Goal: Task Accomplishment & Management: Complete application form

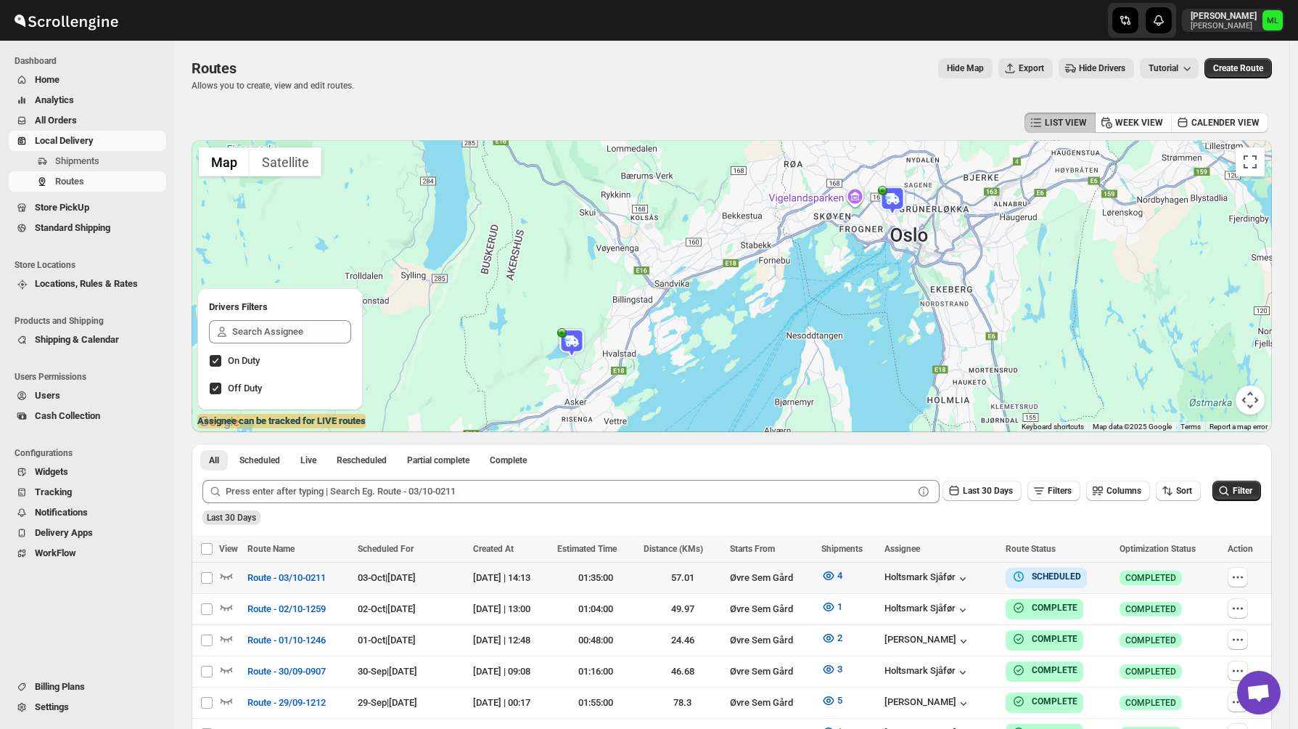
click at [84, 232] on span "Standard Shipping" at bounding box center [72, 227] width 75 height 11
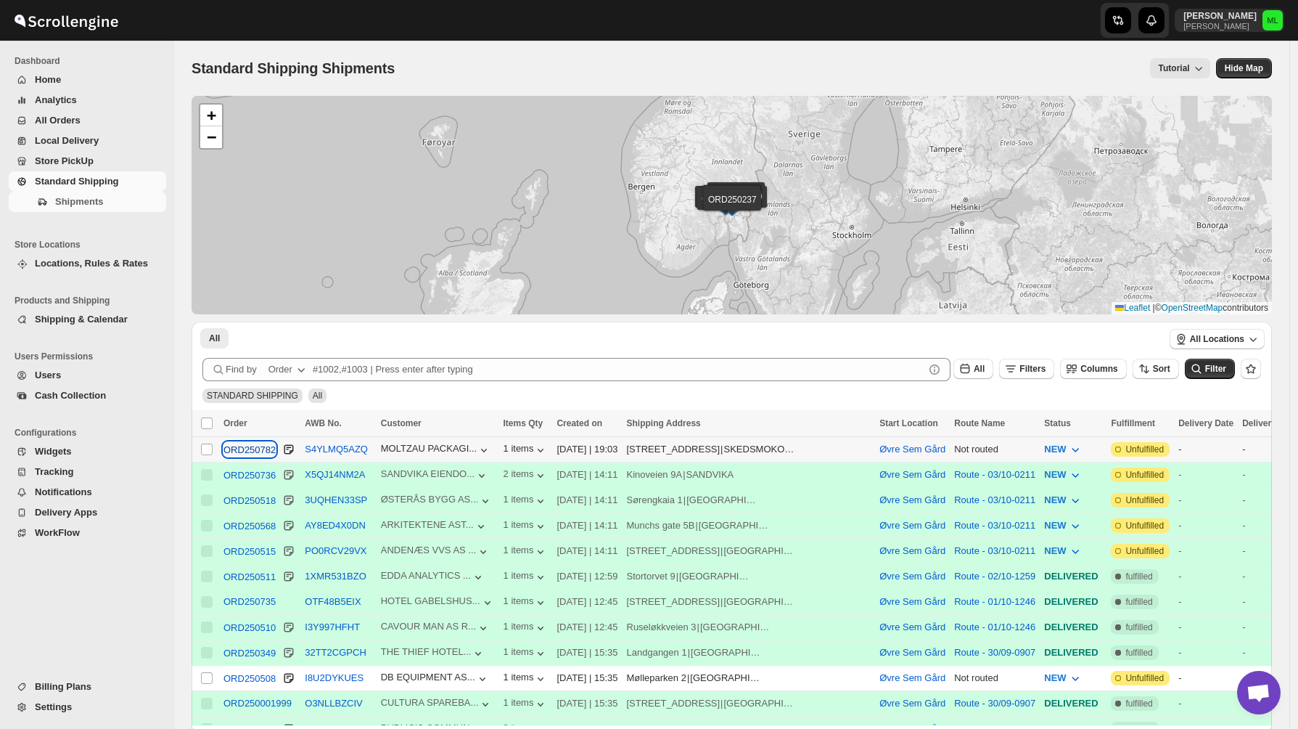
click at [261, 451] on div "ORD250782" at bounding box center [250, 449] width 52 height 11
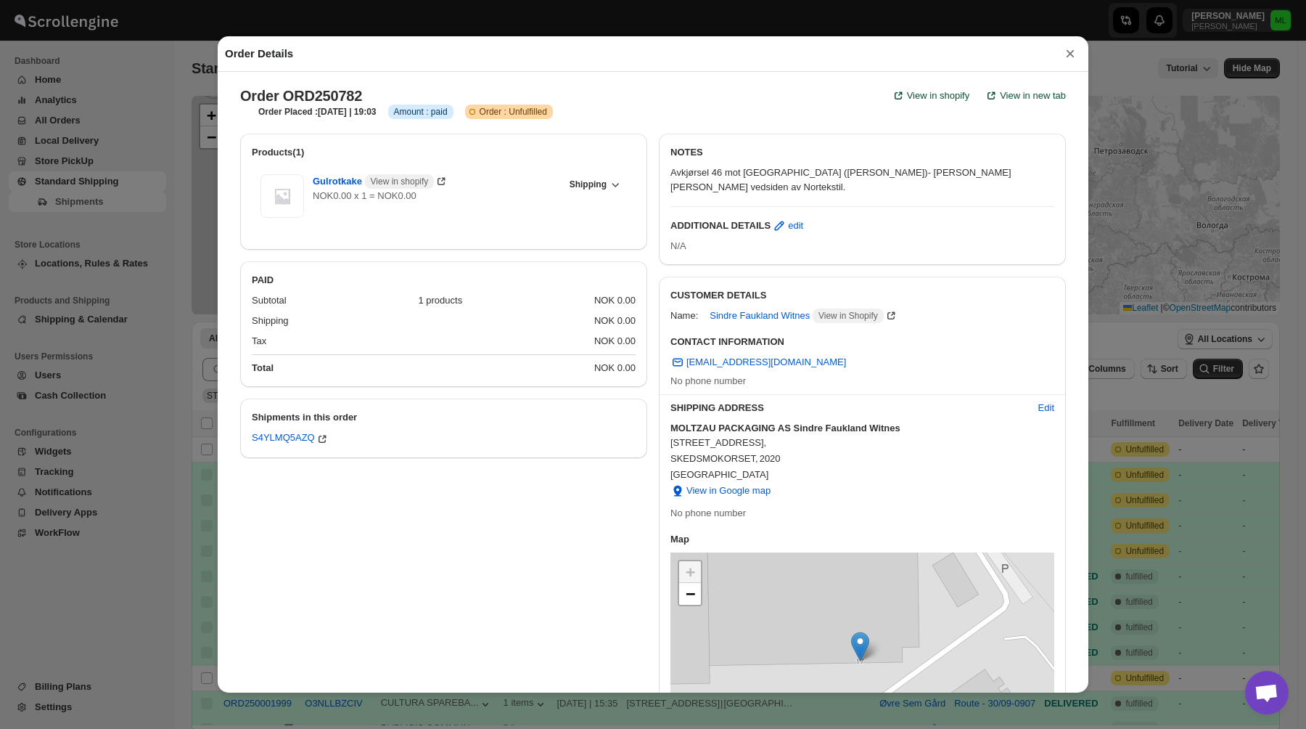
click at [1065, 56] on button "×" at bounding box center [1071, 54] width 22 height 20
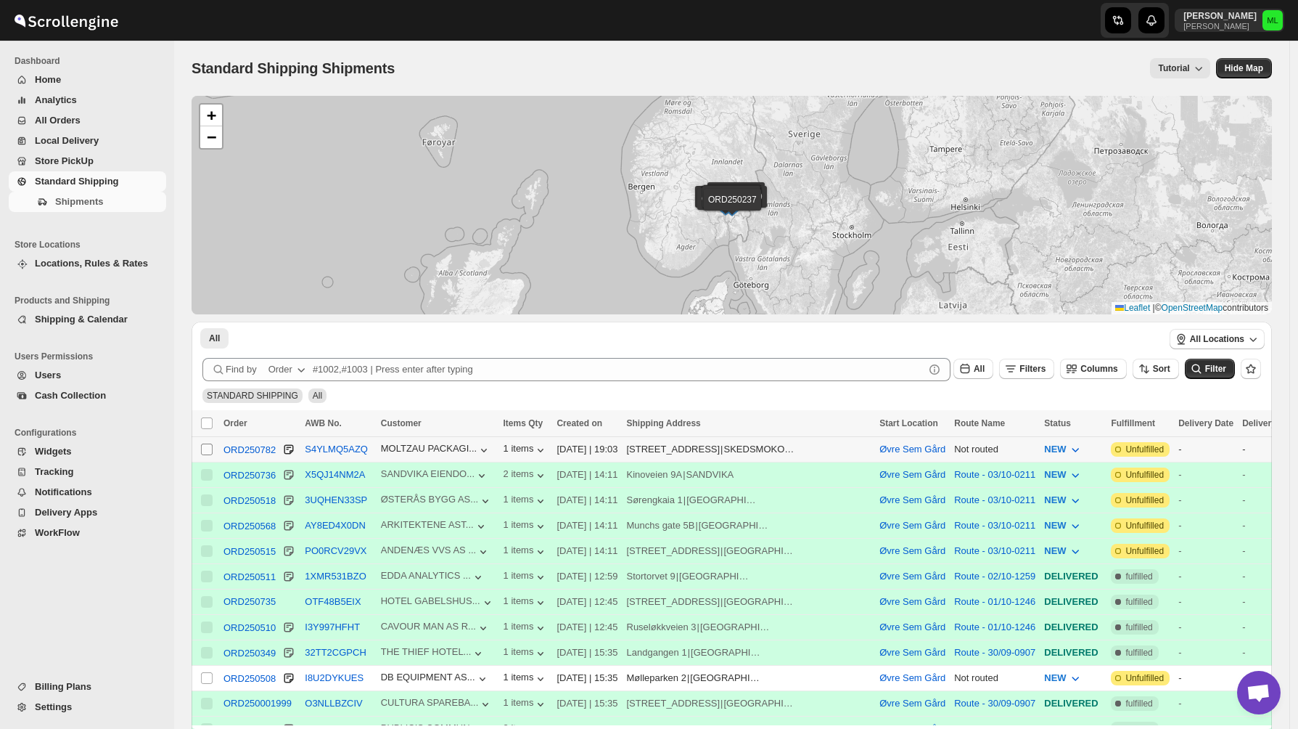
click at [205, 445] on input "Select shipment" at bounding box center [207, 449] width 12 height 12
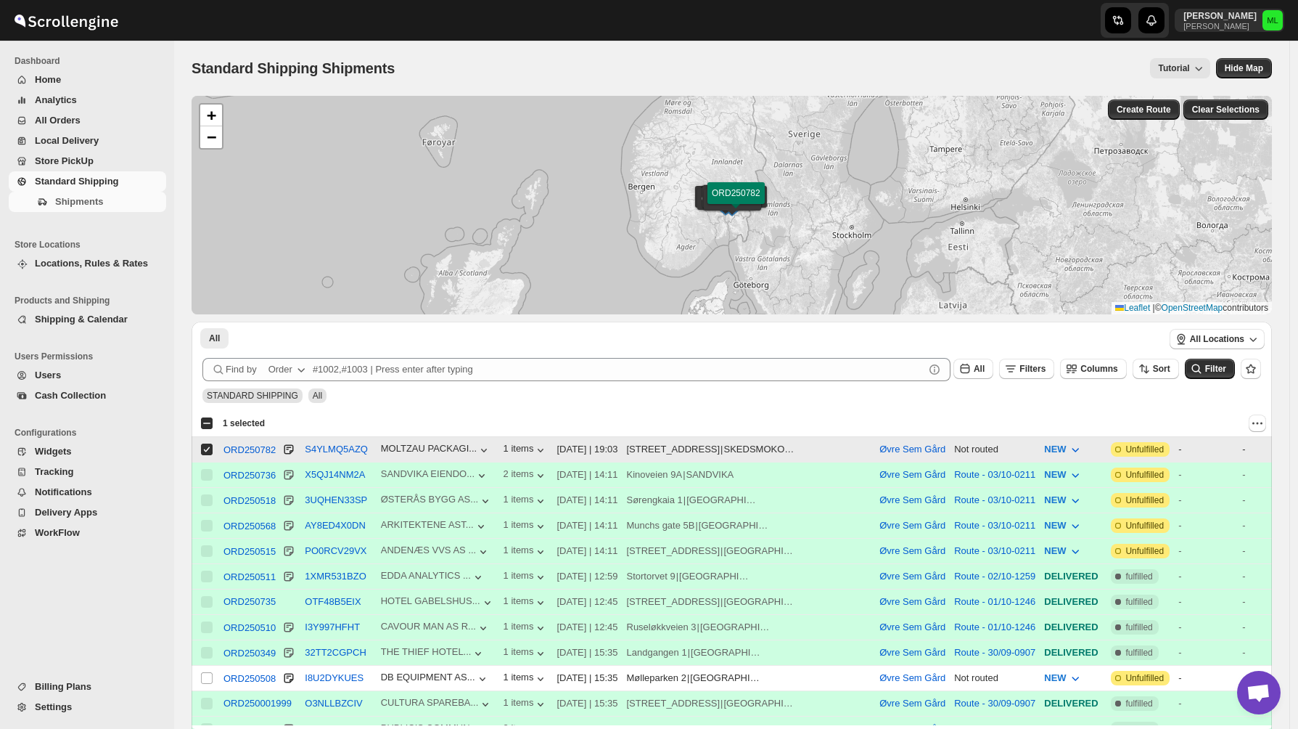
click at [954, 449] on div "Not routed" at bounding box center [994, 449] width 81 height 15
click at [202, 446] on input "Select shipment" at bounding box center [207, 449] width 12 height 12
checkbox input "false"
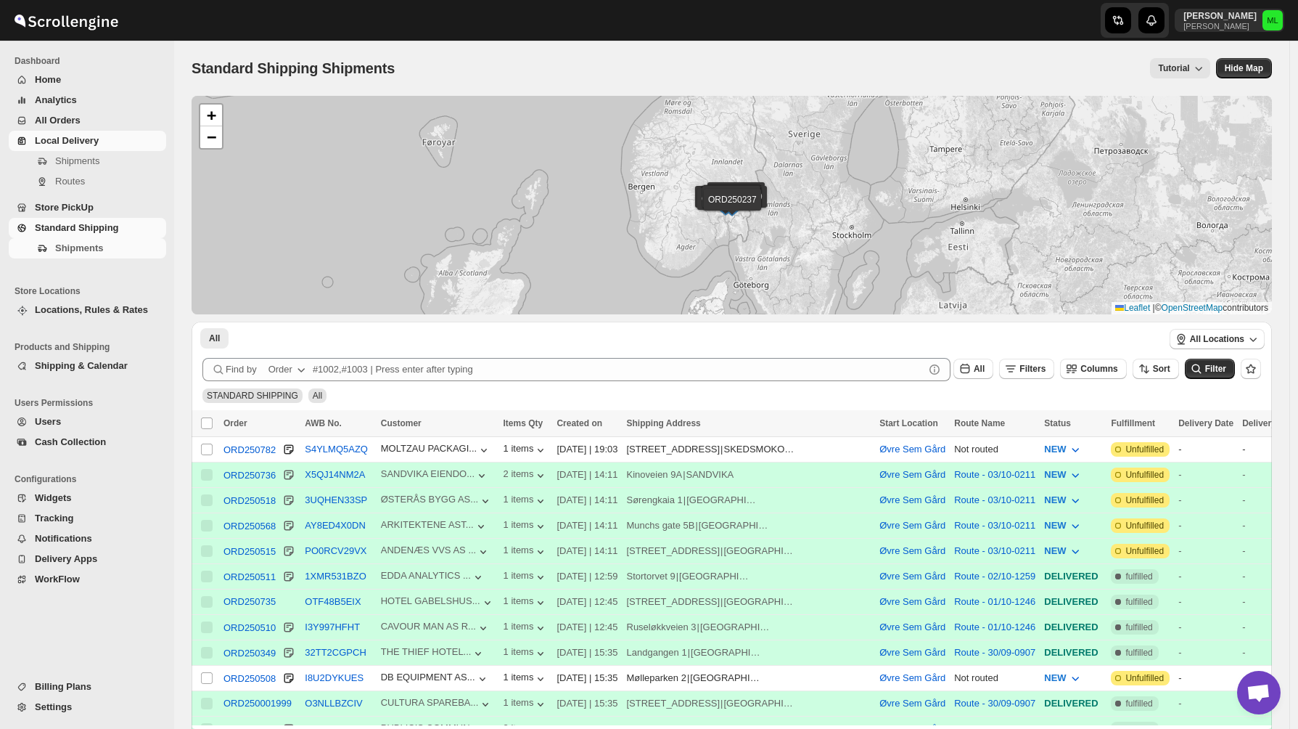
click at [70, 139] on span "Local Delivery" at bounding box center [67, 140] width 64 height 11
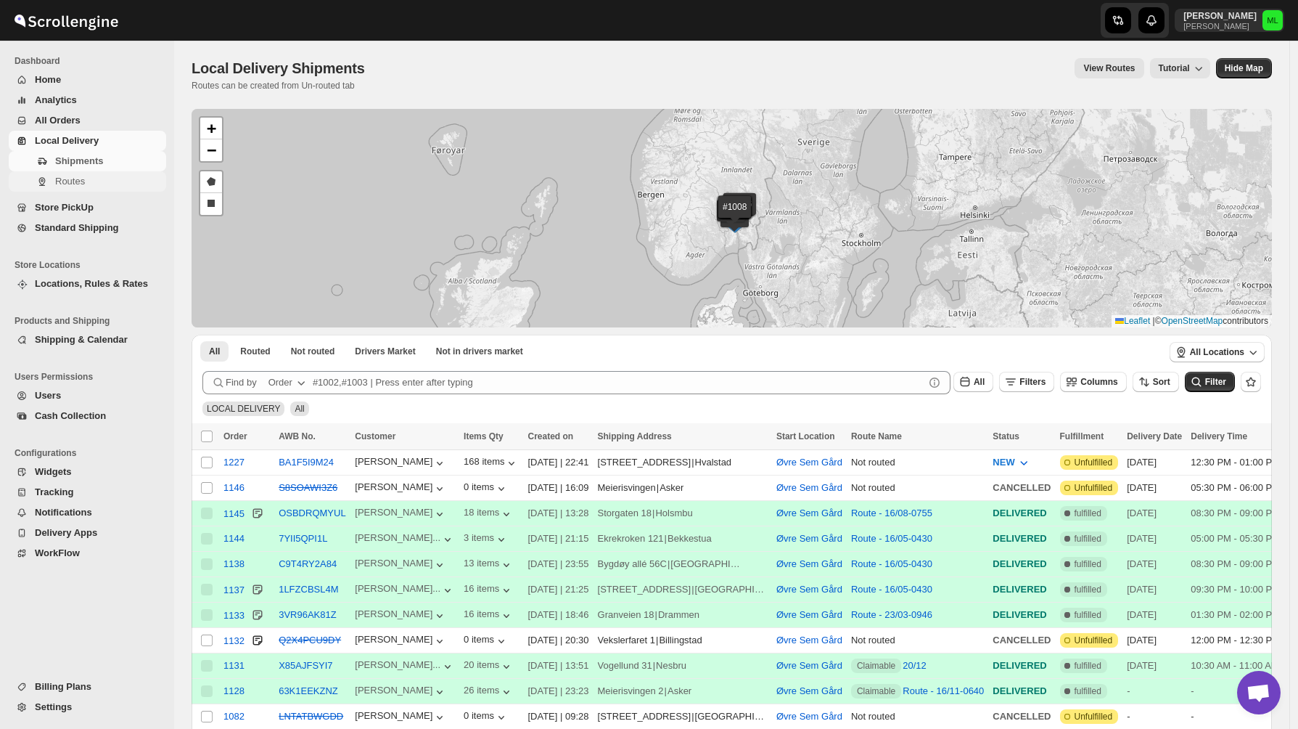
click at [68, 182] on span "Routes" at bounding box center [70, 181] width 30 height 11
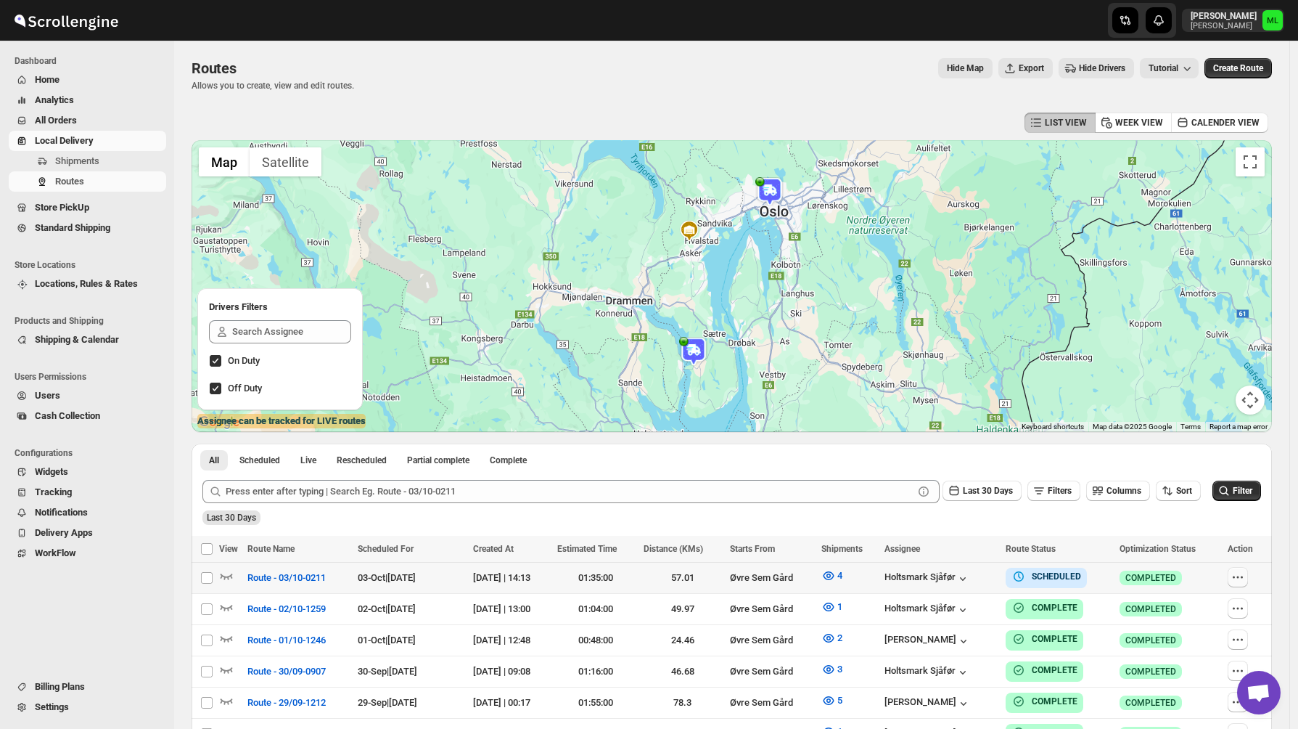
click at [1245, 574] on icon "button" at bounding box center [1238, 577] width 15 height 15
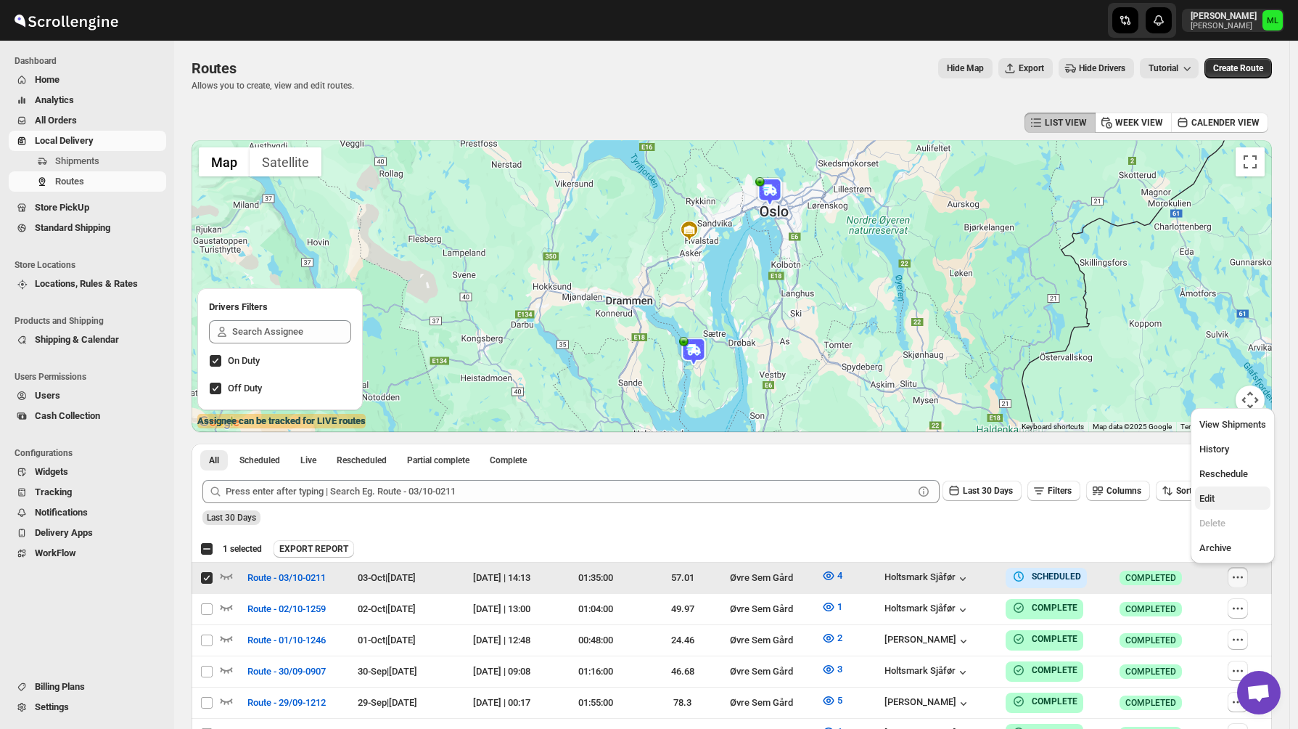
click at [1213, 496] on span "Edit" at bounding box center [1207, 498] width 15 height 11
checkbox input "false"
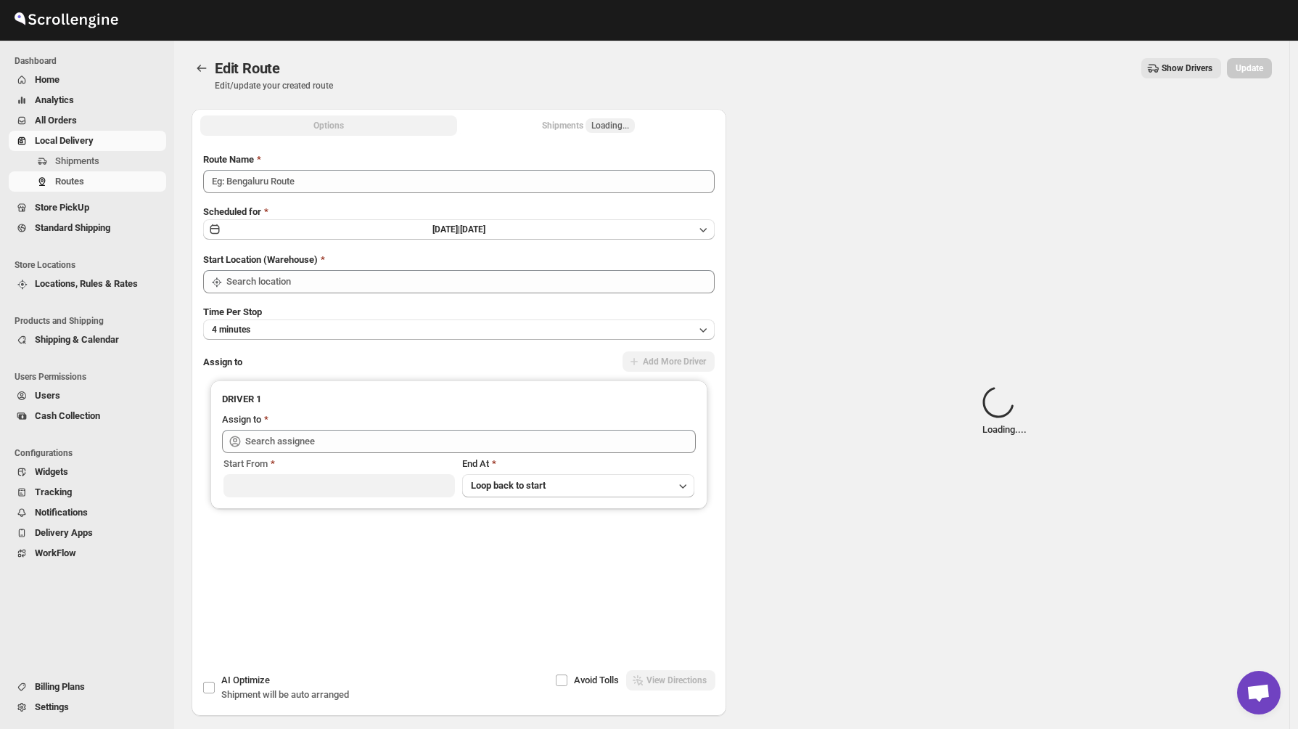
type input "Route - 03/10-0211"
type input "Øvre Sem Gård"
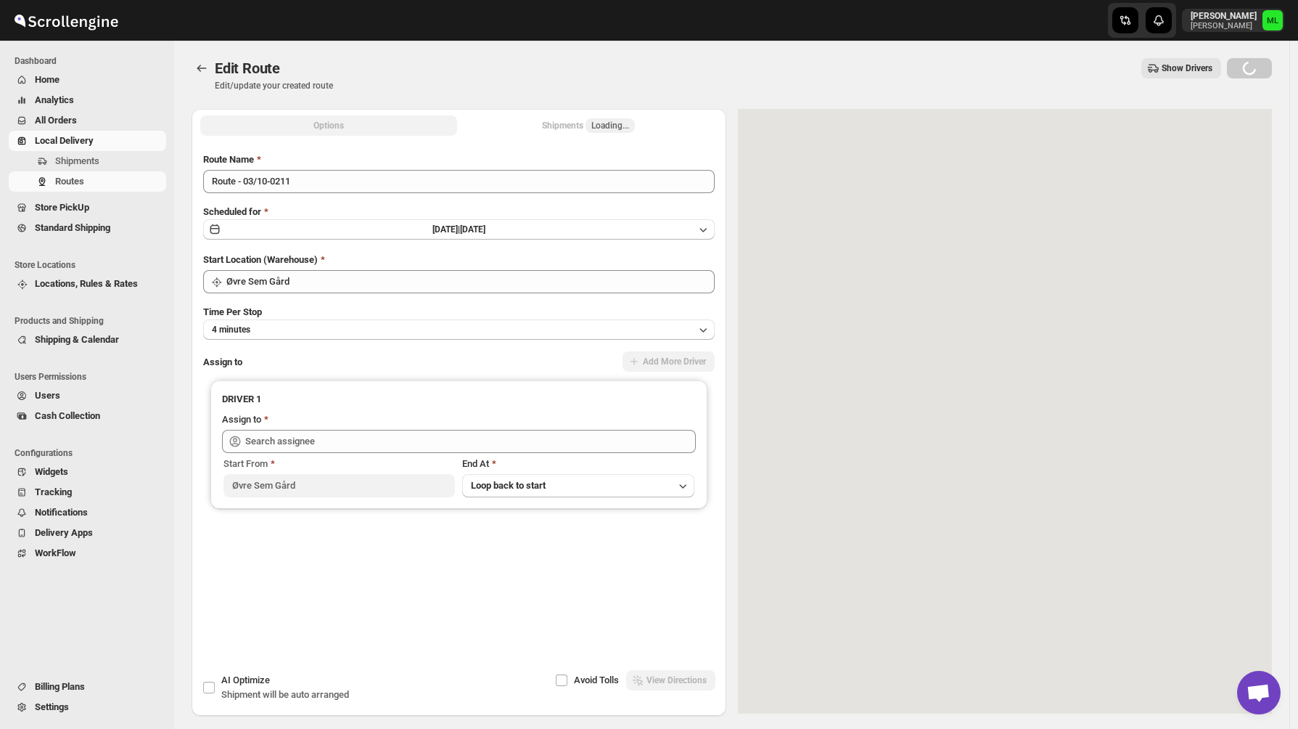
type input "Holtsmark Sjåfør ([EMAIL_ADDRESS][DOMAIN_NAME])"
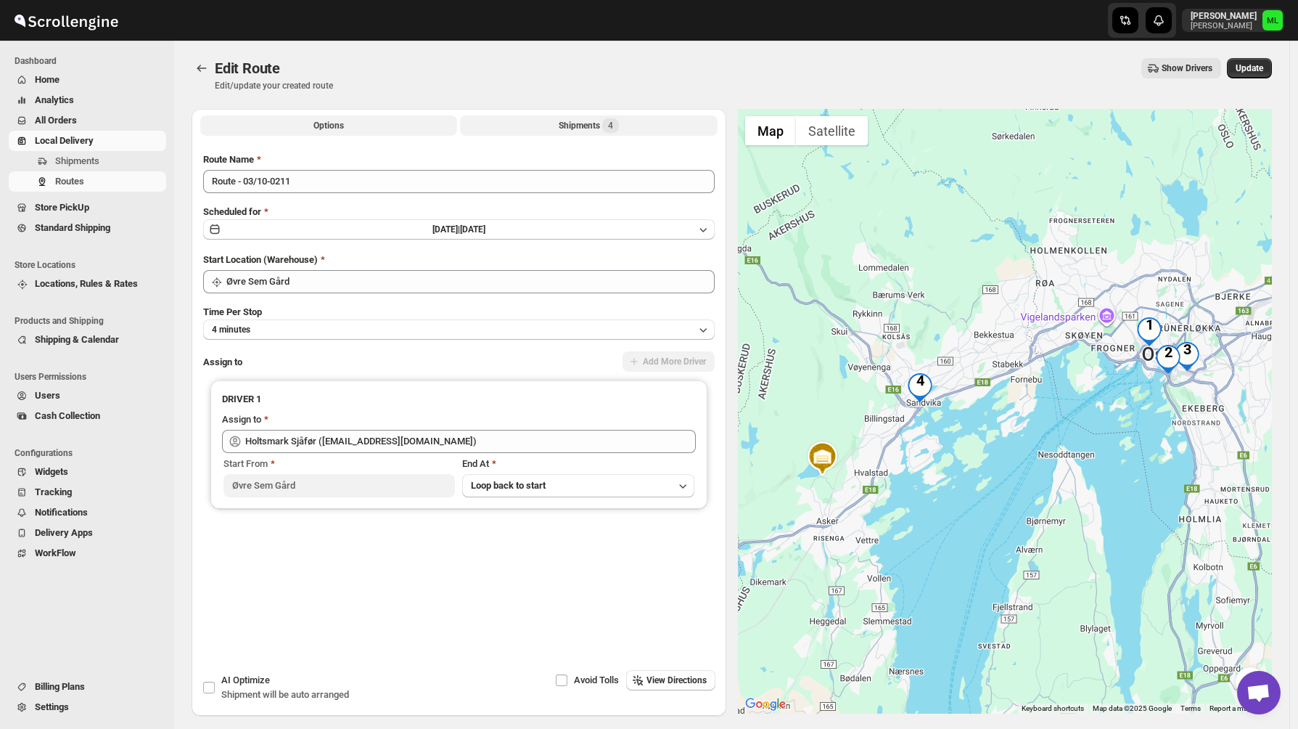
click at [564, 122] on div "Shipments 4" at bounding box center [589, 125] width 60 height 15
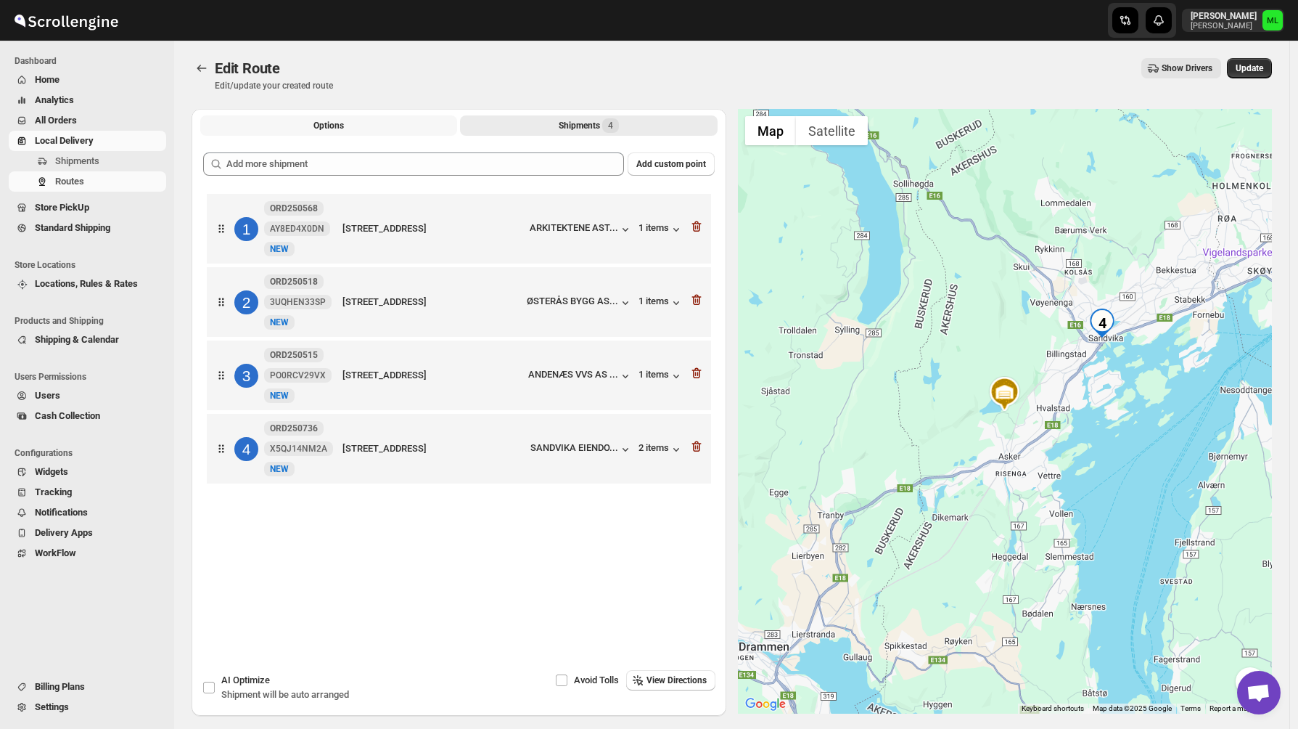
click at [306, 134] on button "Options" at bounding box center [328, 125] width 257 height 20
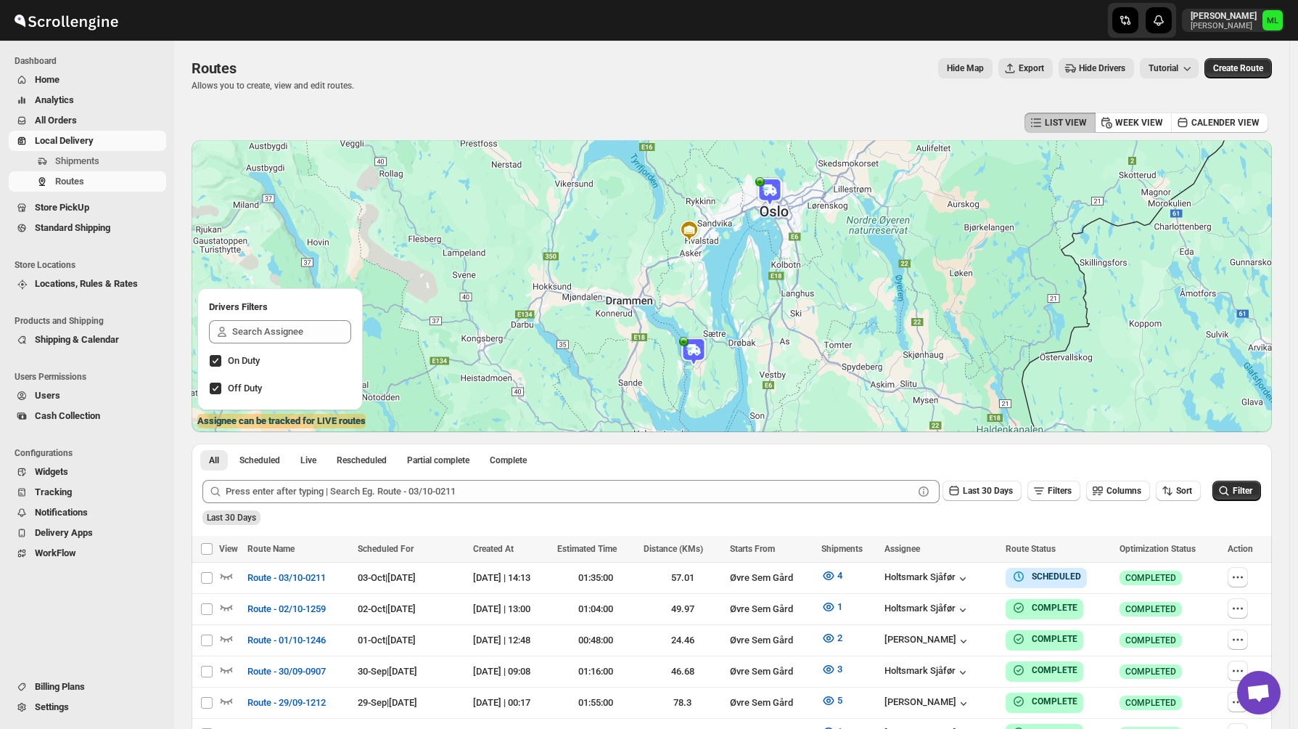
click at [74, 192] on div "Shipments Routes" at bounding box center [83, 174] width 167 height 46
click at [1245, 575] on icon "button" at bounding box center [1238, 577] width 15 height 15
checkbox input "true"
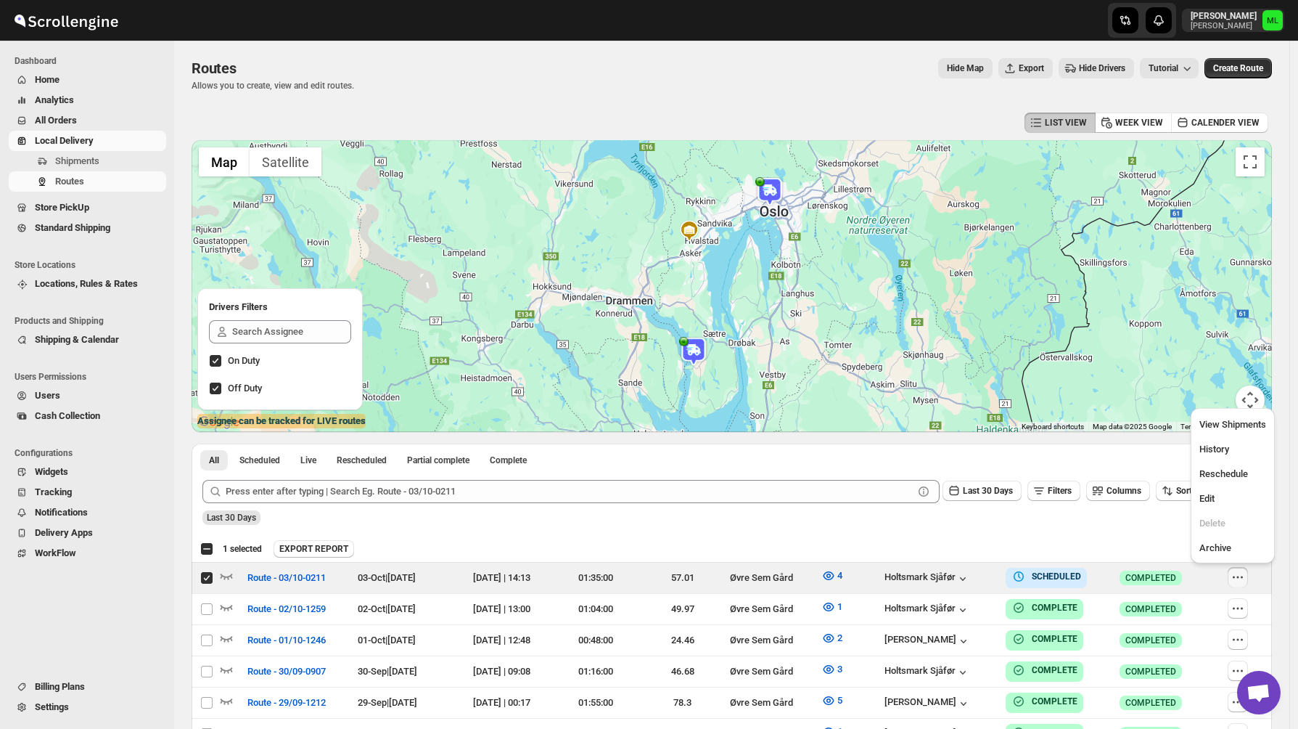
click at [49, 229] on span "Standard Shipping" at bounding box center [72, 227] width 75 height 11
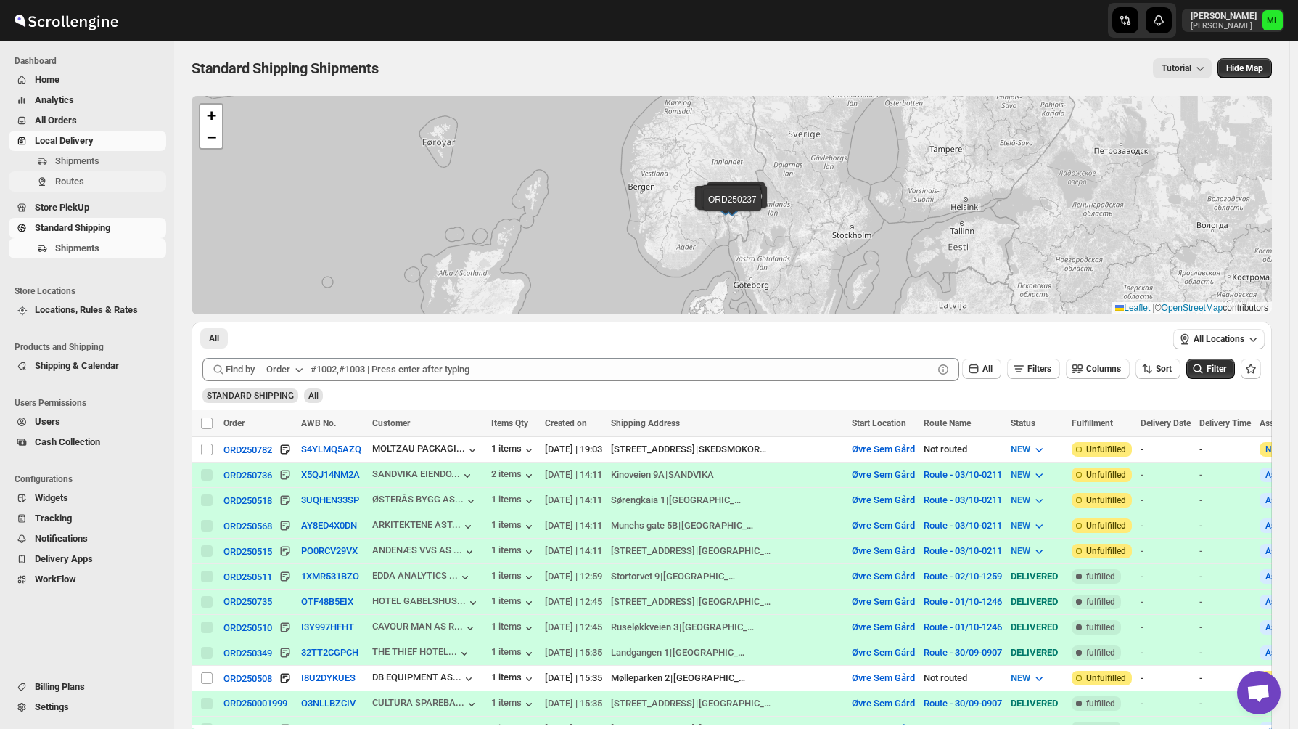
click at [70, 181] on span "Routes" at bounding box center [69, 181] width 29 height 11
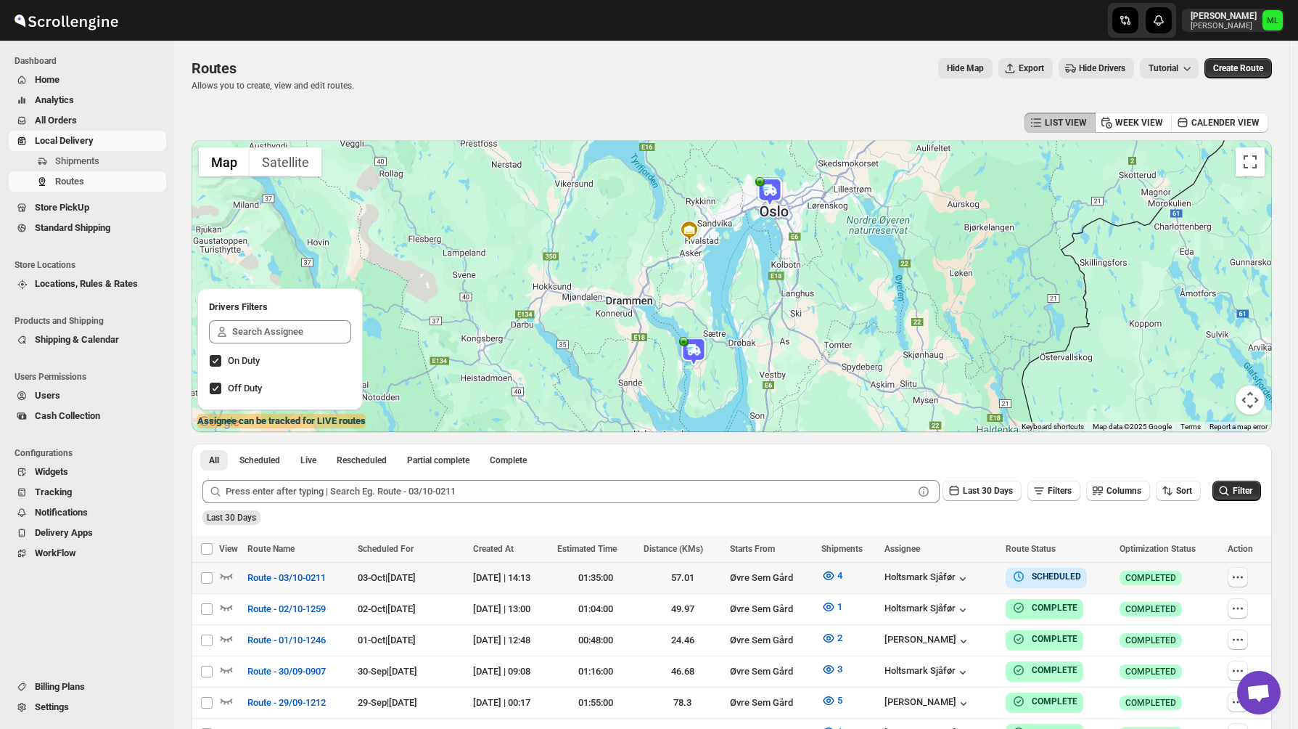
click at [1245, 578] on icon "button" at bounding box center [1238, 577] width 15 height 15
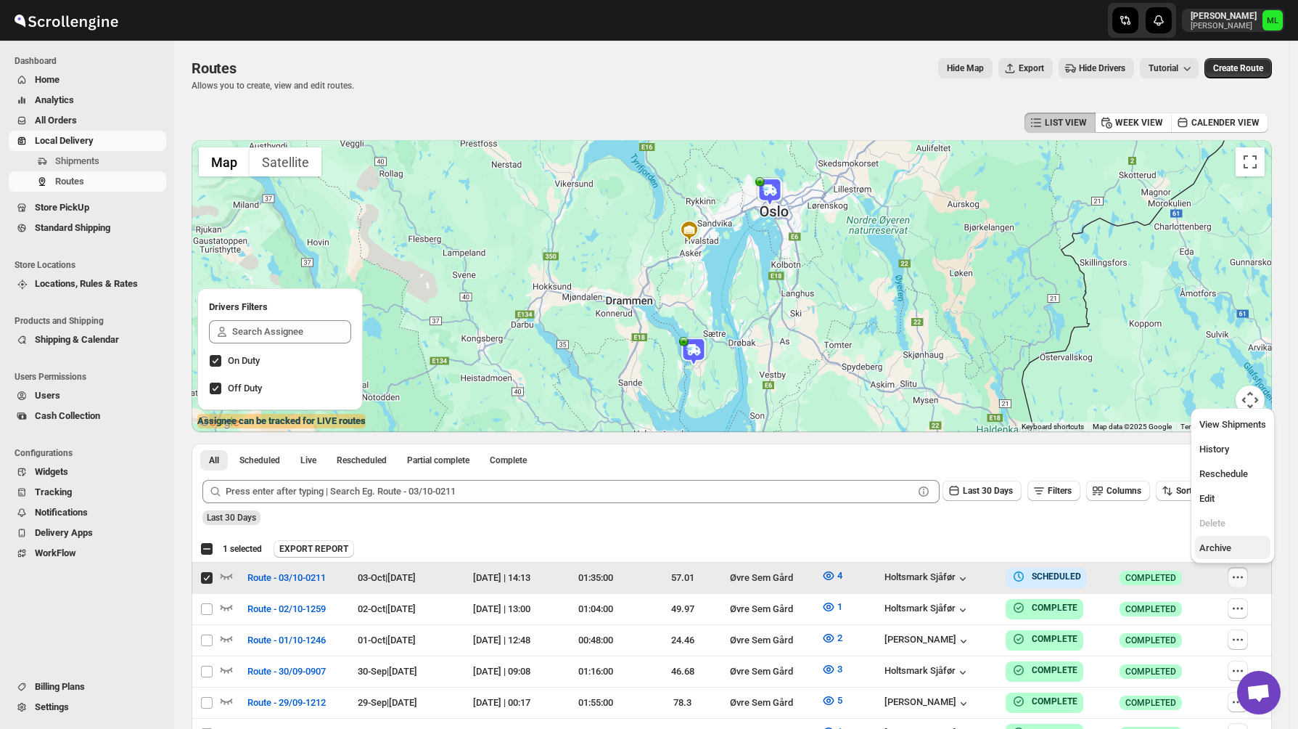
click at [1220, 544] on span "Archive" at bounding box center [1216, 547] width 32 height 11
checkbox input "false"
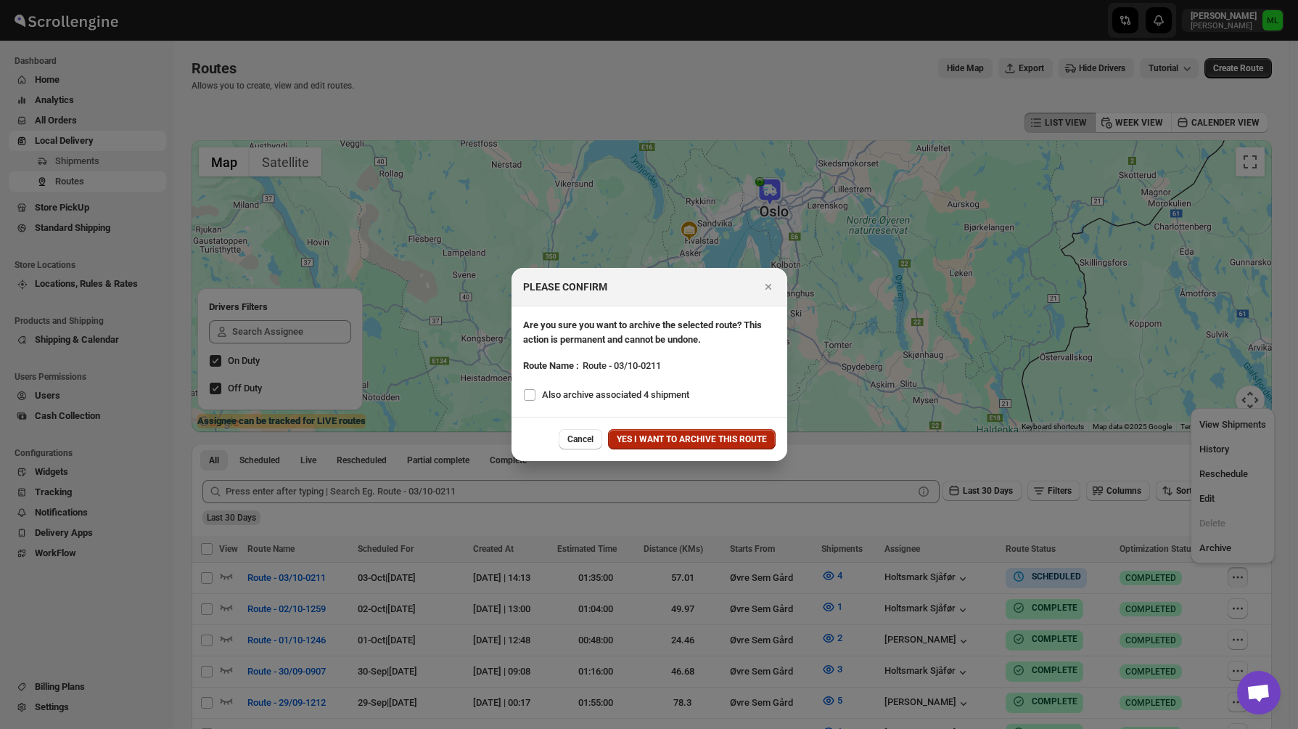
click at [649, 438] on span "YES I WANT TO ARCHIVE THIS ROUTE" at bounding box center [692, 439] width 150 height 12
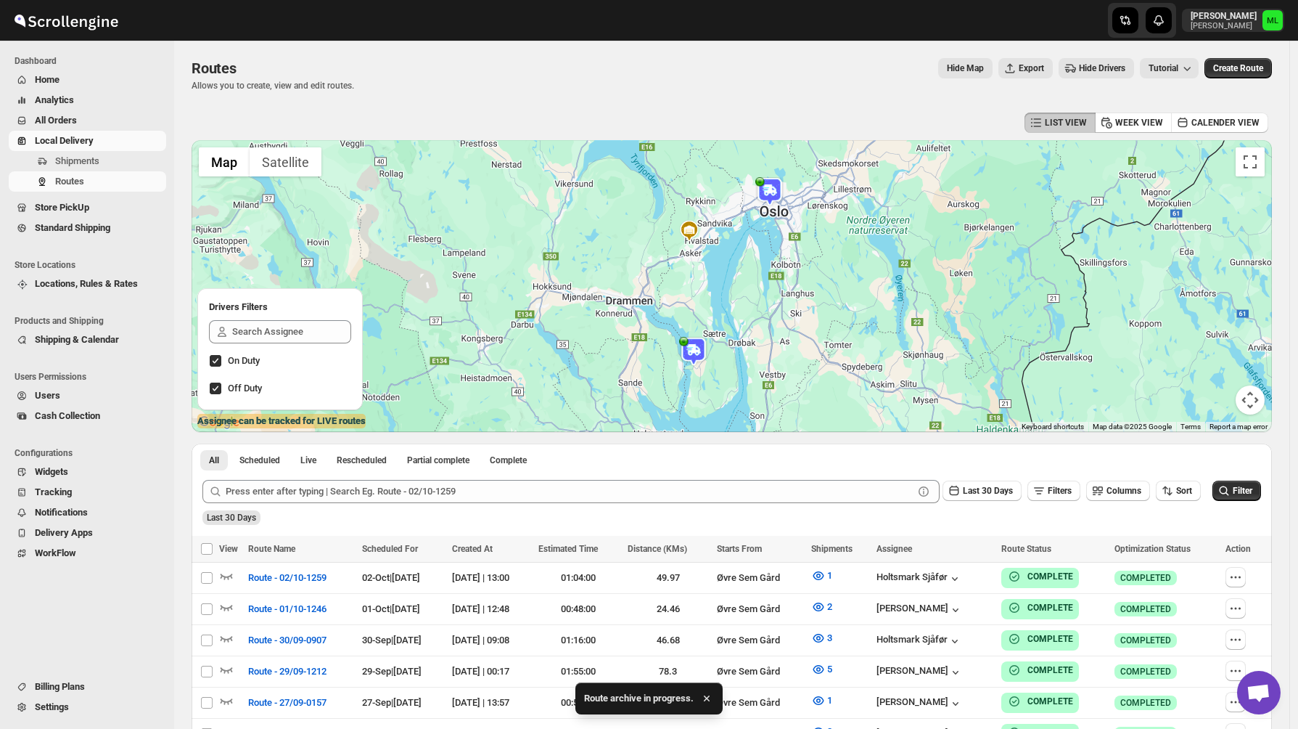
click at [86, 232] on span "Standard Shipping" at bounding box center [72, 227] width 75 height 11
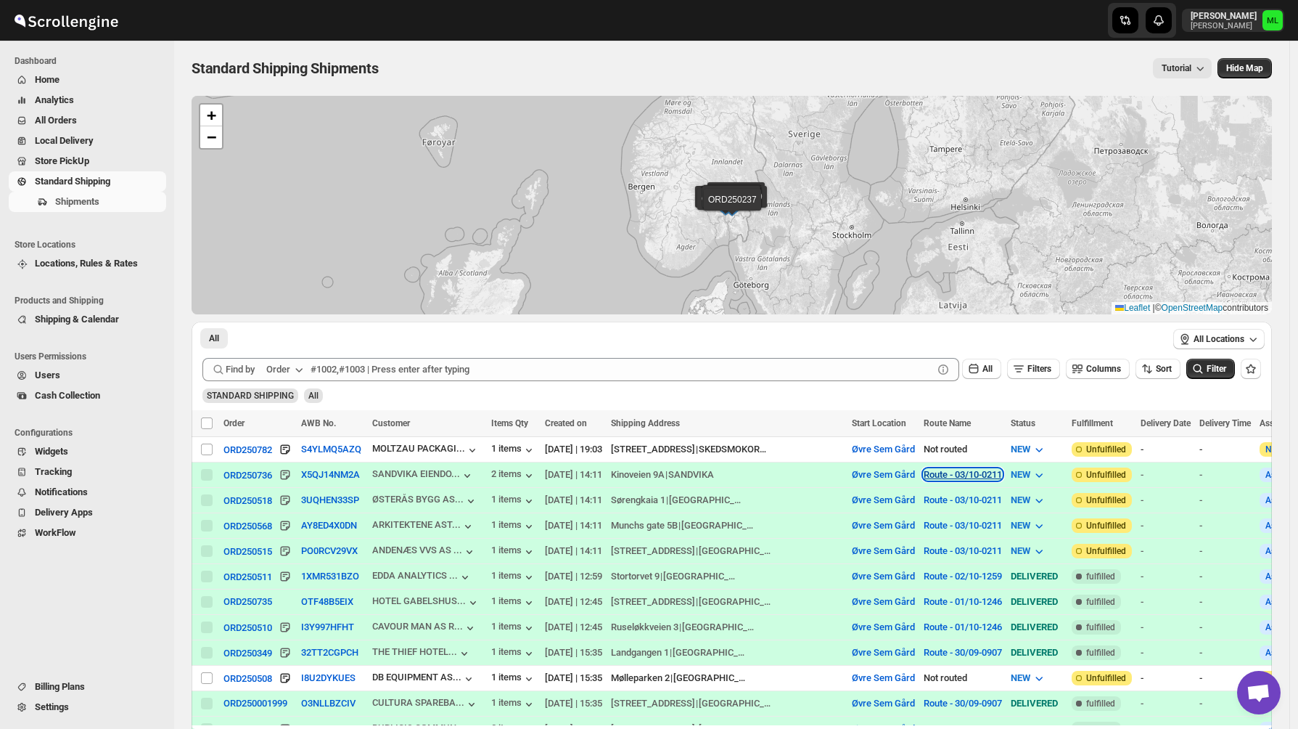
click at [924, 478] on button "Route - 03/10-0211" at bounding box center [963, 474] width 78 height 11
click at [921, 528] on span "View Route" at bounding box center [936, 524] width 46 height 11
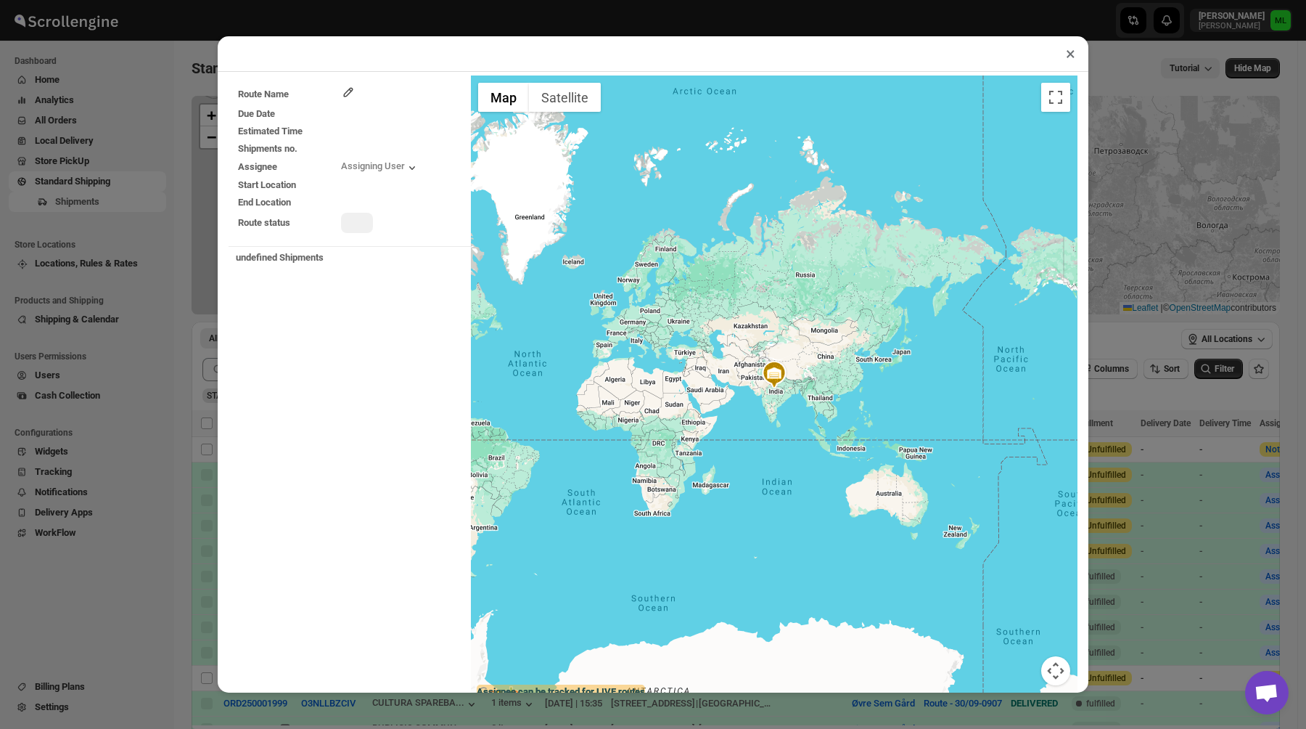
click at [1071, 57] on button "×" at bounding box center [1070, 54] width 21 height 20
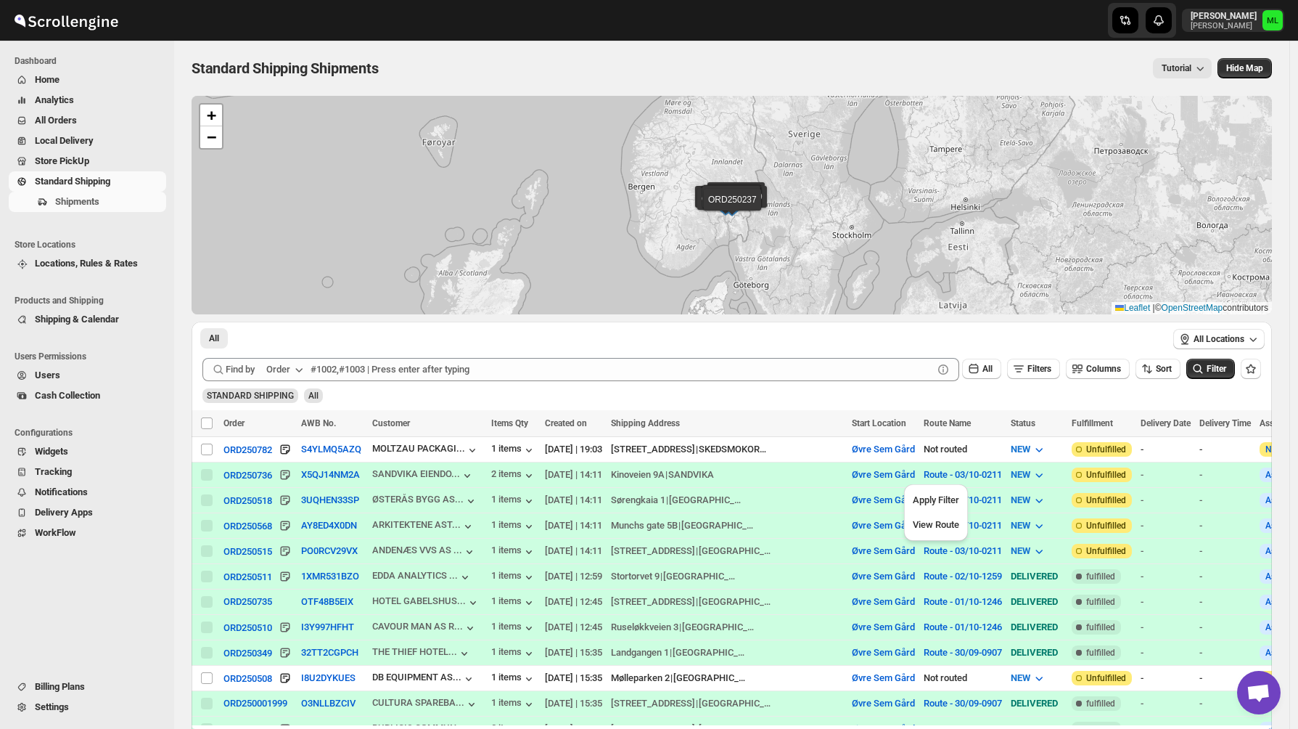
click at [438, 409] on div "Submit Find by Order All Filters Columns Sort Filter STANDARD SHIPPING All" at bounding box center [732, 381] width 1081 height 58
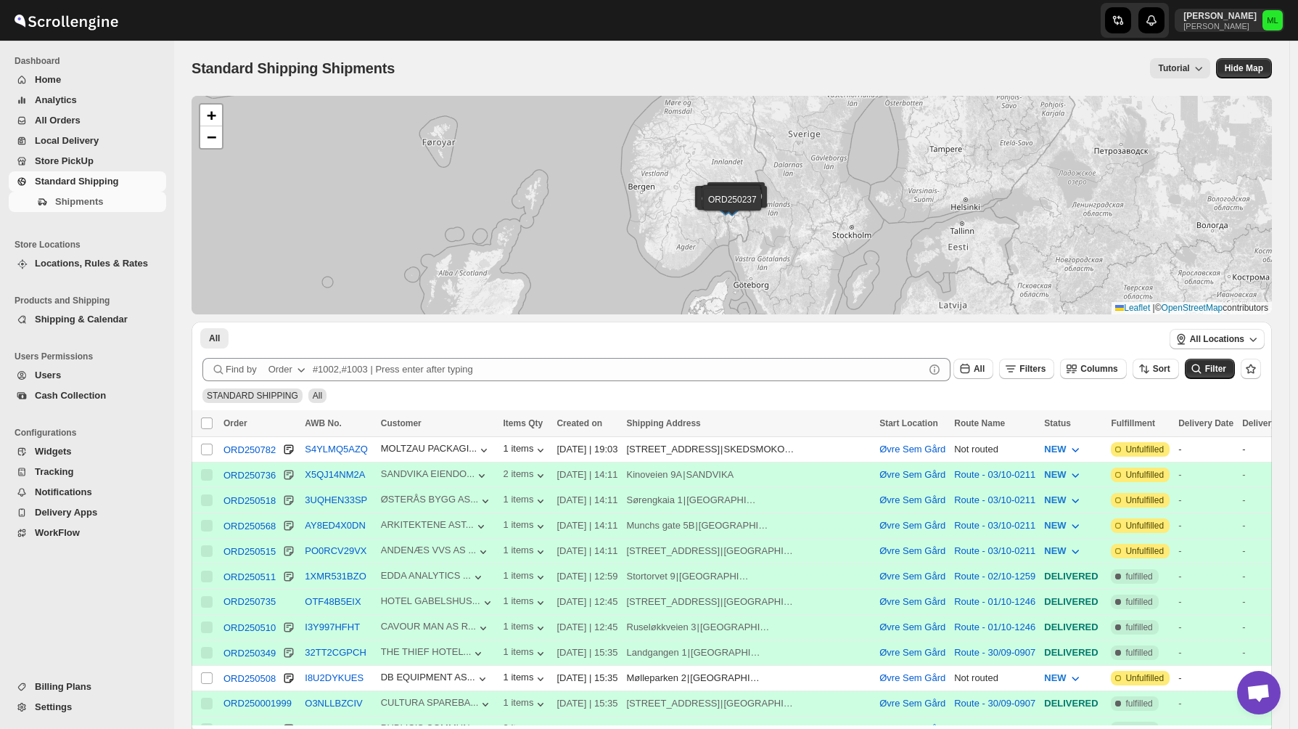
click at [203, 533] on td "Select shipment" at bounding box center [206, 525] width 28 height 25
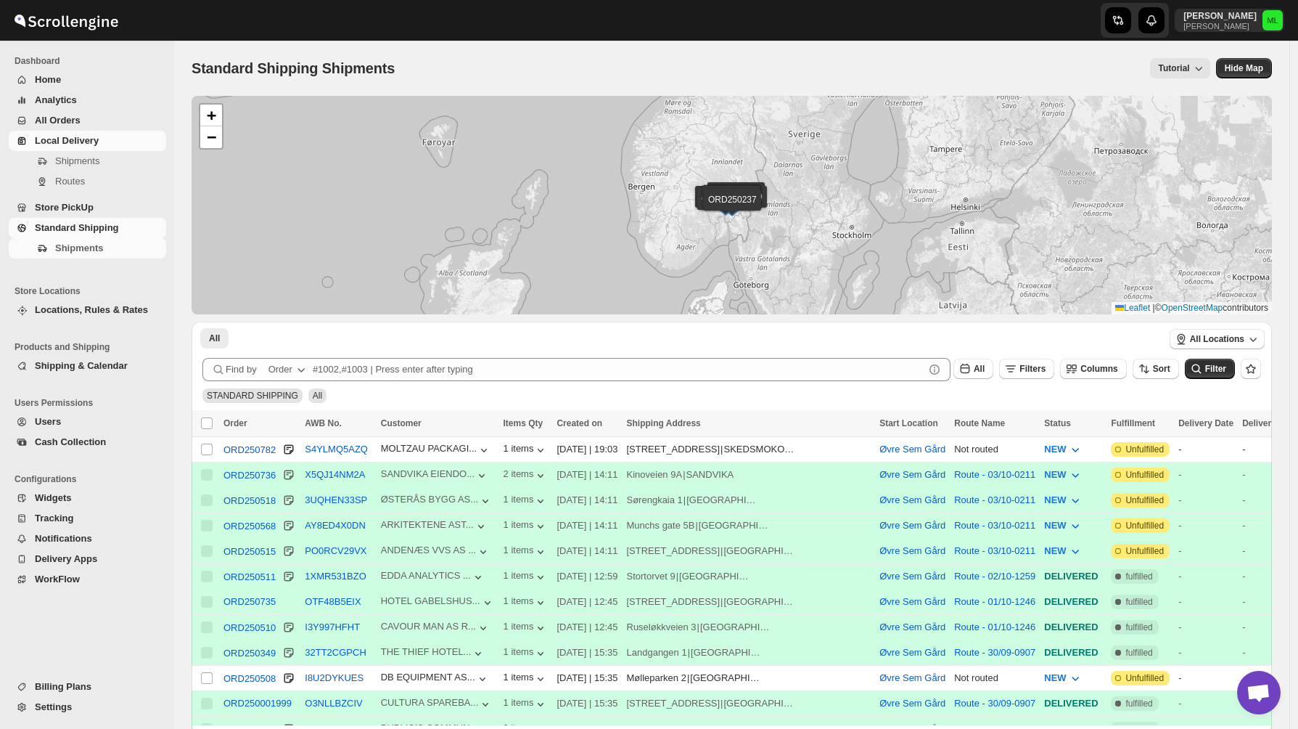
click at [76, 134] on span "Local Delivery" at bounding box center [99, 141] width 128 height 15
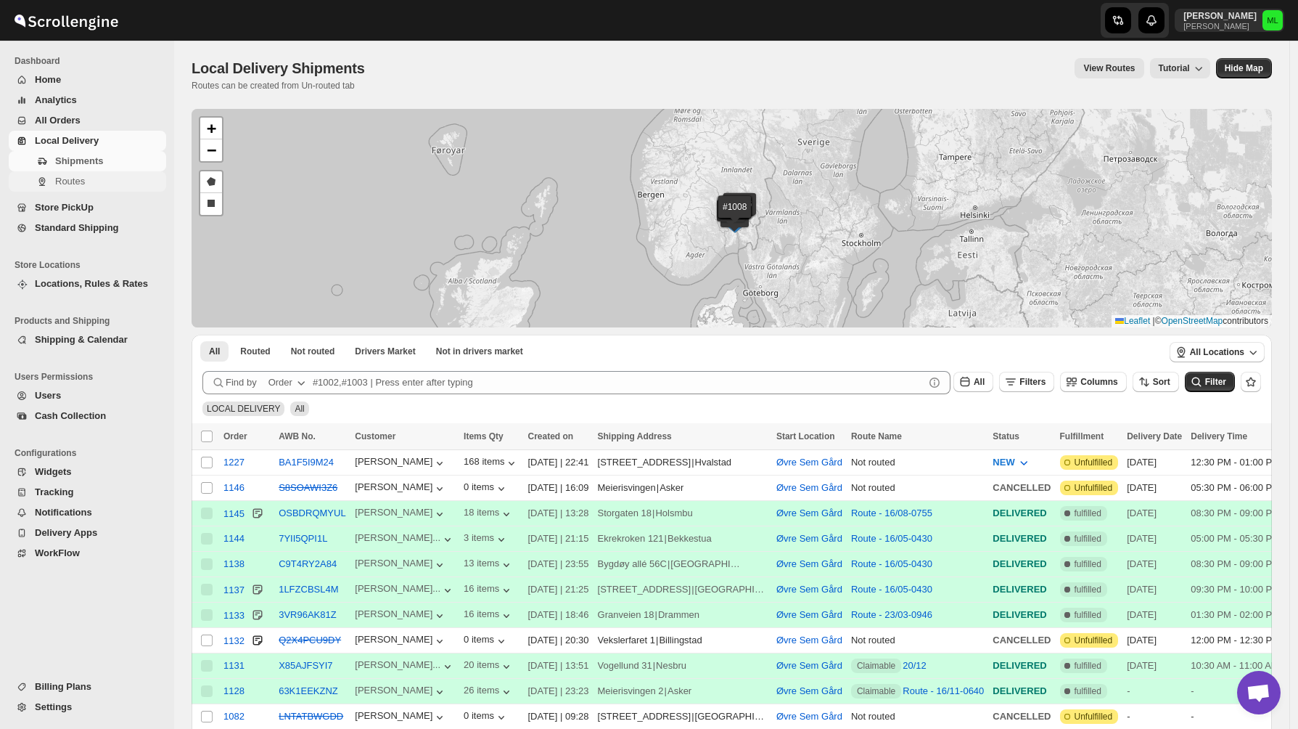
click at [73, 176] on span "Routes" at bounding box center [70, 181] width 30 height 11
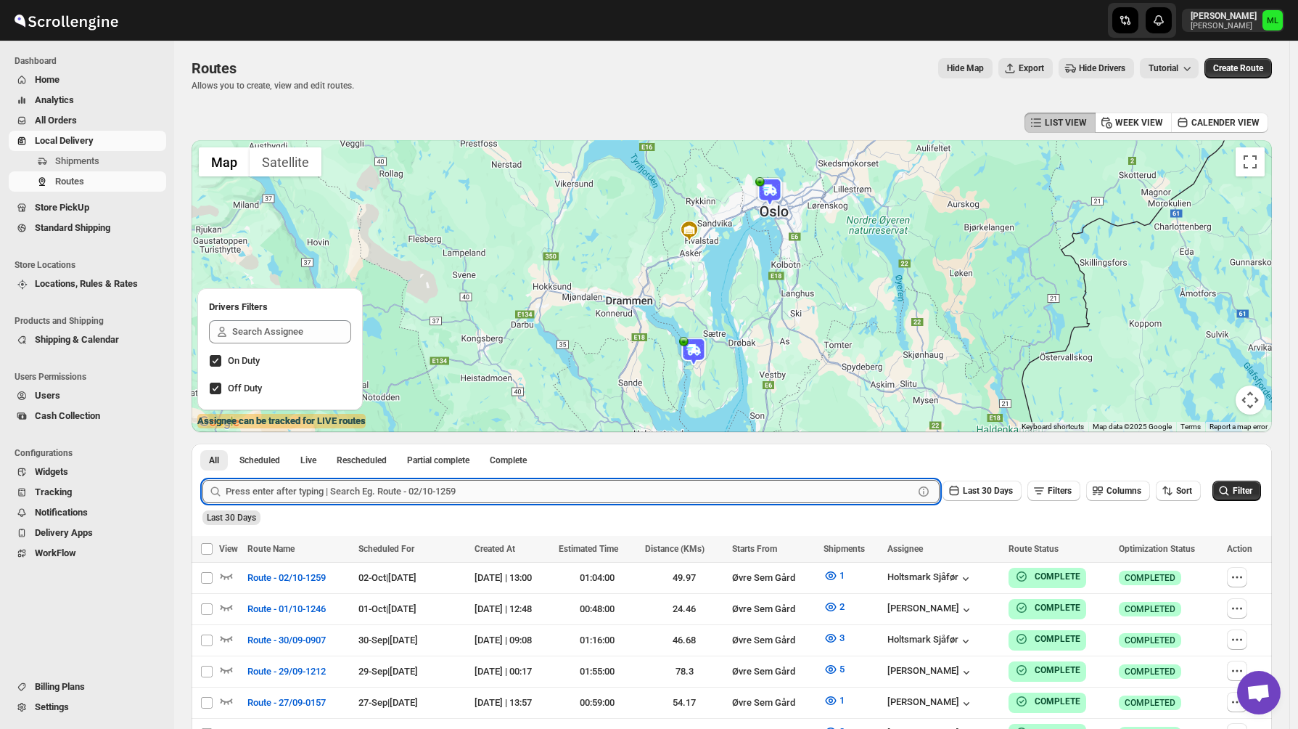
click at [243, 489] on input "text" at bounding box center [570, 491] width 688 height 23
click at [250, 461] on span "Scheduled" at bounding box center [259, 460] width 41 height 12
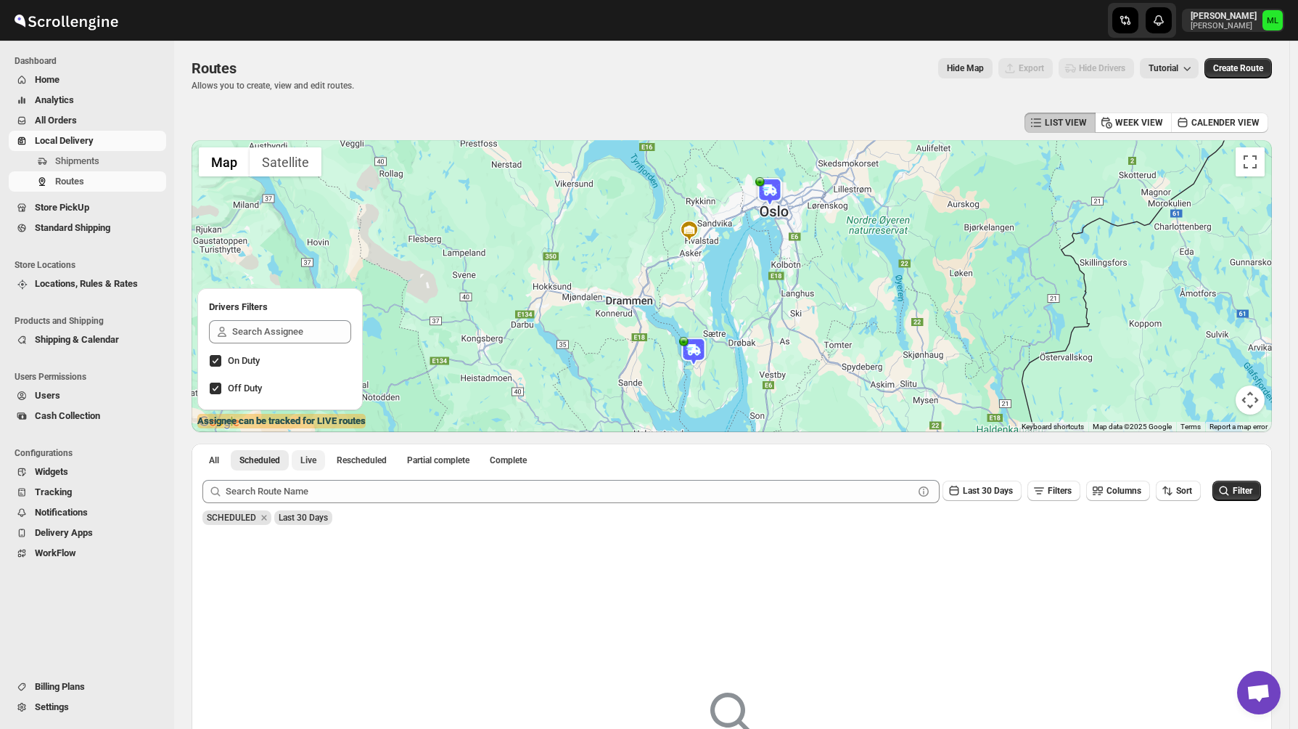
click at [314, 454] on span "Live" at bounding box center [308, 460] width 16 height 12
click at [223, 462] on button "All" at bounding box center [214, 460] width 28 height 20
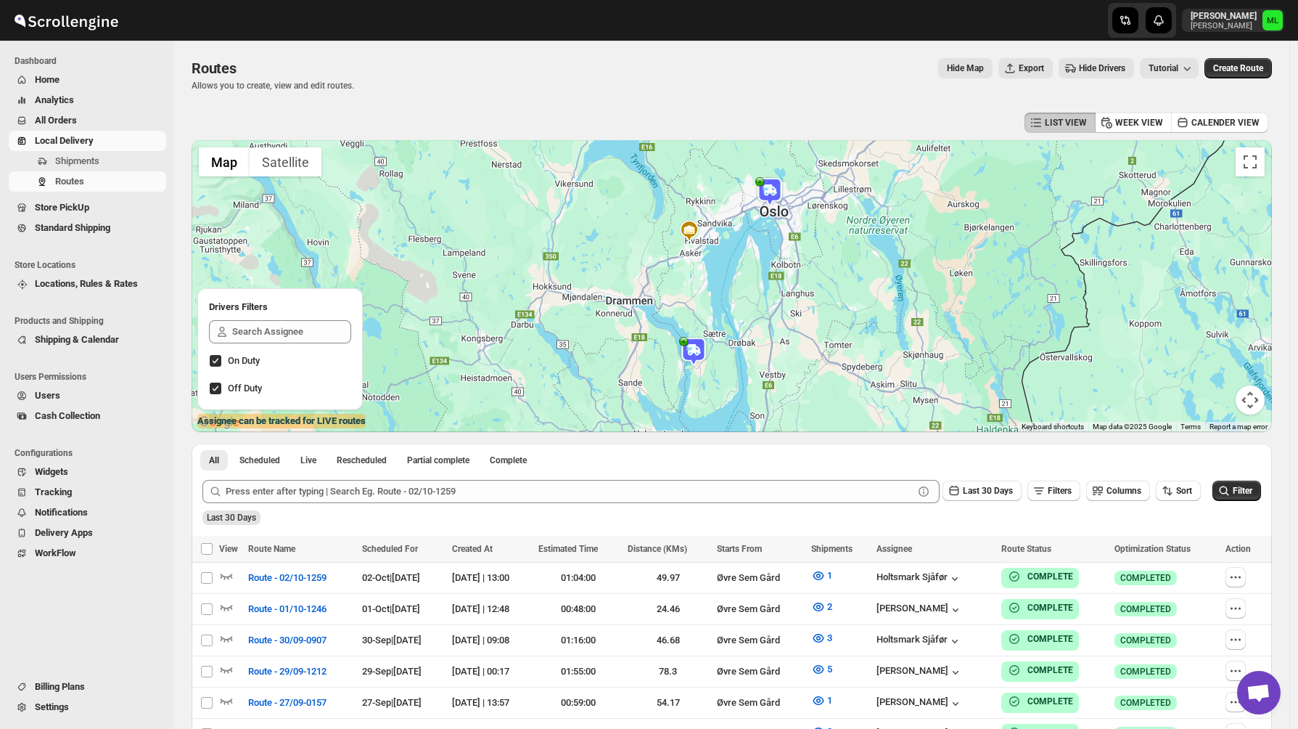
click at [1179, 68] on span "Tutorial" at bounding box center [1164, 68] width 30 height 10
click at [1103, 102] on div "Routes. This page is ready Routes Allows you to create, view and edit routes. H…" at bounding box center [732, 75] width 1081 height 68
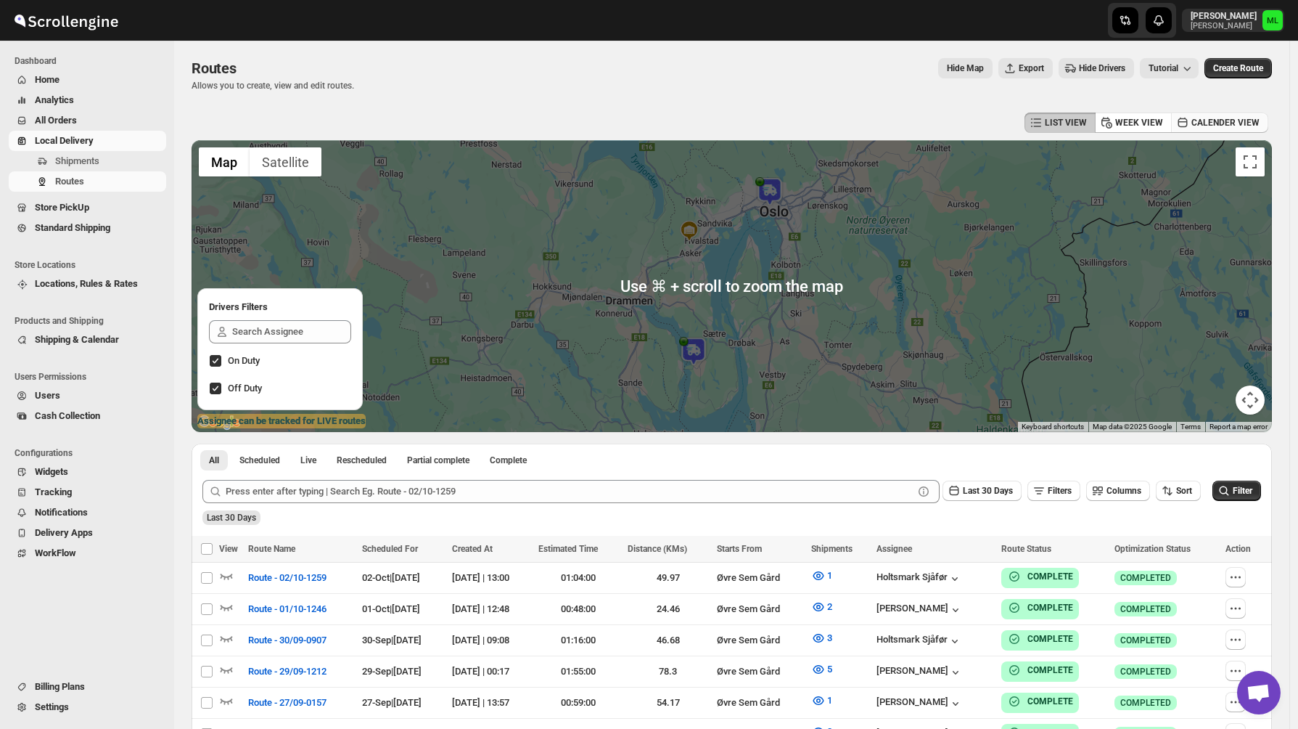
click at [1229, 124] on span "CALENDER VIEW" at bounding box center [1226, 123] width 68 height 12
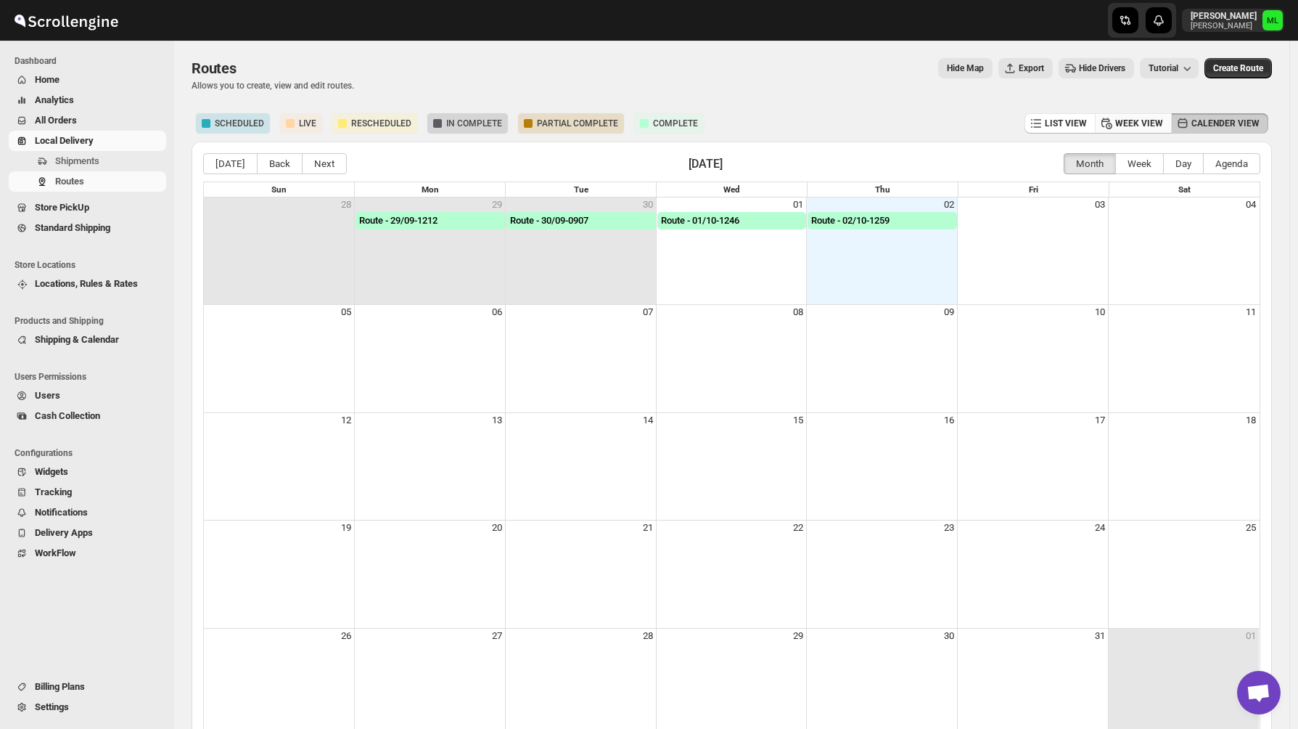
click at [1141, 129] on button "WEEK VIEW" at bounding box center [1133, 123] width 77 height 20
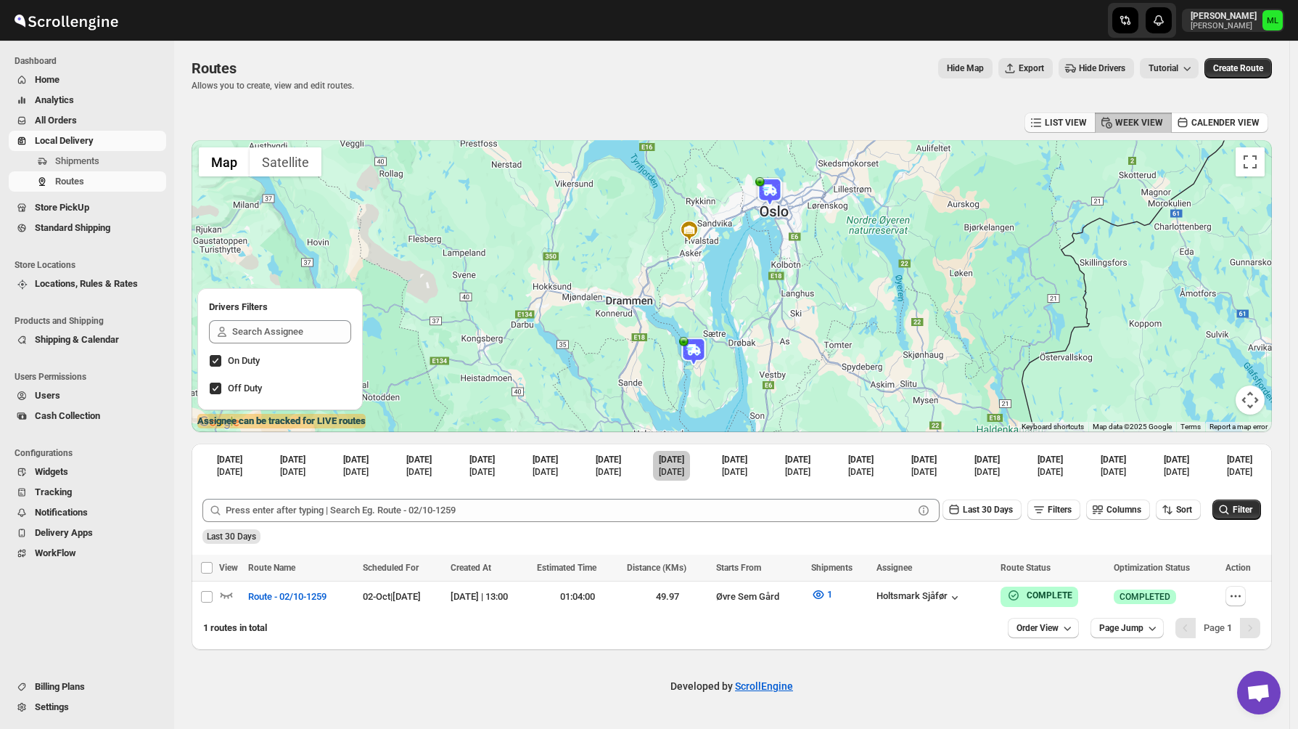
click at [1061, 127] on span "LIST VIEW" at bounding box center [1066, 123] width 42 height 12
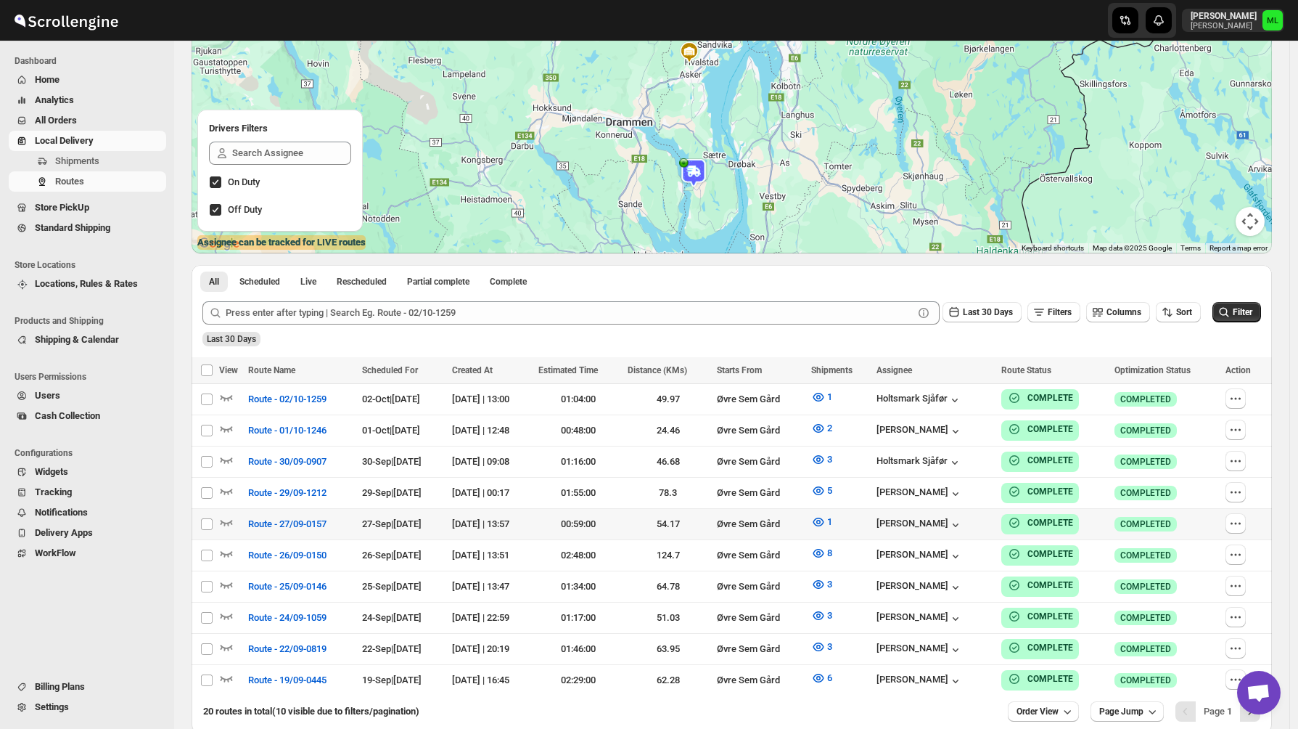
scroll to position [200, 0]
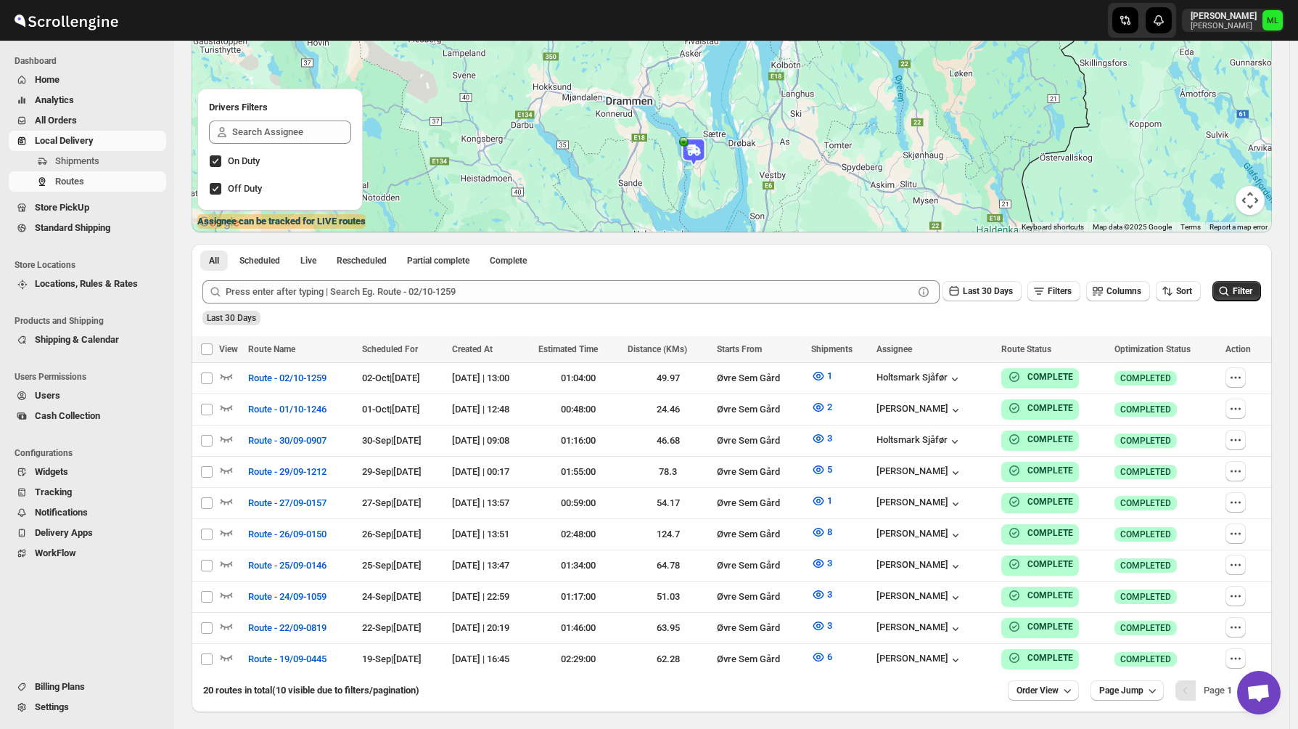
click at [83, 224] on span "Standard Shipping" at bounding box center [72, 227] width 75 height 11
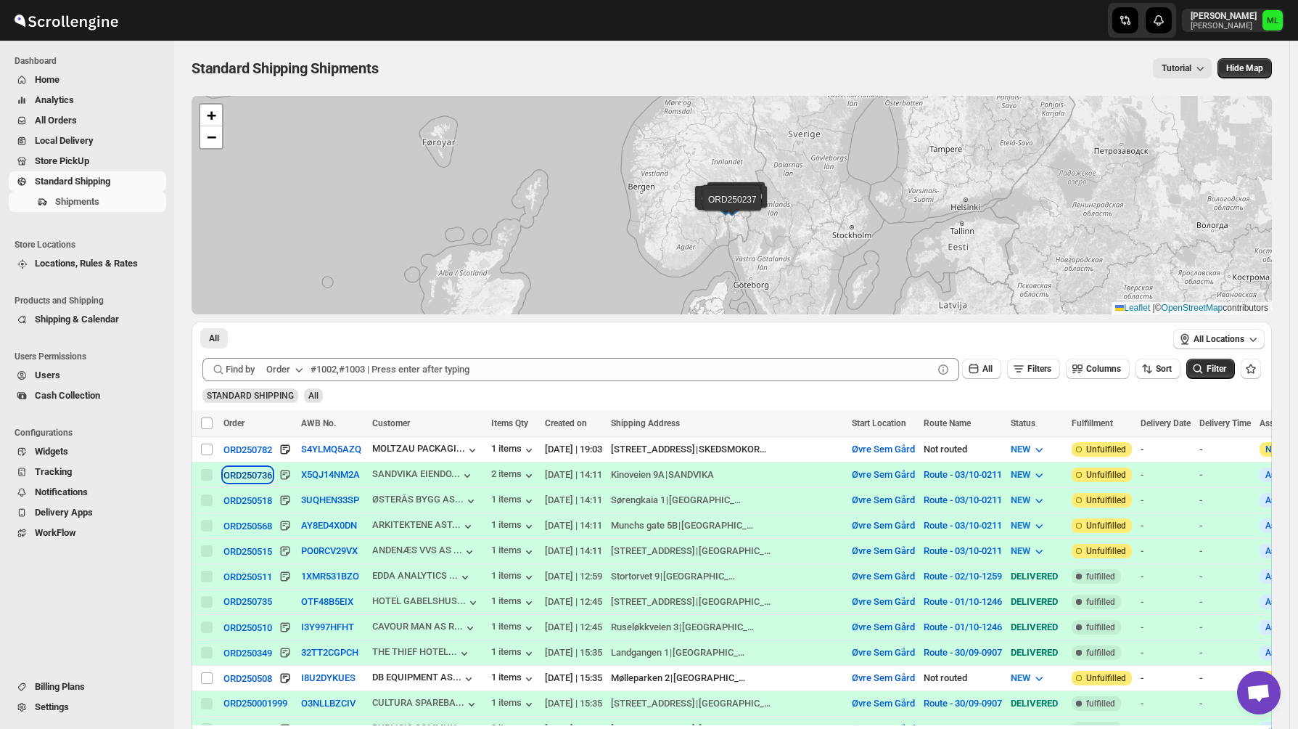
click at [261, 469] on button "ORD250736" at bounding box center [248, 474] width 49 height 15
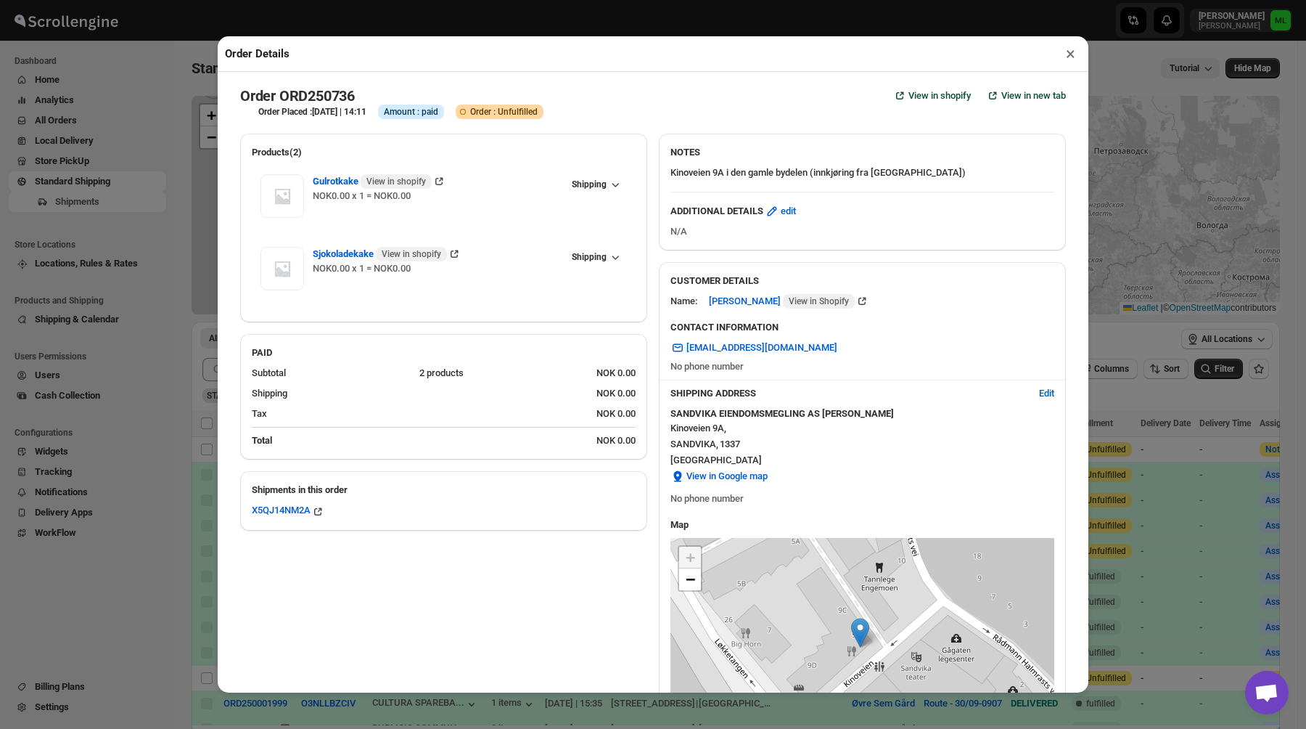
click at [1068, 55] on button "×" at bounding box center [1070, 54] width 21 height 20
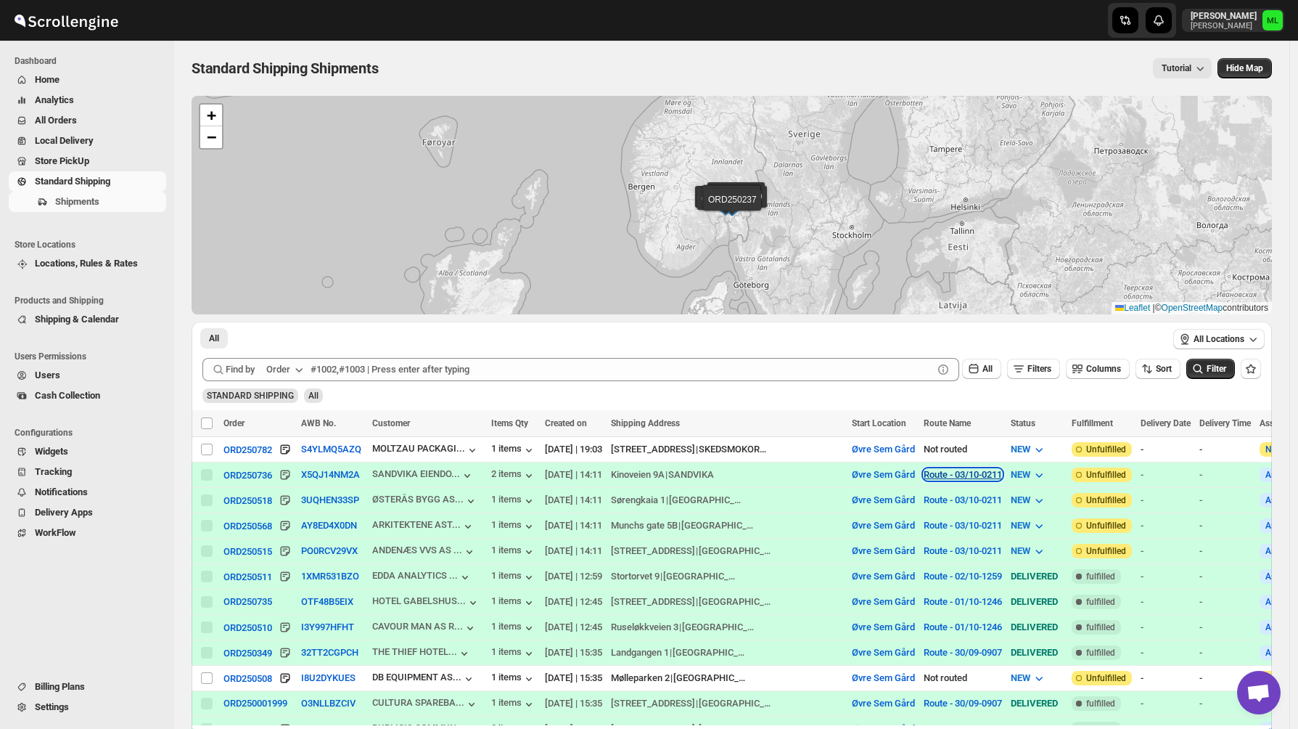
click at [949, 478] on button "Route - 03/10-0211" at bounding box center [963, 474] width 78 height 11
click at [943, 470] on button "Route - 03/10-0211" at bounding box center [963, 474] width 78 height 11
click at [941, 519] on span "View Route" at bounding box center [936, 524] width 46 height 11
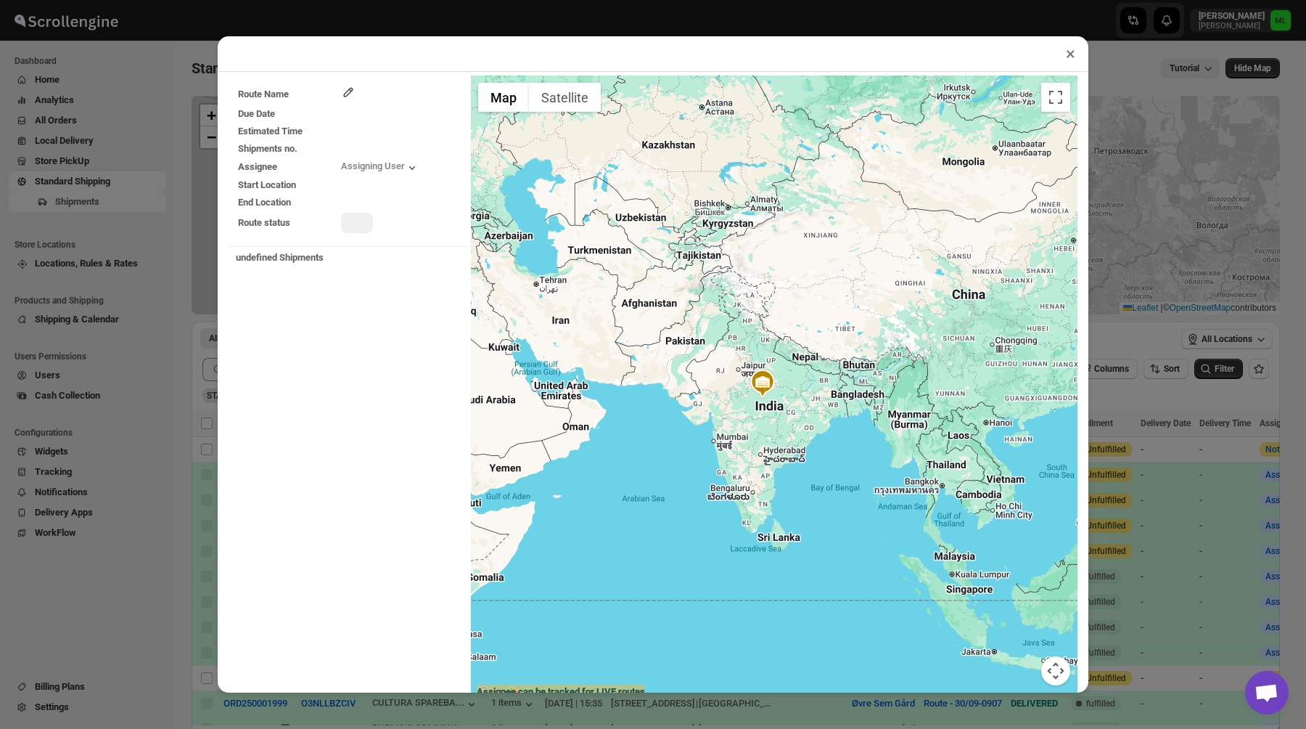
click at [758, 385] on img at bounding box center [762, 383] width 29 height 29
click at [774, 332] on button "Close" at bounding box center [773, 345] width 35 height 35
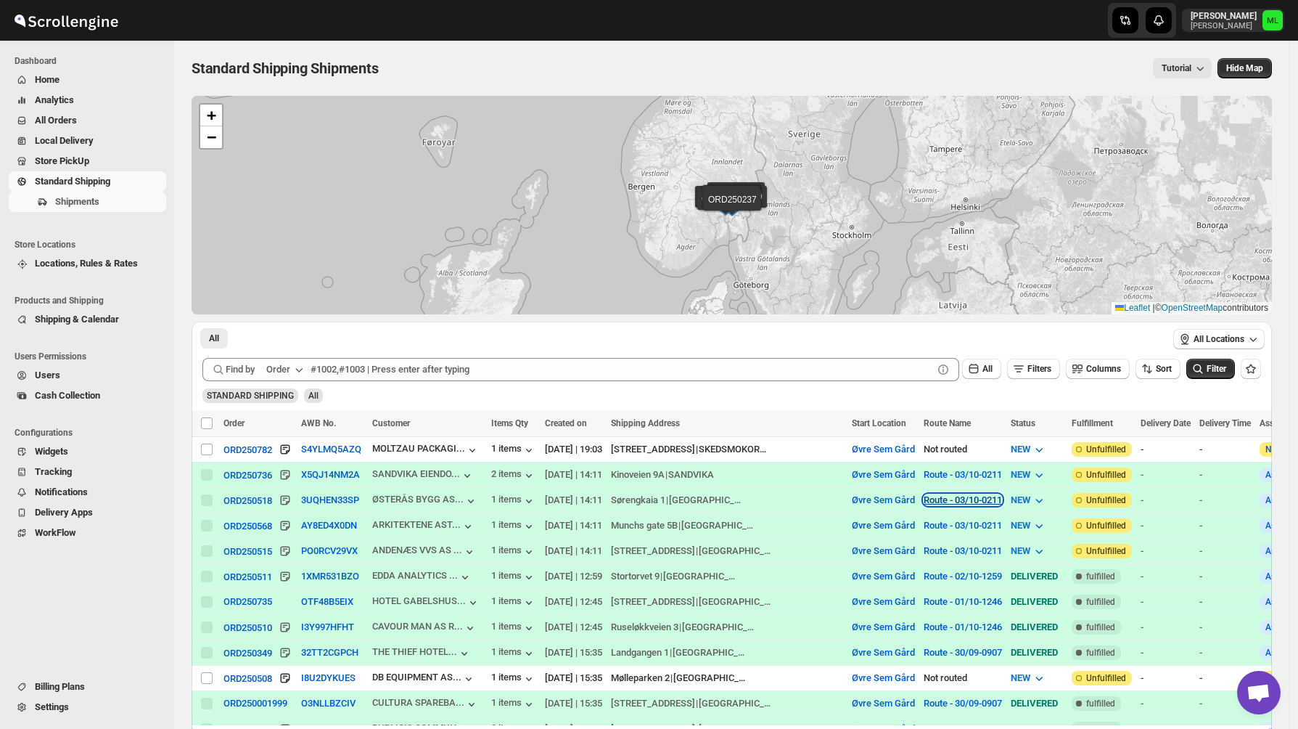
click at [924, 501] on button "Route - 03/10-0211" at bounding box center [963, 499] width 78 height 11
click at [720, 492] on td "Sørengkaia 1 | Oslo" at bounding box center [727, 500] width 241 height 25
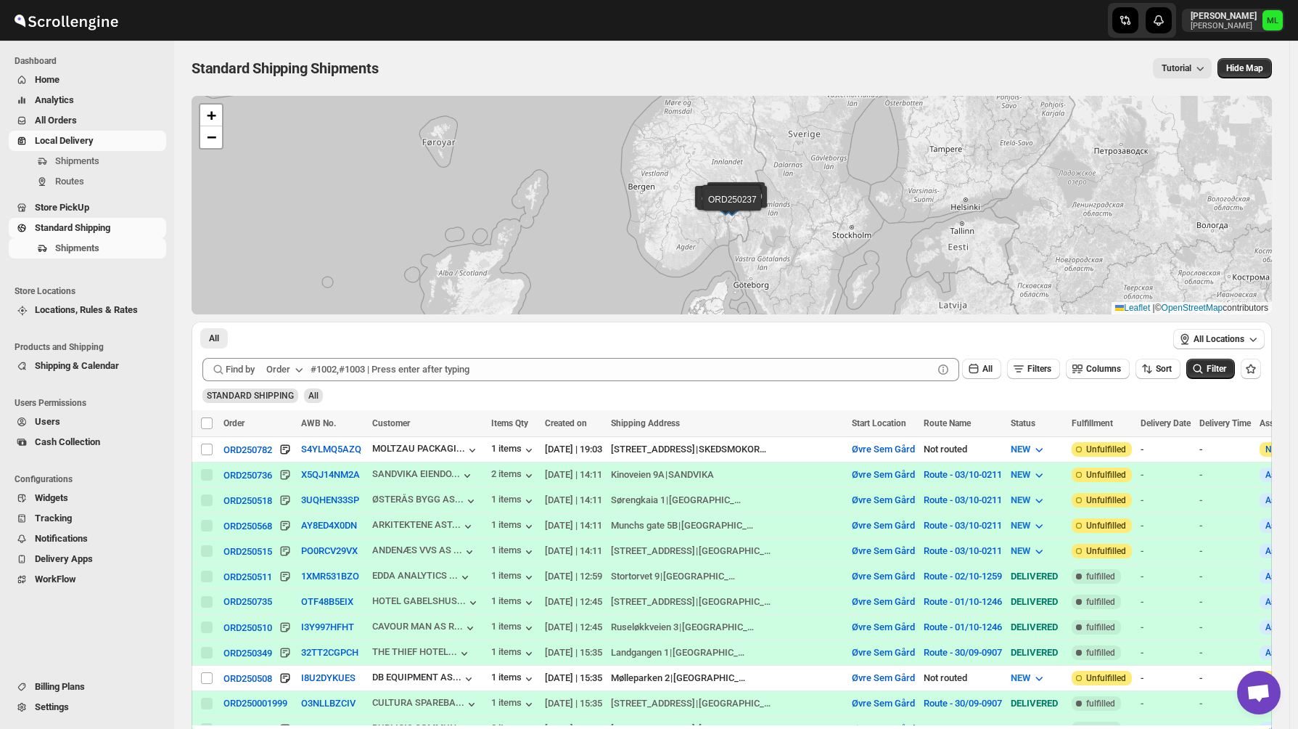
click at [63, 139] on span "Local Delivery" at bounding box center [64, 140] width 59 height 11
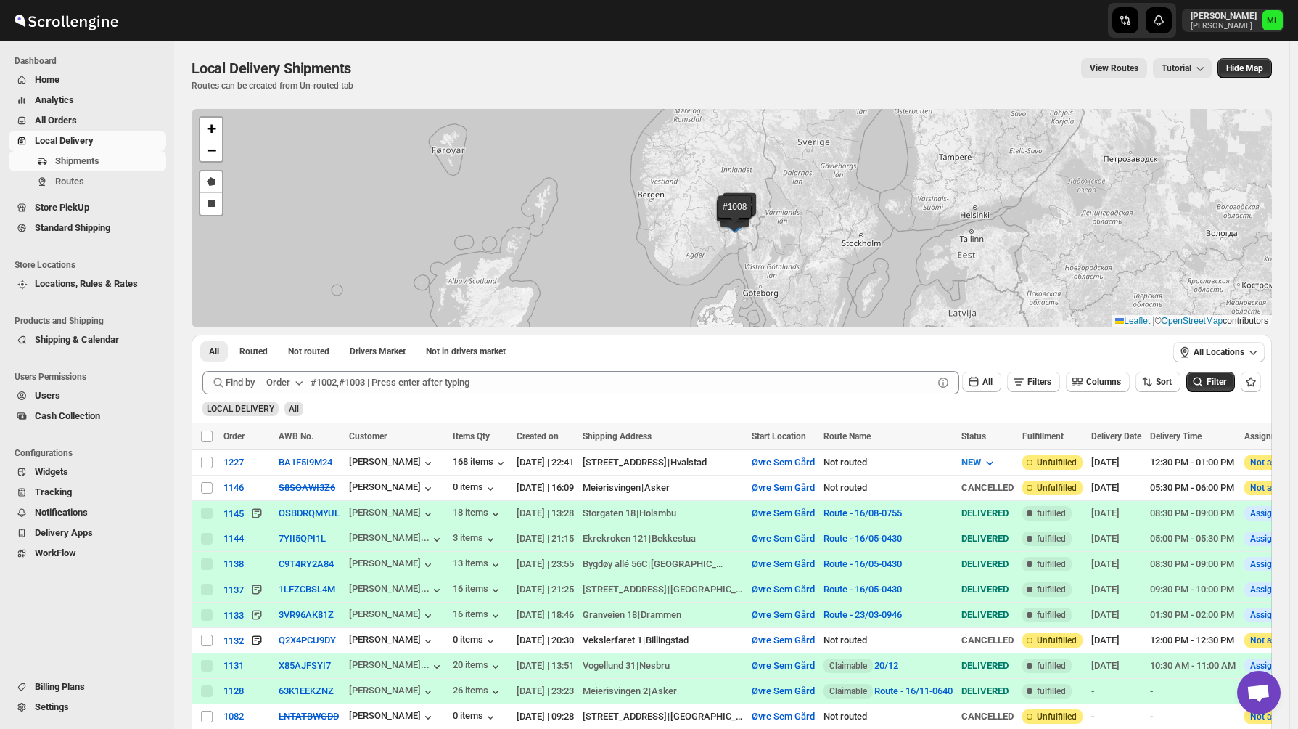
click at [60, 128] on button "All Orders" at bounding box center [87, 120] width 157 height 20
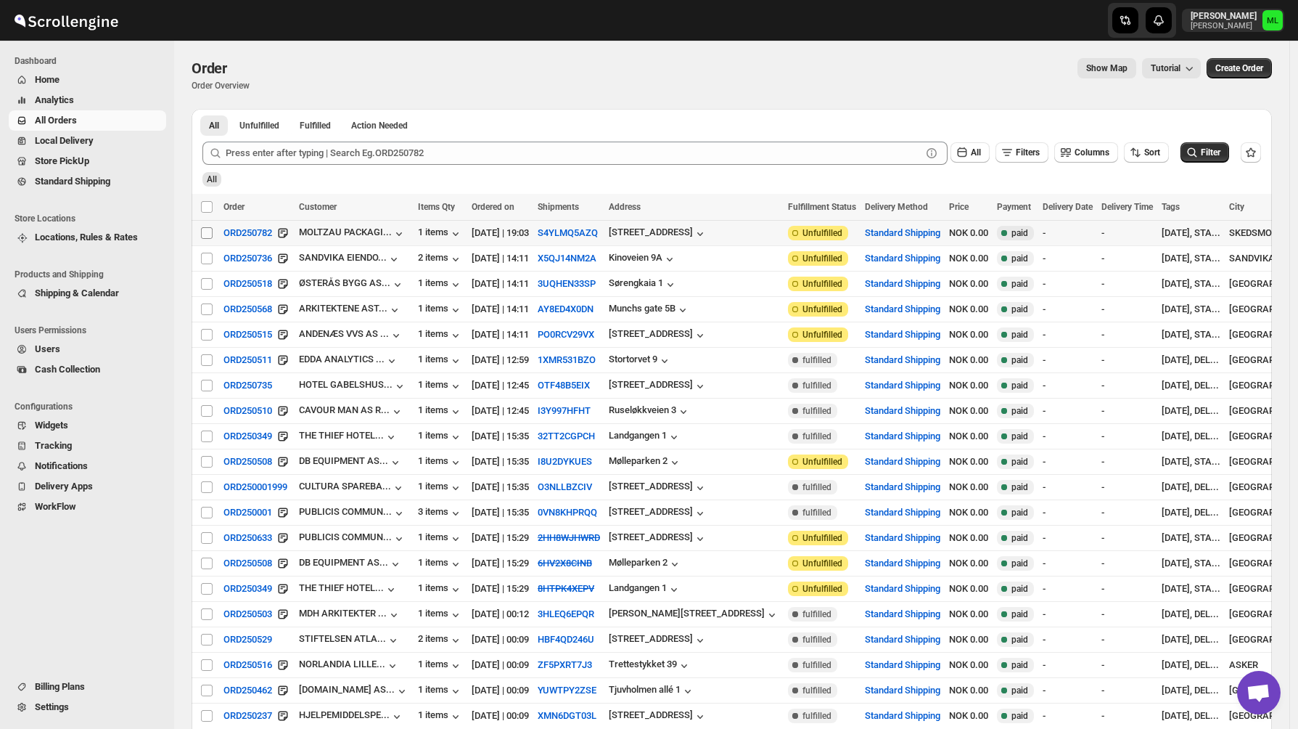
click at [209, 234] on input "Select order" at bounding box center [207, 233] width 12 height 12
checkbox input "true"
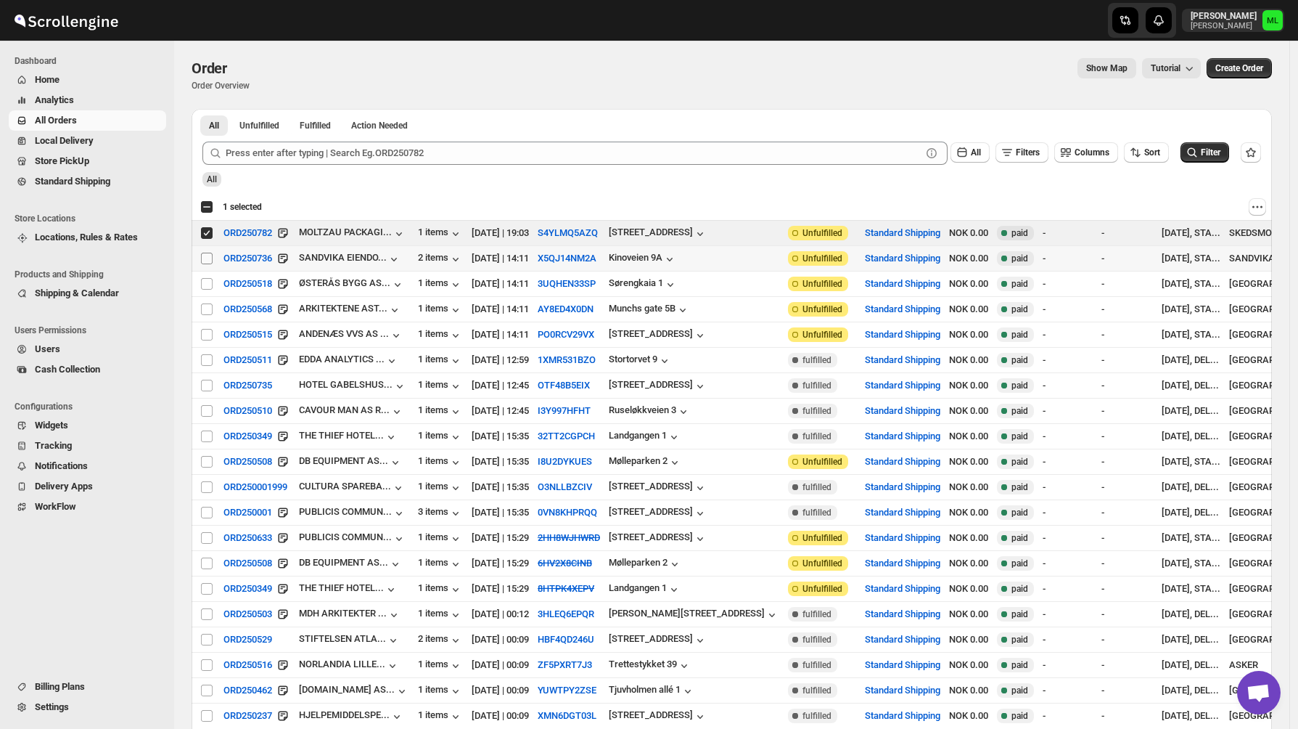
click at [205, 261] on input "Select order" at bounding box center [207, 259] width 12 height 12
checkbox input "true"
click at [206, 287] on input "Select order" at bounding box center [207, 284] width 12 height 12
checkbox input "true"
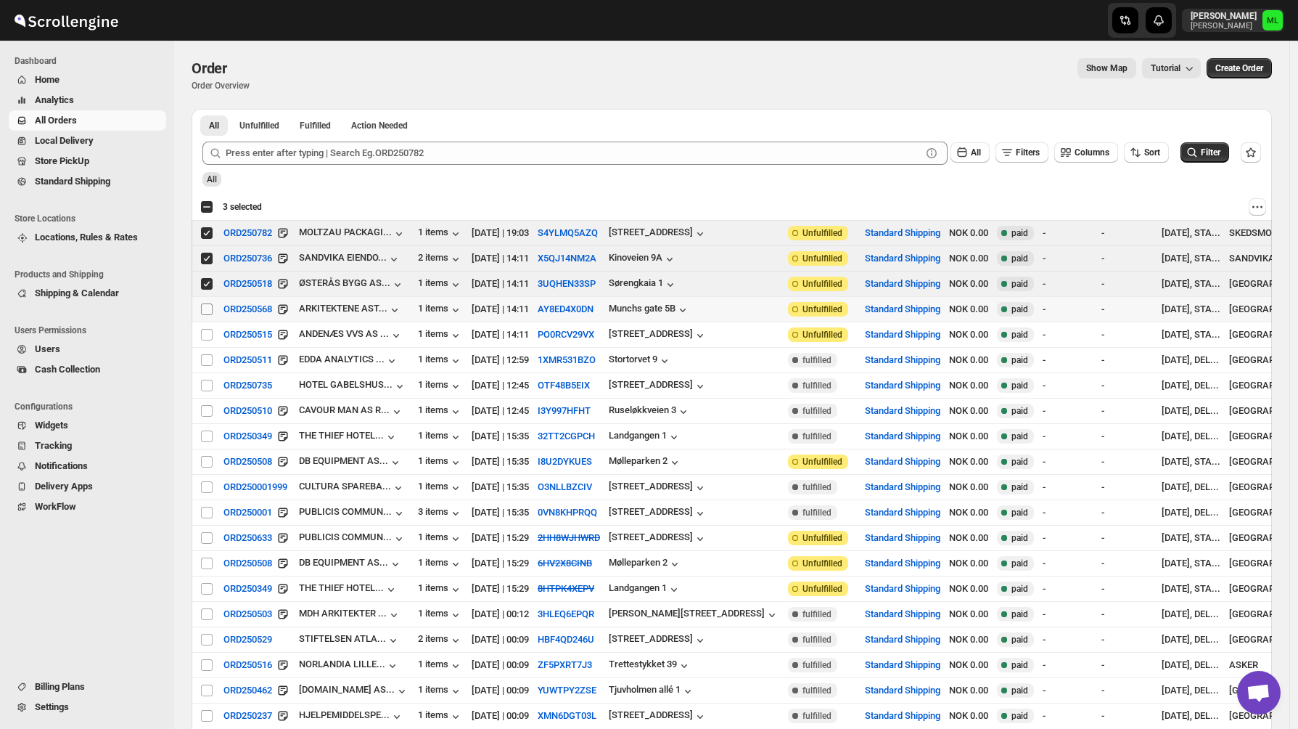
click at [208, 313] on input "Select order" at bounding box center [207, 309] width 12 height 12
checkbox input "true"
click at [69, 180] on span "Standard Shipping" at bounding box center [72, 181] width 75 height 11
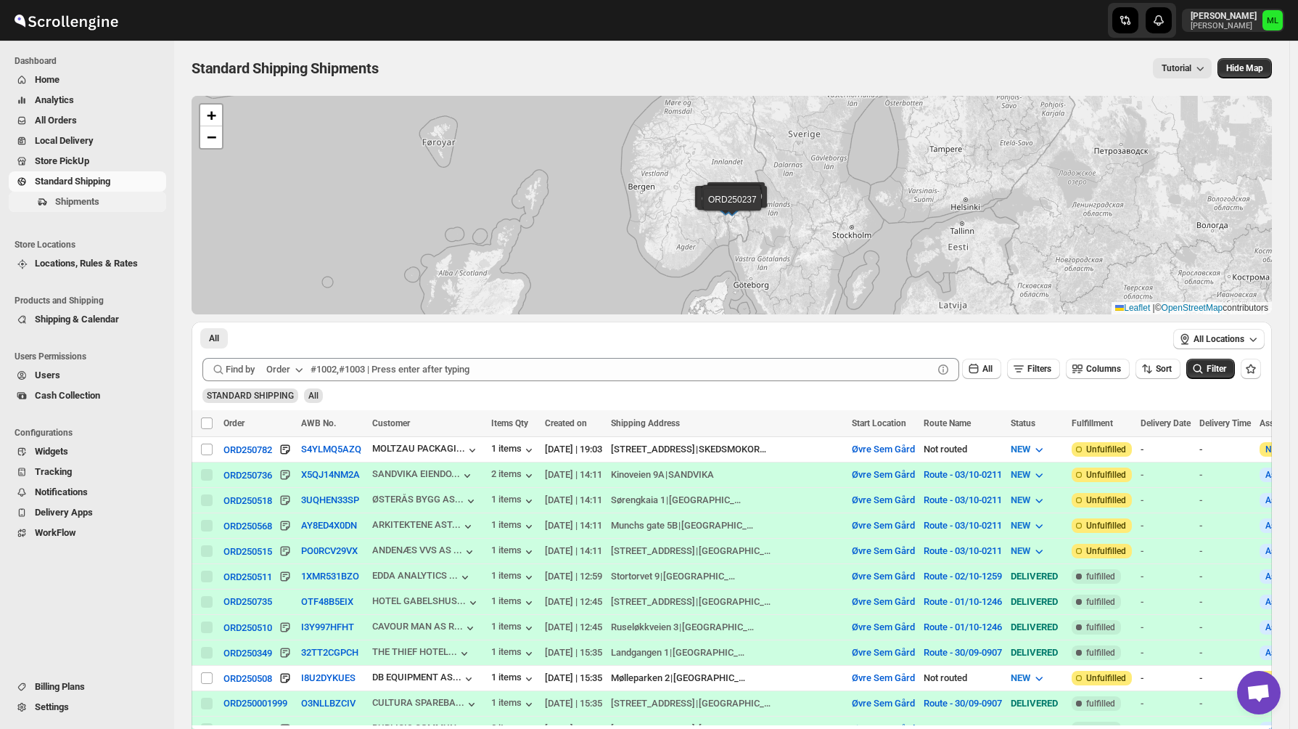
click at [69, 208] on span "Shipments" at bounding box center [109, 201] width 108 height 15
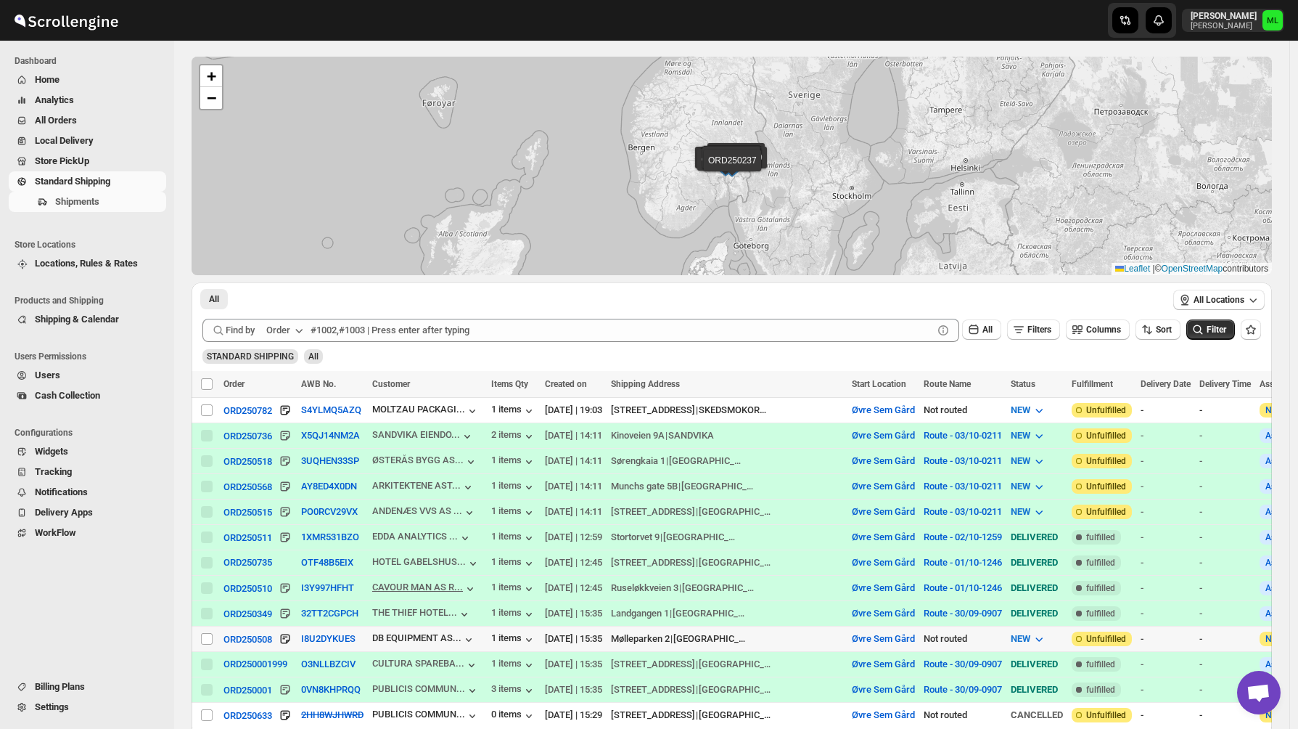
scroll to position [37, 0]
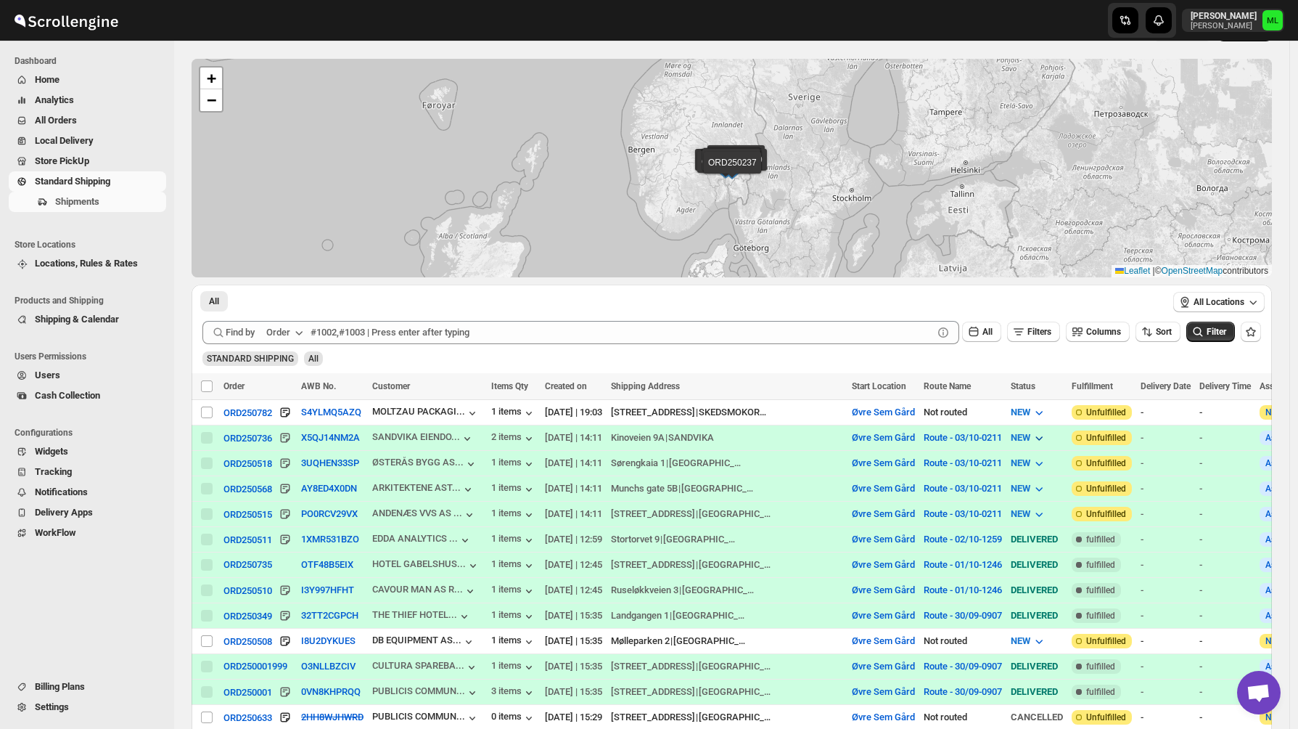
click at [1015, 440] on span "NEW" at bounding box center [1021, 437] width 20 height 11
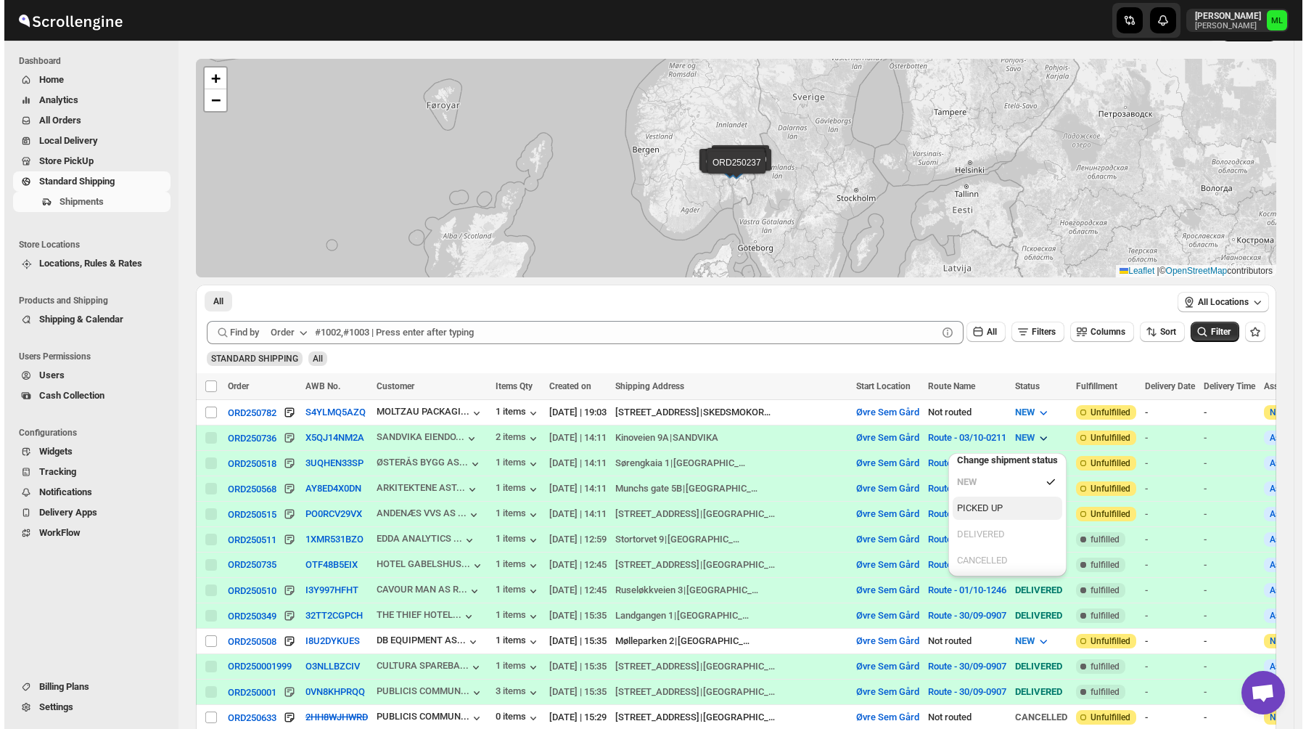
scroll to position [0, 0]
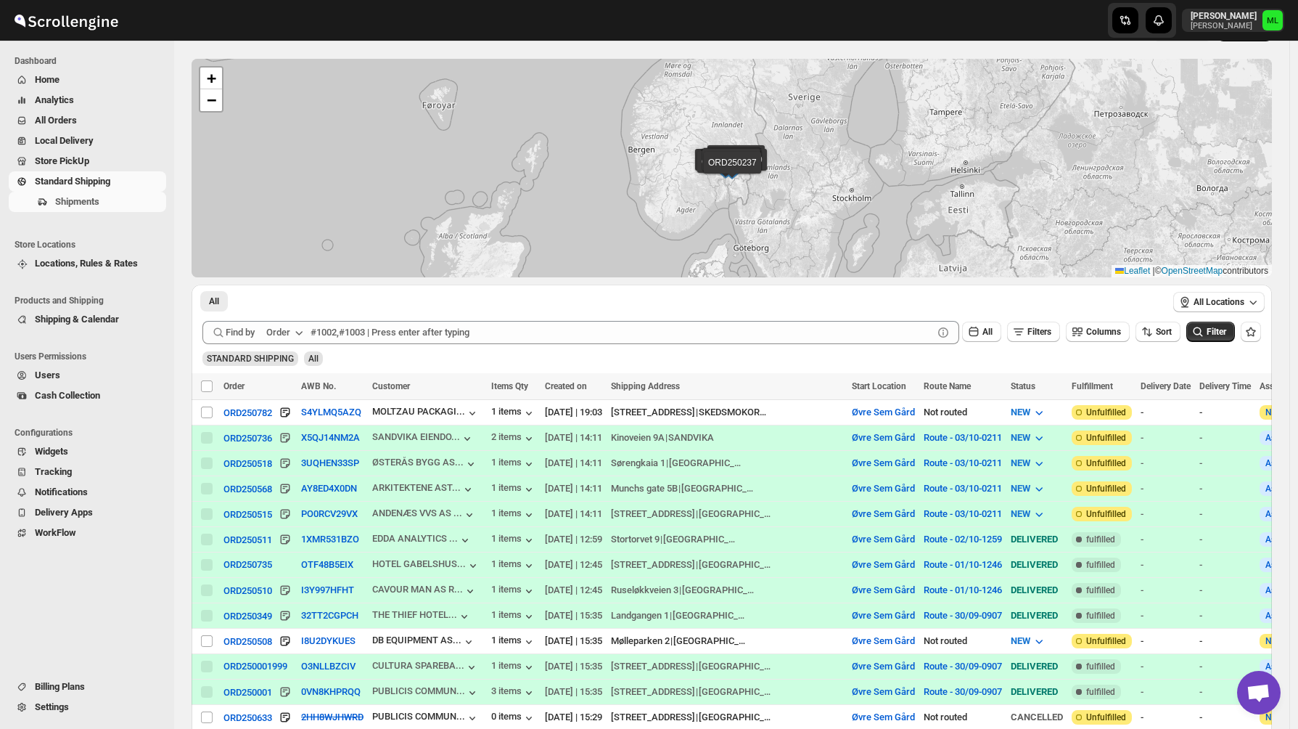
click at [967, 363] on div "STANDARD SHIPPING All" at bounding box center [729, 352] width 1065 height 28
click at [359, 443] on button "X5QJ14NM2A" at bounding box center [330, 437] width 59 height 11
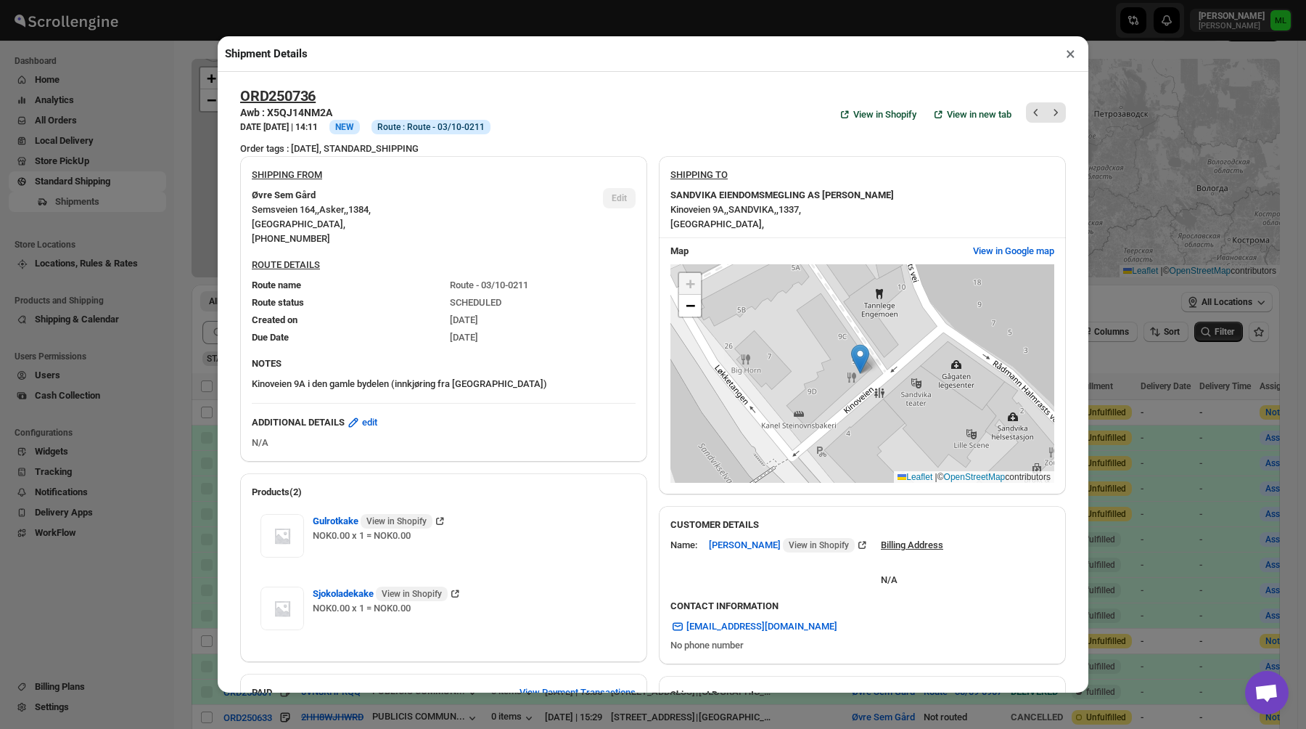
click at [441, 126] on span "Route : Route - 03/10-0211" at bounding box center [430, 127] width 107 height 12
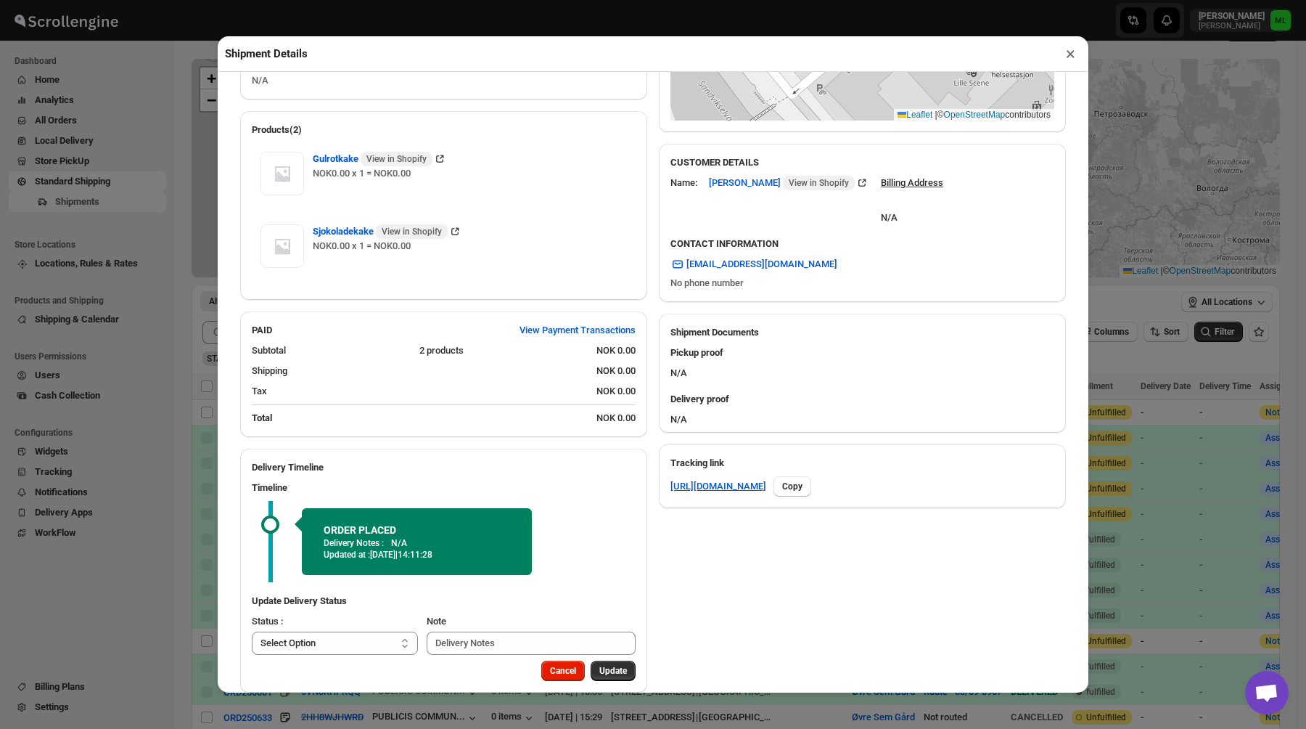
scroll to position [385, 0]
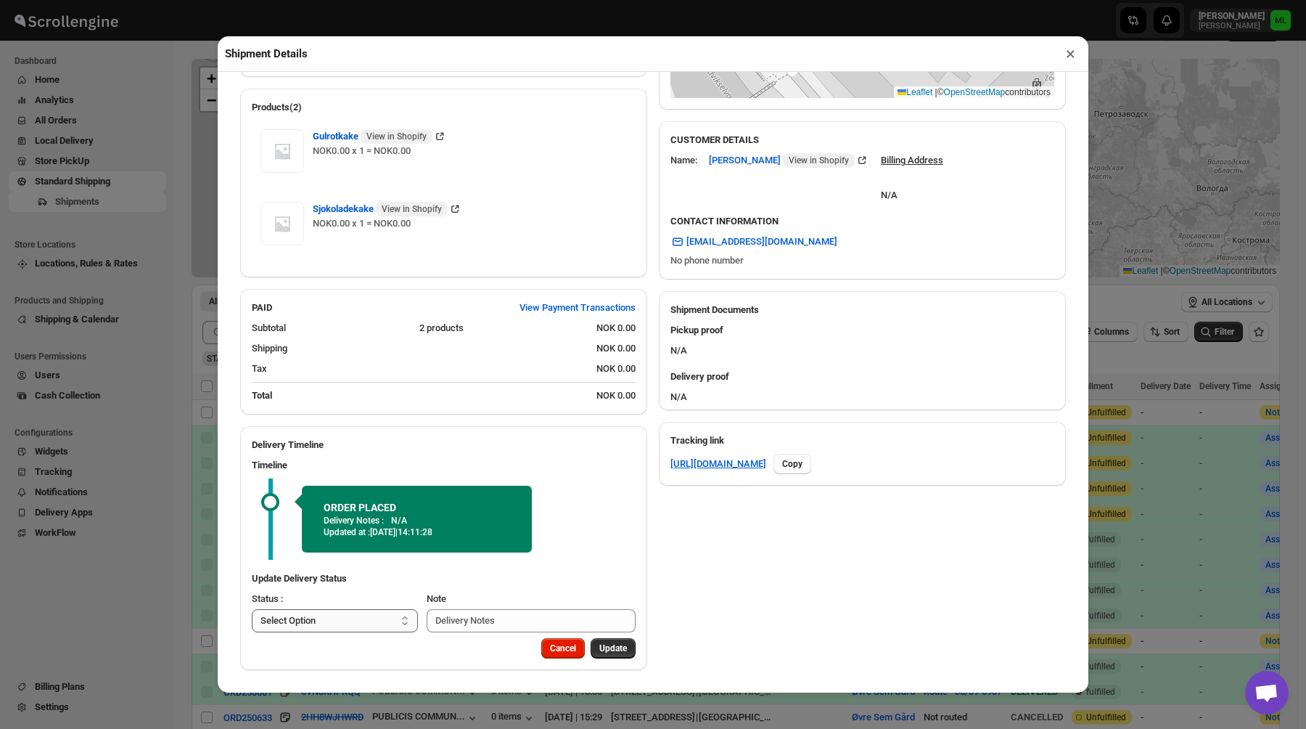
click at [399, 620] on select "Select Option PICKED UP DELIVERED CANCELLED" at bounding box center [335, 620] width 166 height 23
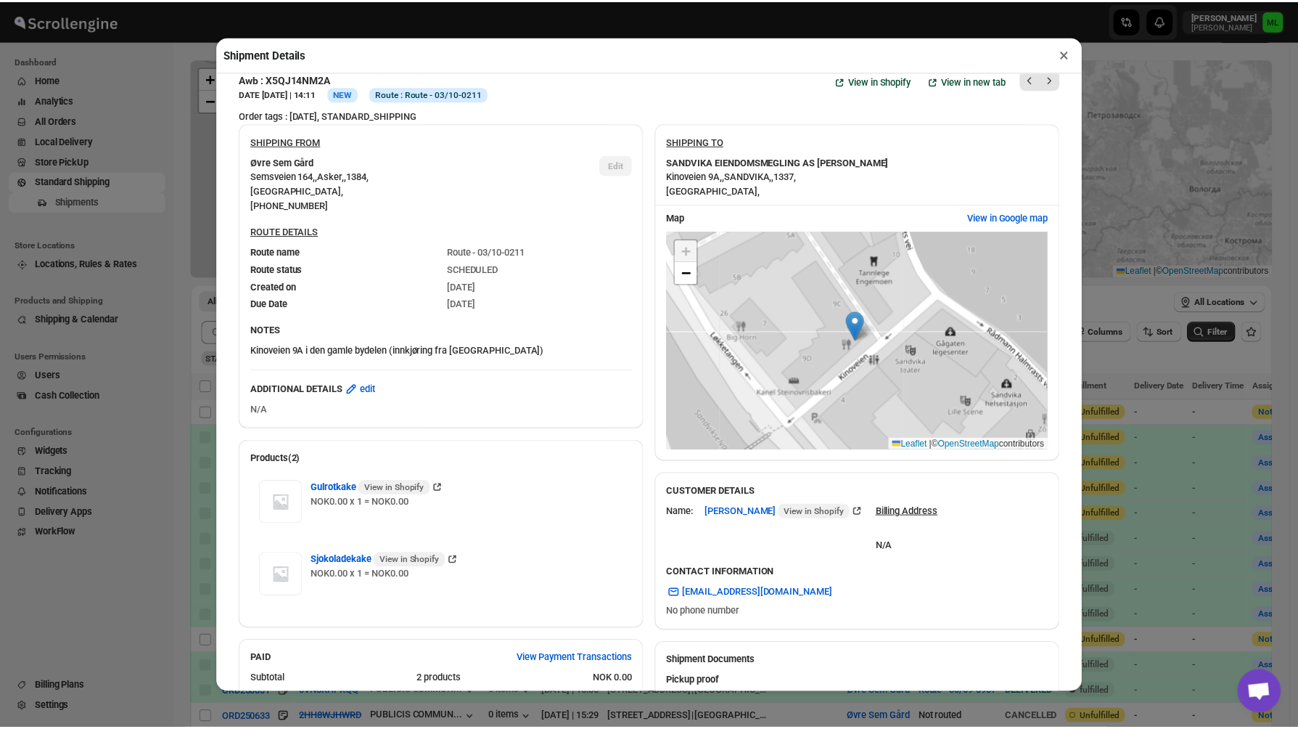
scroll to position [0, 0]
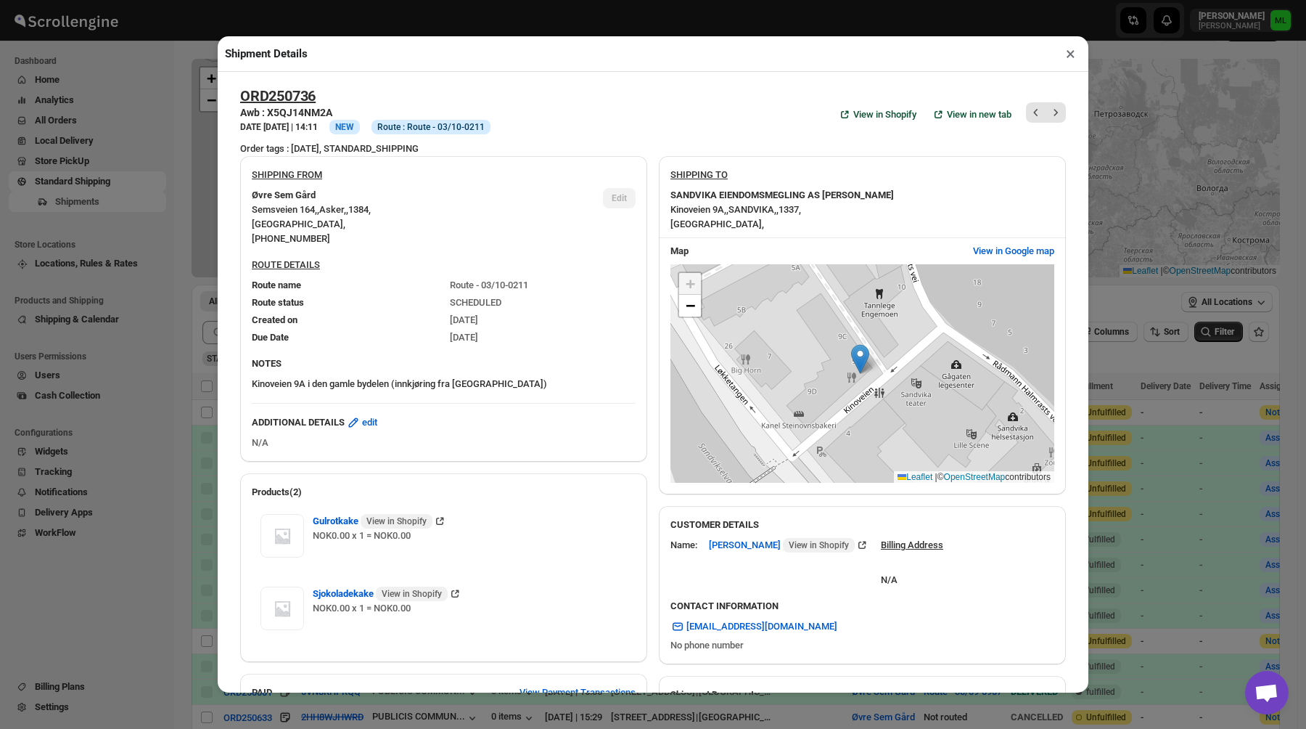
click at [1070, 55] on button "×" at bounding box center [1070, 54] width 21 height 20
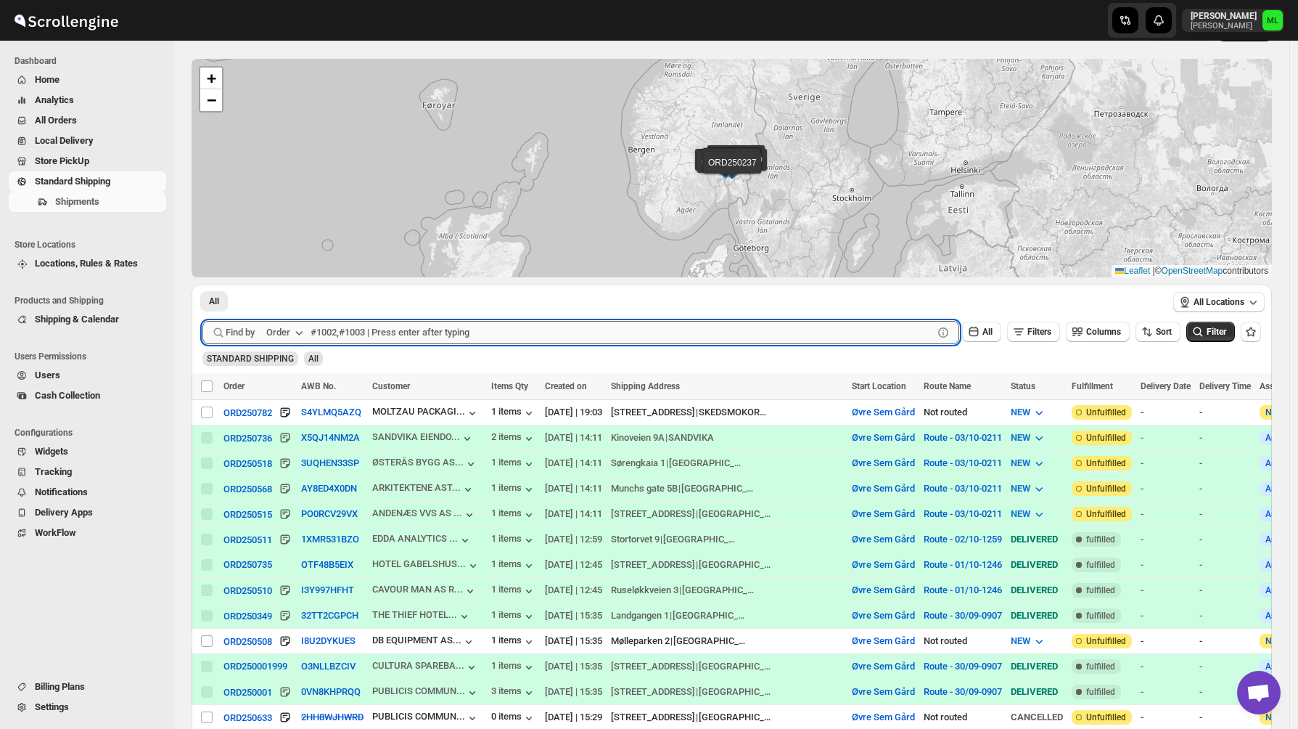
click at [324, 335] on input "text" at bounding box center [622, 332] width 623 height 23
click at [1039, 316] on div "All Filters Columns Sort" at bounding box center [1068, 330] width 224 height 28
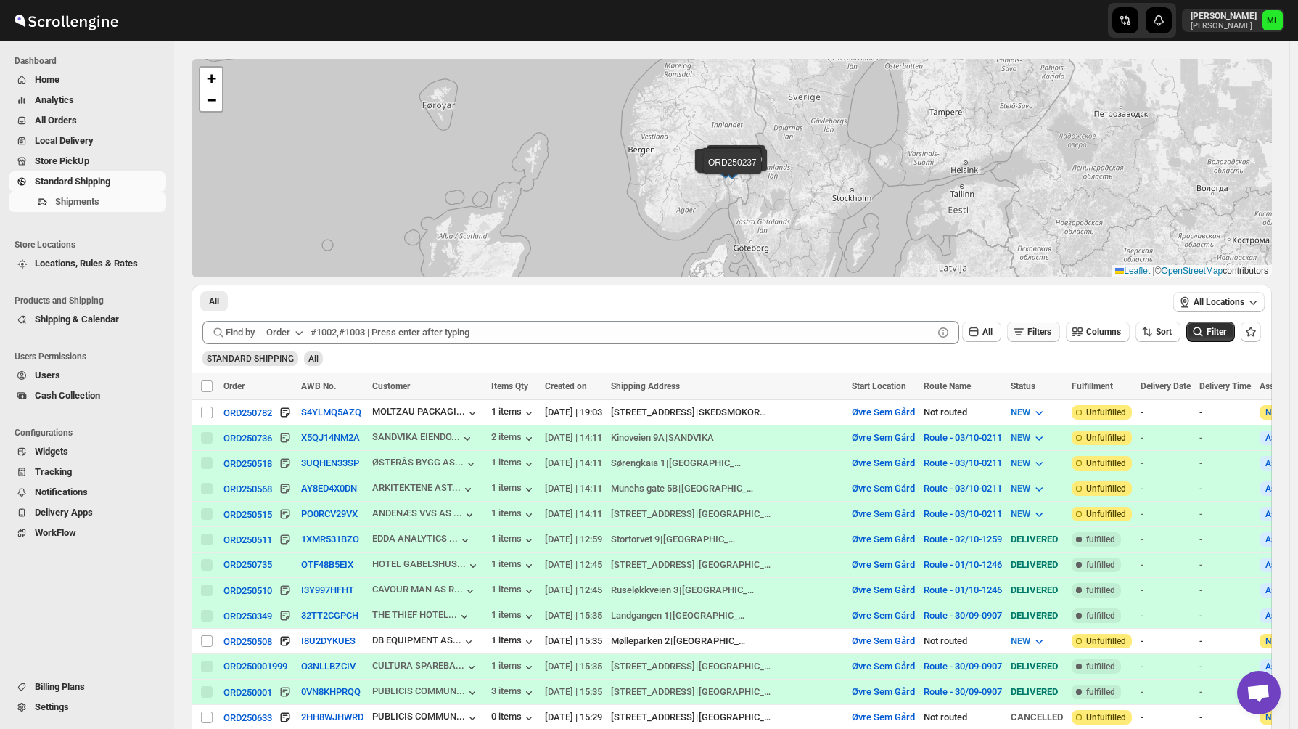
click at [1040, 327] on span "Filters" at bounding box center [1040, 332] width 24 height 10
click at [1082, 333] on icon "button" at bounding box center [1080, 333] width 5 height 1
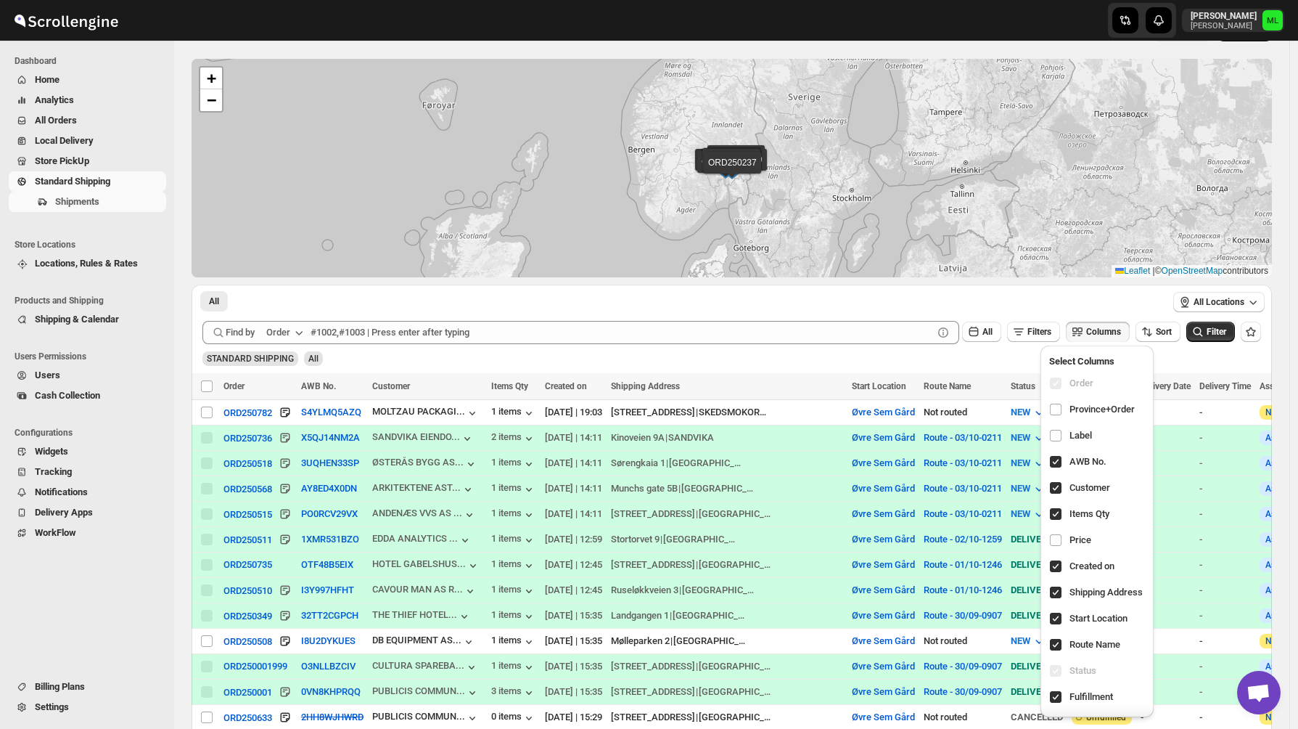
click at [1144, 303] on ul "All More Filters" at bounding box center [678, 300] width 963 height 20
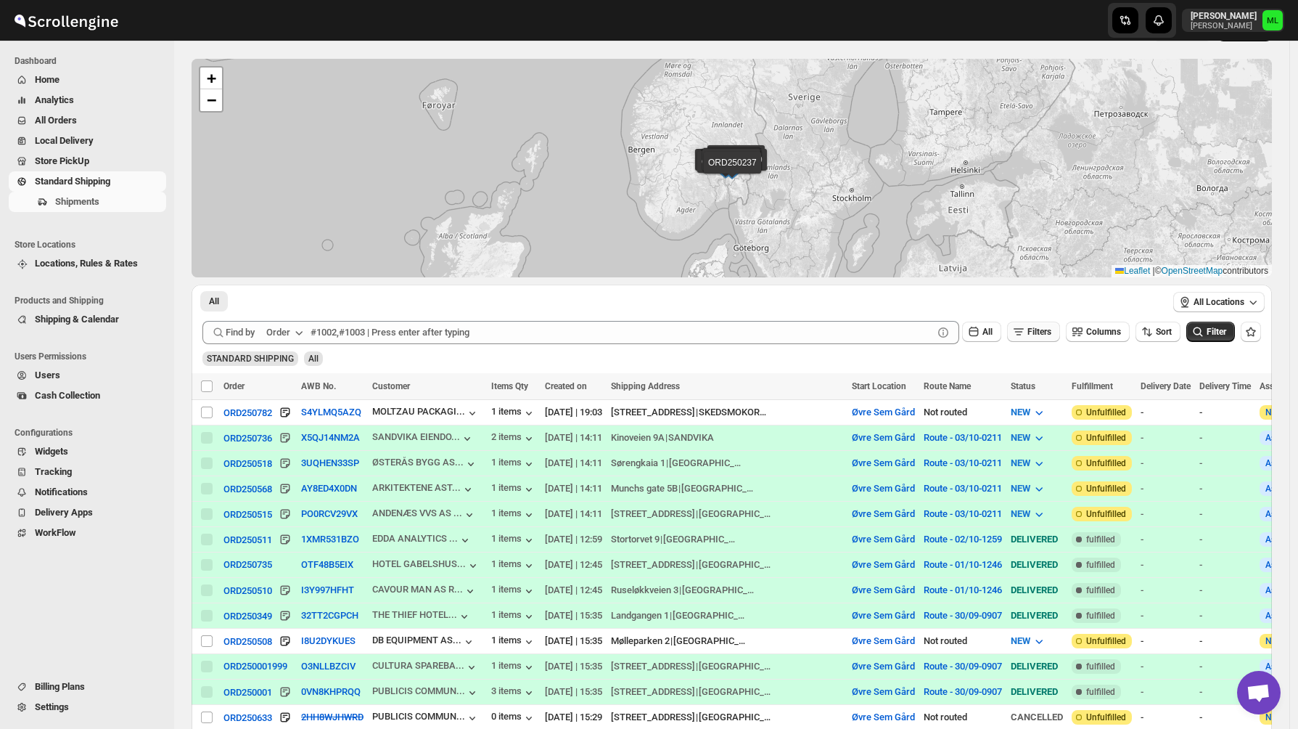
click at [1040, 335] on span "Filters" at bounding box center [1040, 332] width 24 height 10
click at [1057, 385] on span "Add Filter" at bounding box center [1038, 389] width 38 height 12
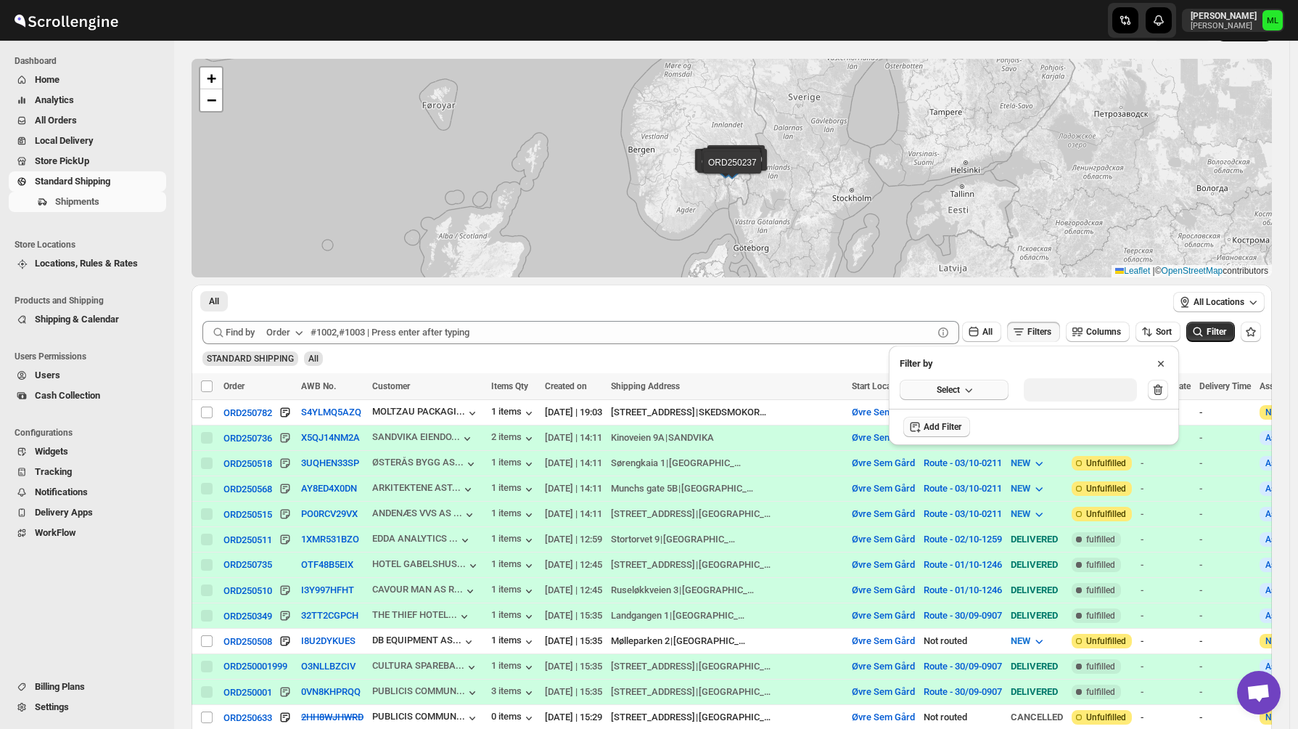
click at [999, 384] on button "Select" at bounding box center [954, 390] width 109 height 20
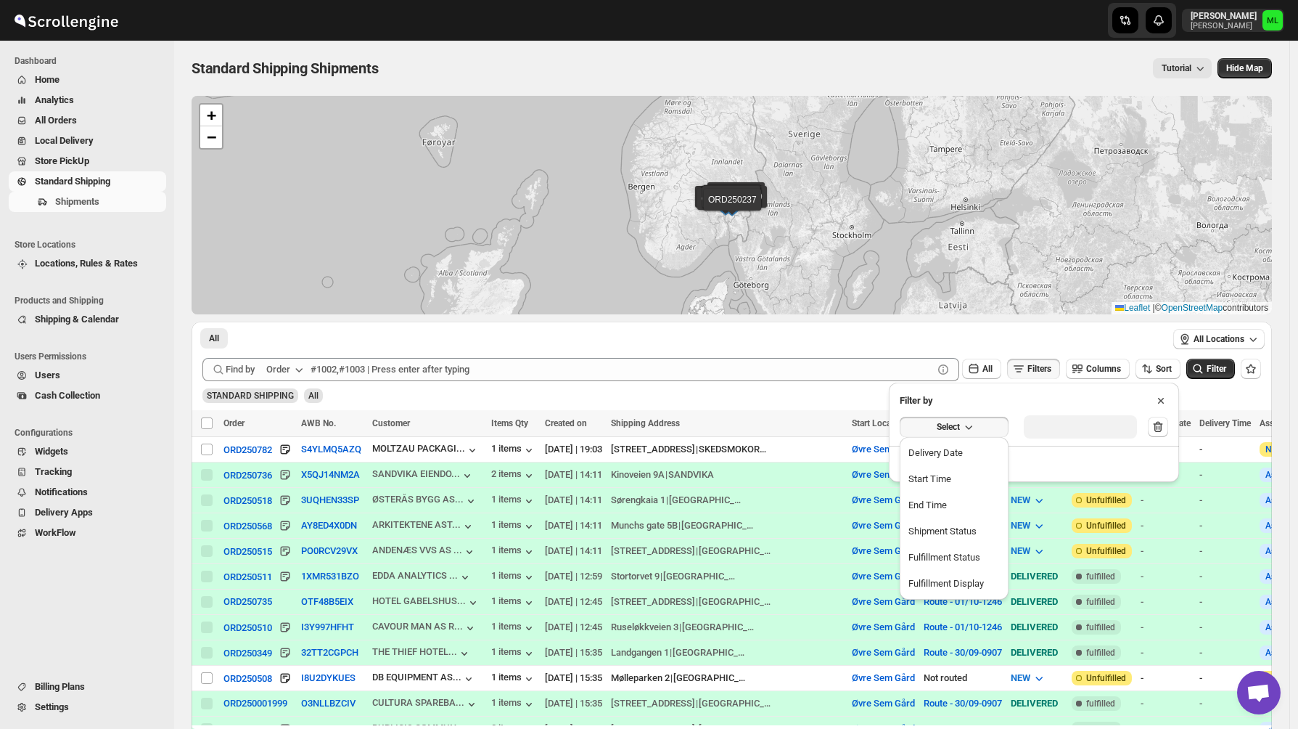
click at [1159, 404] on icon at bounding box center [1161, 400] width 15 height 15
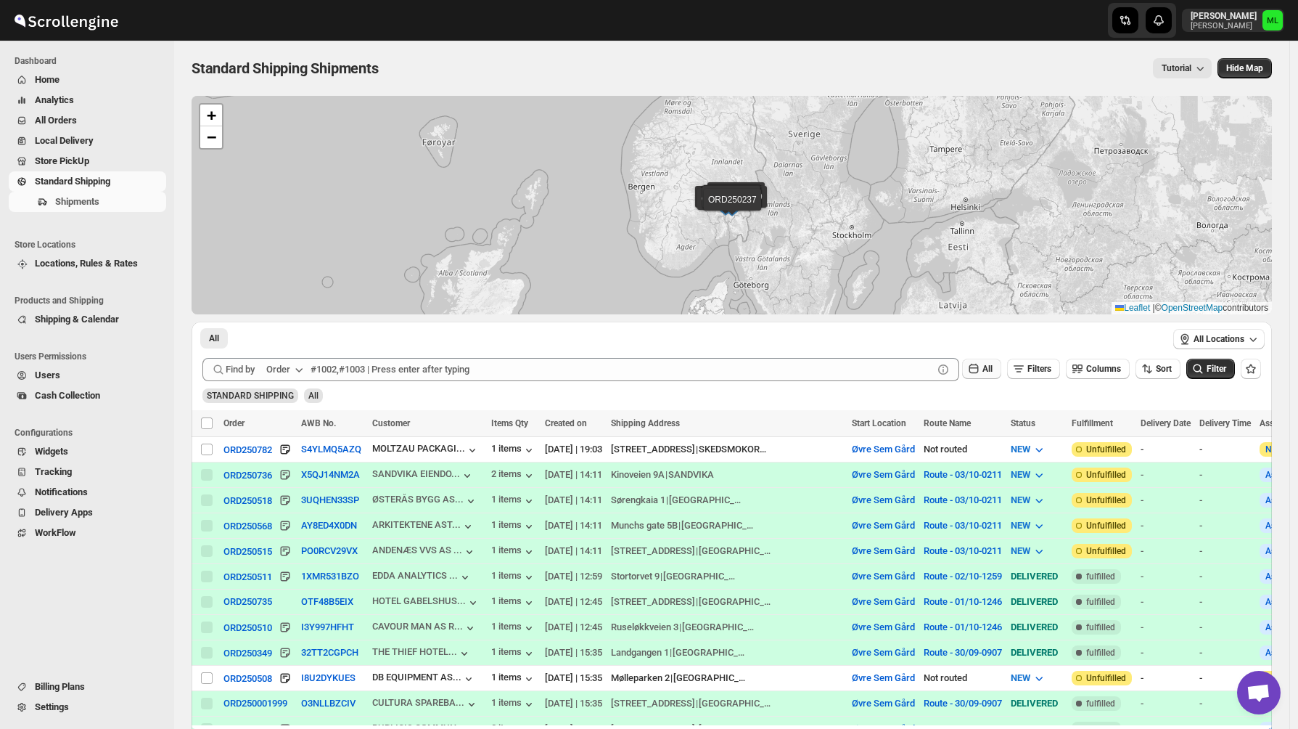
click at [986, 367] on span "All" at bounding box center [988, 369] width 10 height 10
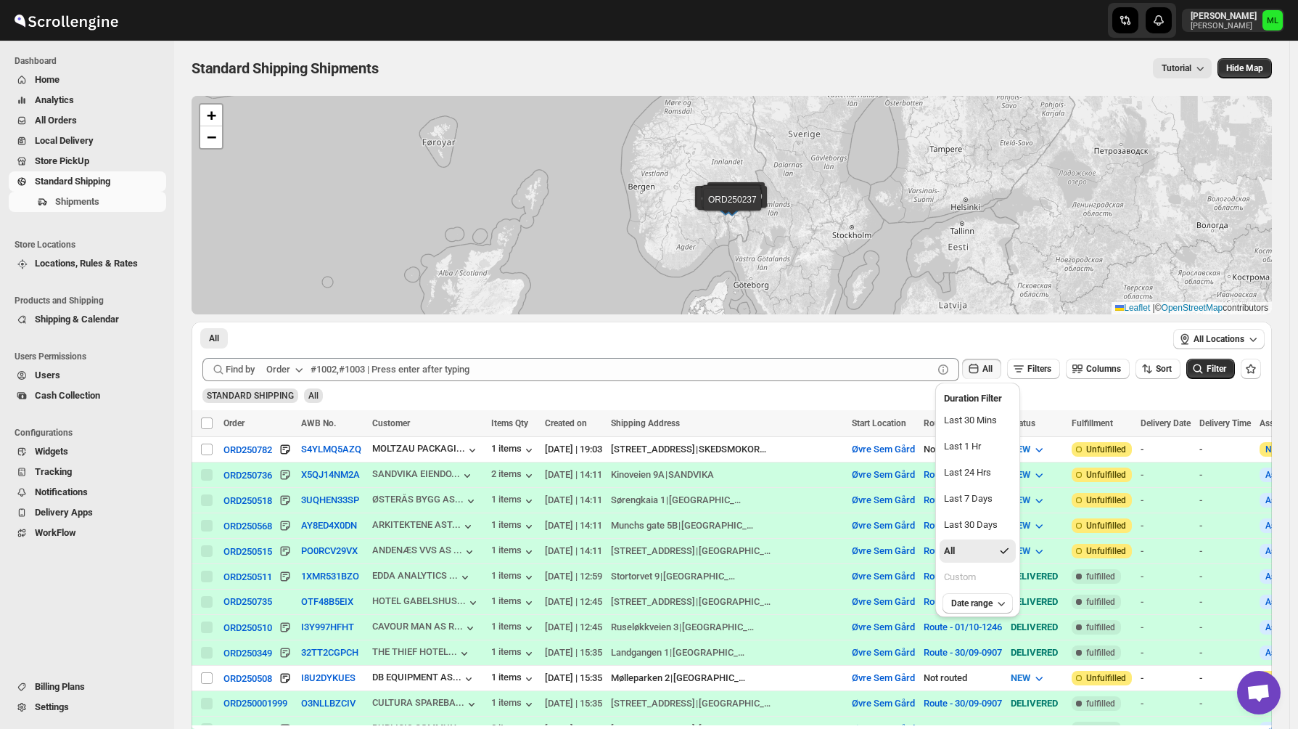
click at [1028, 335] on ul "All More Filters" at bounding box center [678, 337] width 963 height 20
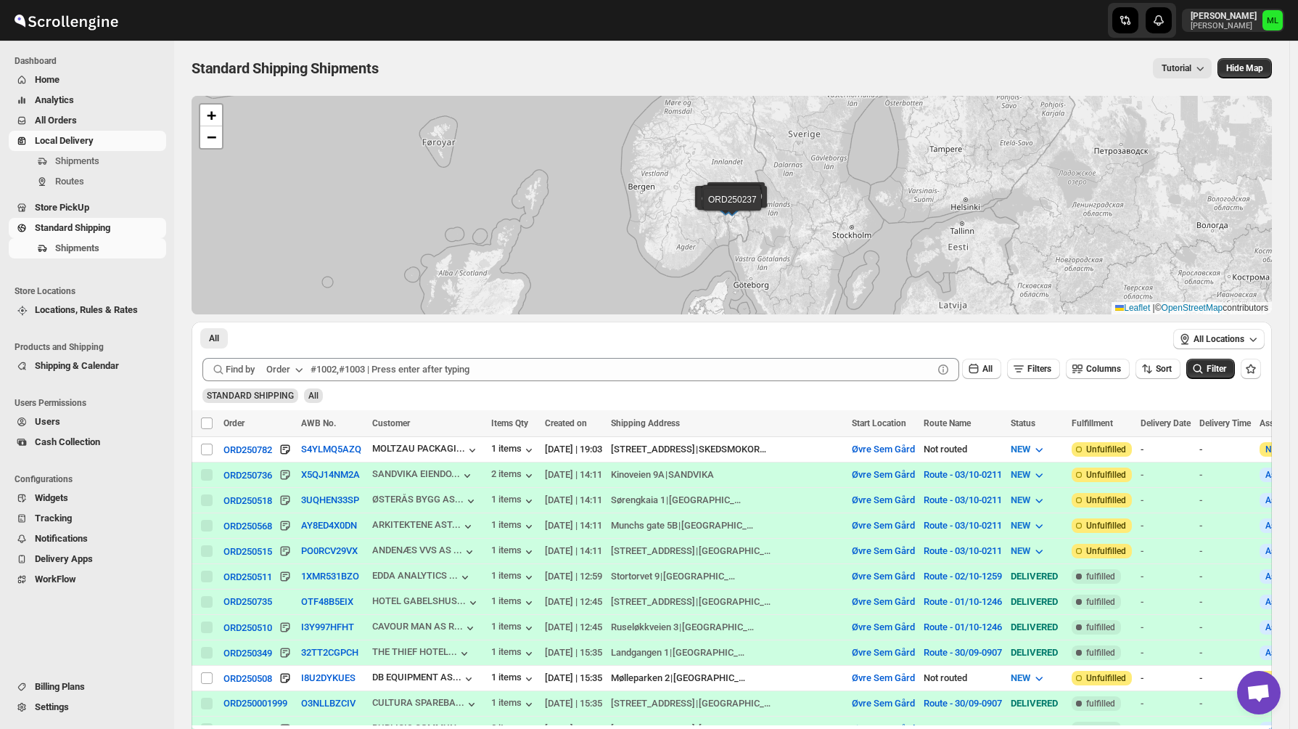
click at [81, 142] on span "Local Delivery" at bounding box center [64, 140] width 59 height 11
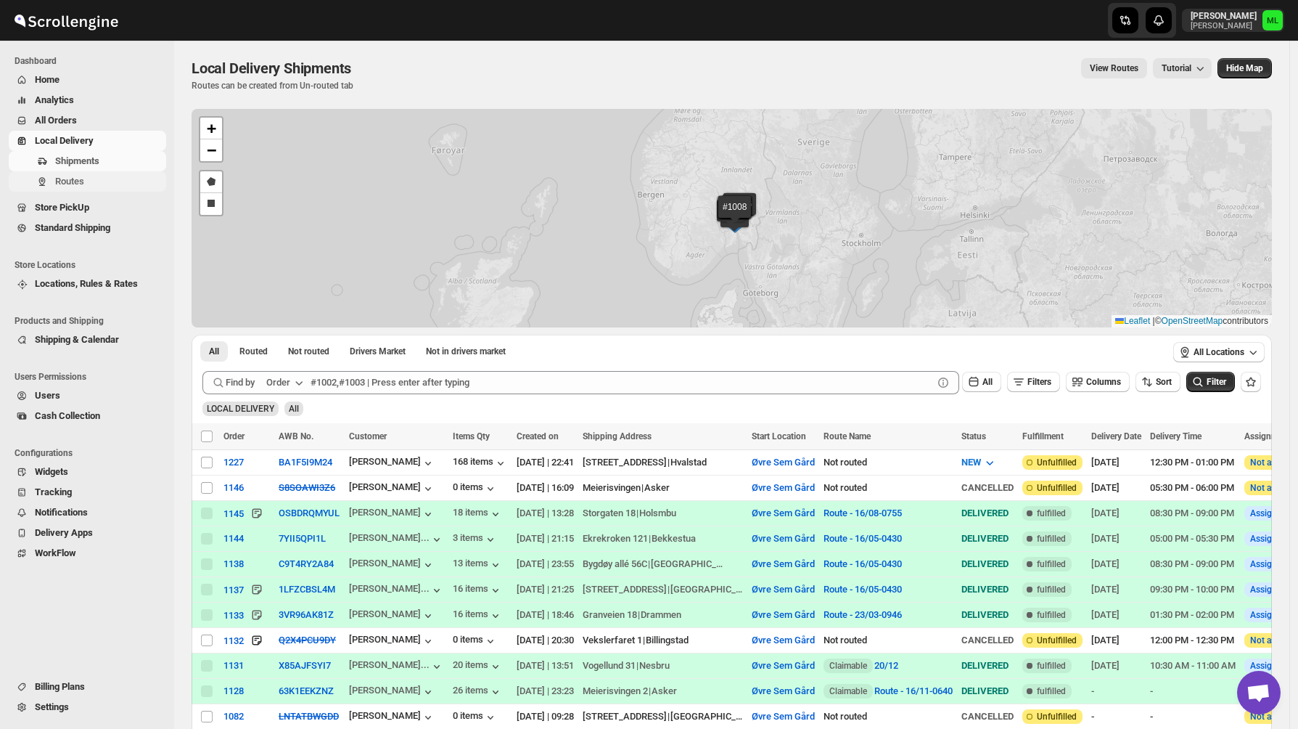
click at [78, 186] on span "Routes" at bounding box center [69, 181] width 29 height 11
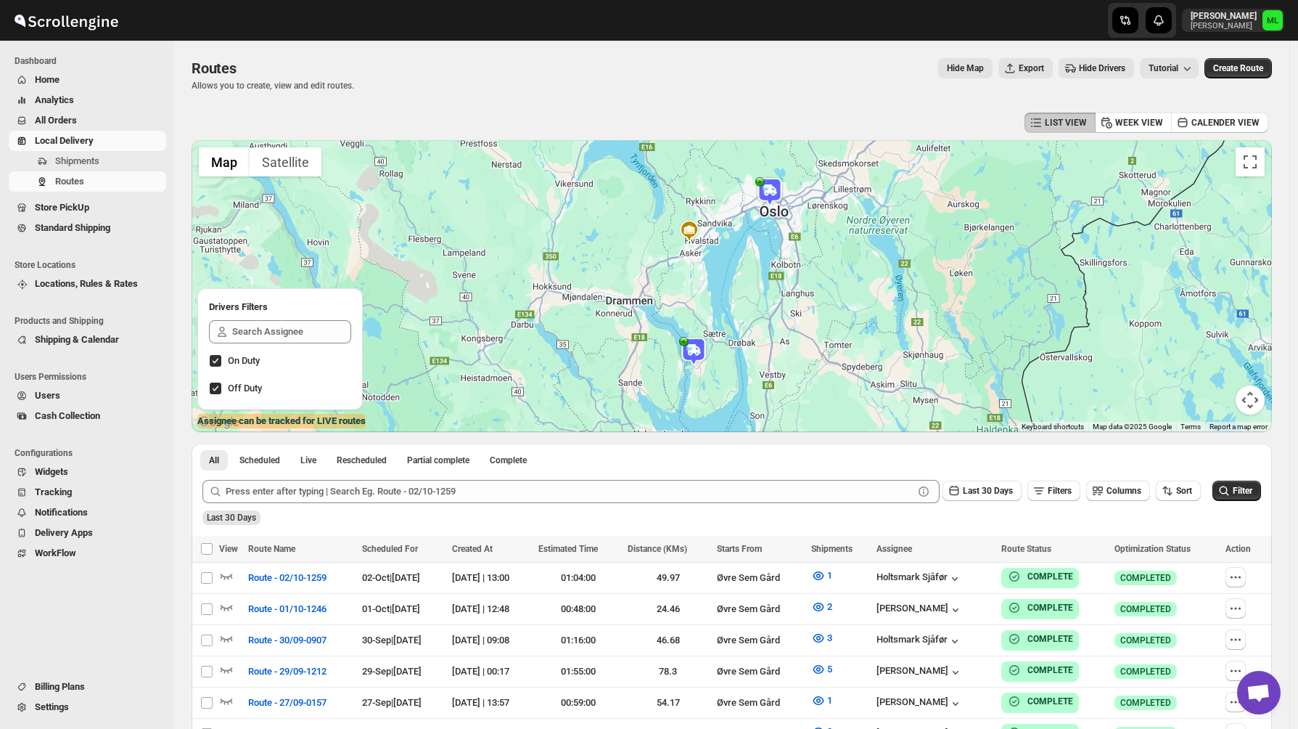
click at [770, 192] on img at bounding box center [769, 191] width 29 height 29
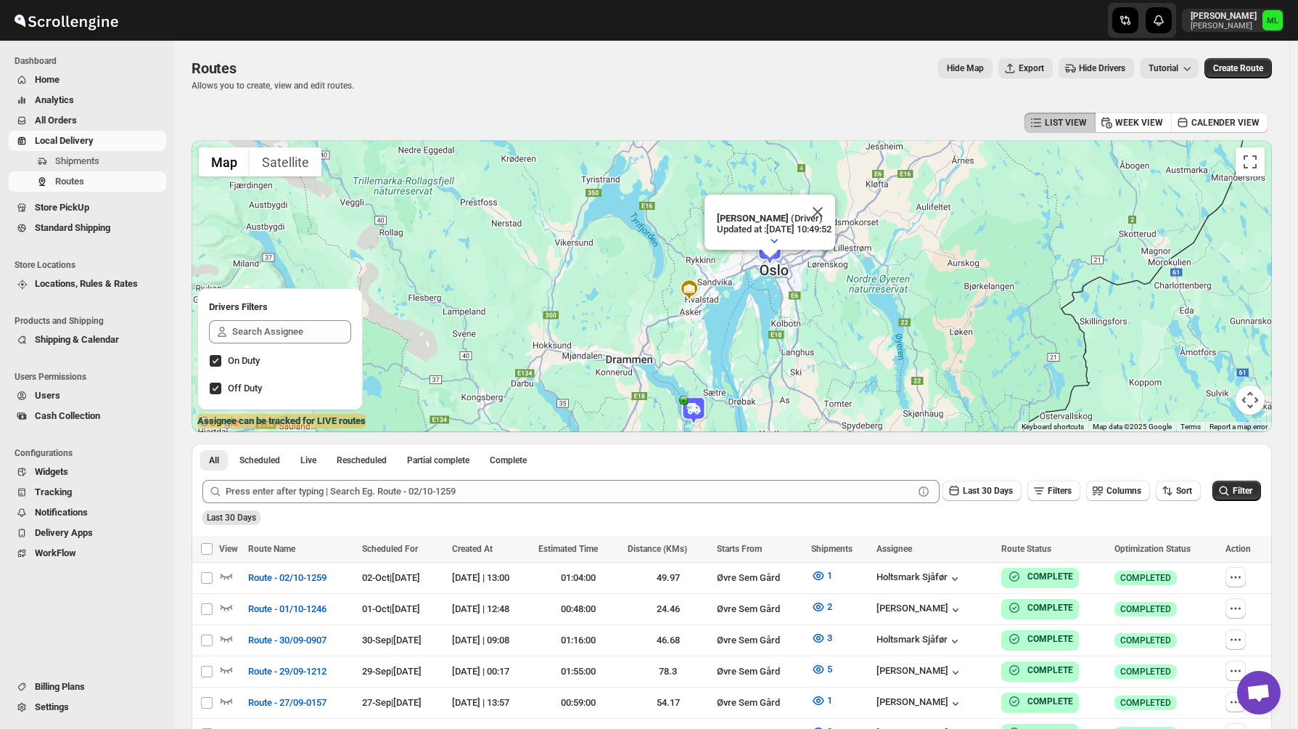
click at [703, 412] on img at bounding box center [693, 410] width 29 height 29
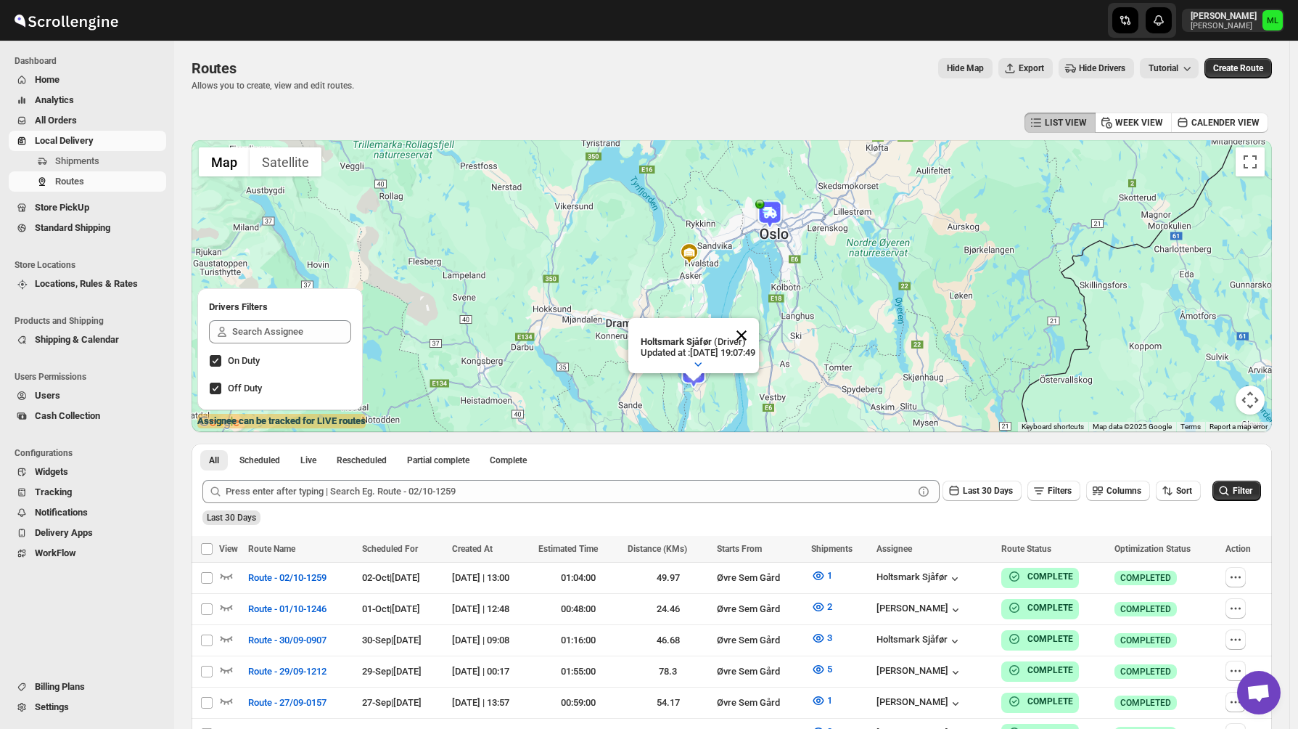
click at [759, 327] on button "Close" at bounding box center [741, 335] width 35 height 35
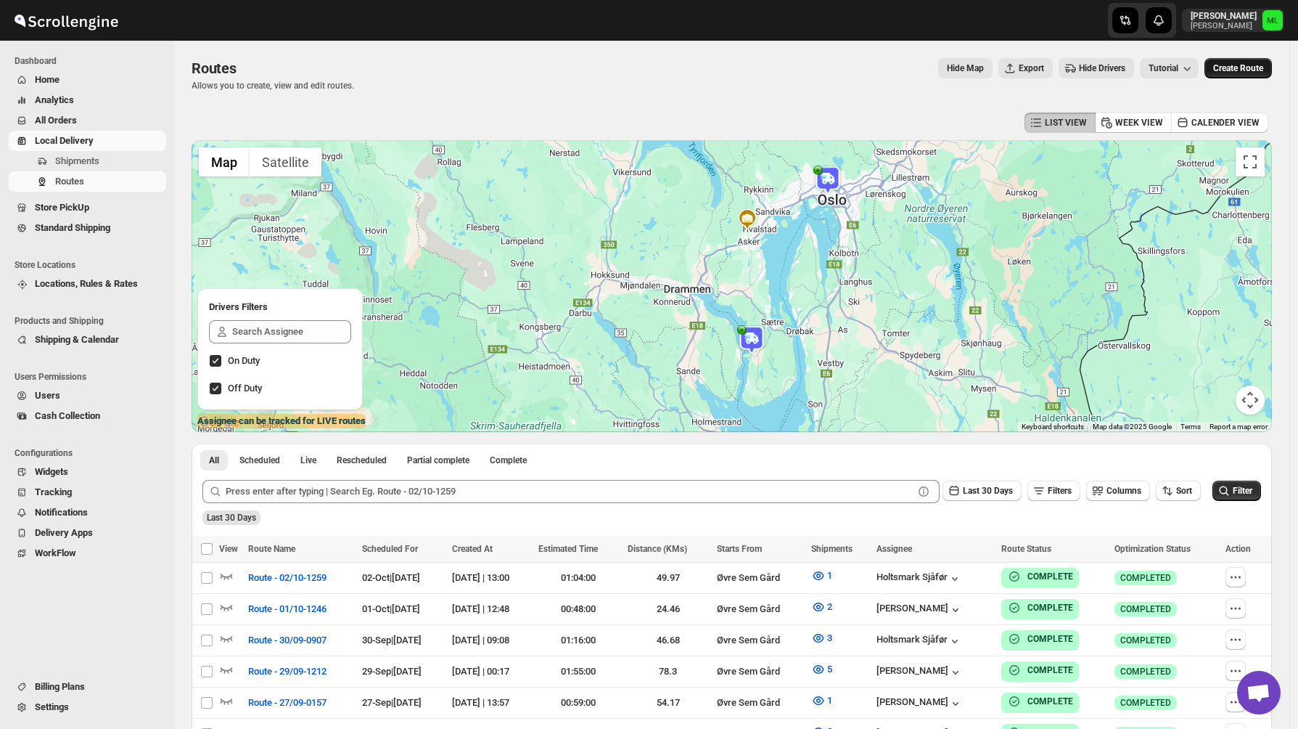
click at [1243, 69] on span "Create Route" at bounding box center [1238, 68] width 50 height 12
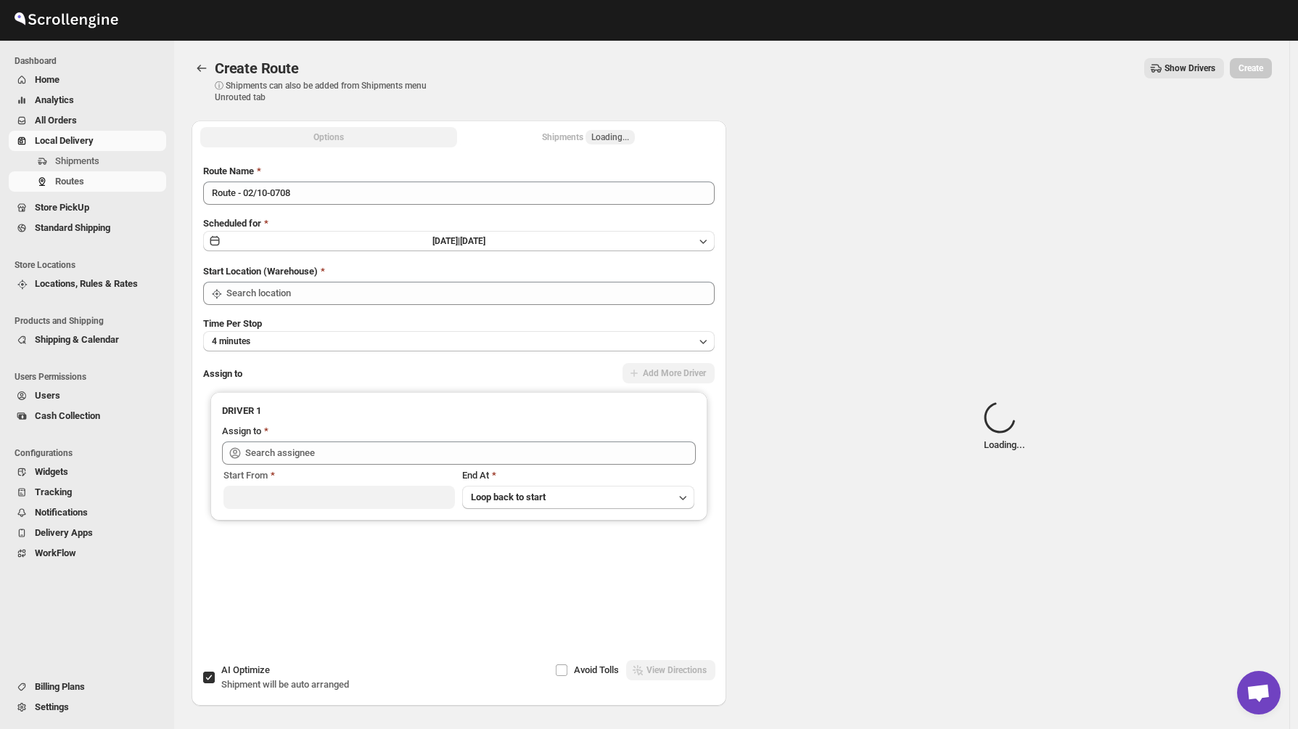
type input "Øvre Sem Gård"
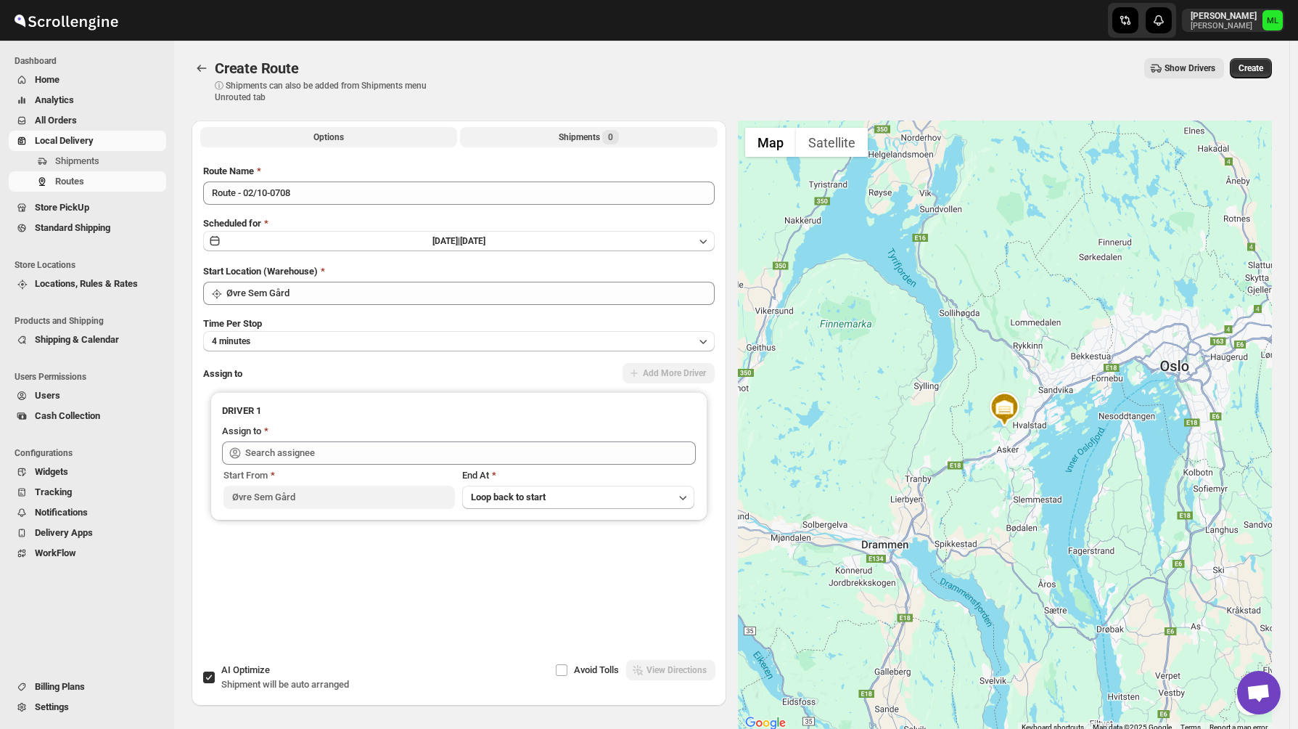
click at [538, 146] on button "Shipments 0" at bounding box center [588, 137] width 257 height 20
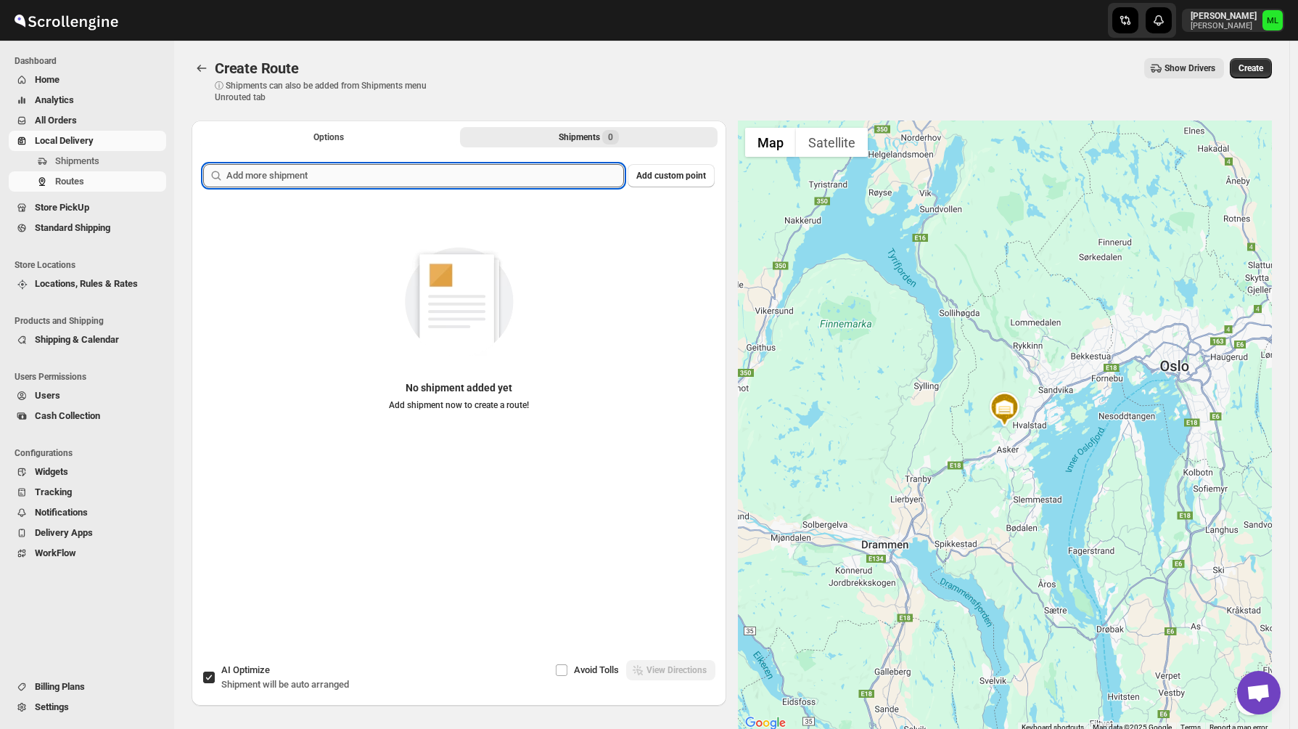
click at [476, 173] on input "text" at bounding box center [425, 175] width 398 height 23
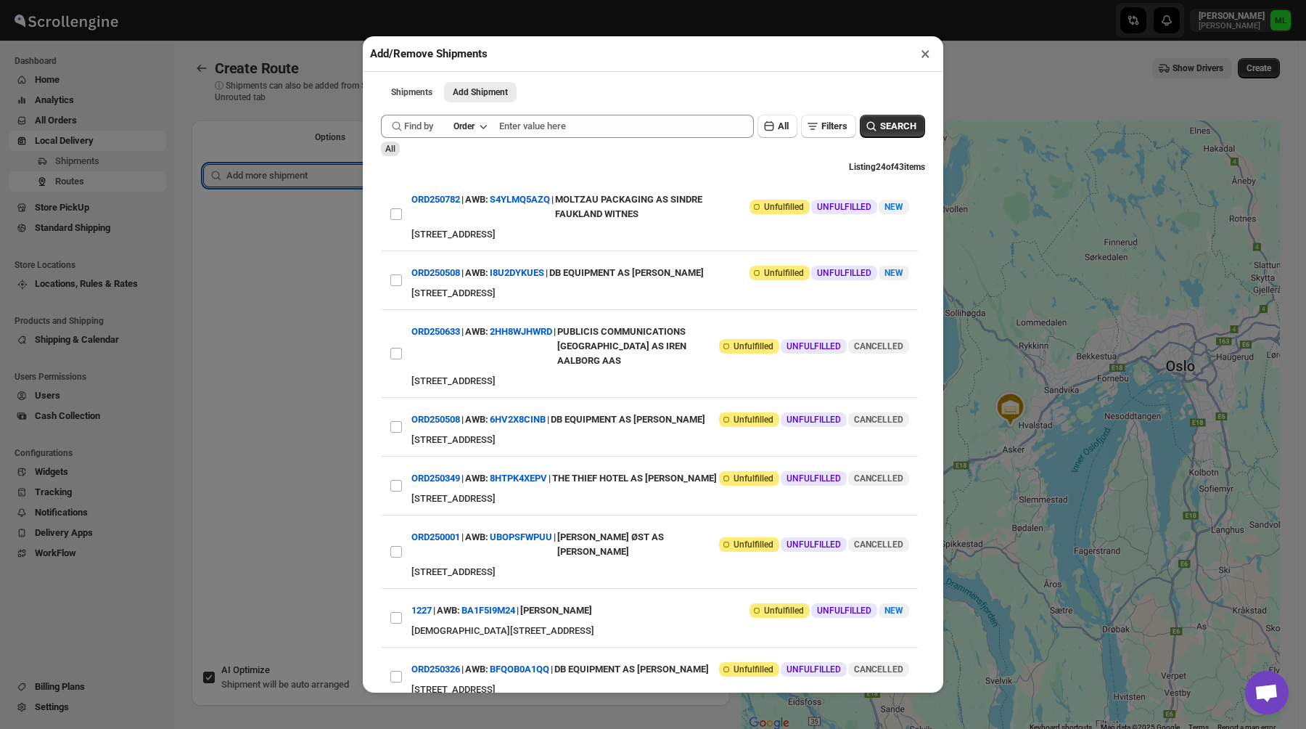
click at [923, 51] on button "×" at bounding box center [925, 54] width 21 height 20
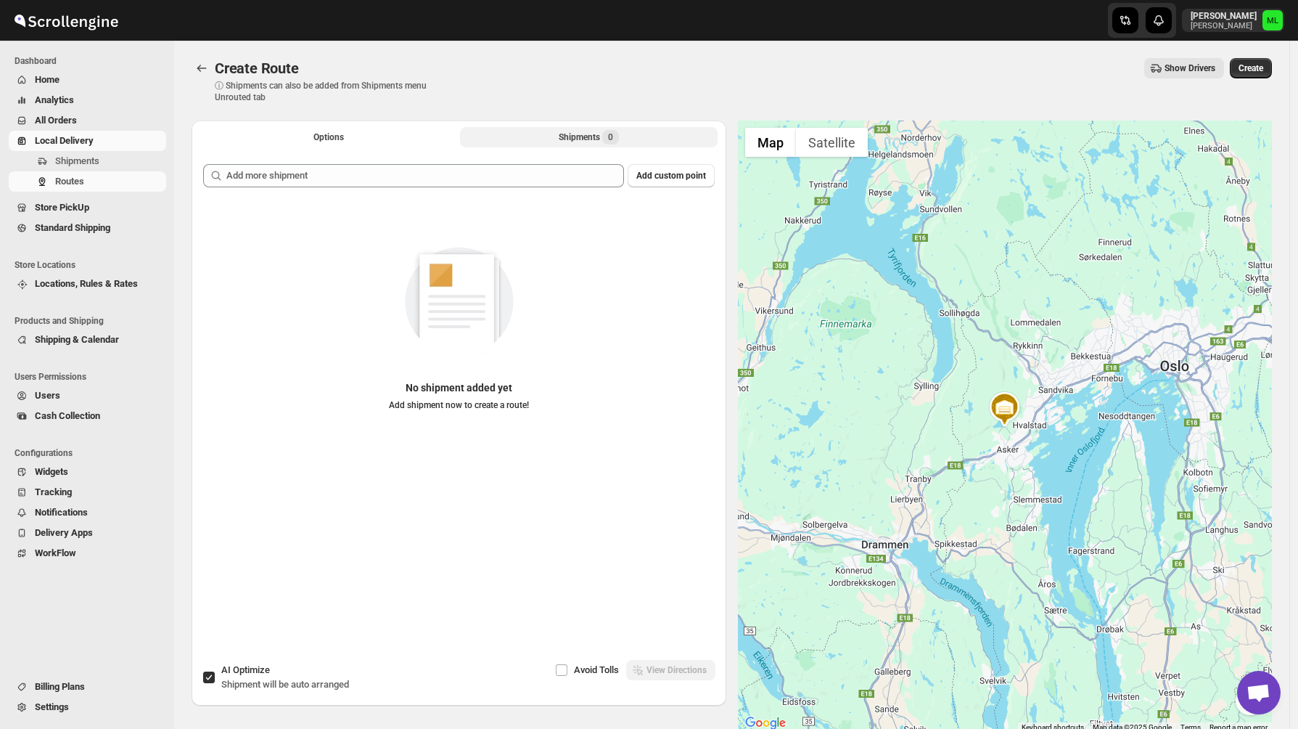
click at [546, 139] on button "Shipments 0" at bounding box center [588, 137] width 257 height 20
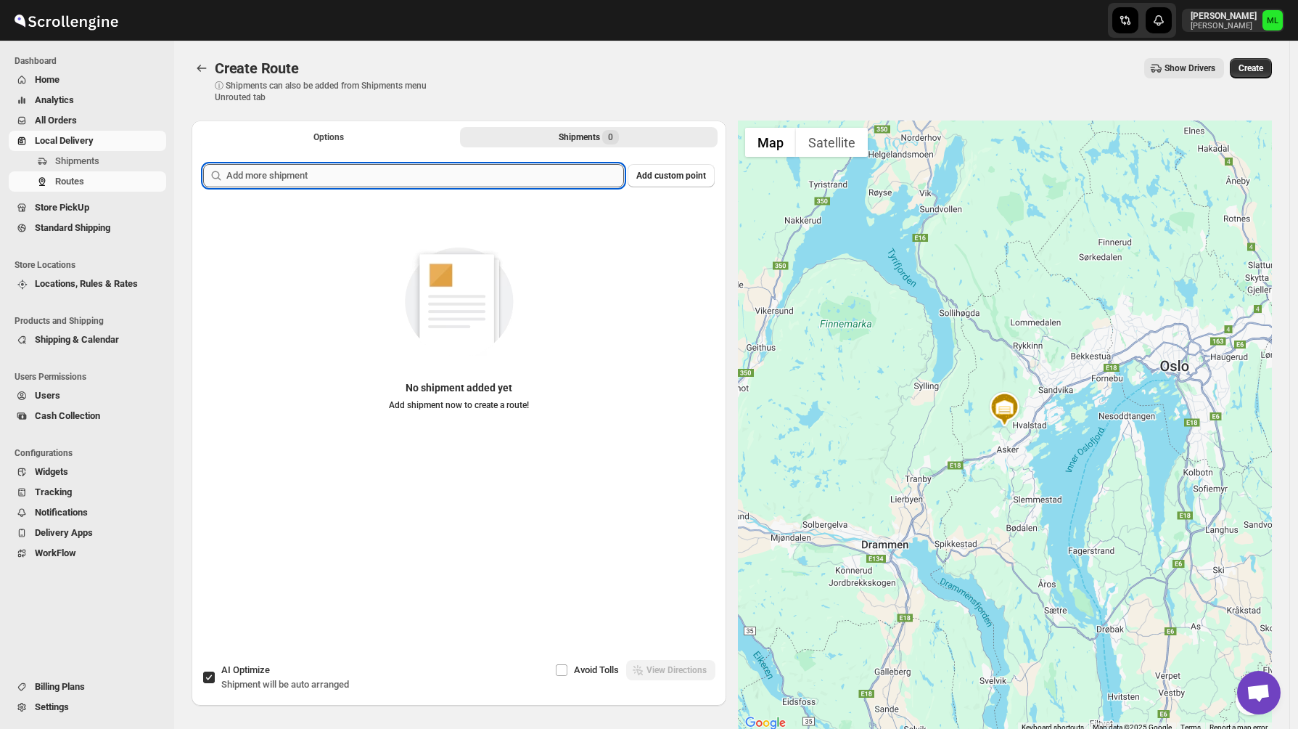
click at [536, 170] on input "text" at bounding box center [425, 175] width 398 height 23
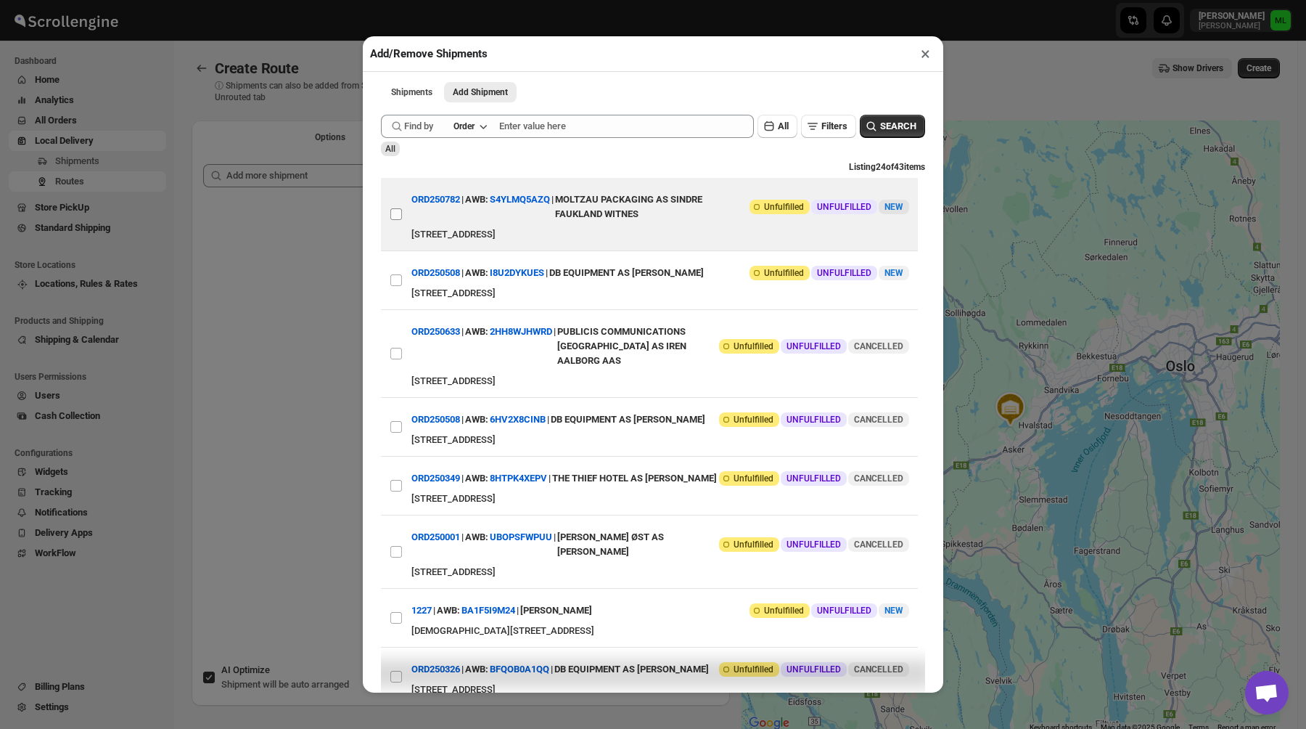
click at [398, 215] on input "View details for 68deb07d02c94fc1c02c1886" at bounding box center [396, 214] width 12 height 12
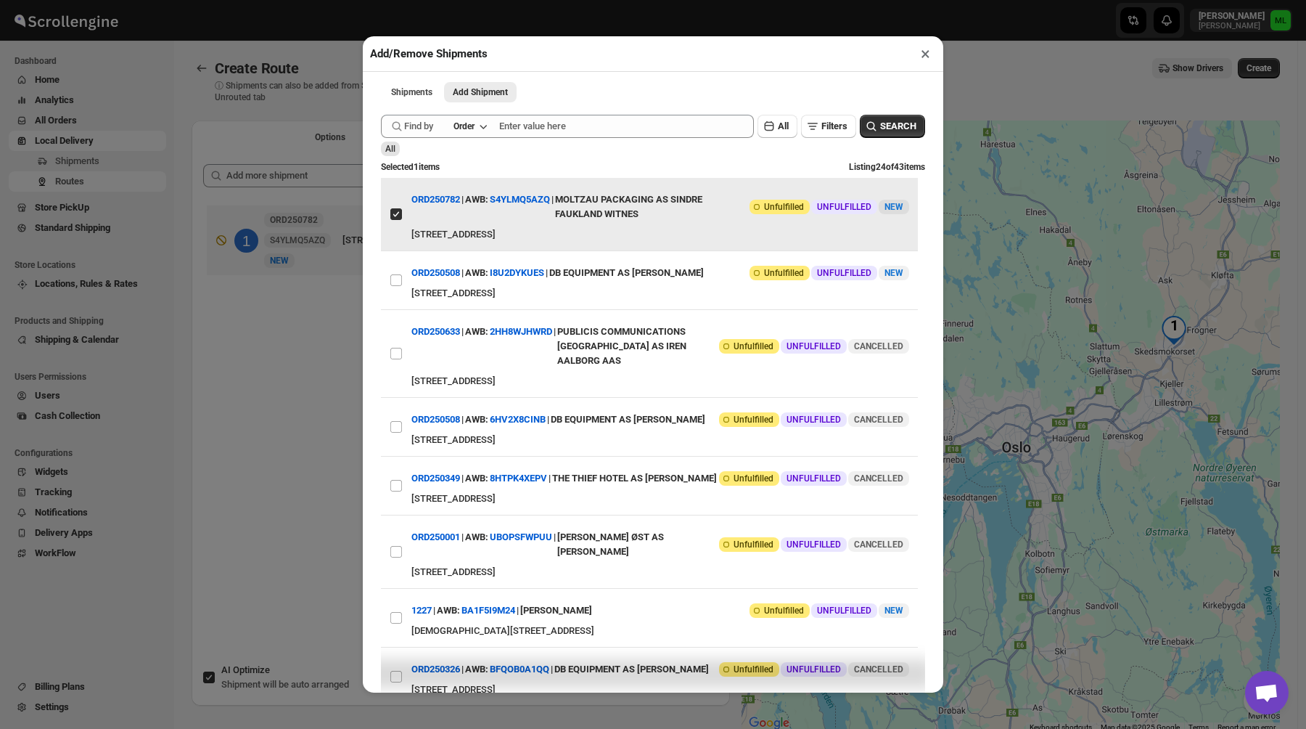
click at [399, 213] on input "View details for 68deb07d02c94fc1c02c1886" at bounding box center [396, 214] width 12 height 12
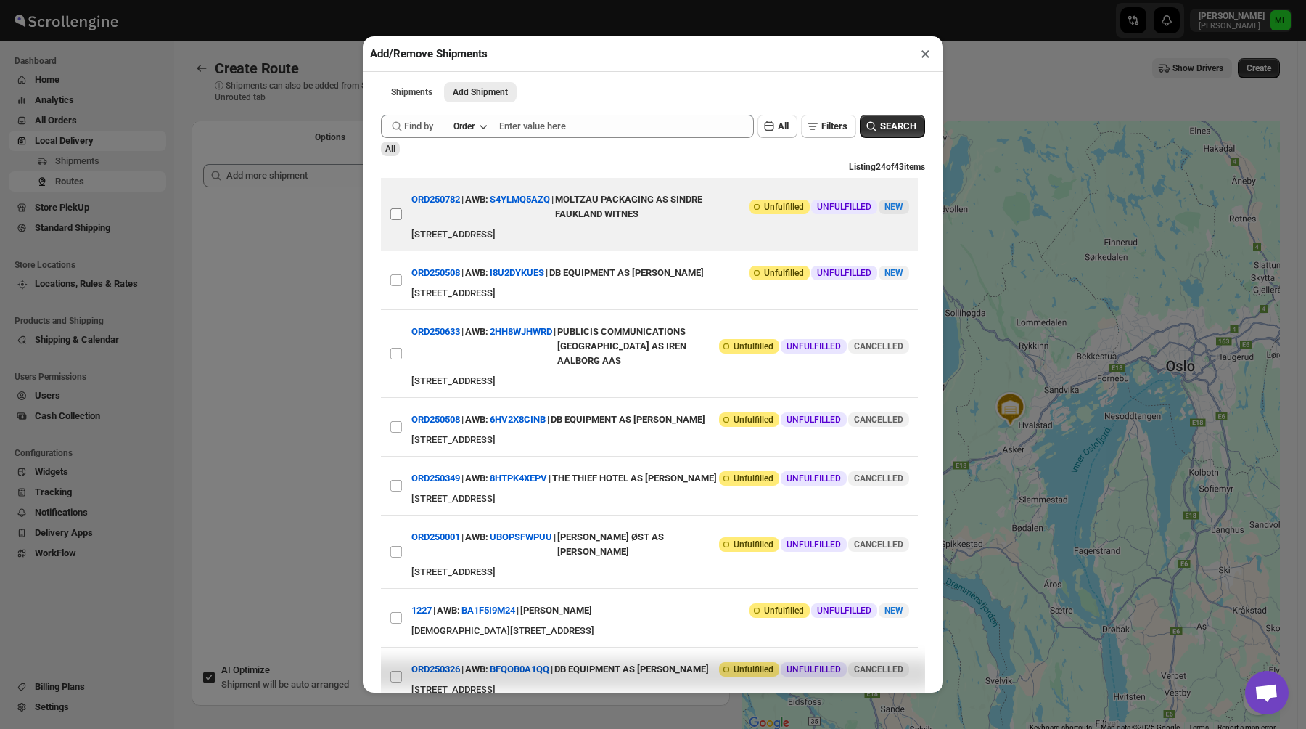
click at [399, 213] on input "View details for 68deb07d02c94fc1c02c1886" at bounding box center [396, 214] width 12 height 12
checkbox input "true"
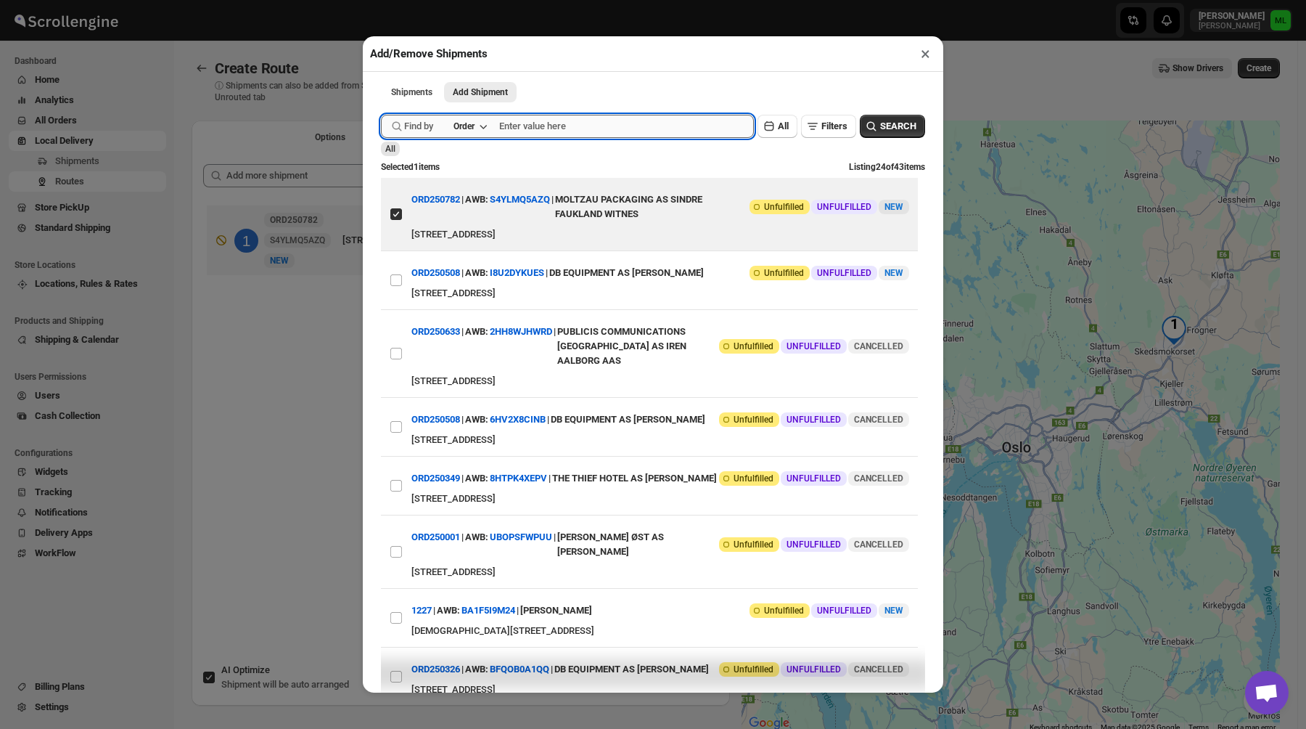
click at [572, 120] on input "text" at bounding box center [626, 126] width 255 height 23
click at [475, 128] on div "Order" at bounding box center [464, 126] width 21 height 12
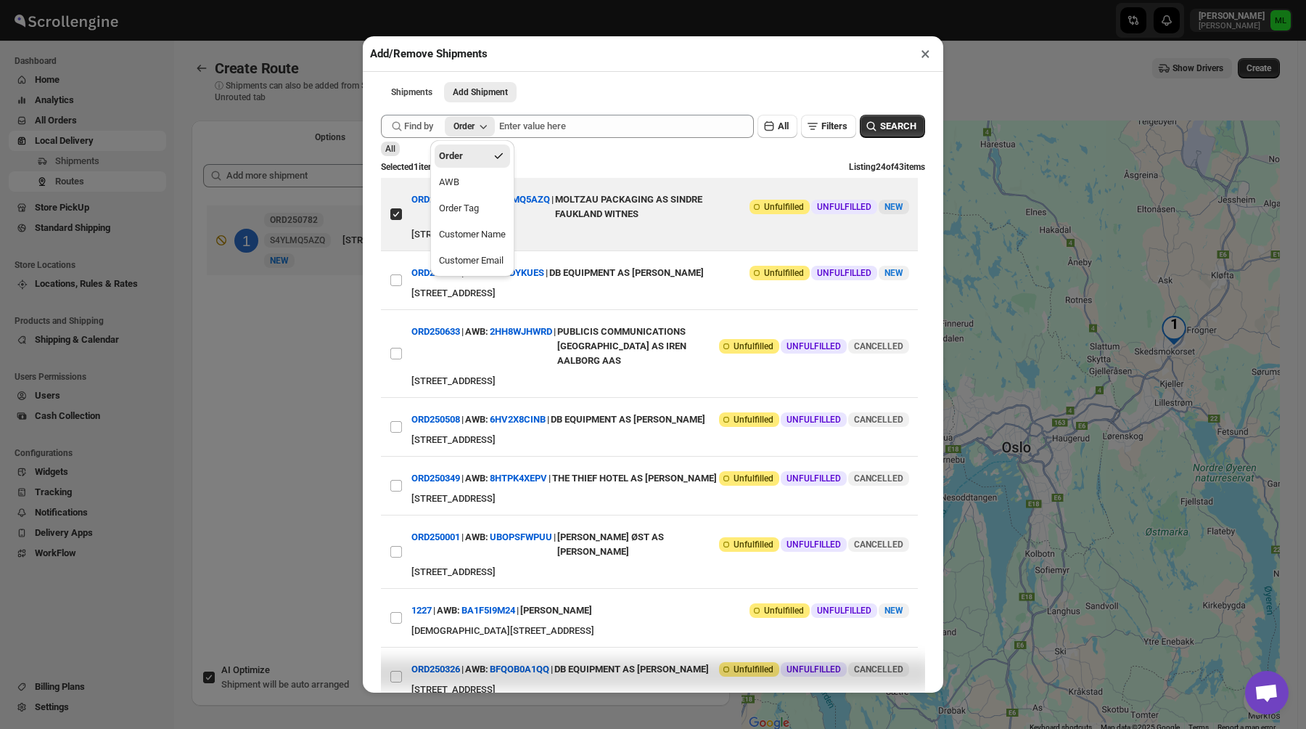
click at [478, 153] on button "Order" at bounding box center [472, 155] width 75 height 23
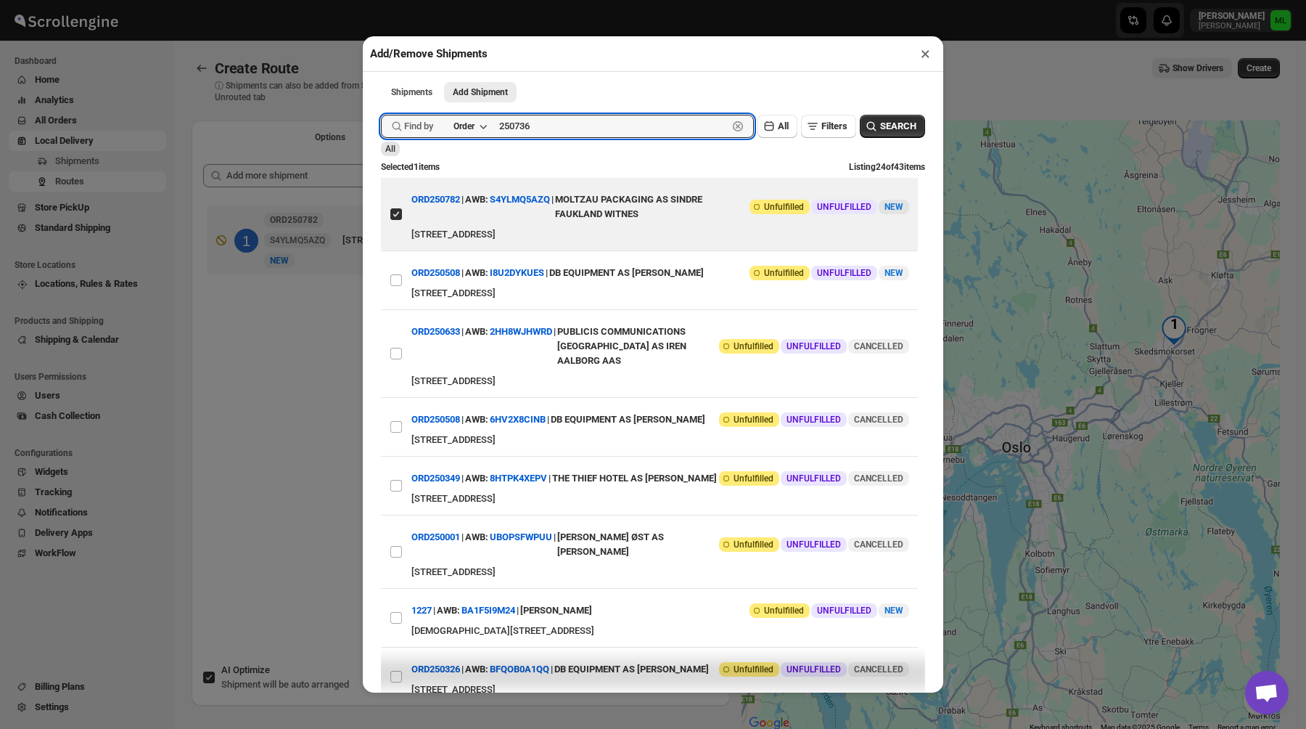
click at [381, 0] on button "Submit" at bounding box center [401, 7] width 41 height 15
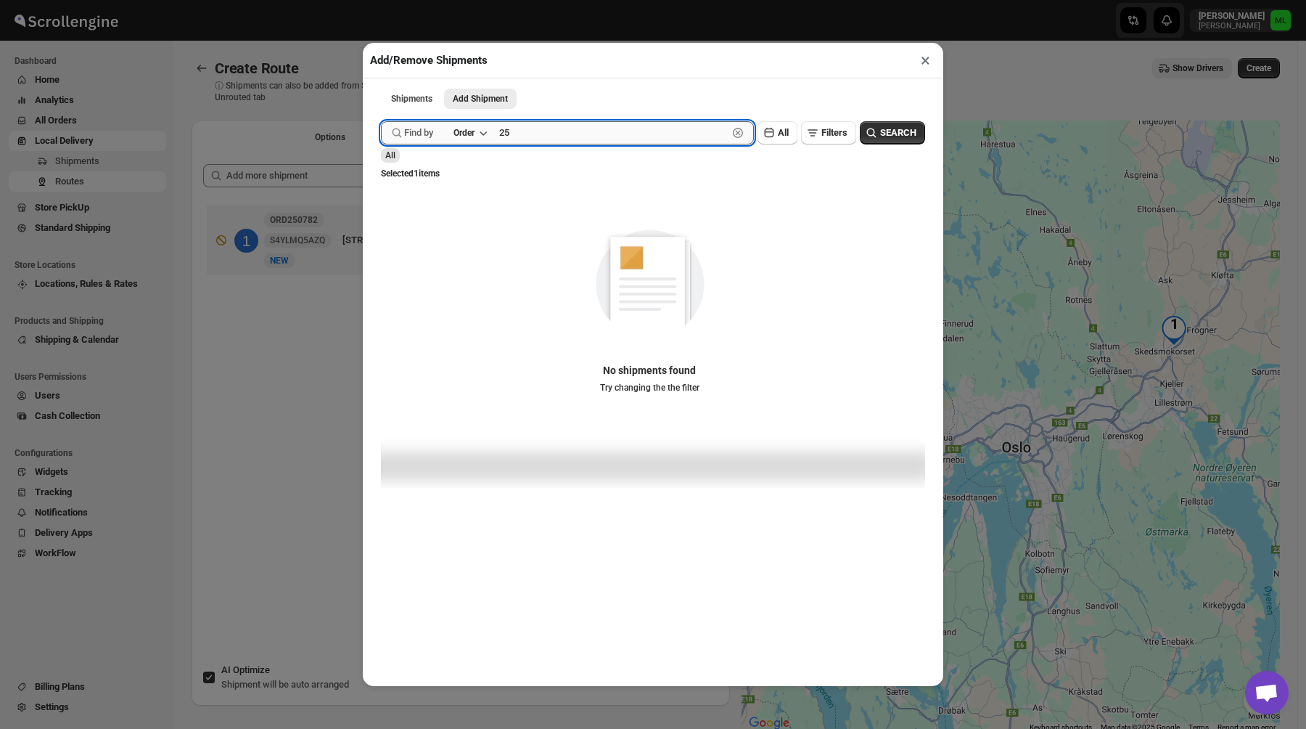
type input "2"
click at [381, 0] on button "Submit" at bounding box center [401, 7] width 41 height 15
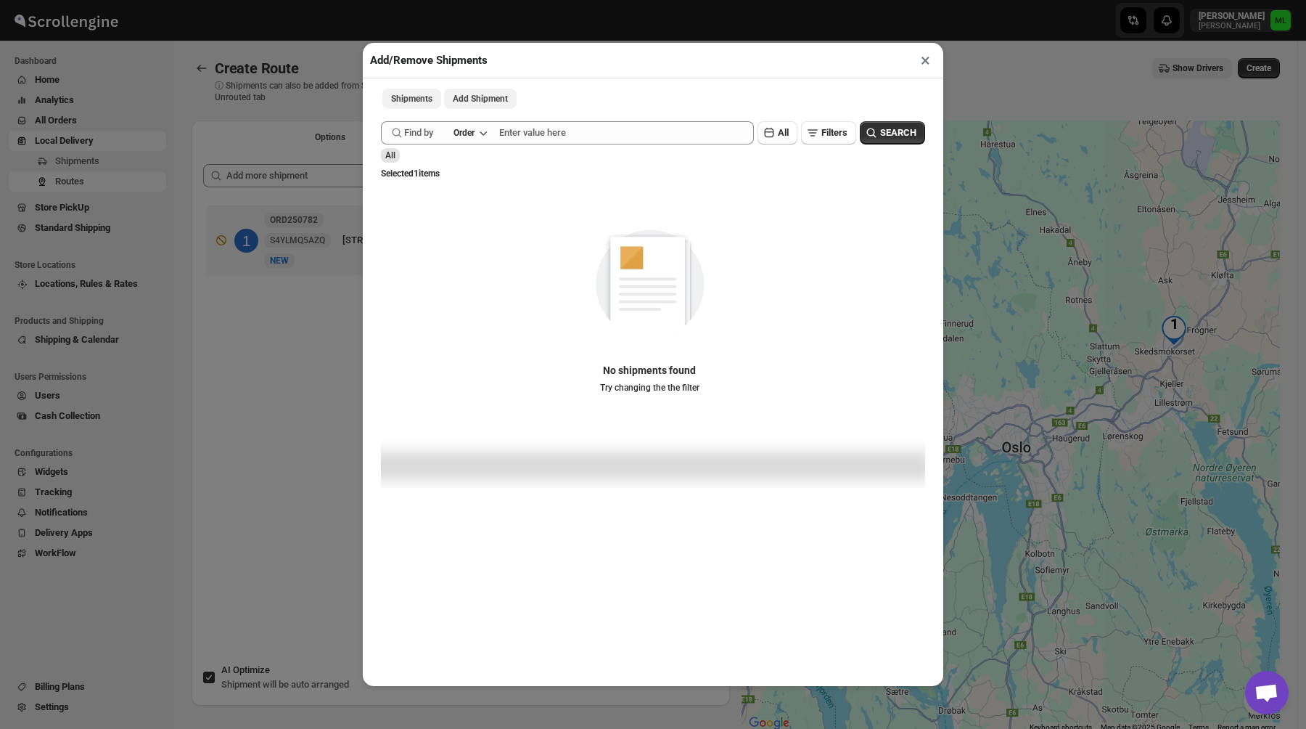
click at [427, 102] on span "Shipments" at bounding box center [411, 99] width 41 height 12
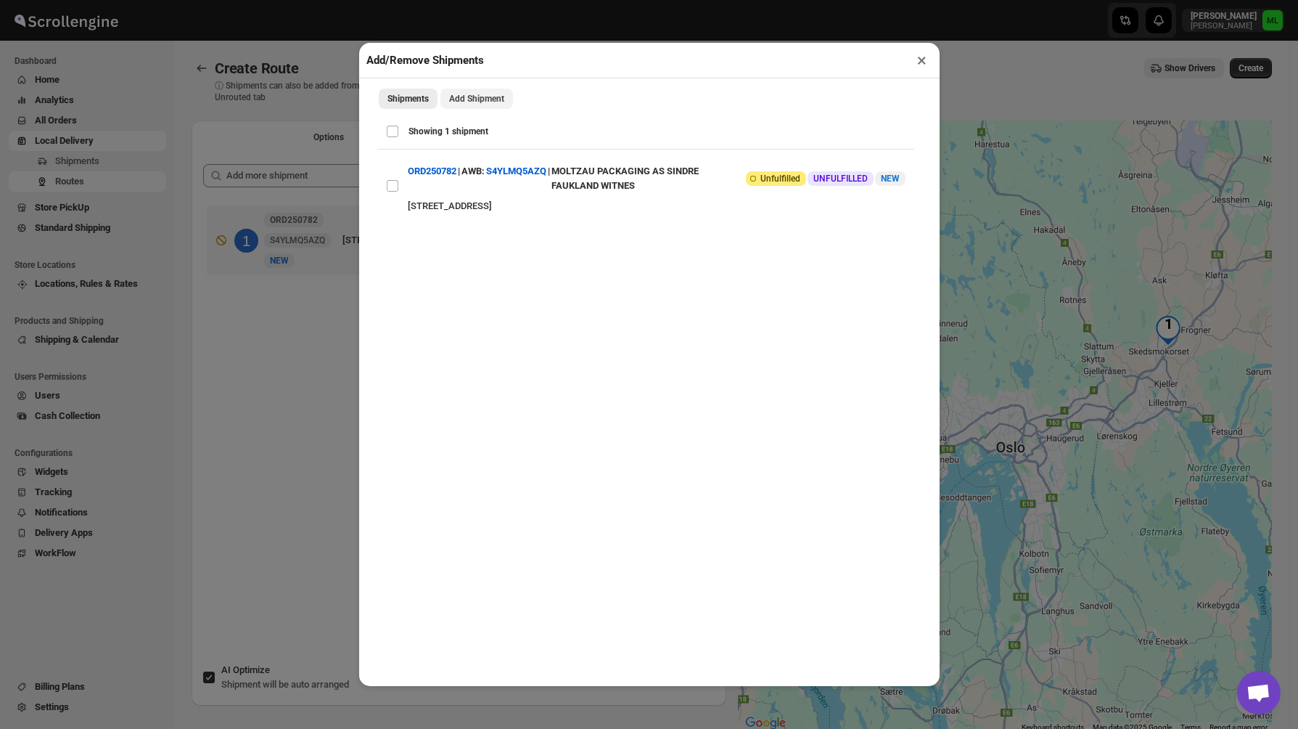
click at [482, 99] on span "Add Shipment" at bounding box center [476, 99] width 55 height 12
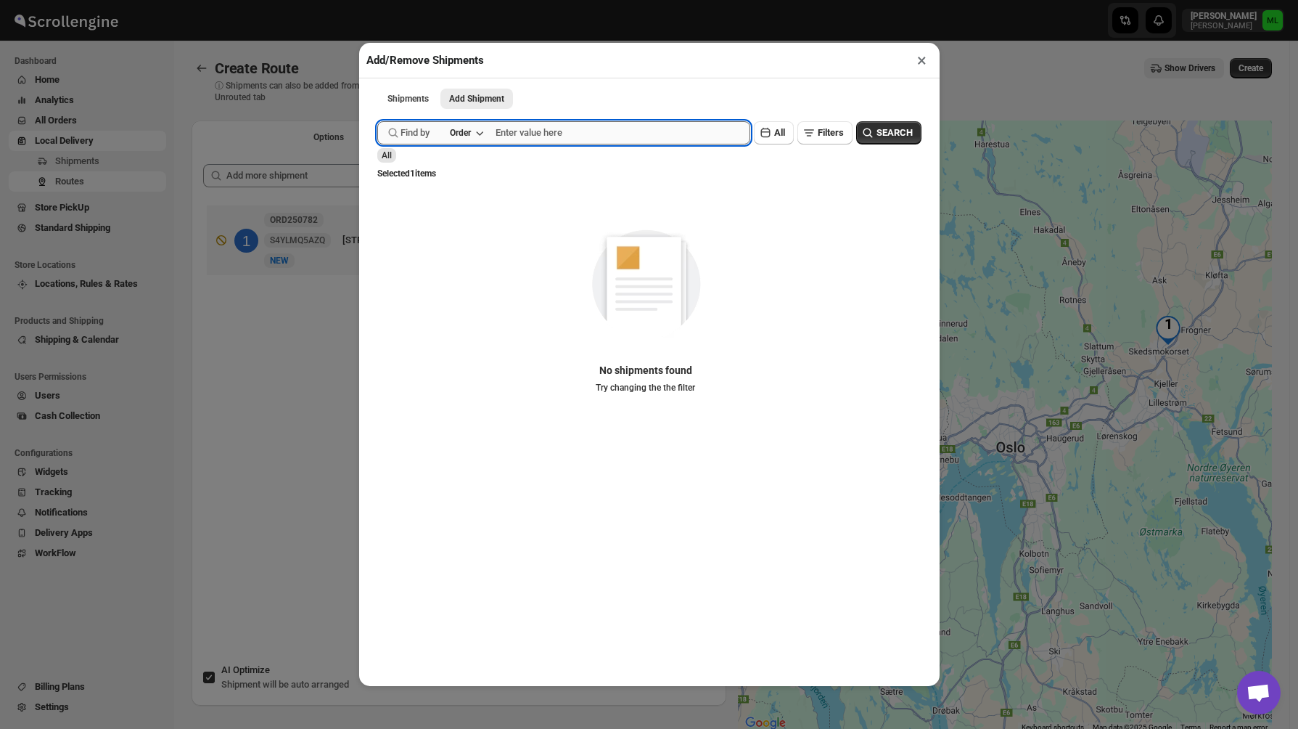
click at [546, 126] on input "text" at bounding box center [623, 132] width 255 height 23
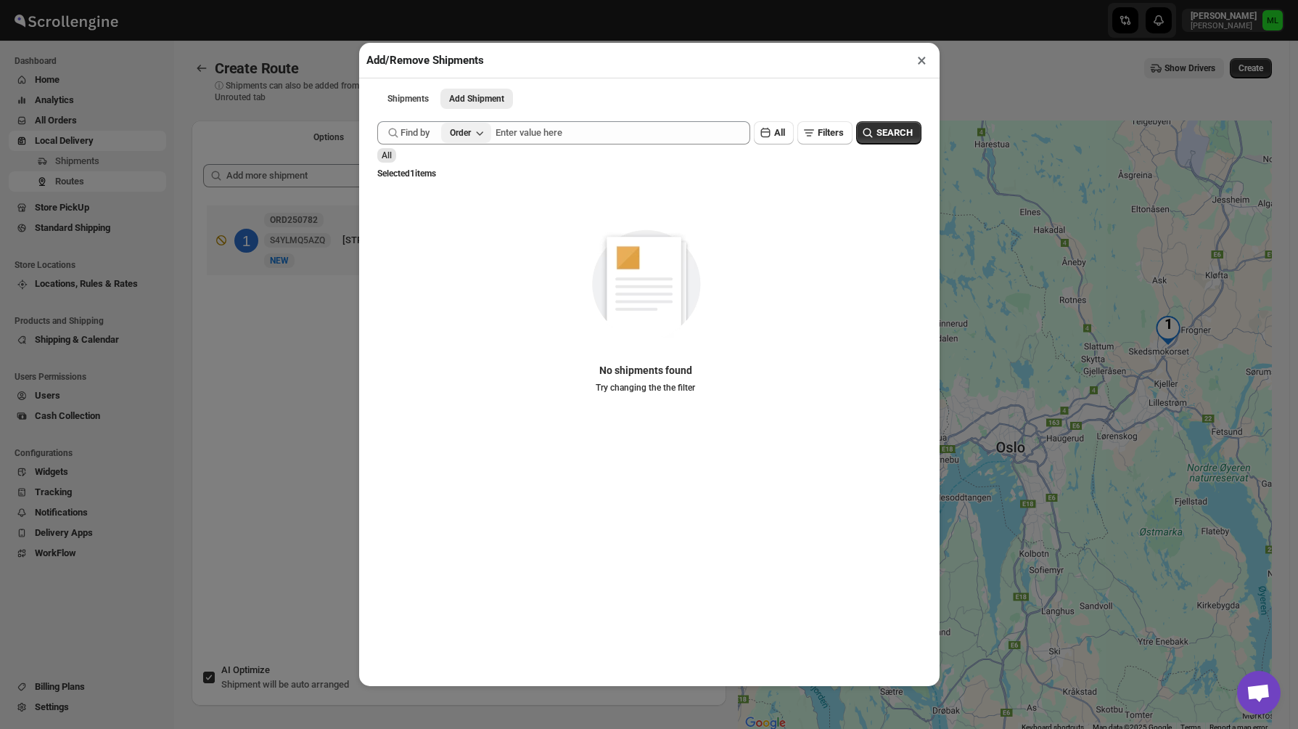
click at [471, 128] on div "Order" at bounding box center [460, 133] width 21 height 12
click at [465, 155] on button "Order" at bounding box center [468, 162] width 75 height 23
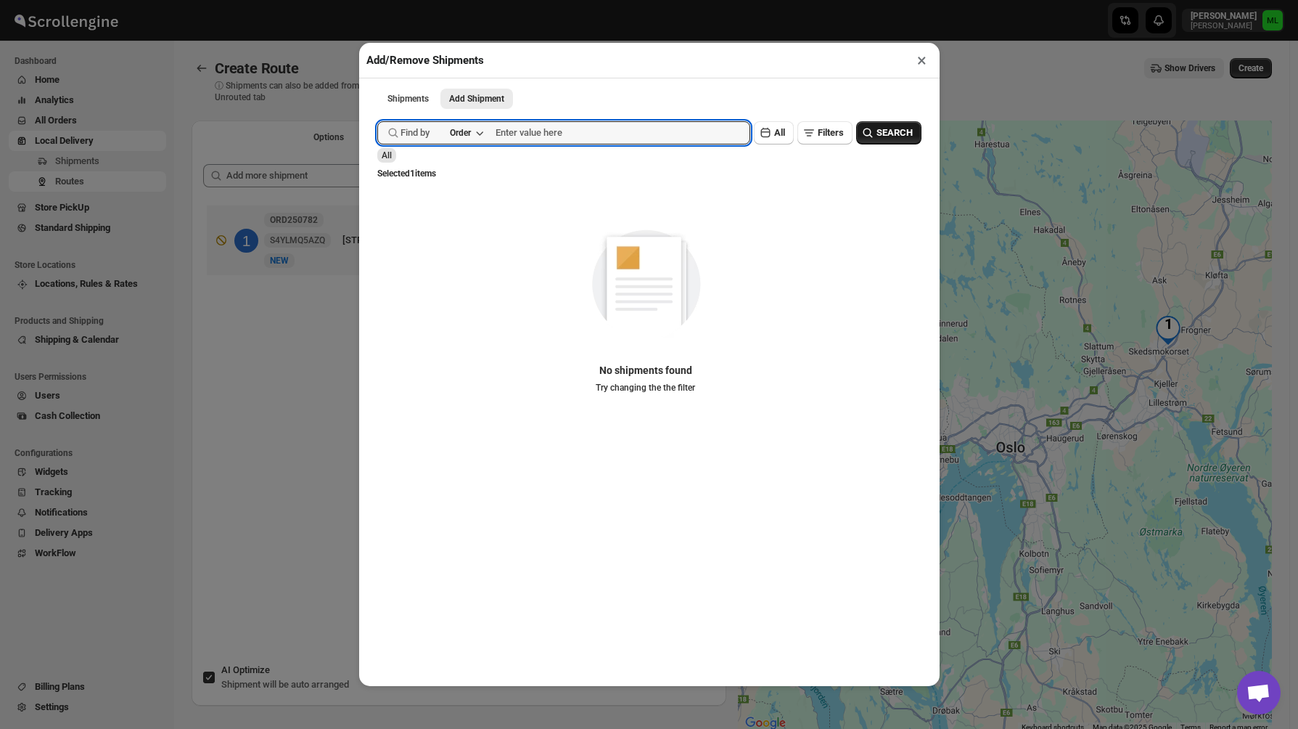
click at [862, 143] on button "SEARCH" at bounding box center [888, 132] width 65 height 23
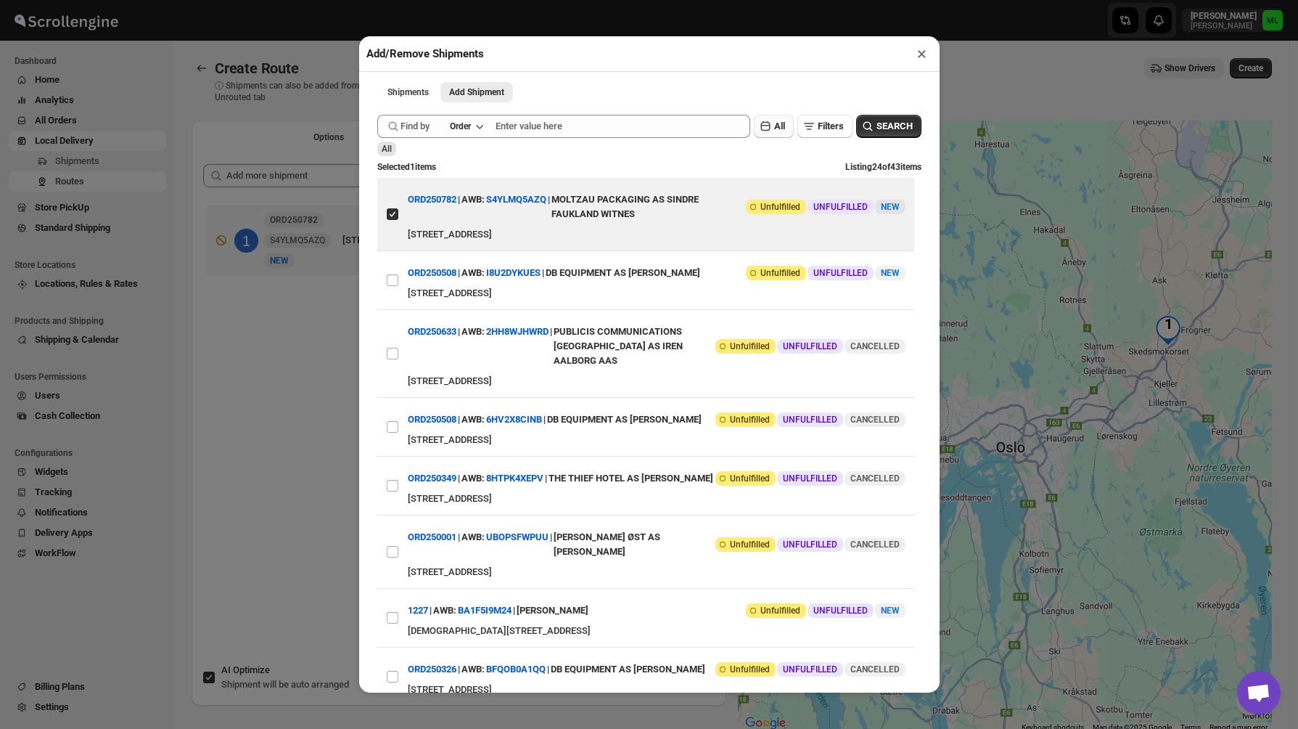
click at [770, 134] on button "All" at bounding box center [774, 126] width 40 height 23
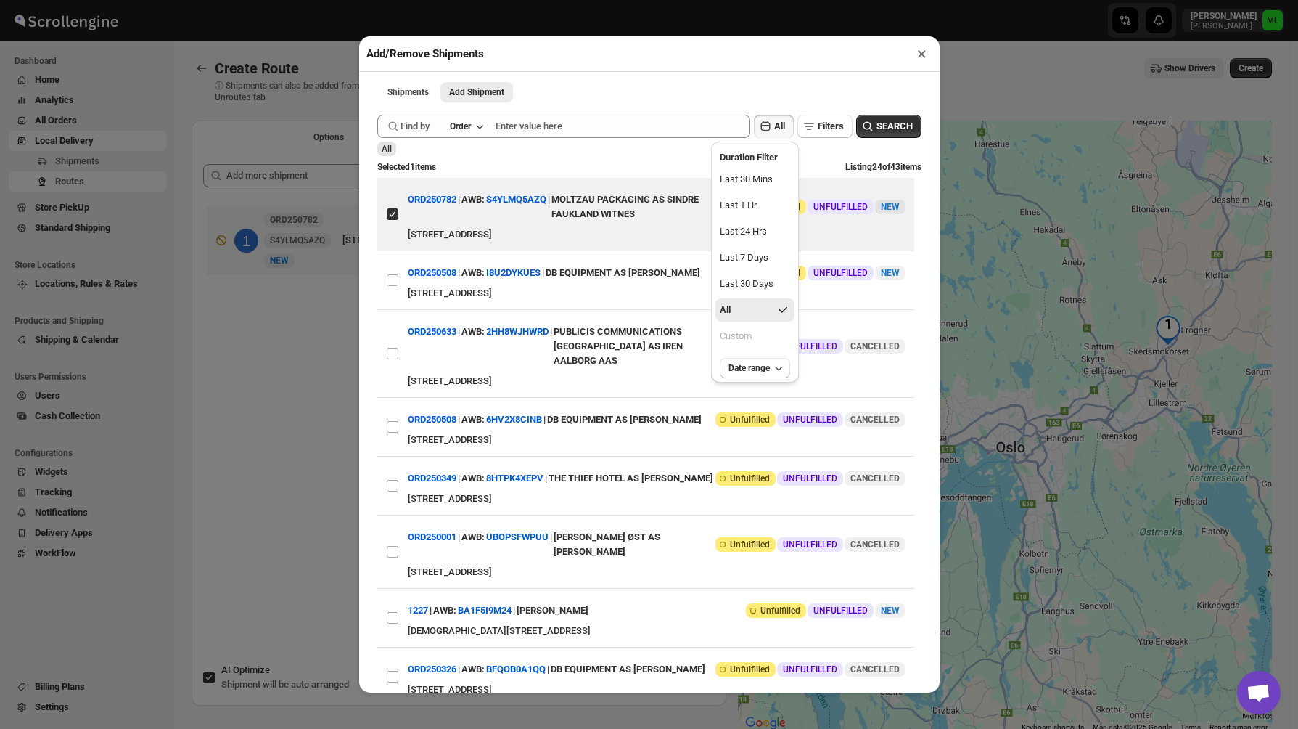
click at [580, 157] on div "Submit Find by Order All Filters SEARCH All Selected 1 items Listing 24 of 43 i…" at bounding box center [649, 401] width 544 height 588
click at [753, 104] on div "Shipments Add Shipment More views Shipments Add Shipment More views" at bounding box center [649, 91] width 559 height 32
click at [779, 72] on div "Shipments Add Shipment More views Shipments Add Shipment More views Submit Find…" at bounding box center [649, 382] width 581 height 620
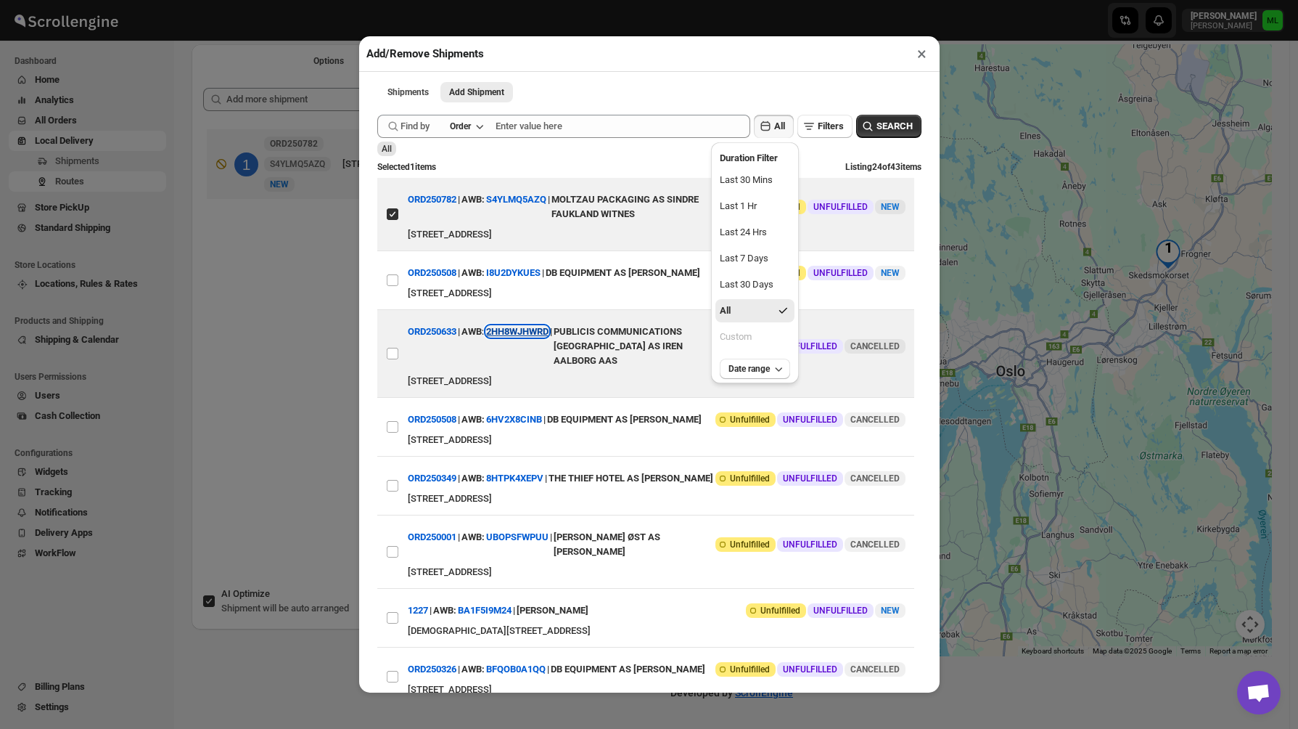
click at [549, 337] on button "2HH8WJHWRD" at bounding box center [517, 331] width 62 height 11
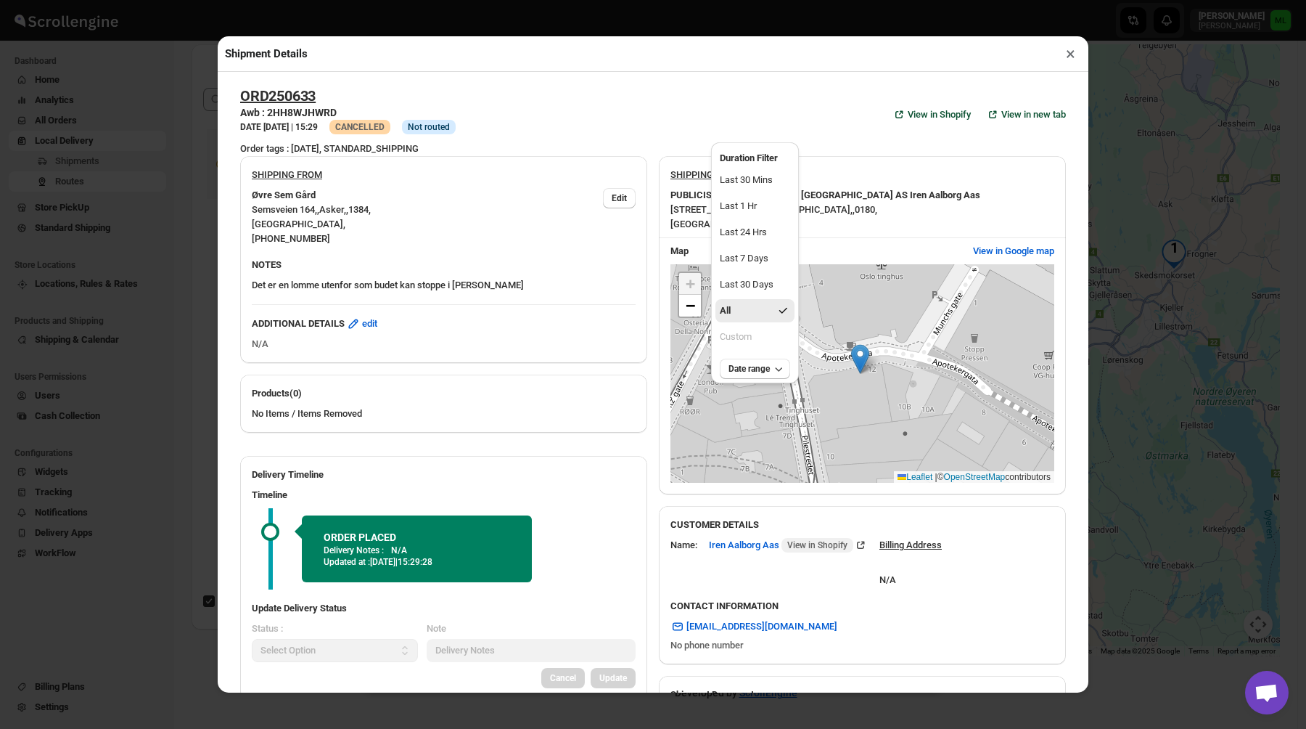
click at [1074, 57] on button "×" at bounding box center [1070, 54] width 21 height 20
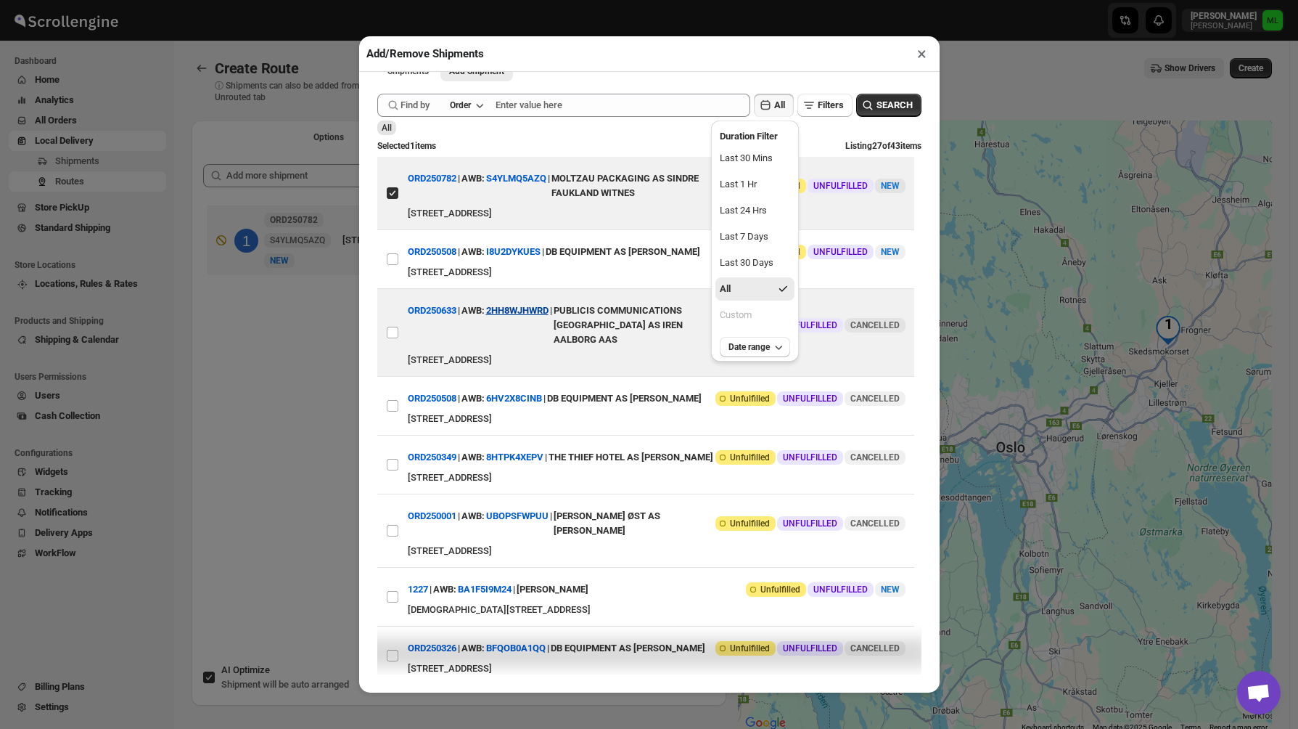
scroll to position [0, 0]
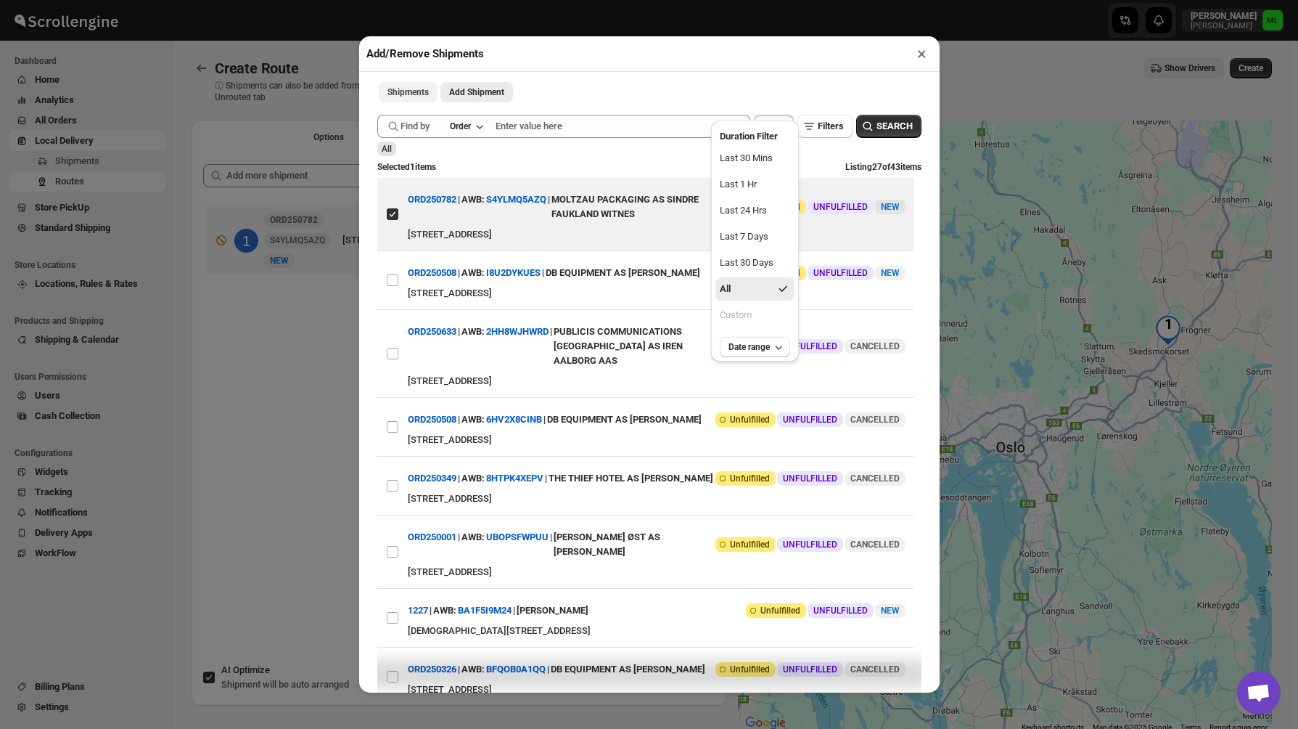
click at [393, 96] on span "Shipments" at bounding box center [408, 92] width 41 height 12
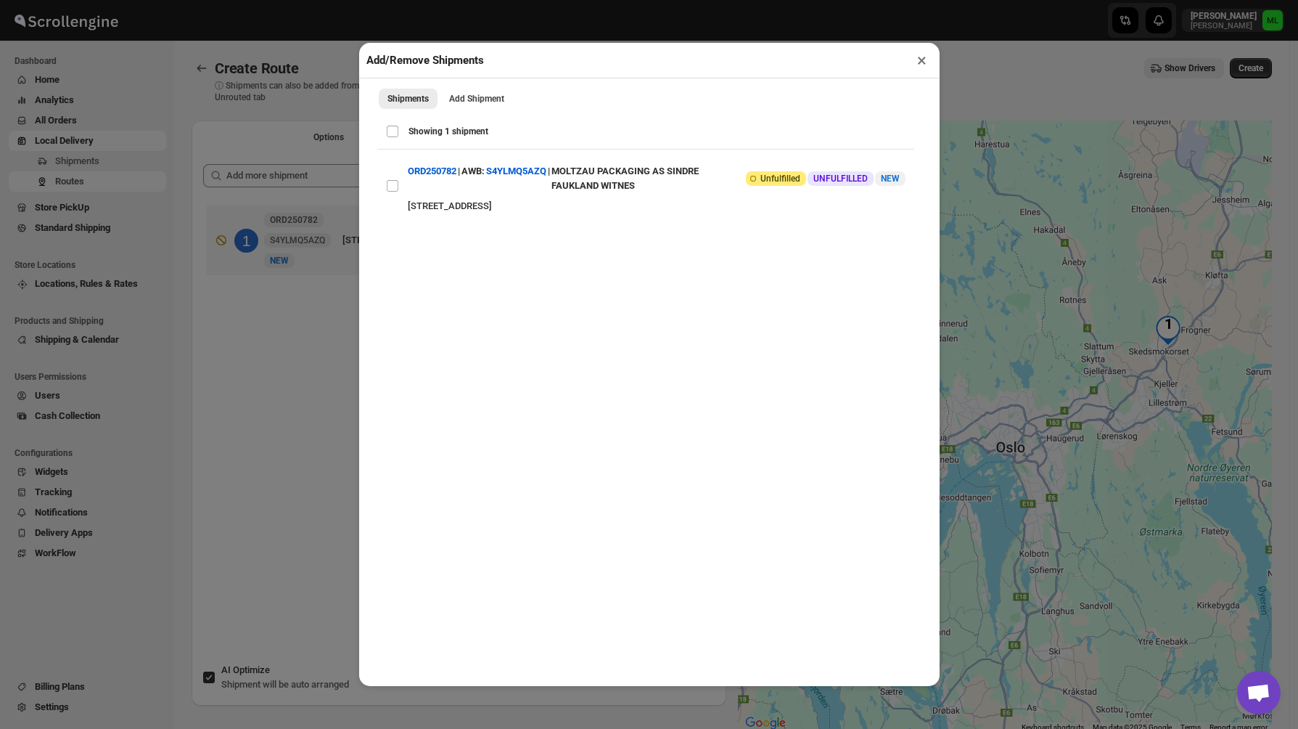
click at [925, 62] on button "×" at bounding box center [922, 60] width 21 height 20
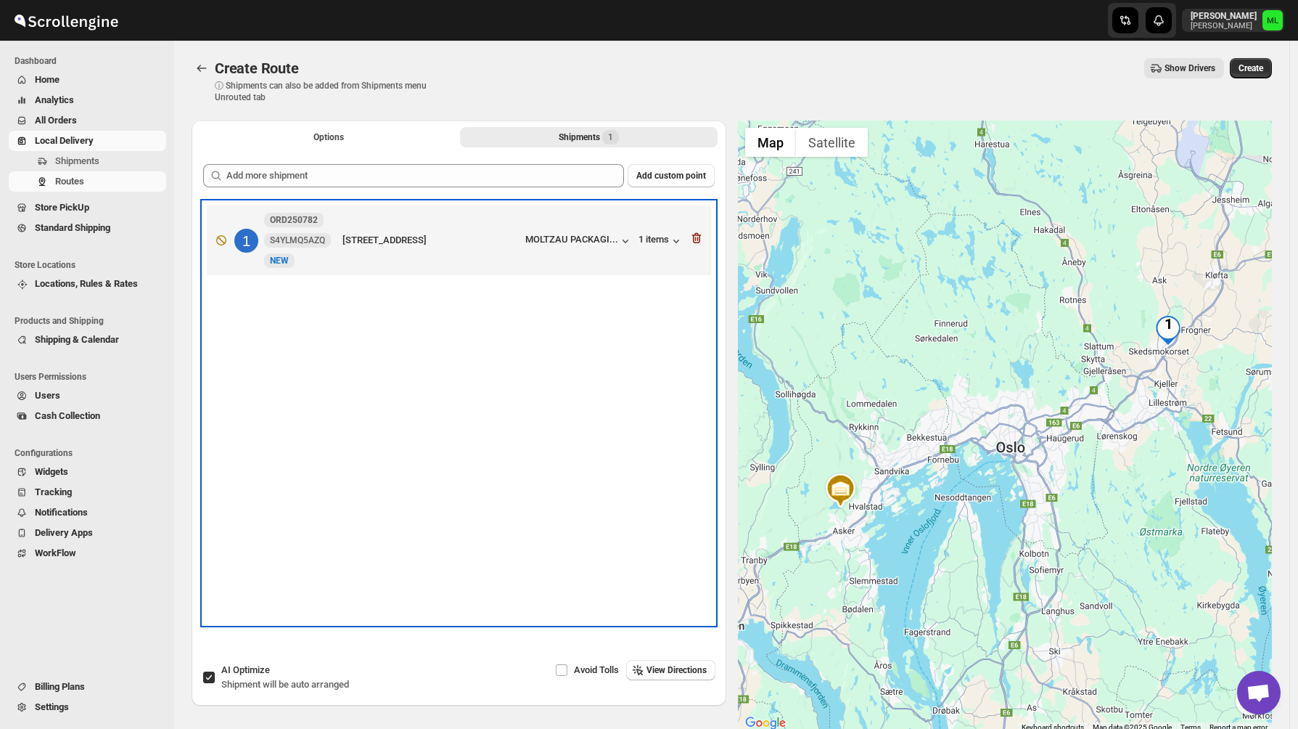
click at [690, 239] on div "1 ORD250782 S4YLMQ5AZQ New NEW Høgslundveien 17, SKEDSMOKORSET, 2020, Norway MO…" at bounding box center [456, 237] width 496 height 61
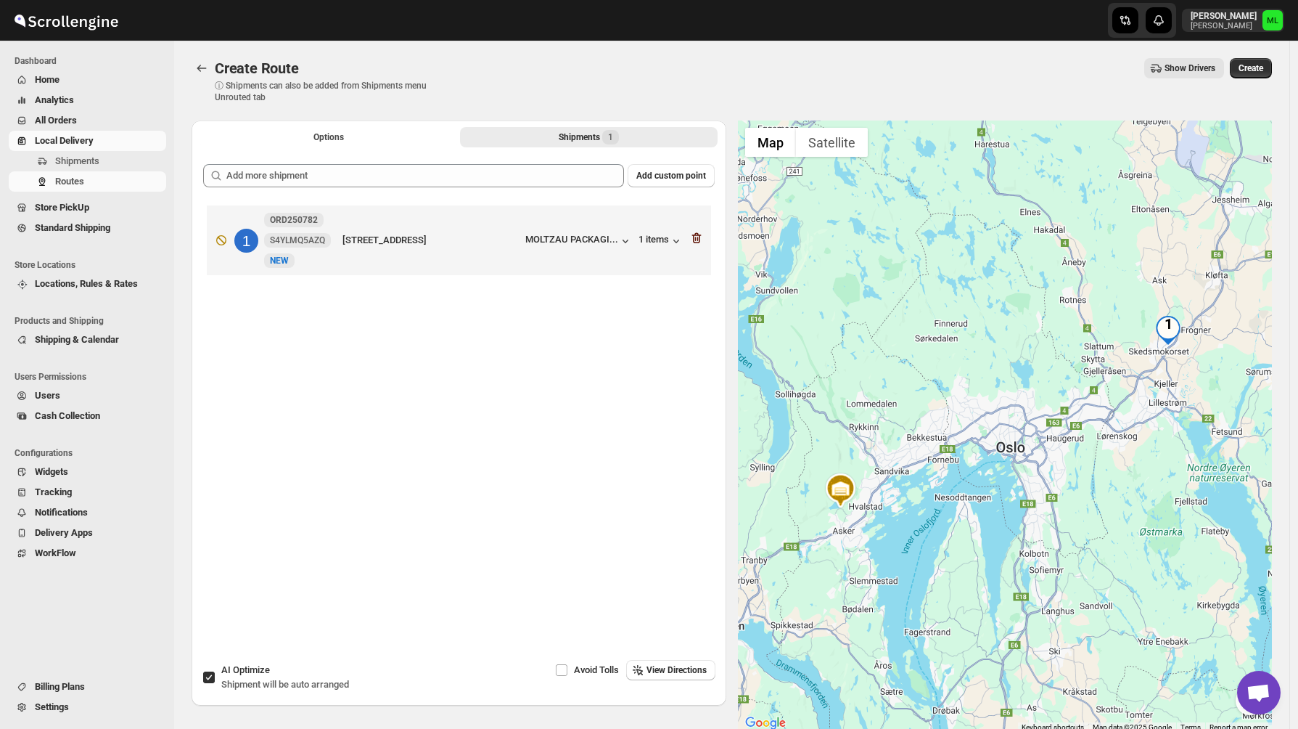
click at [701, 239] on icon "button" at bounding box center [696, 238] width 9 height 11
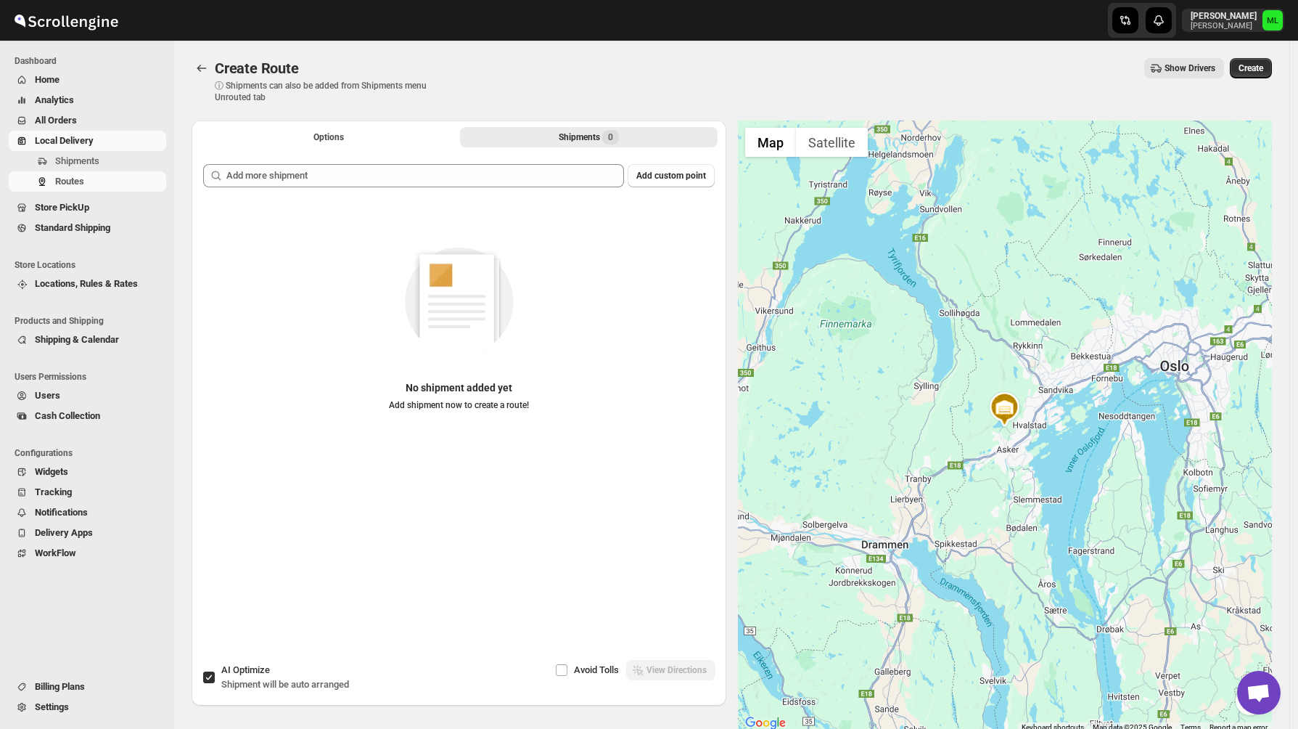
click at [79, 138] on span "Local Delivery" at bounding box center [64, 140] width 59 height 11
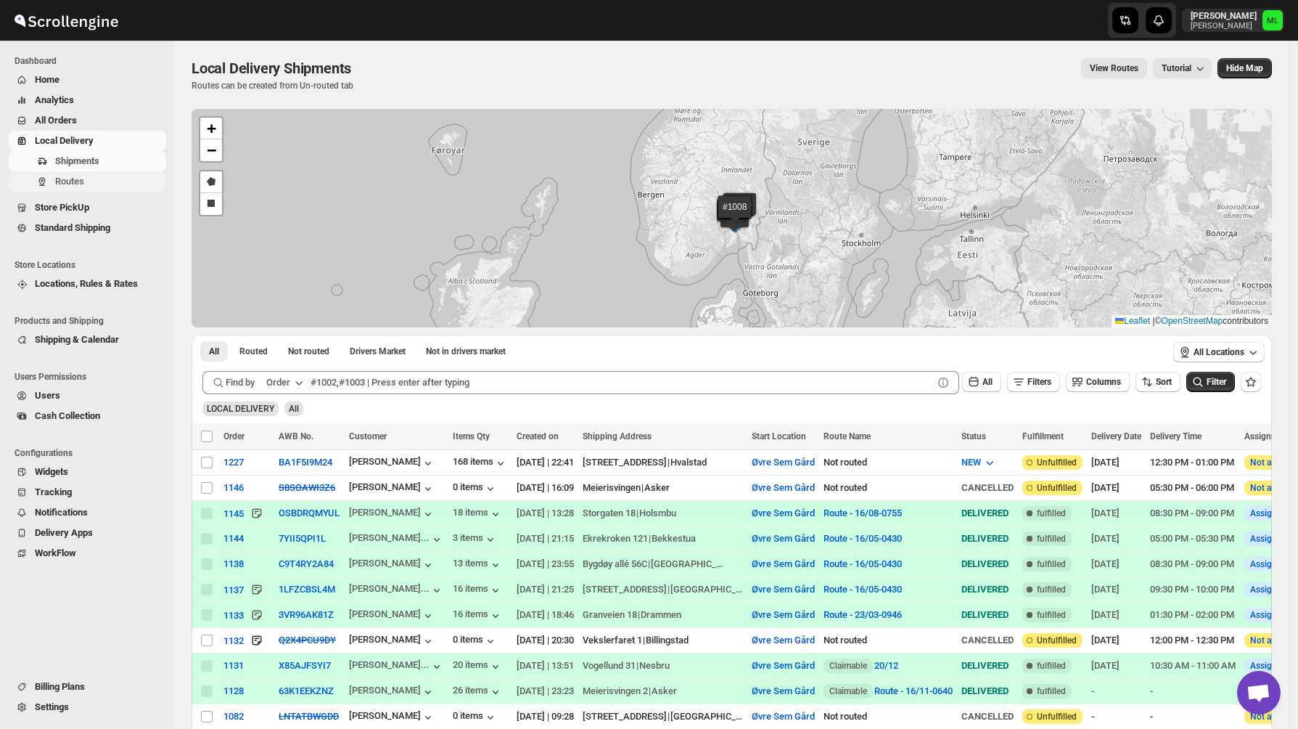
click at [68, 181] on span "Routes" at bounding box center [69, 181] width 29 height 11
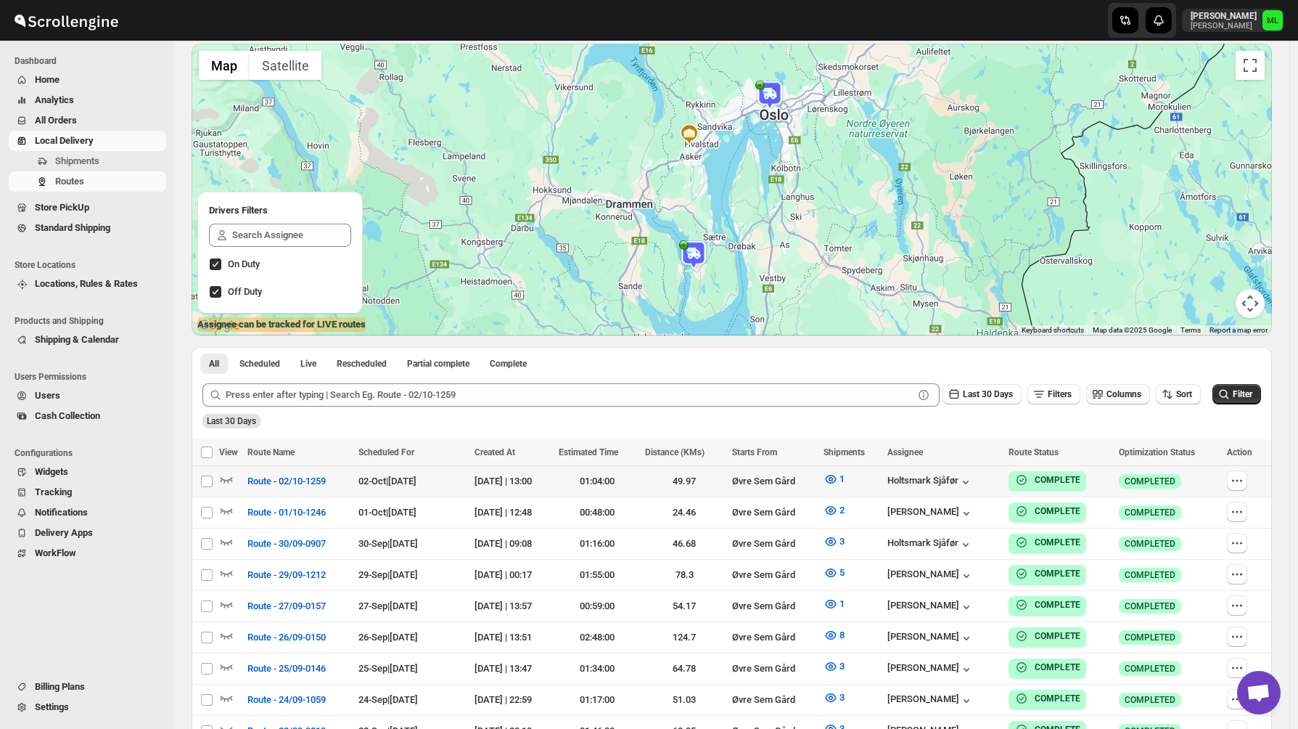
scroll to position [115, 0]
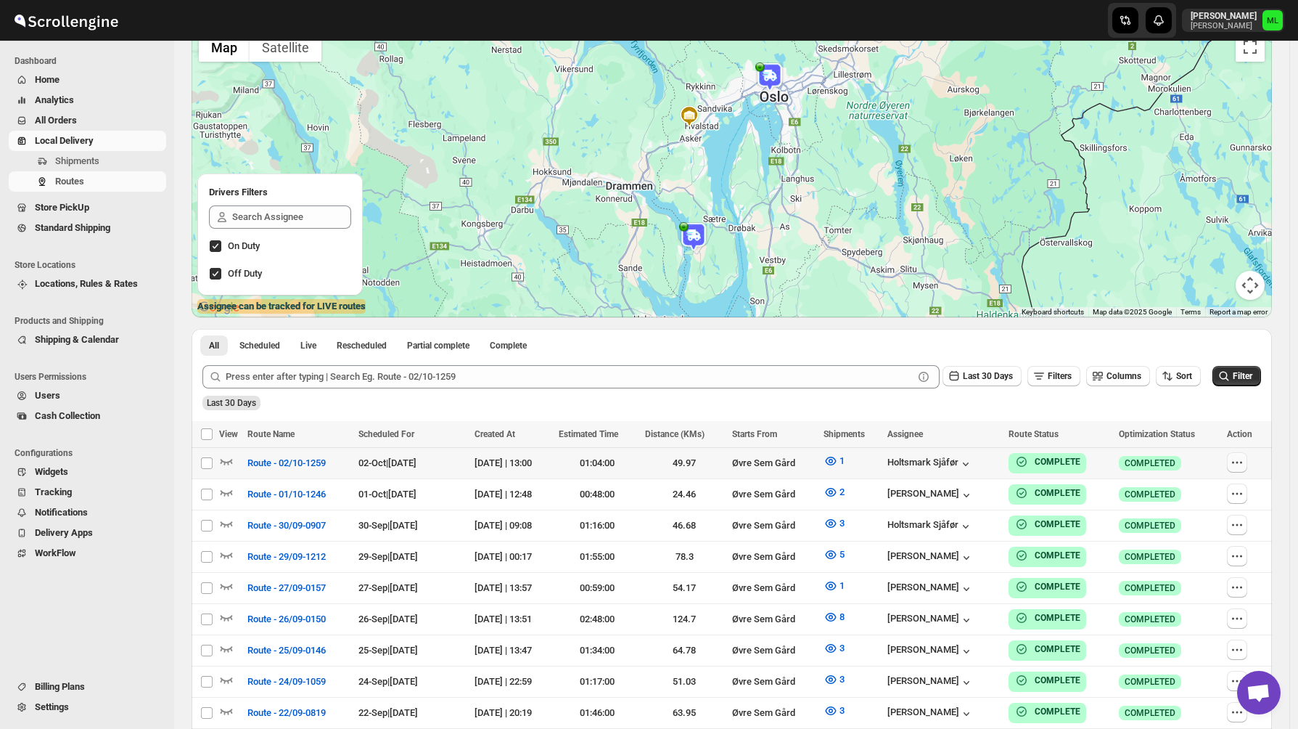
click at [1245, 458] on icon "button" at bounding box center [1237, 462] width 15 height 15
checkbox input "true"
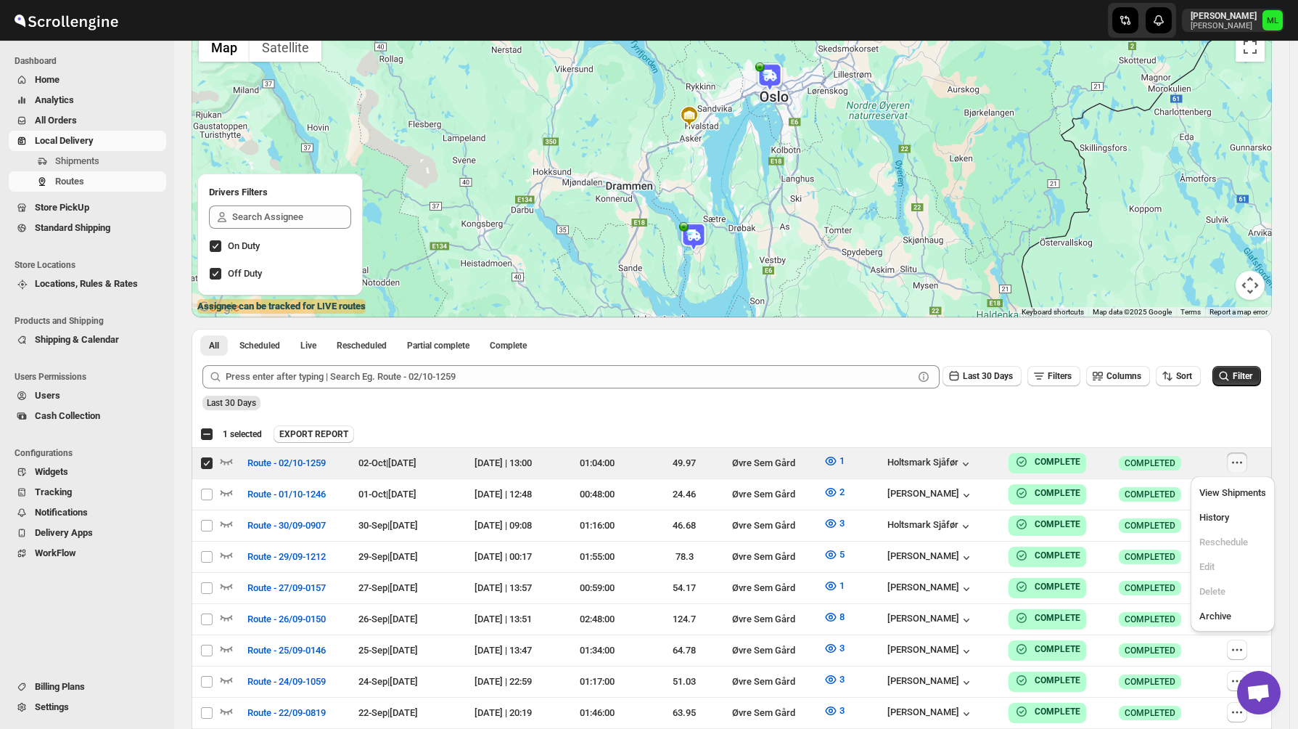
click at [1236, 408] on div "Last 30 Days" at bounding box center [731, 397] width 1062 height 25
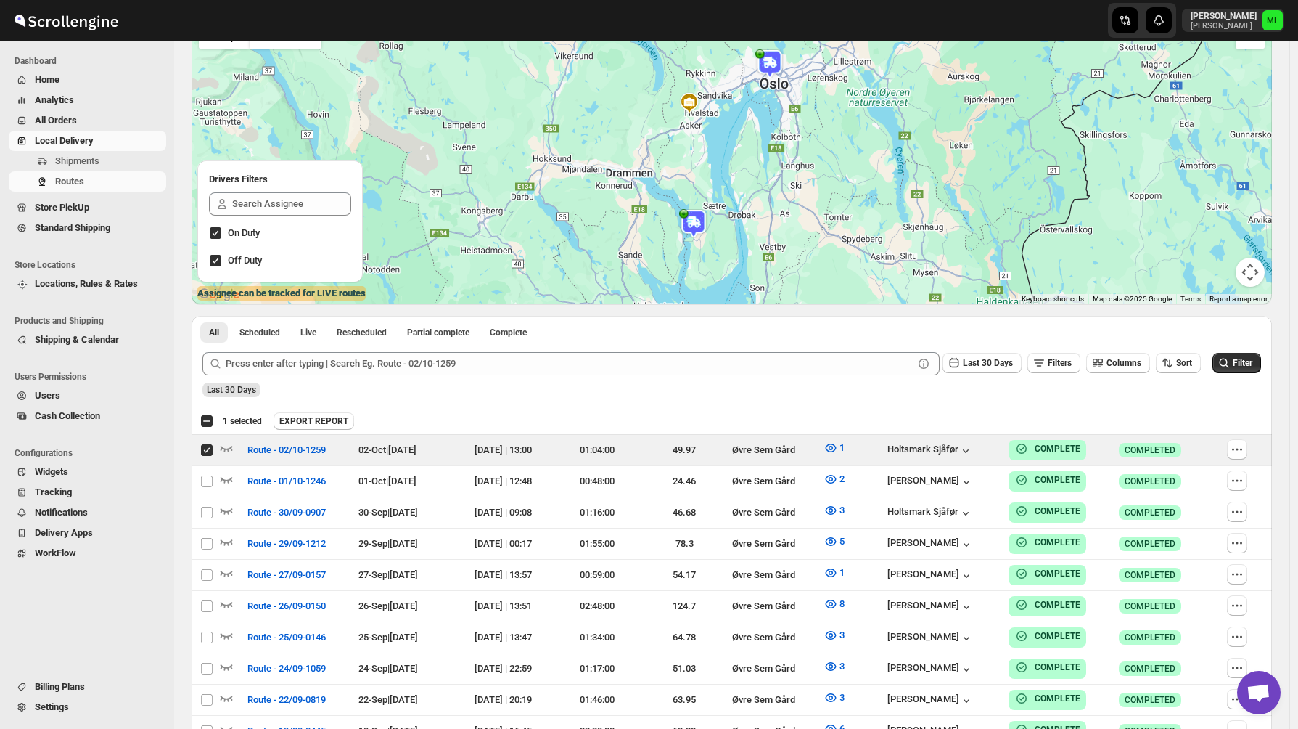
scroll to position [137, 0]
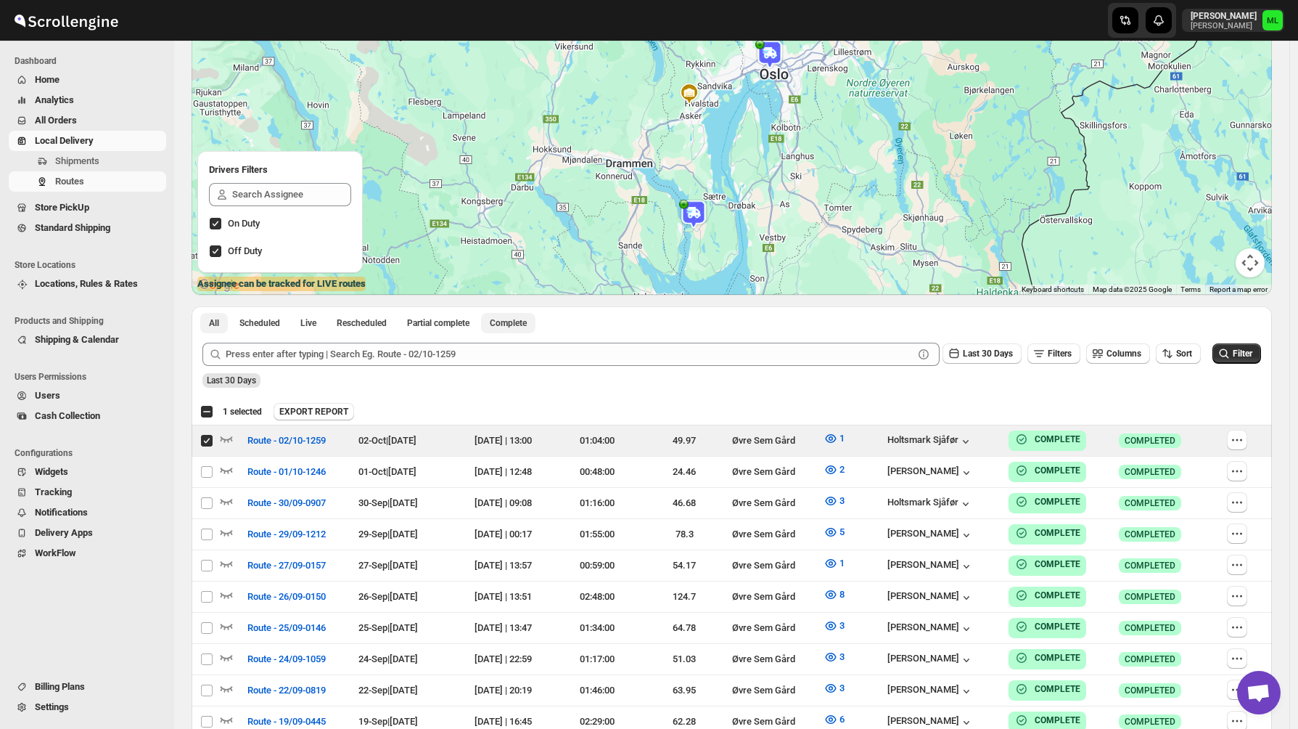
click at [536, 315] on button "Complete" at bounding box center [508, 323] width 54 height 20
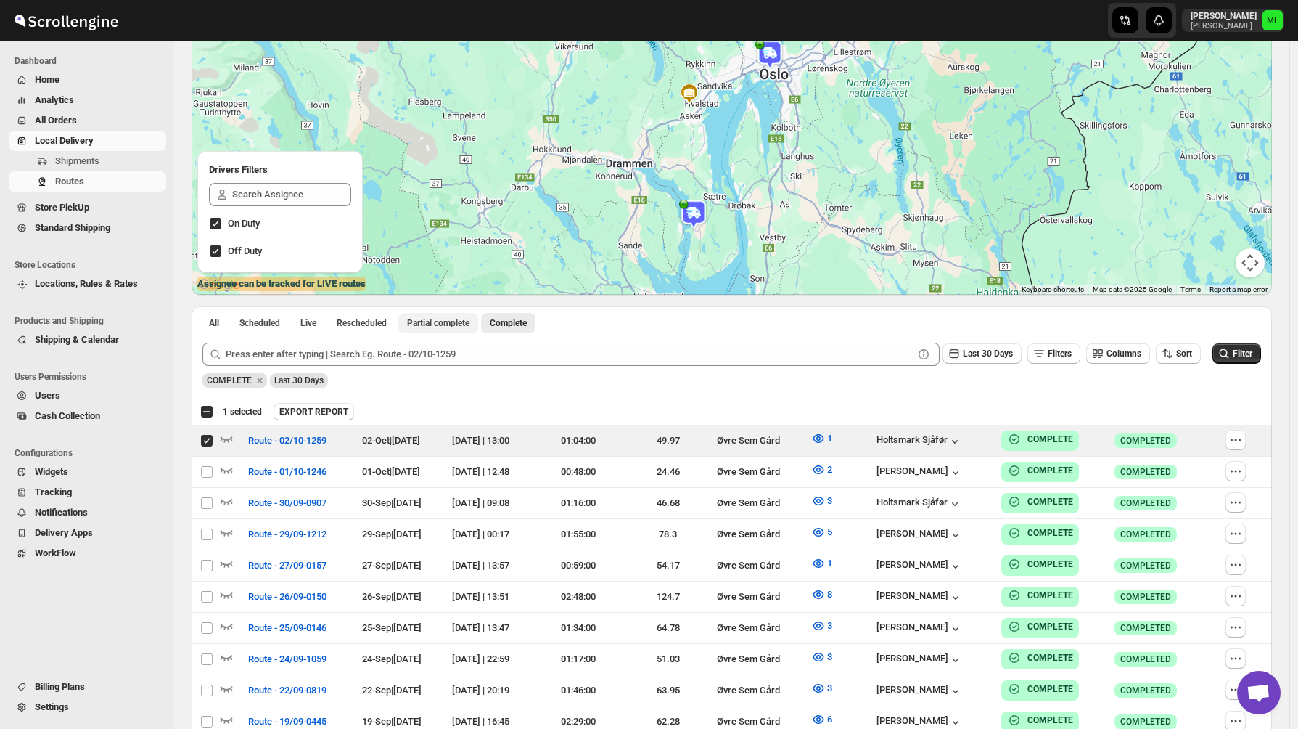
click at [458, 327] on span "Partial complete" at bounding box center [438, 323] width 62 height 12
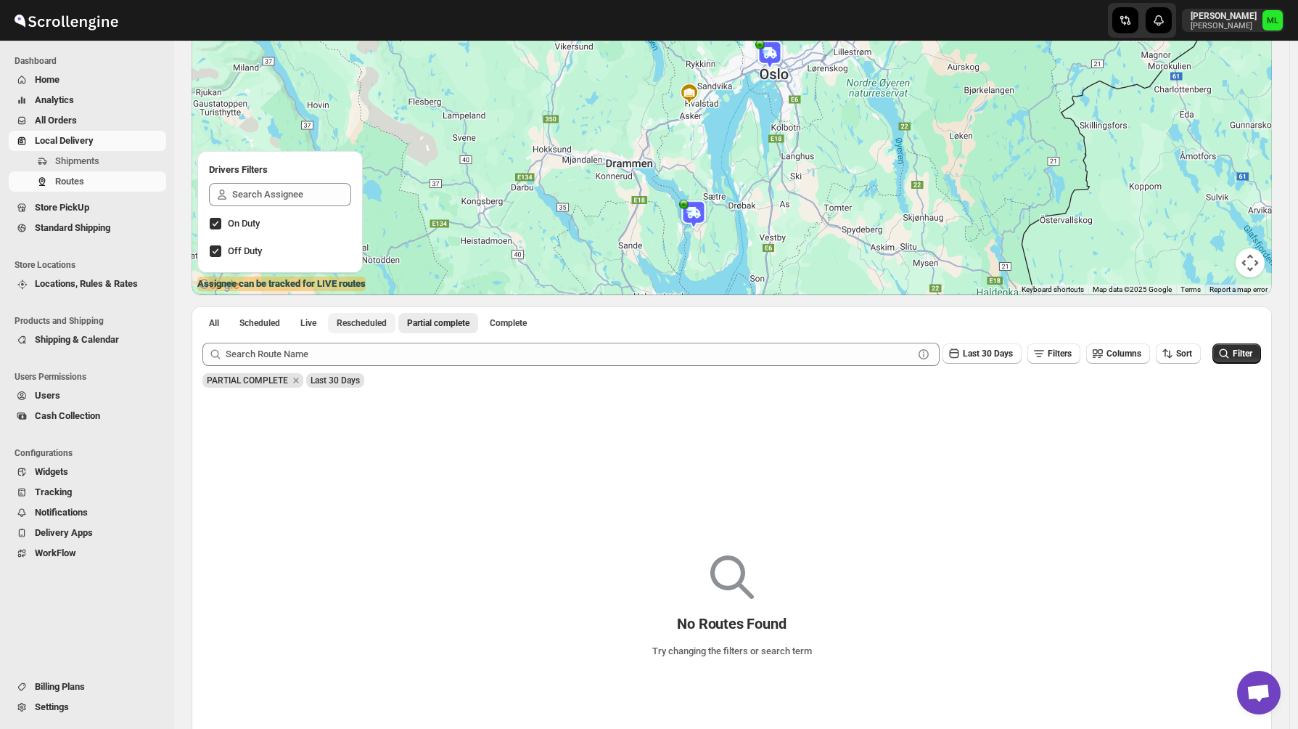
click at [369, 329] on button "Rescheduled" at bounding box center [361, 323] width 67 height 20
click at [316, 327] on span "Live" at bounding box center [308, 323] width 16 height 12
click at [251, 327] on span "Scheduled" at bounding box center [259, 323] width 41 height 12
click at [213, 327] on span "All" at bounding box center [214, 323] width 10 height 12
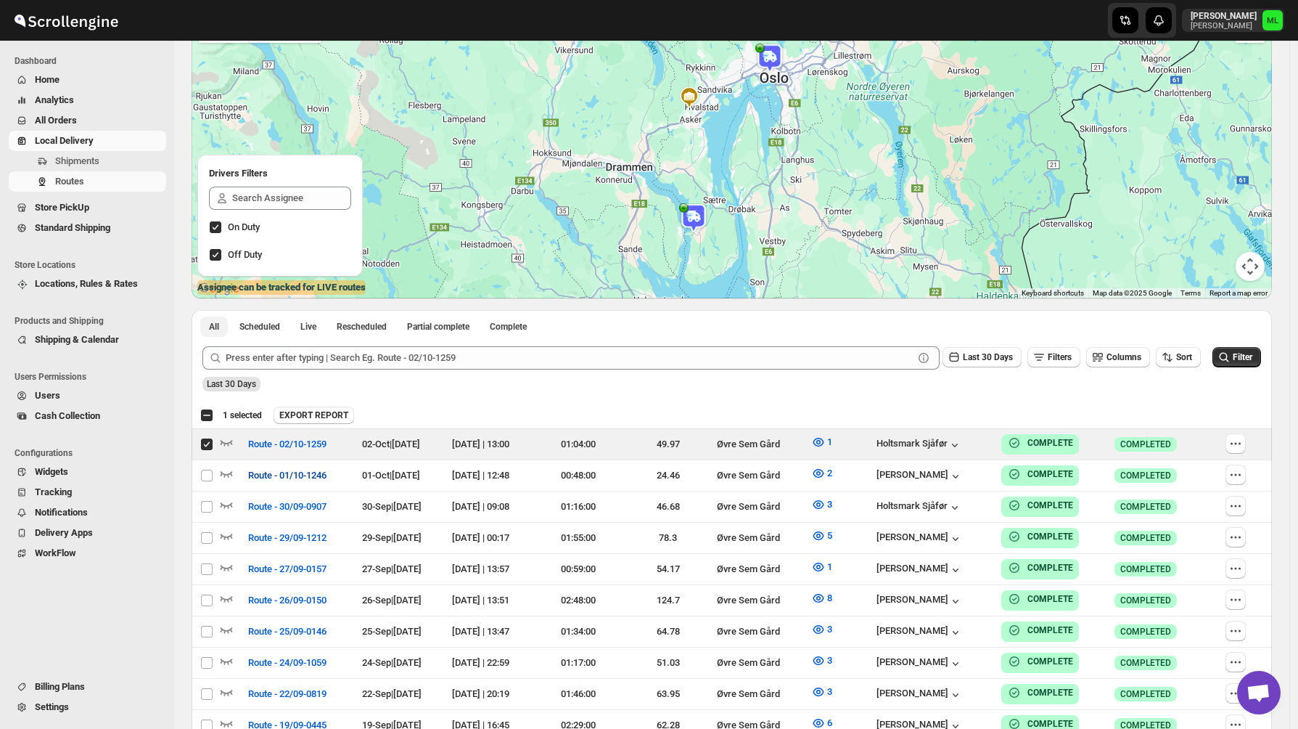
scroll to position [157, 0]
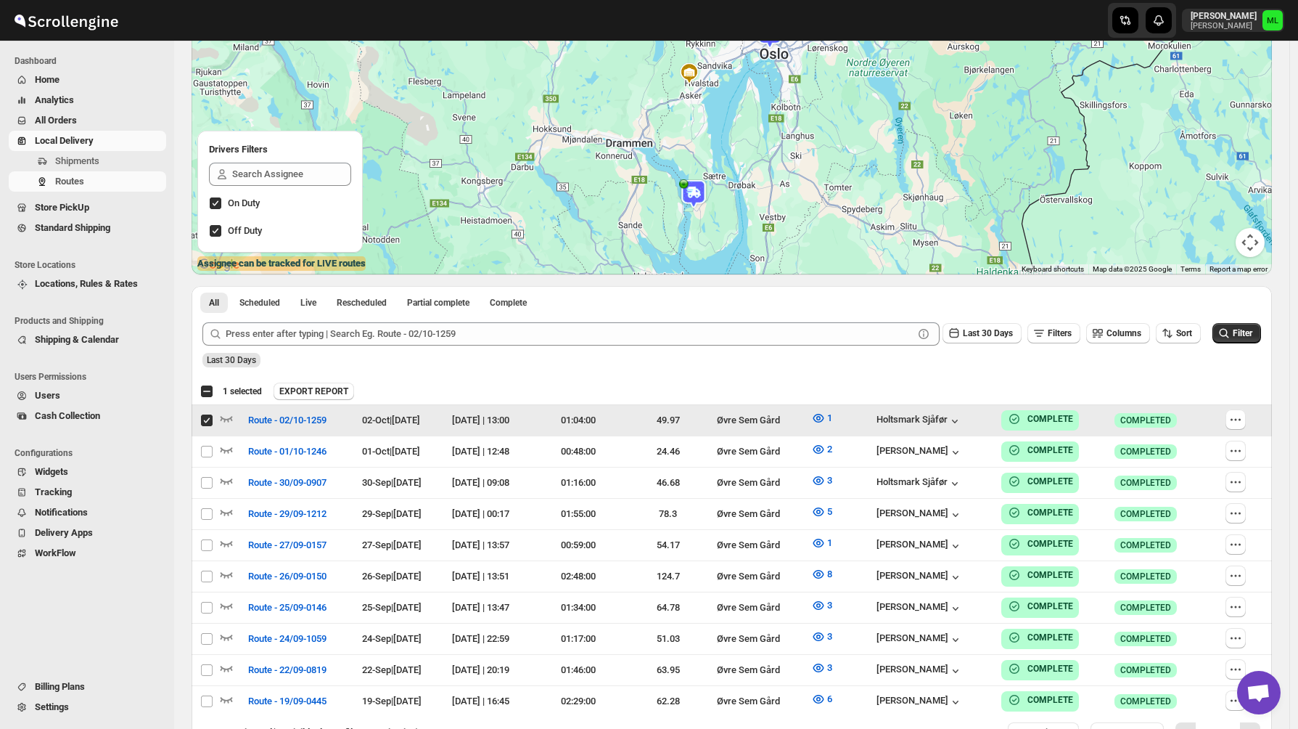
click at [202, 421] on input "Select route" at bounding box center [207, 420] width 12 height 12
checkbox input "false"
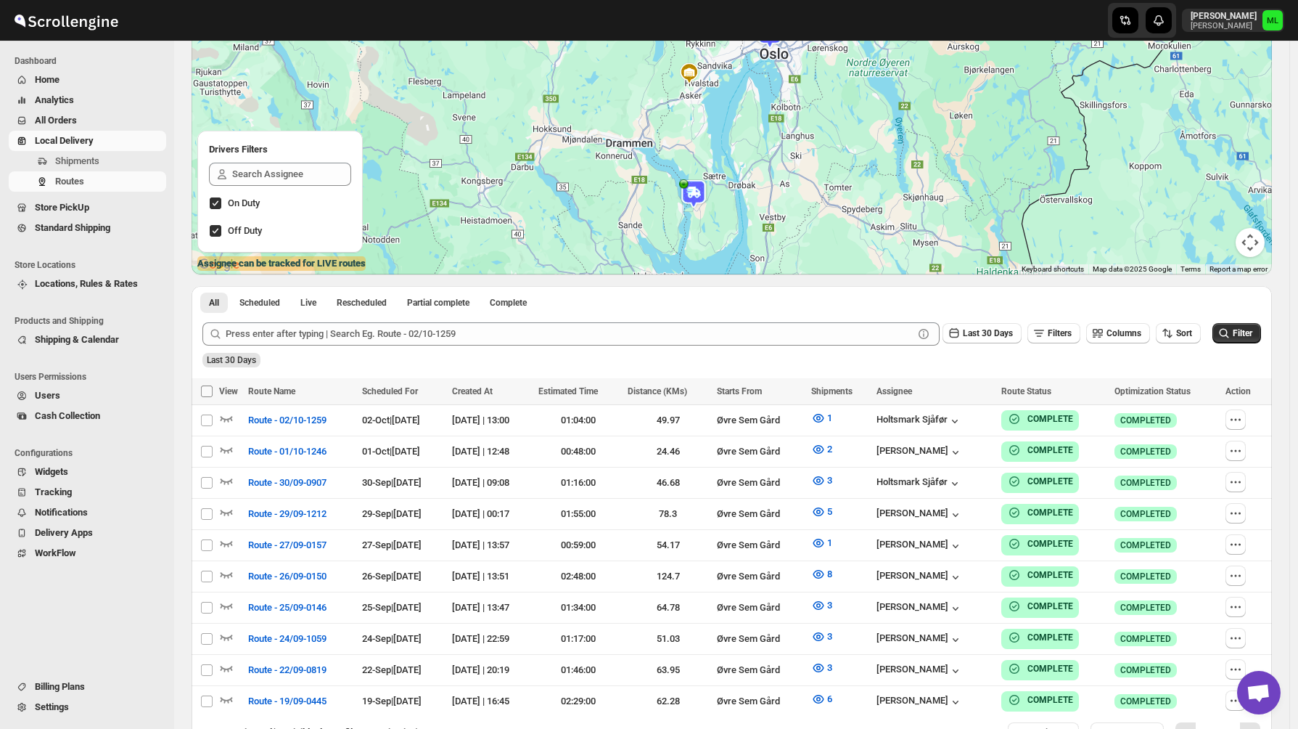
click at [204, 395] on input "Select all Routes" at bounding box center [207, 391] width 12 height 12
checkbox input "true"
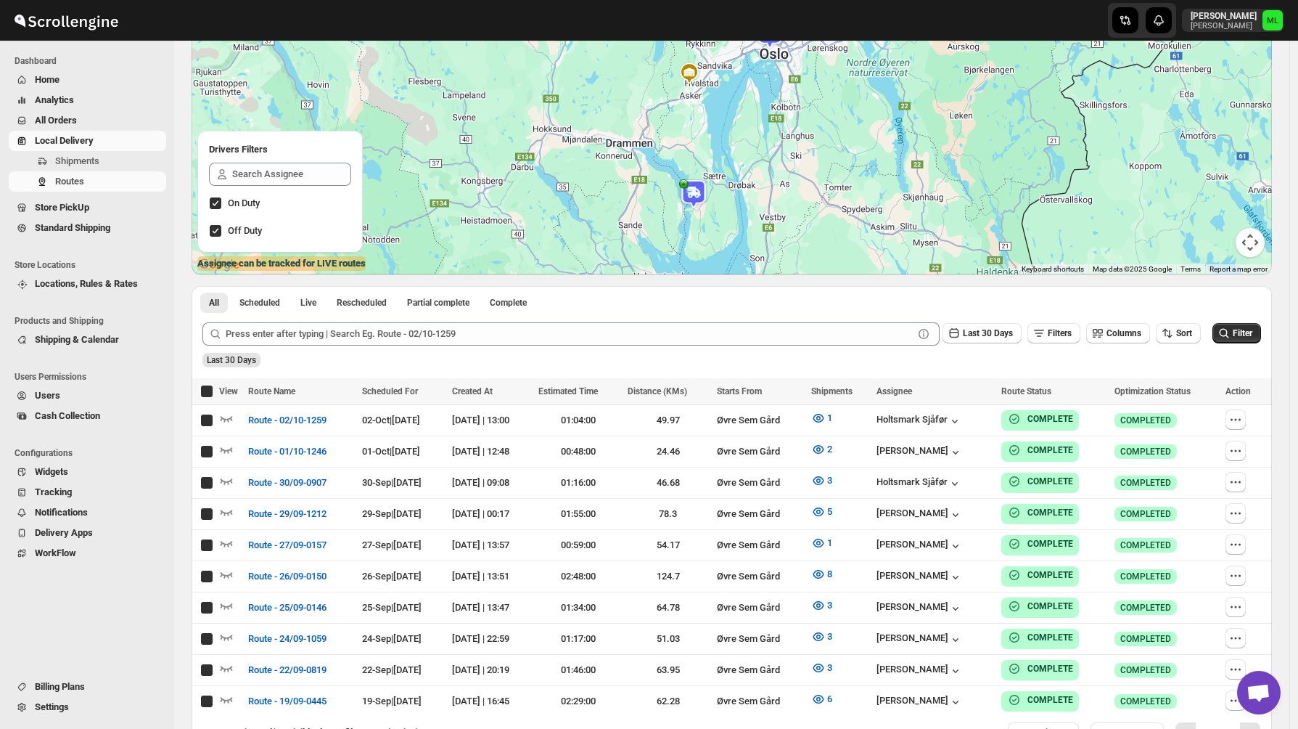
checkbox input "true"
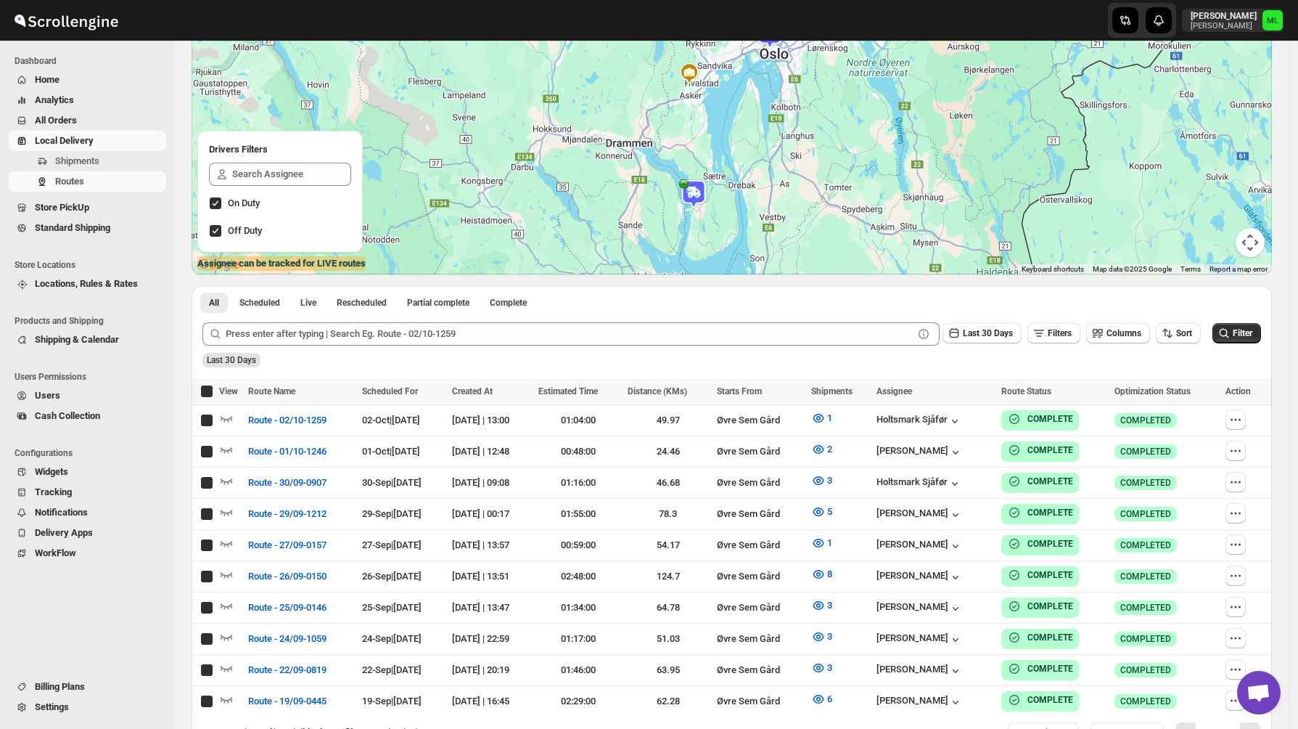
checkbox input "true"
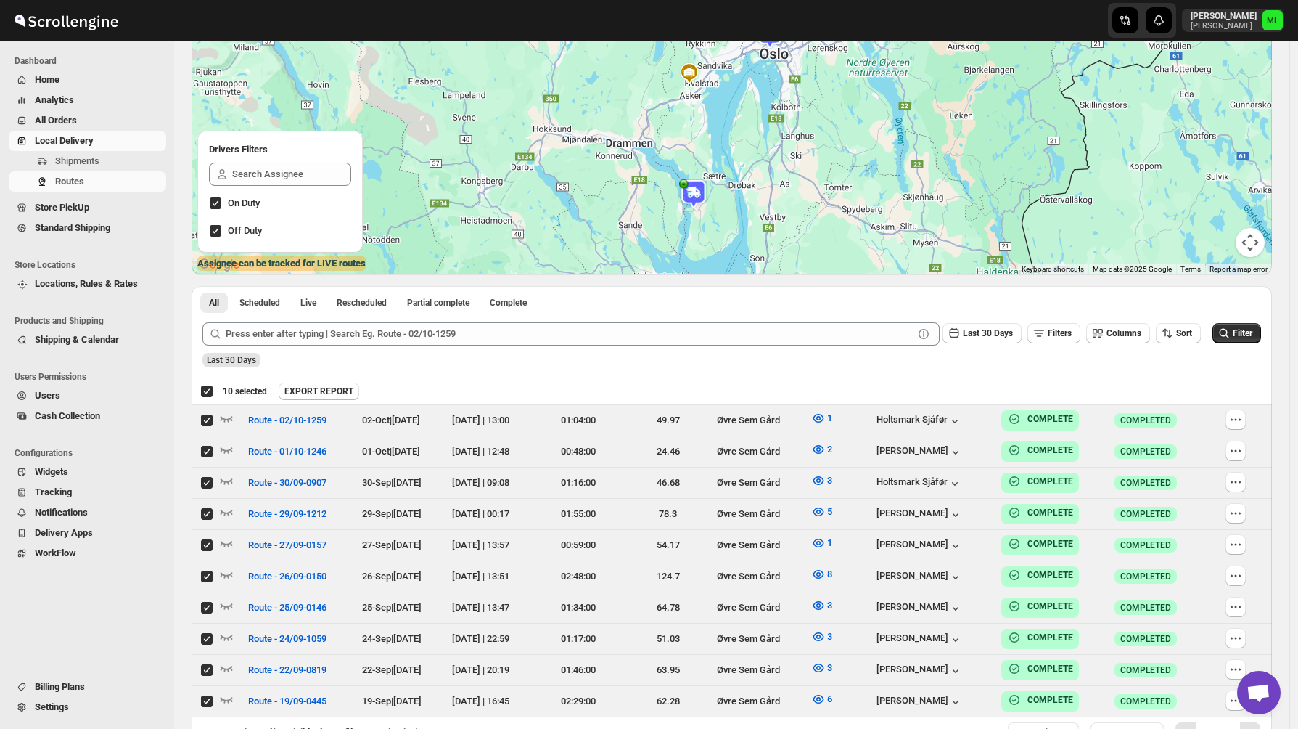
click at [204, 395] on div "Deselect all 10 Routes 10 selected" at bounding box center [233, 391] width 67 height 13
checkbox input "false"
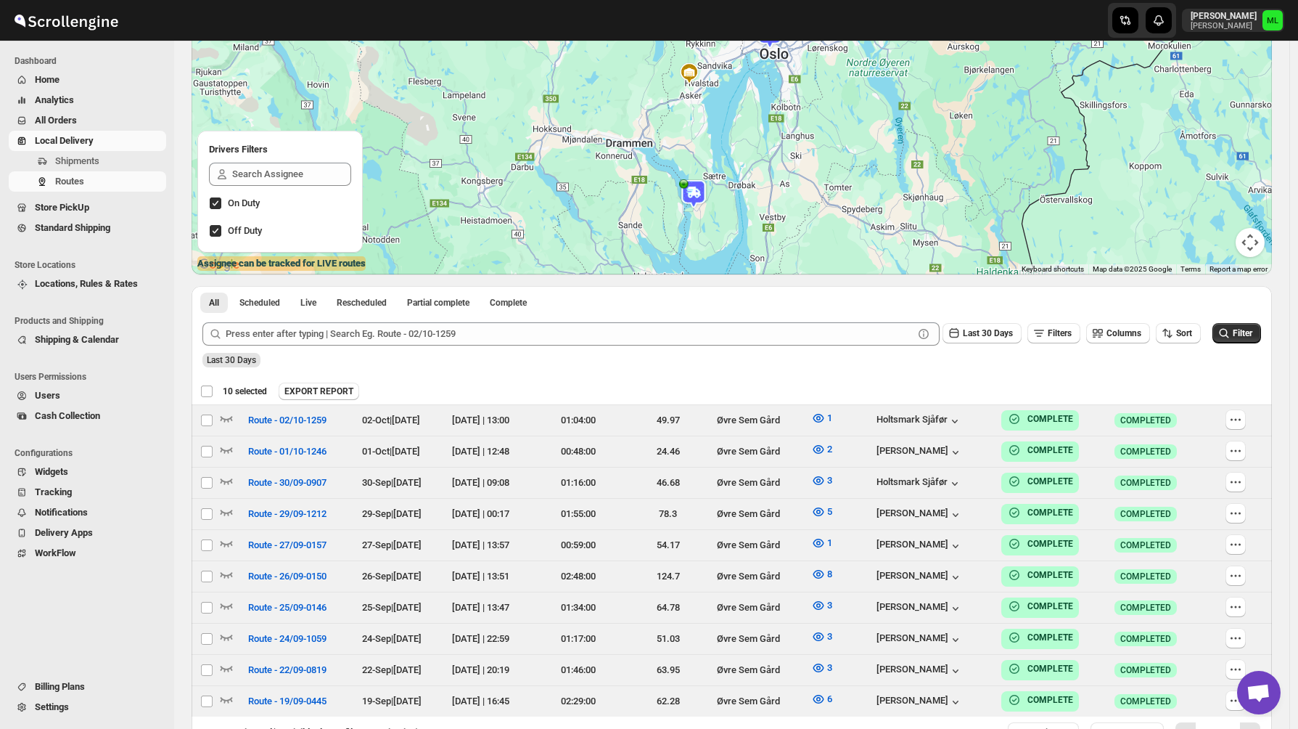
checkbox input "false"
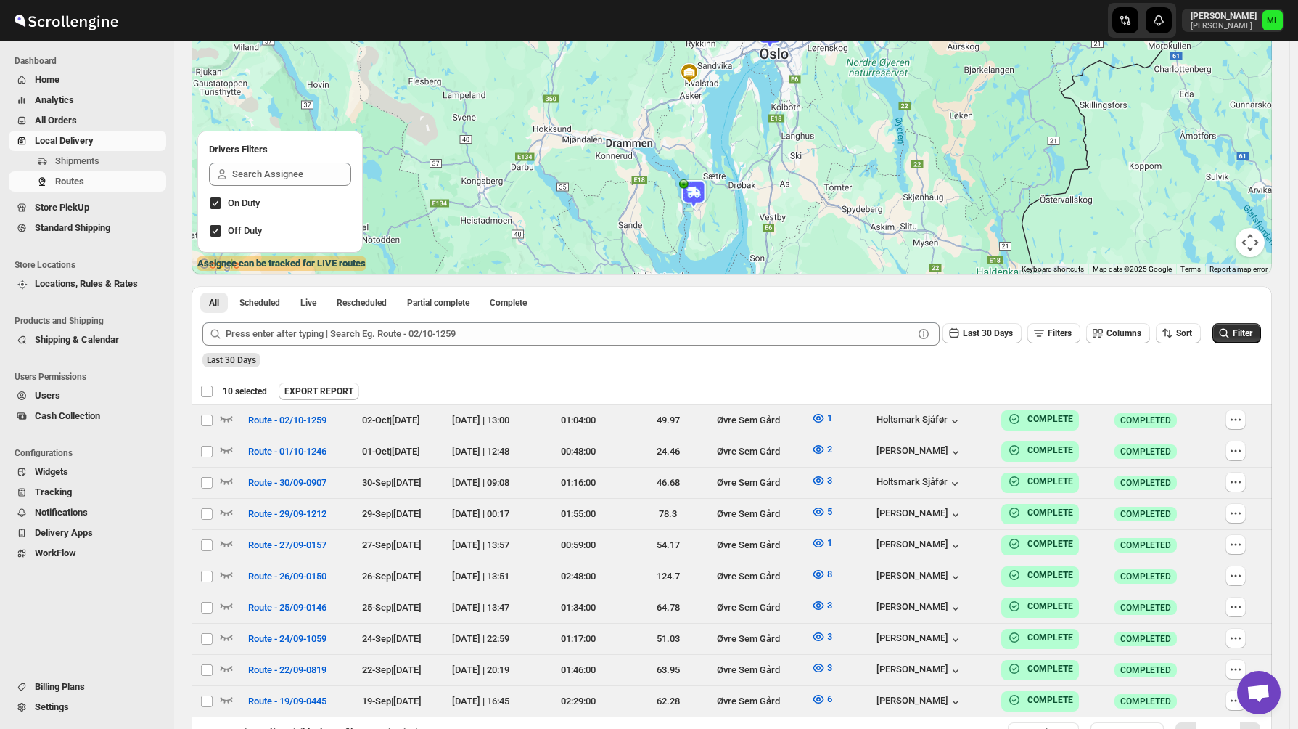
checkbox input "false"
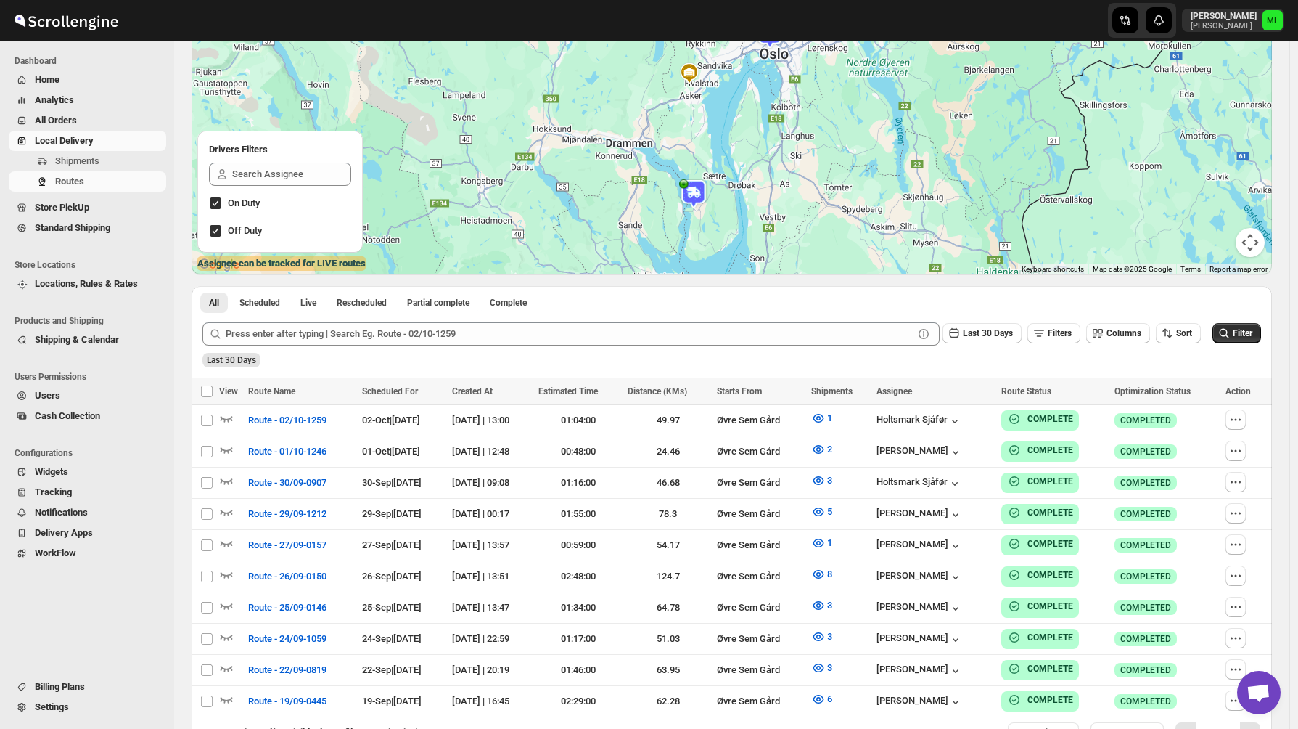
scroll to position [248, 0]
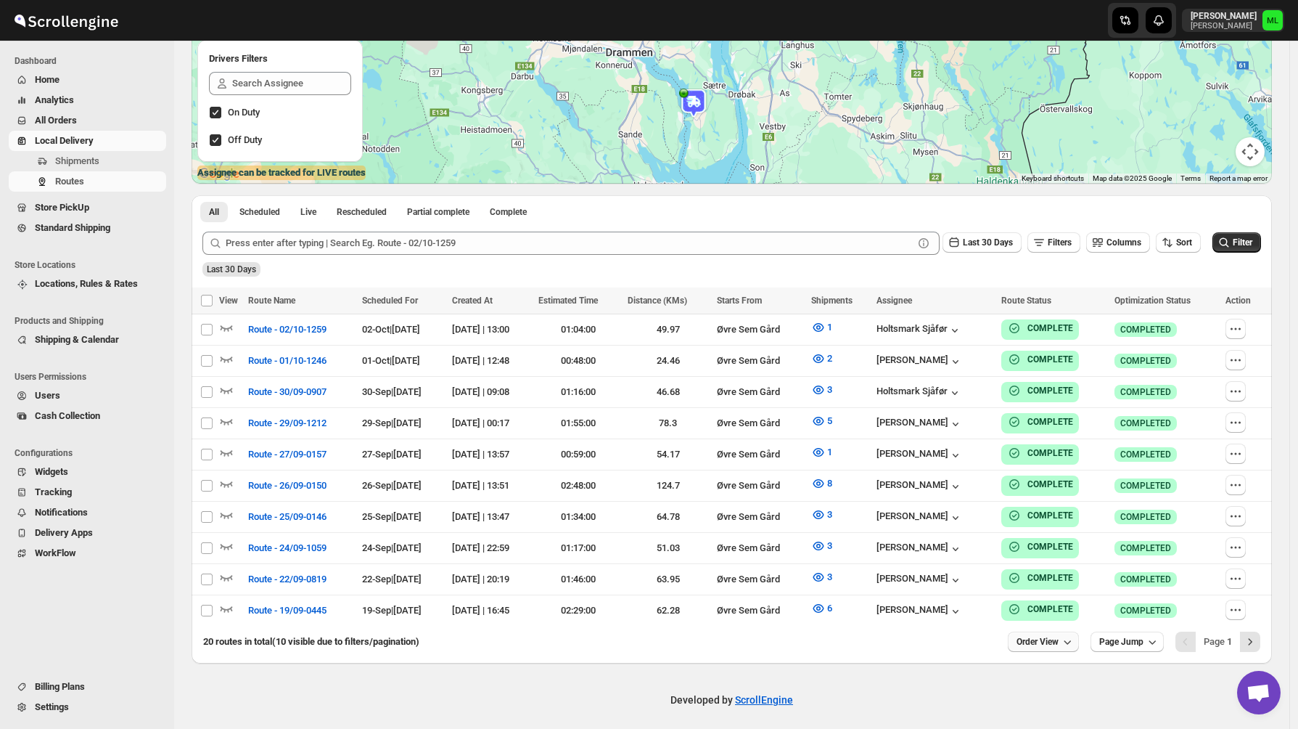
click at [1026, 636] on span "Order View" at bounding box center [1038, 642] width 42 height 12
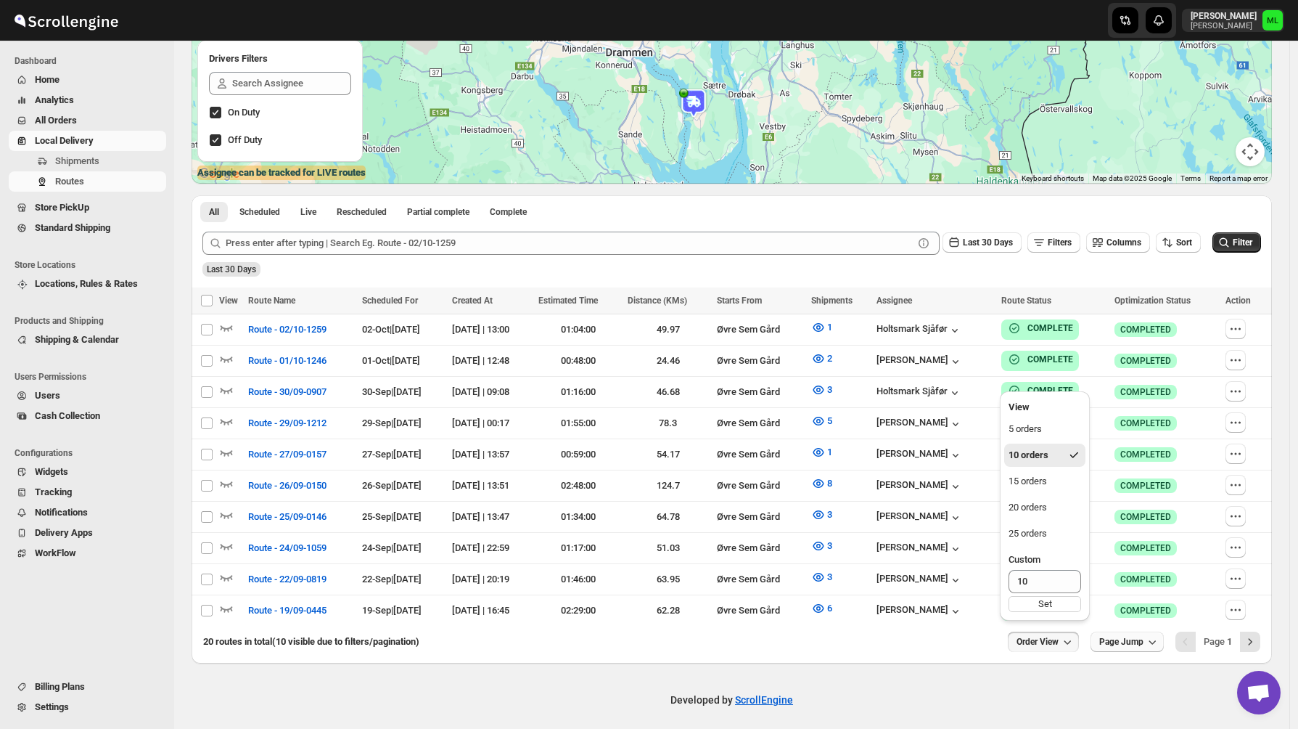
click at [1108, 636] on span "Page Jump" at bounding box center [1121, 642] width 44 height 12
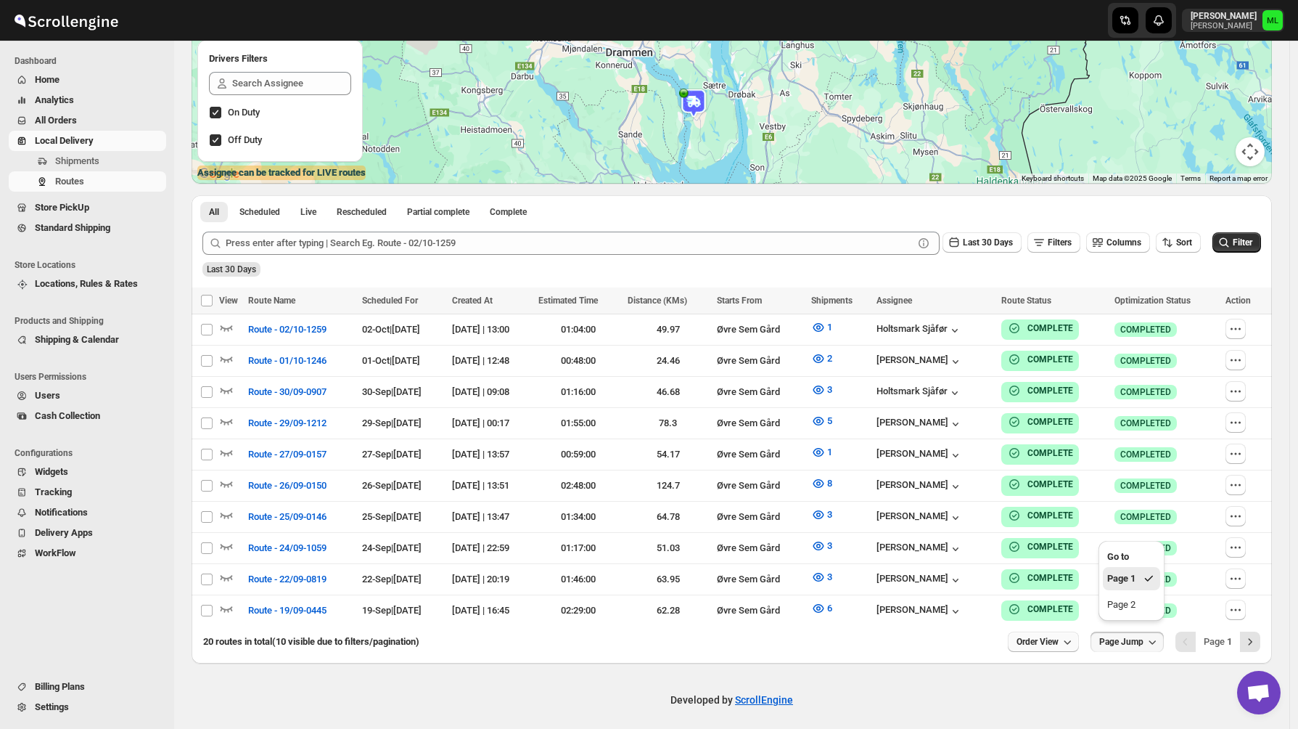
click at [1041, 636] on span "Order View" at bounding box center [1038, 642] width 42 height 12
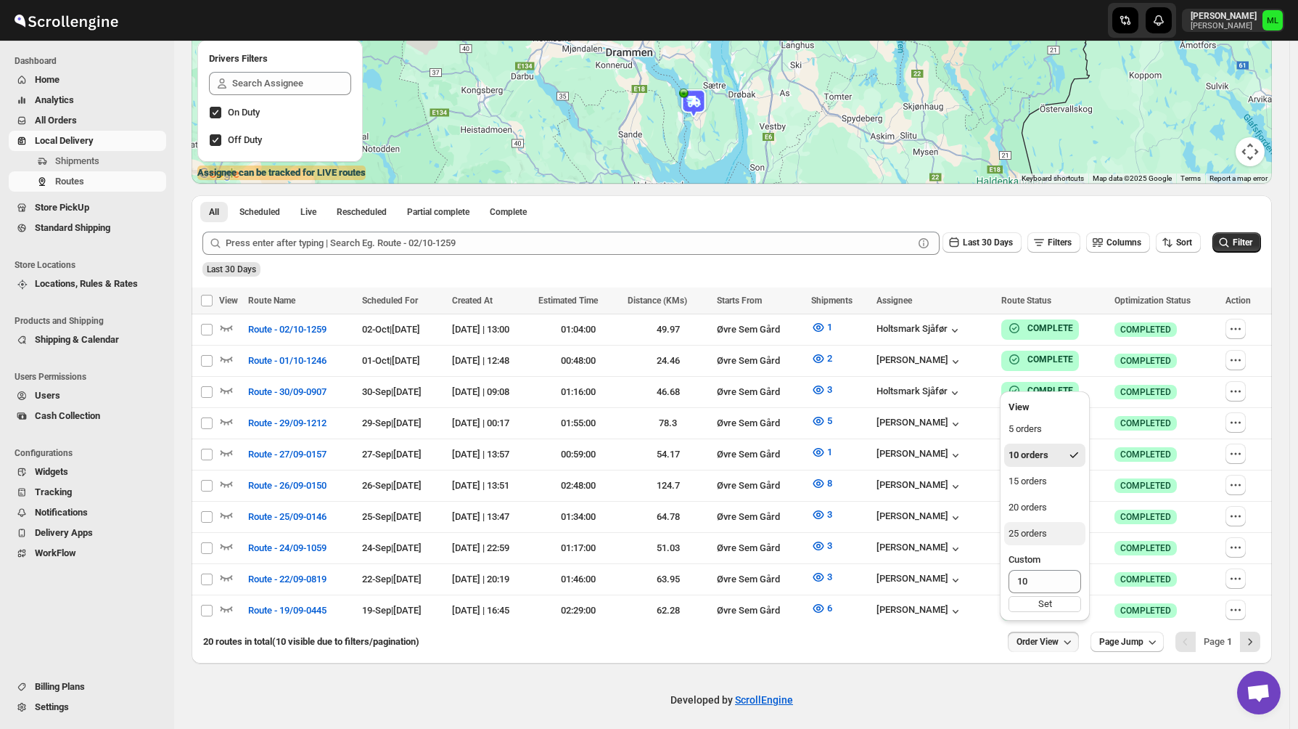
click at [1039, 539] on div "25 orders" at bounding box center [1028, 533] width 38 height 15
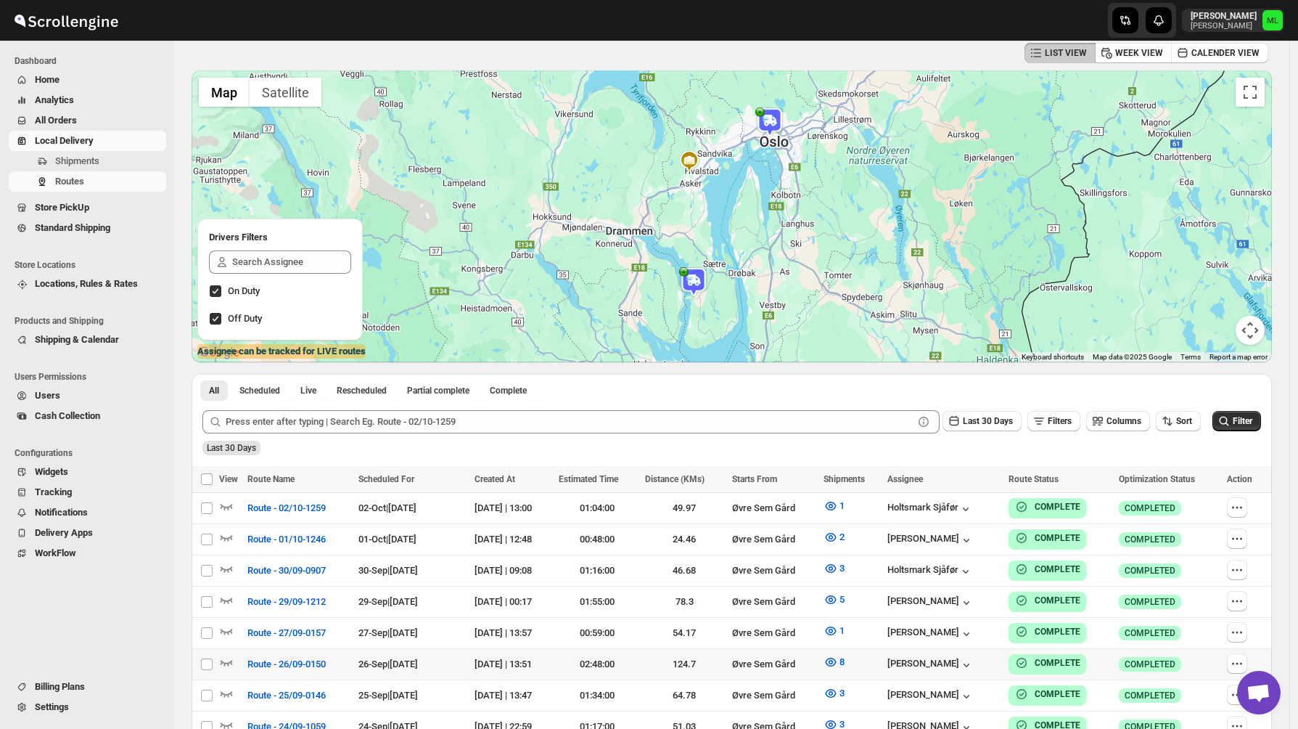
scroll to position [0, 0]
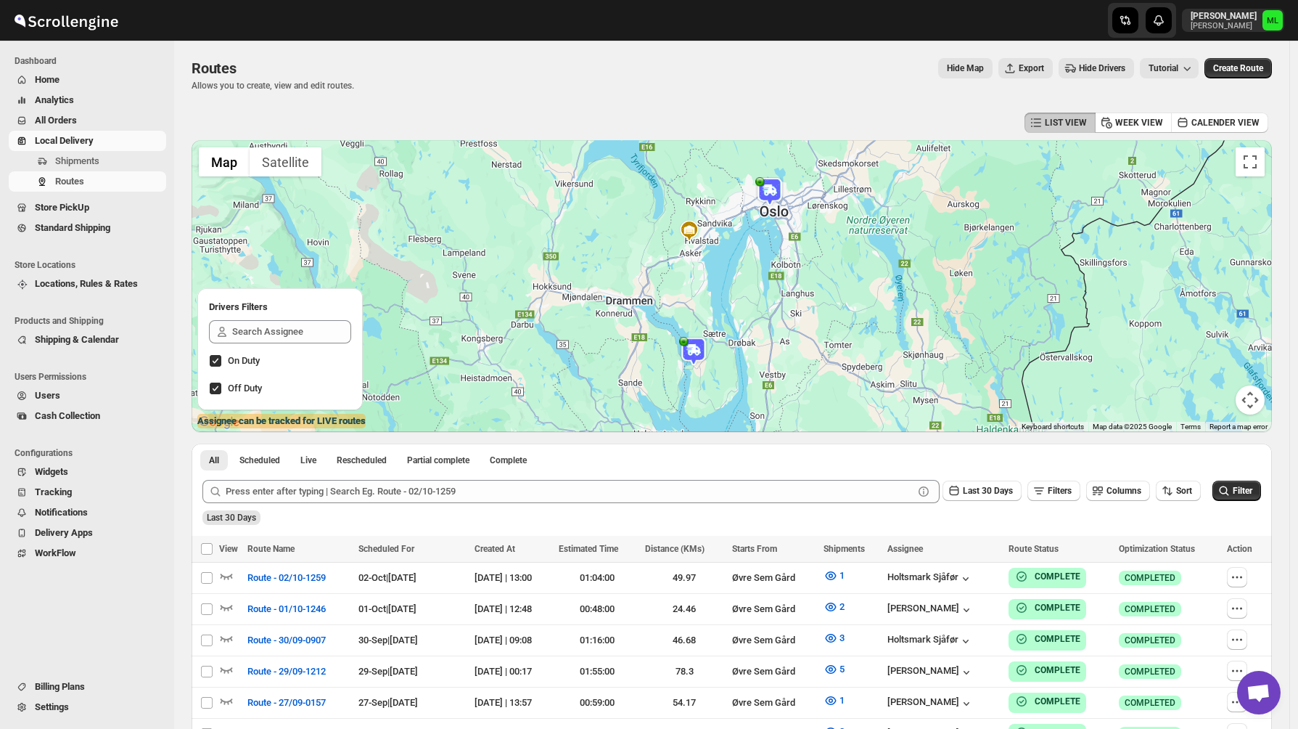
click at [978, 512] on div "Last 30 Days" at bounding box center [731, 512] width 1062 height 25
click at [1063, 496] on span "Filters" at bounding box center [1060, 491] width 24 height 12
click at [1118, 488] on span "Columns" at bounding box center [1124, 491] width 35 height 10
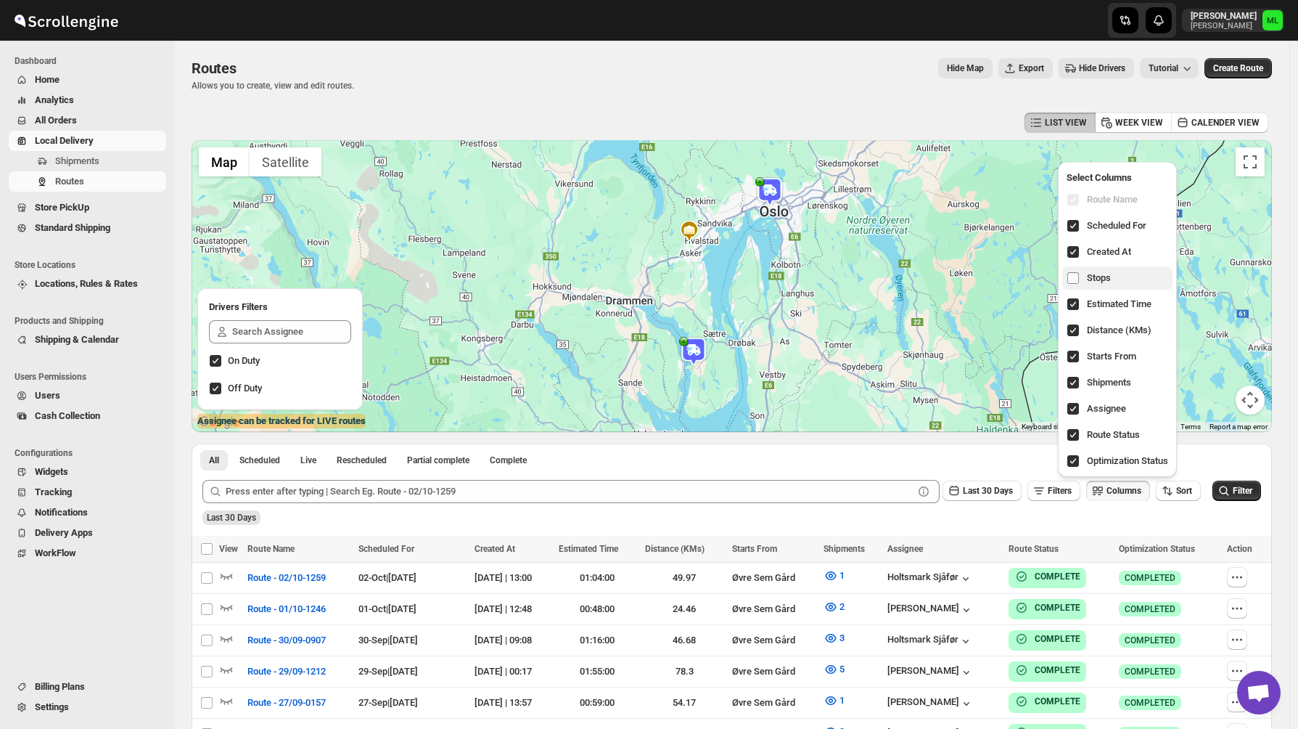
click at [1075, 274] on input "checkbox" at bounding box center [1074, 278] width 12 height 12
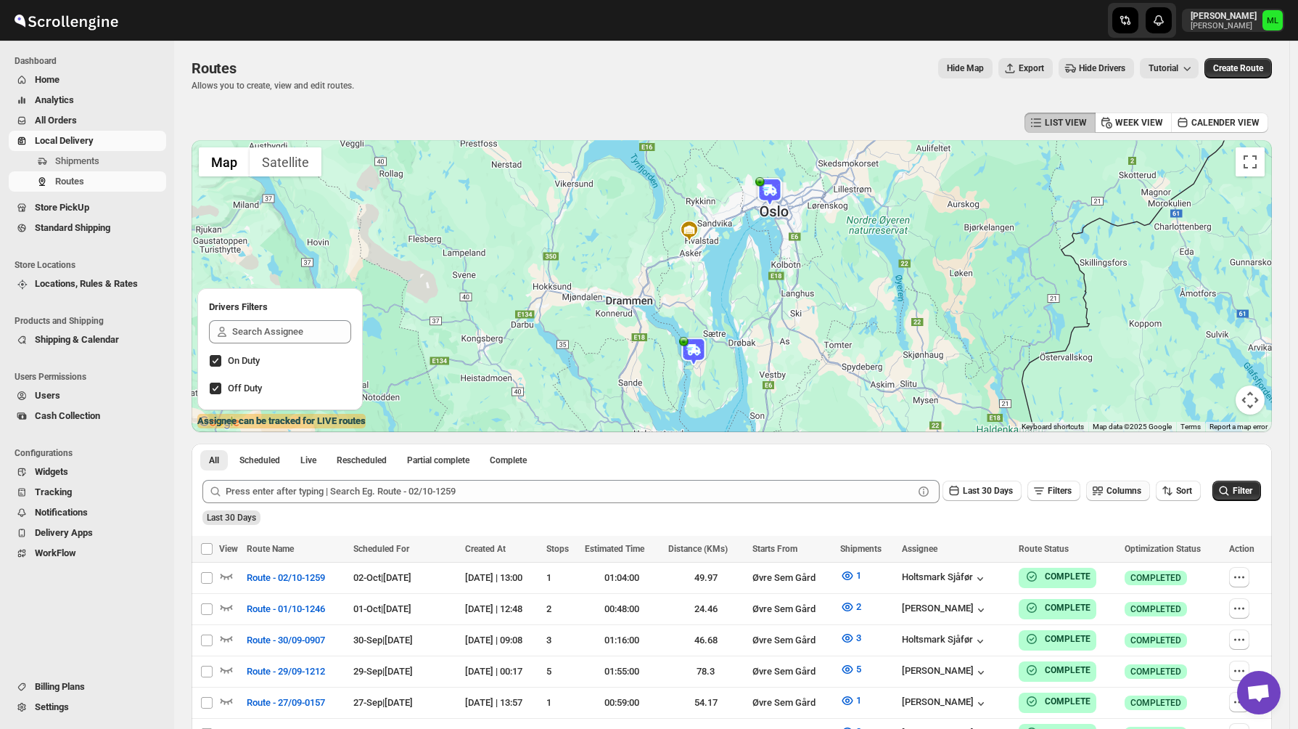
click at [1117, 496] on button "Columns" at bounding box center [1118, 490] width 64 height 20
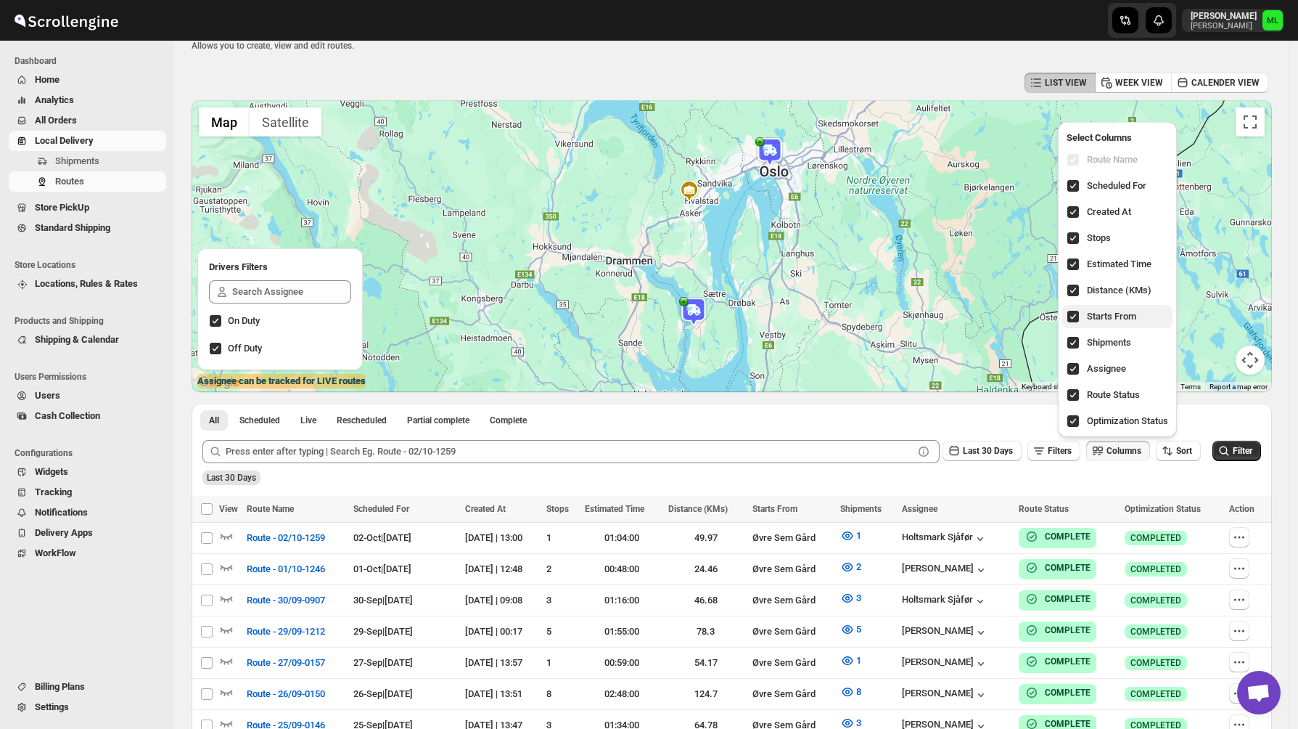
scroll to position [43, 0]
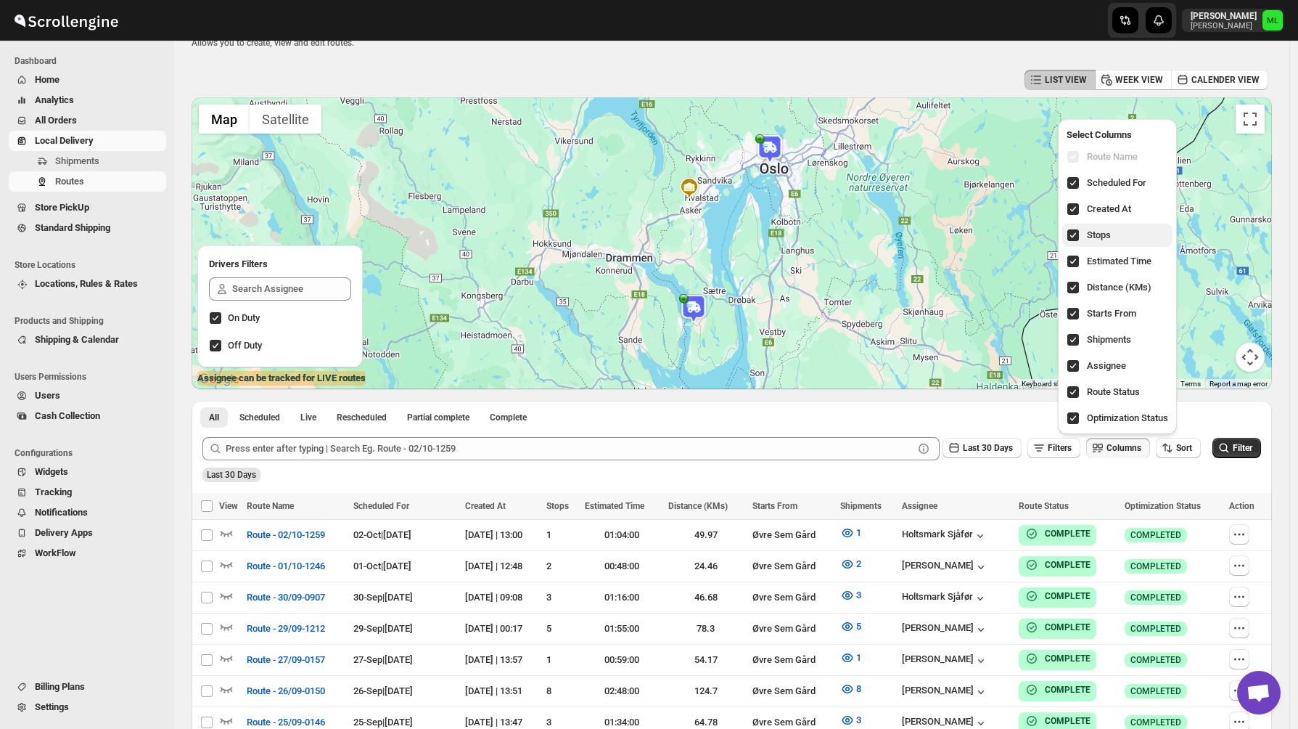
click at [1071, 239] on input "checkbox" at bounding box center [1074, 235] width 12 height 12
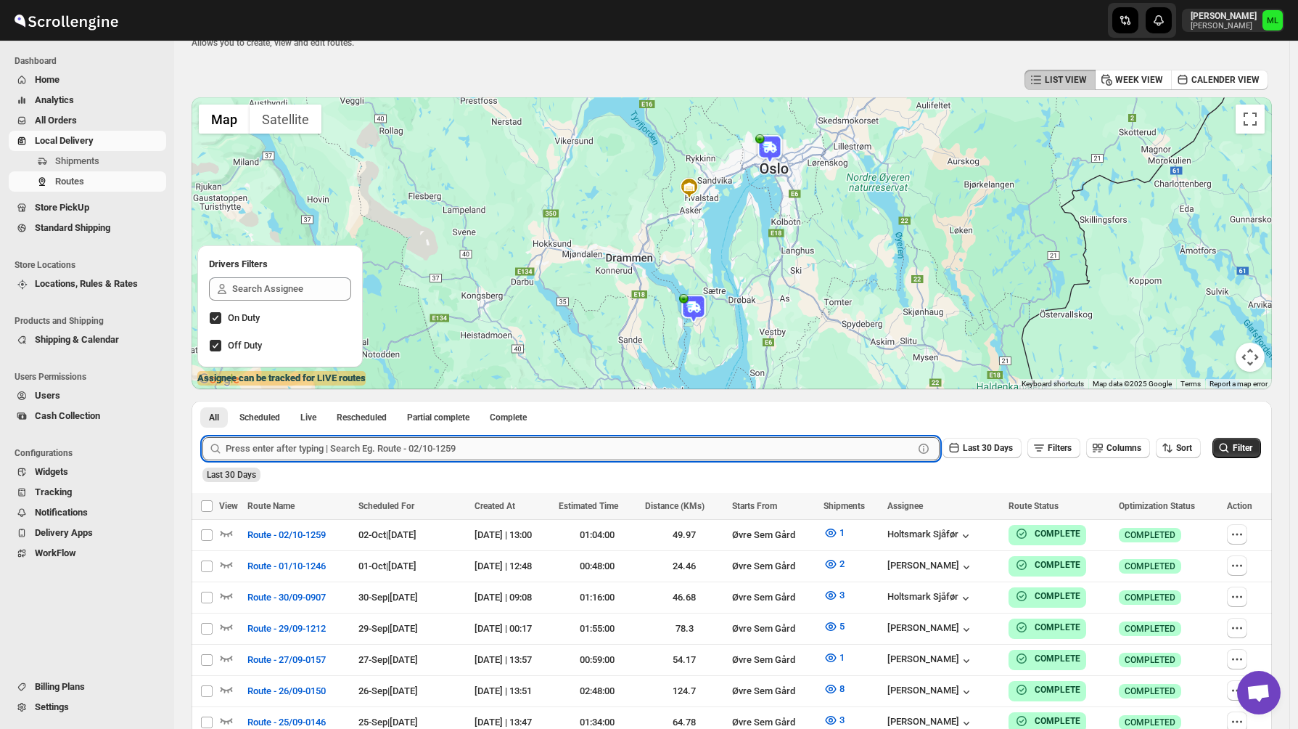
click at [500, 456] on input "text" at bounding box center [570, 448] width 688 height 23
type input "03/10"
click at [202, 401] on button "Submit" at bounding box center [222, 408] width 41 height 15
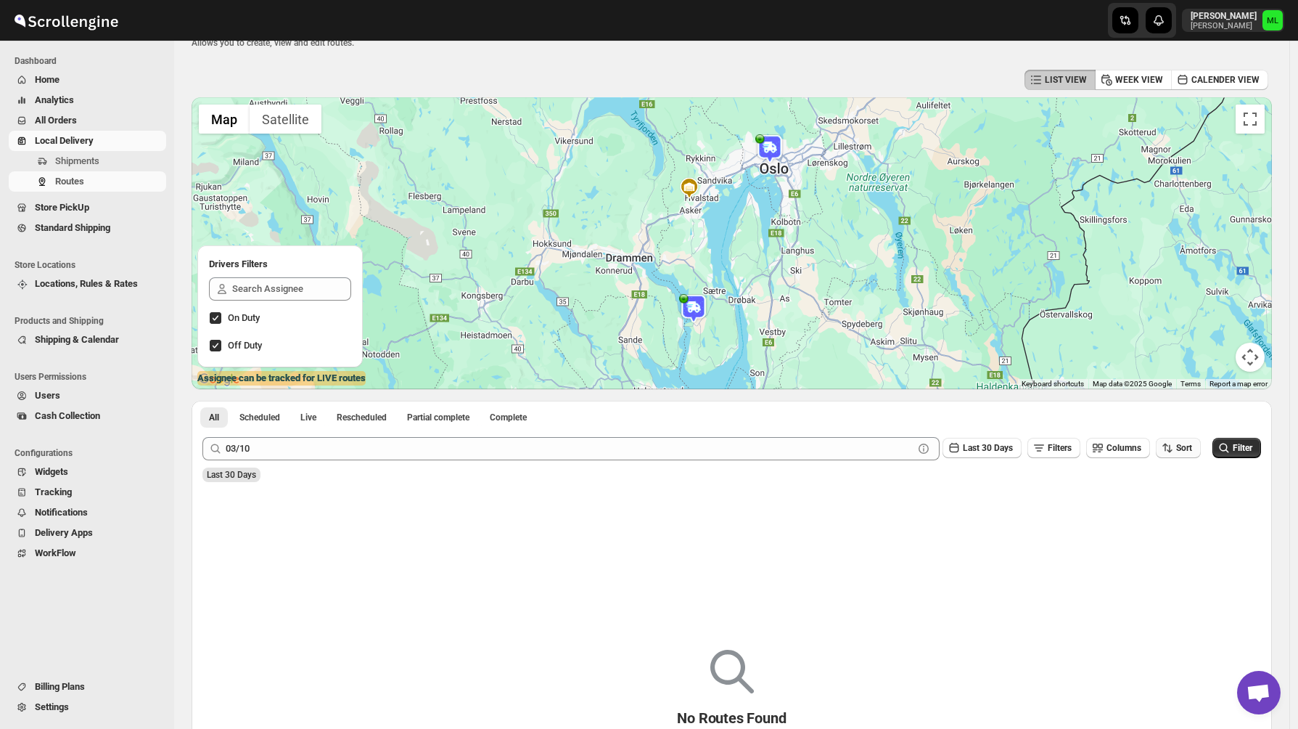
click at [1172, 447] on icon "button" at bounding box center [1167, 448] width 15 height 15
click at [1187, 425] on div "03/10 Clear Last 30 Days Filters Columns Sort Filter" at bounding box center [726, 442] width 1070 height 35
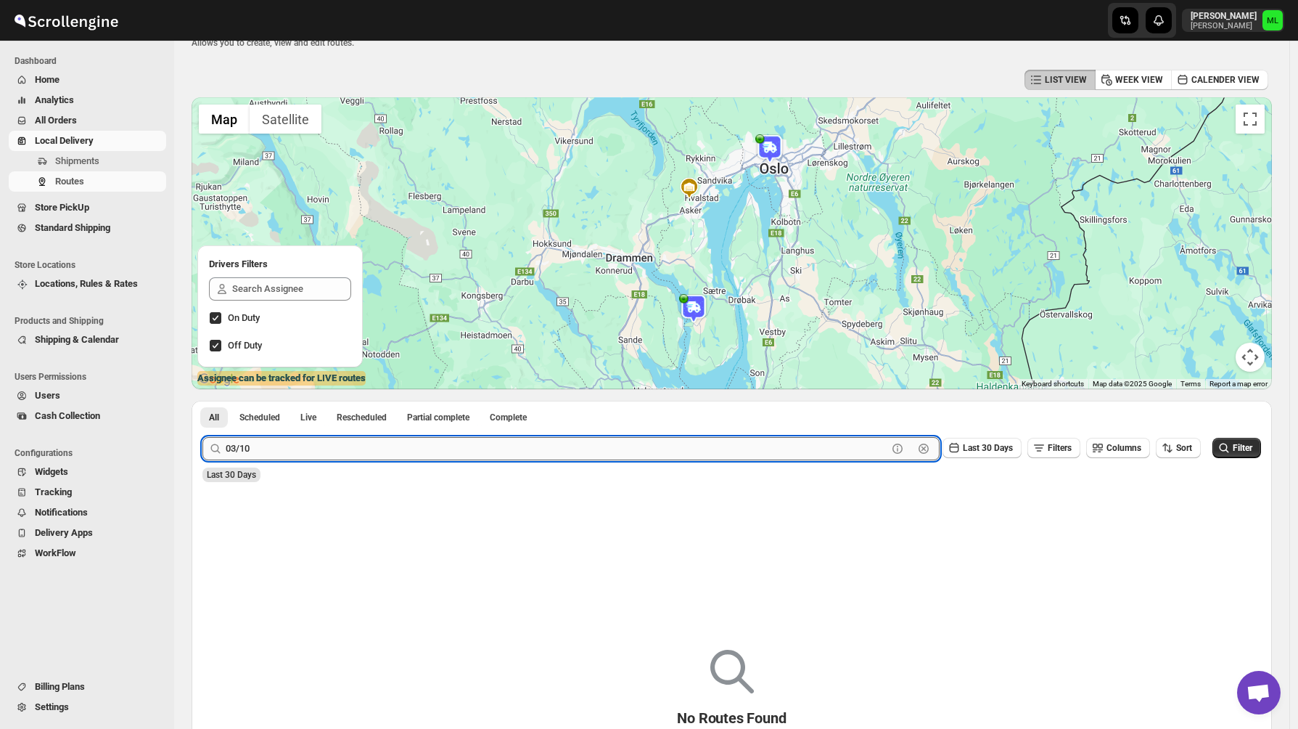
click at [869, 441] on input "03/10" at bounding box center [557, 448] width 662 height 23
click at [202, 401] on button "Submit" at bounding box center [222, 408] width 41 height 15
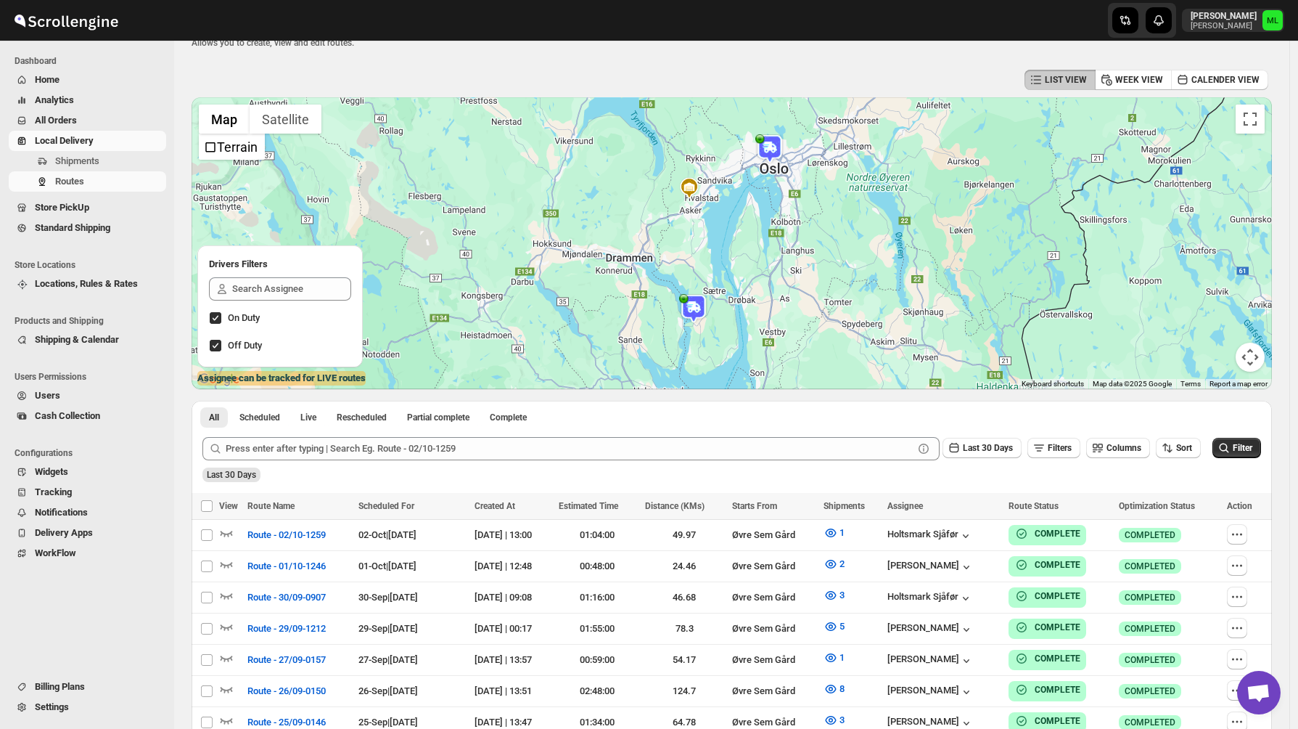
click at [44, 210] on span "Store PickUp" at bounding box center [62, 207] width 54 height 11
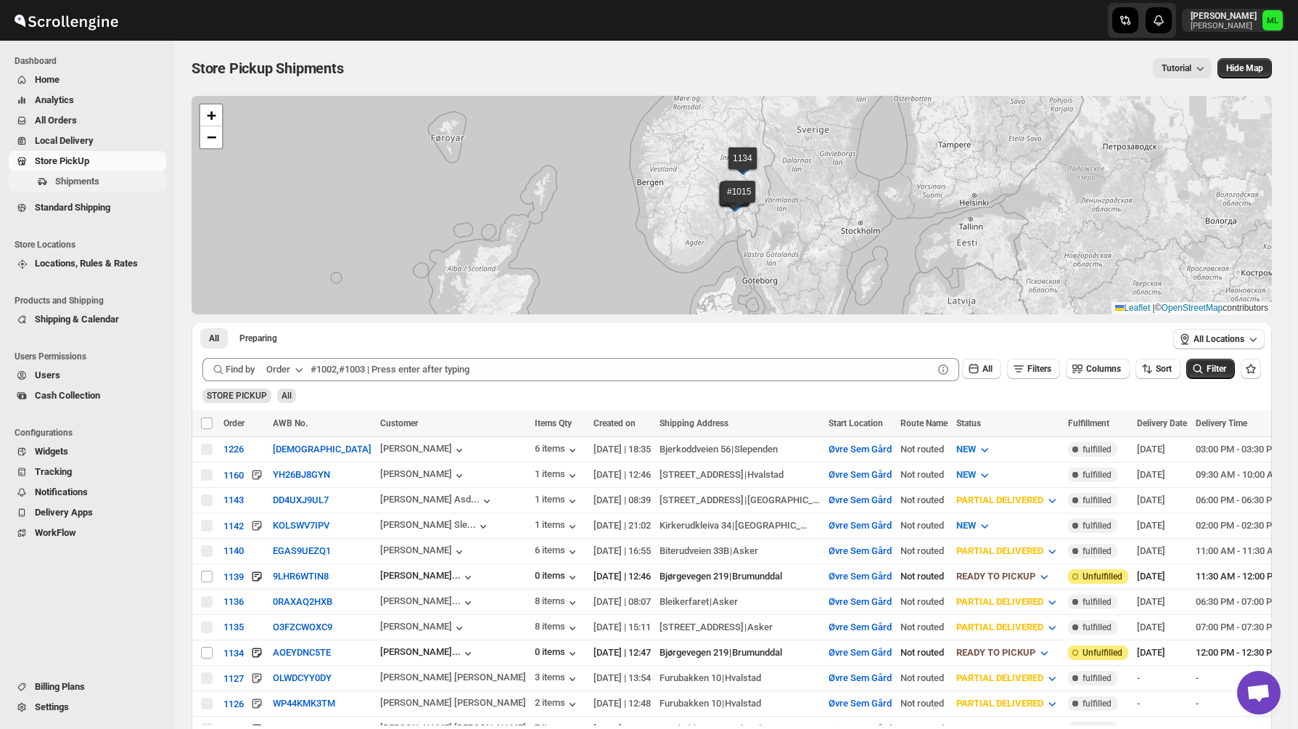
click at [62, 183] on span "Shipments" at bounding box center [77, 181] width 44 height 11
click at [65, 218] on ul "Dashboard Home Analytics All Orders Local Delivery Store PickUp Shipments Stand…" at bounding box center [83, 140] width 167 height 177
click at [102, 189] on button "Shipments" at bounding box center [87, 181] width 157 height 20
click at [99, 205] on span "Standard Shipping" at bounding box center [72, 207] width 75 height 11
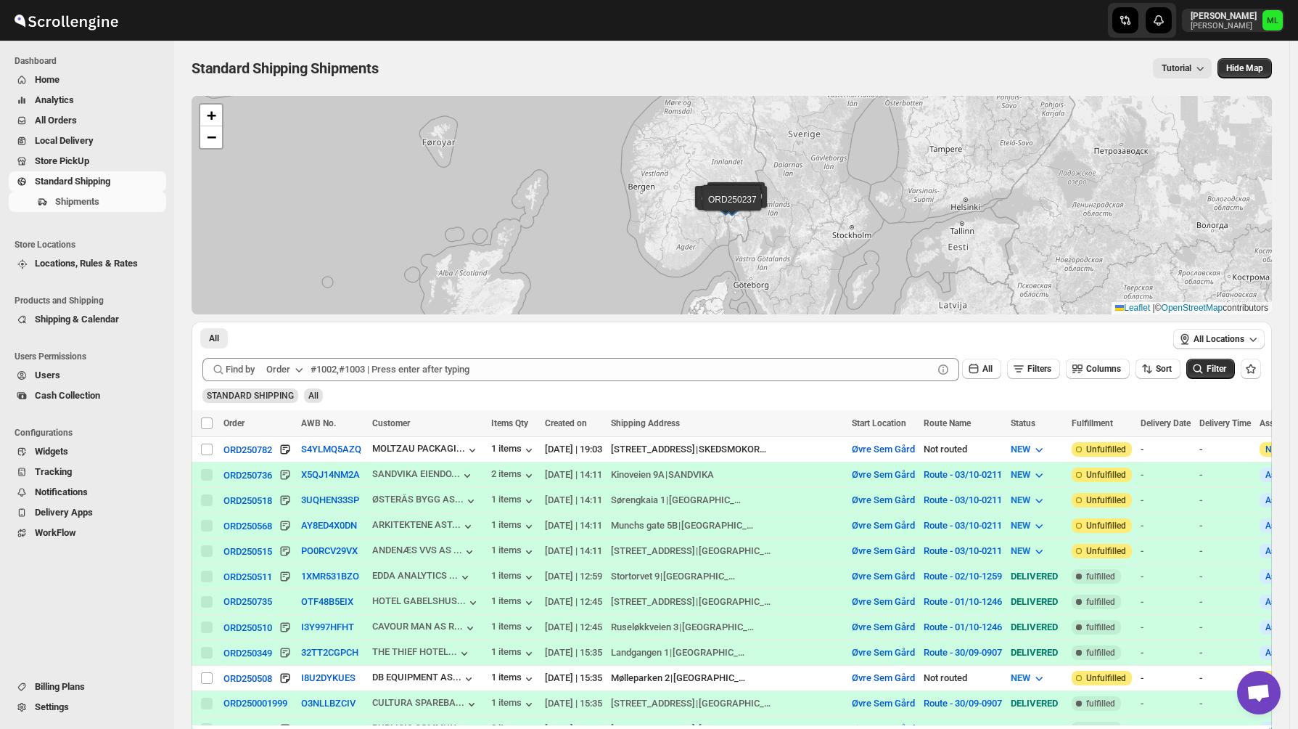
click at [99, 205] on span "Shipments" at bounding box center [77, 201] width 44 height 11
click at [1011, 475] on span "NEW" at bounding box center [1021, 474] width 20 height 11
click at [259, 474] on div "ORD250736" at bounding box center [248, 475] width 49 height 11
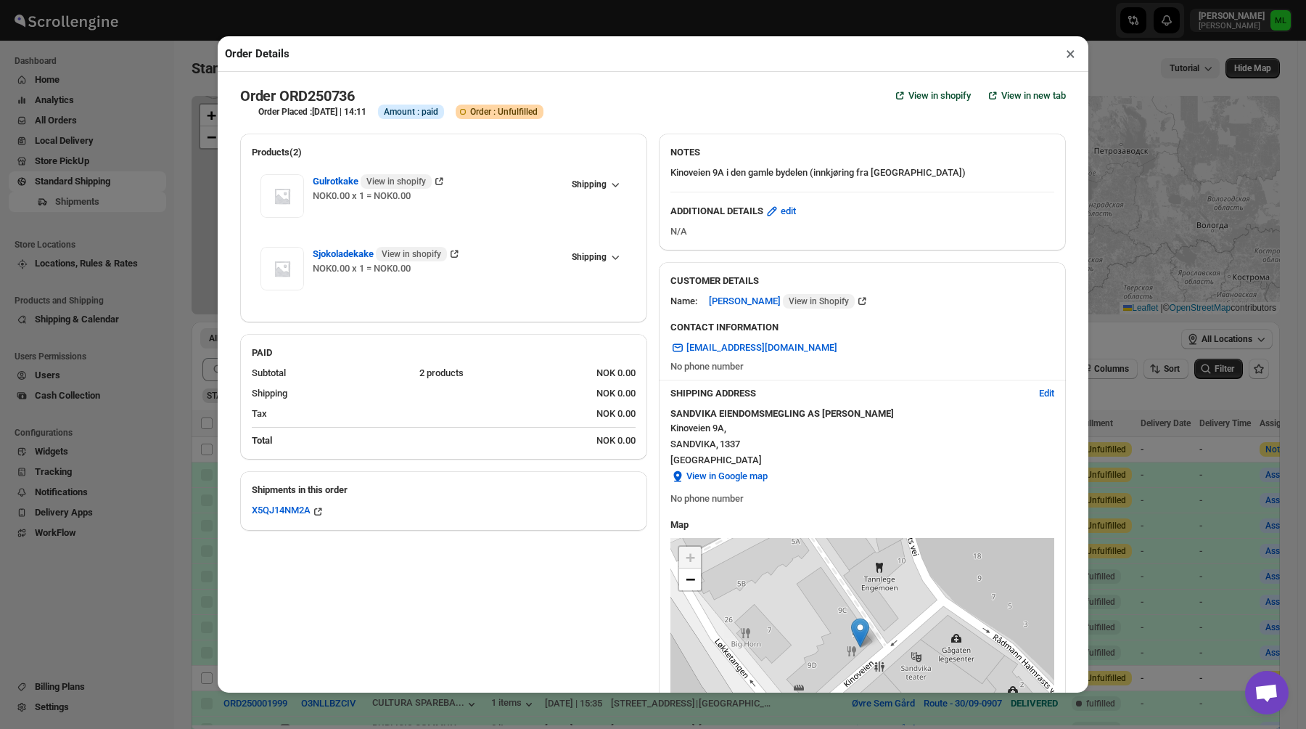
click at [1066, 53] on button "×" at bounding box center [1070, 54] width 21 height 20
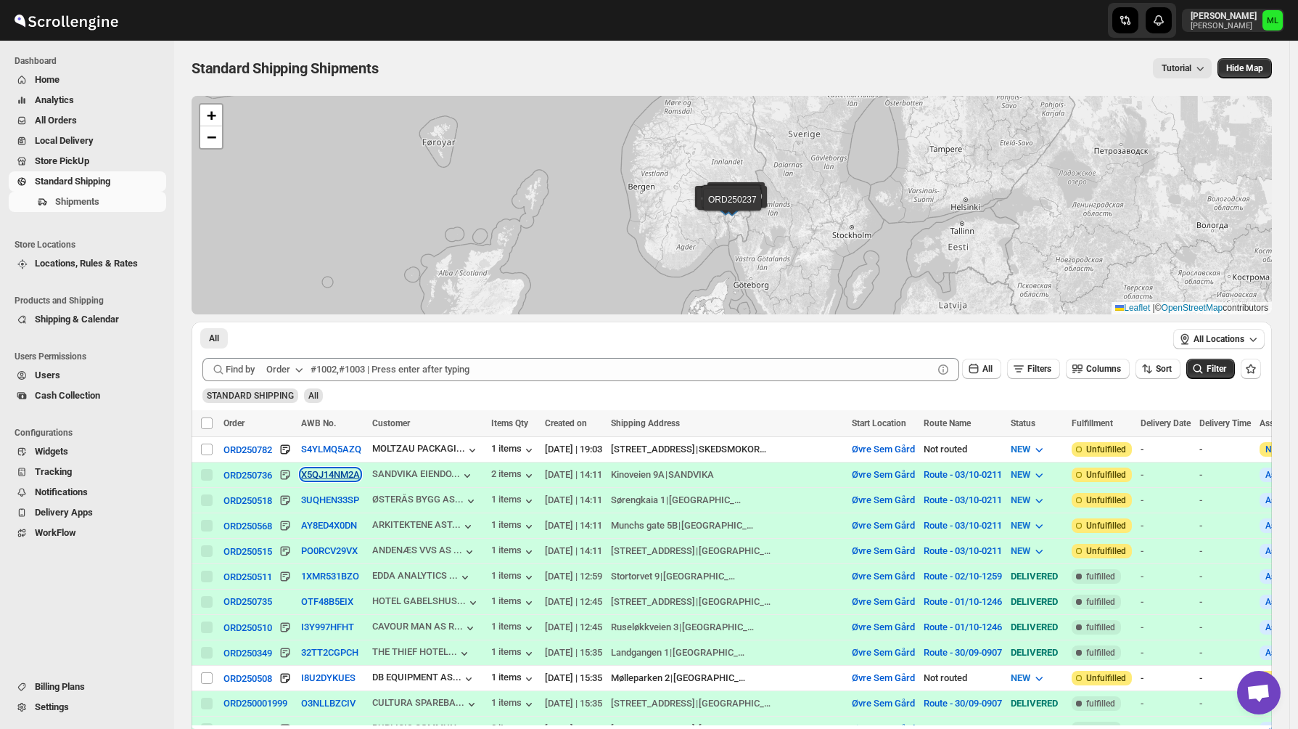
click at [342, 479] on button "X5QJ14NM2A" at bounding box center [330, 474] width 59 height 11
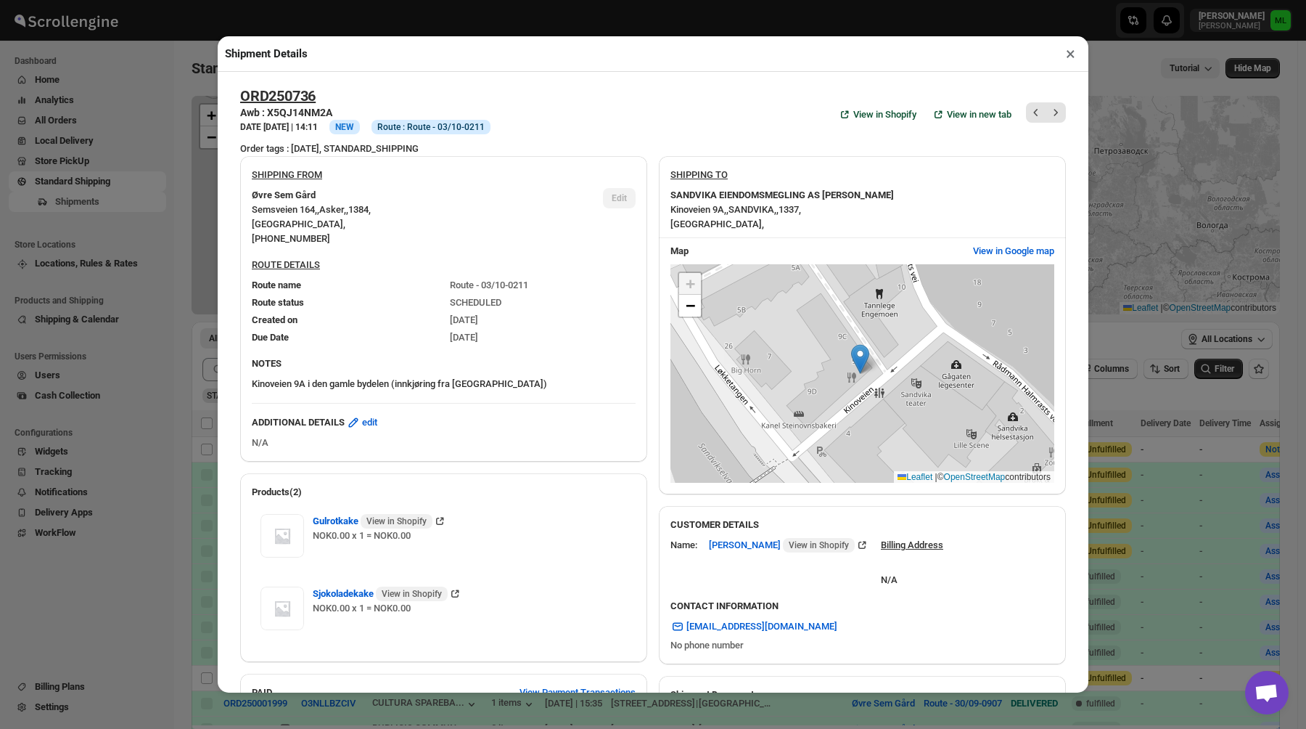
click at [1069, 55] on button "×" at bounding box center [1070, 54] width 21 height 20
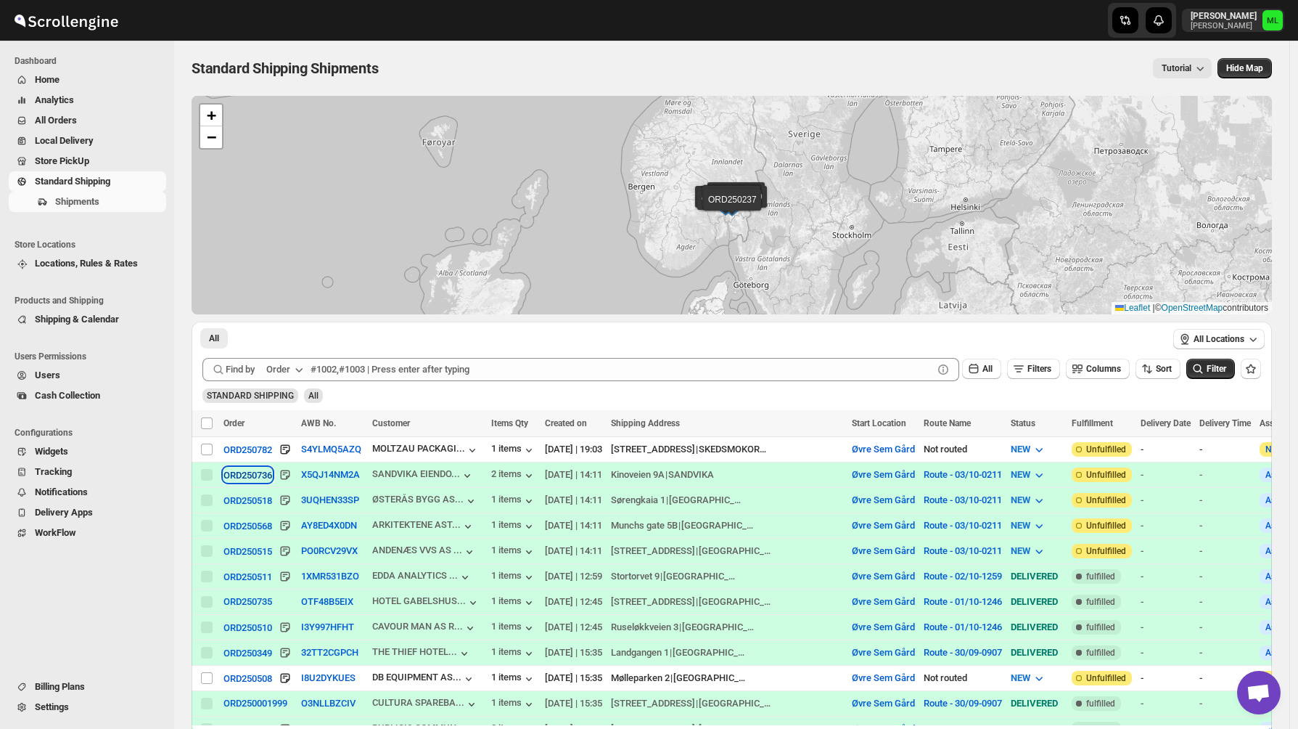
click at [248, 479] on div "ORD250736" at bounding box center [248, 475] width 49 height 11
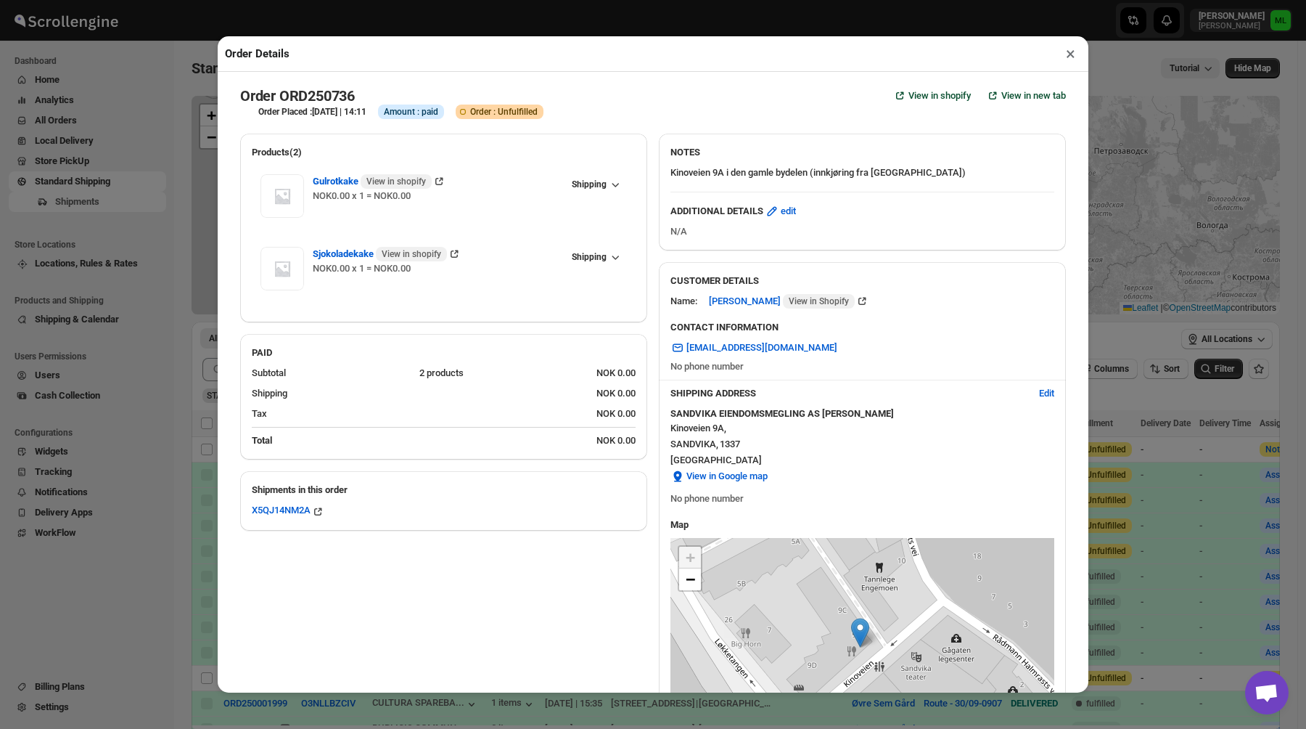
click at [1066, 51] on button "×" at bounding box center [1070, 54] width 21 height 20
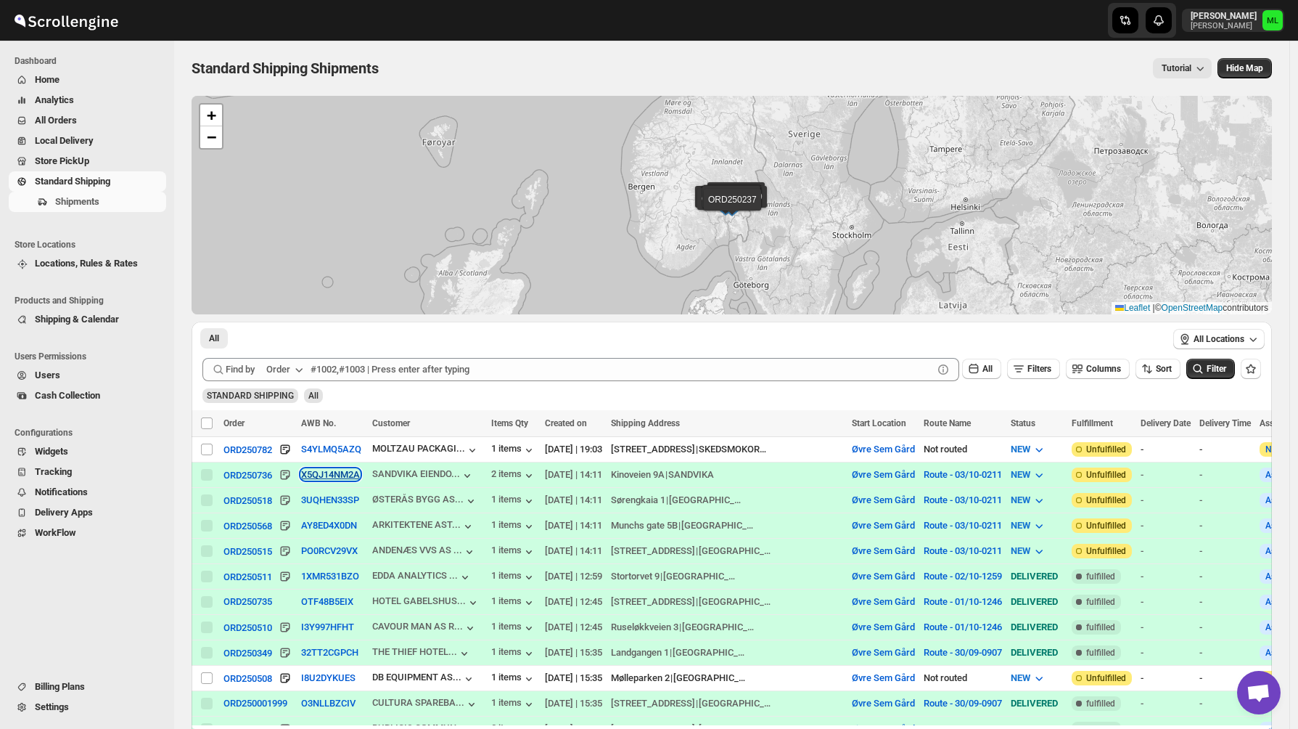
click at [343, 475] on button "X5QJ14NM2A" at bounding box center [330, 474] width 59 height 11
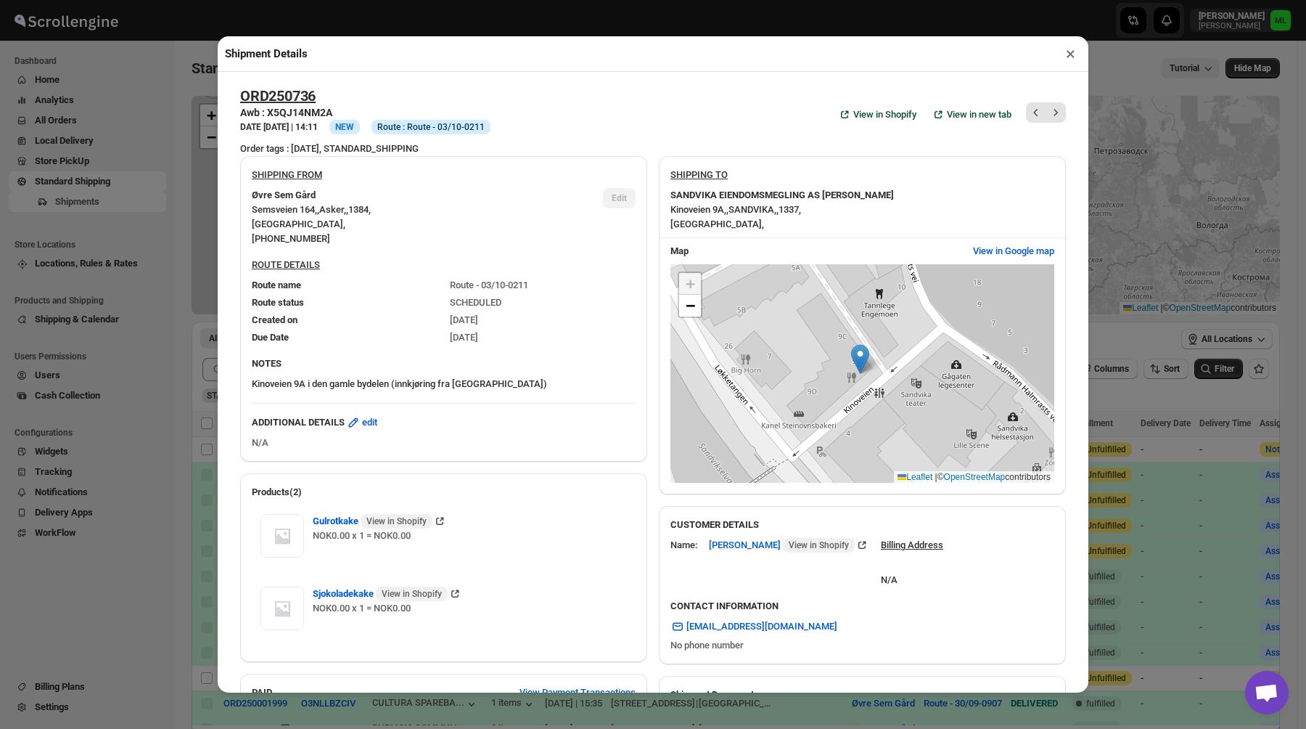
click at [434, 124] on span "Route : Route - 03/10-0211" at bounding box center [430, 127] width 107 height 12
drag, startPoint x: 269, startPoint y: 126, endPoint x: 427, endPoint y: 118, distance: 159.1
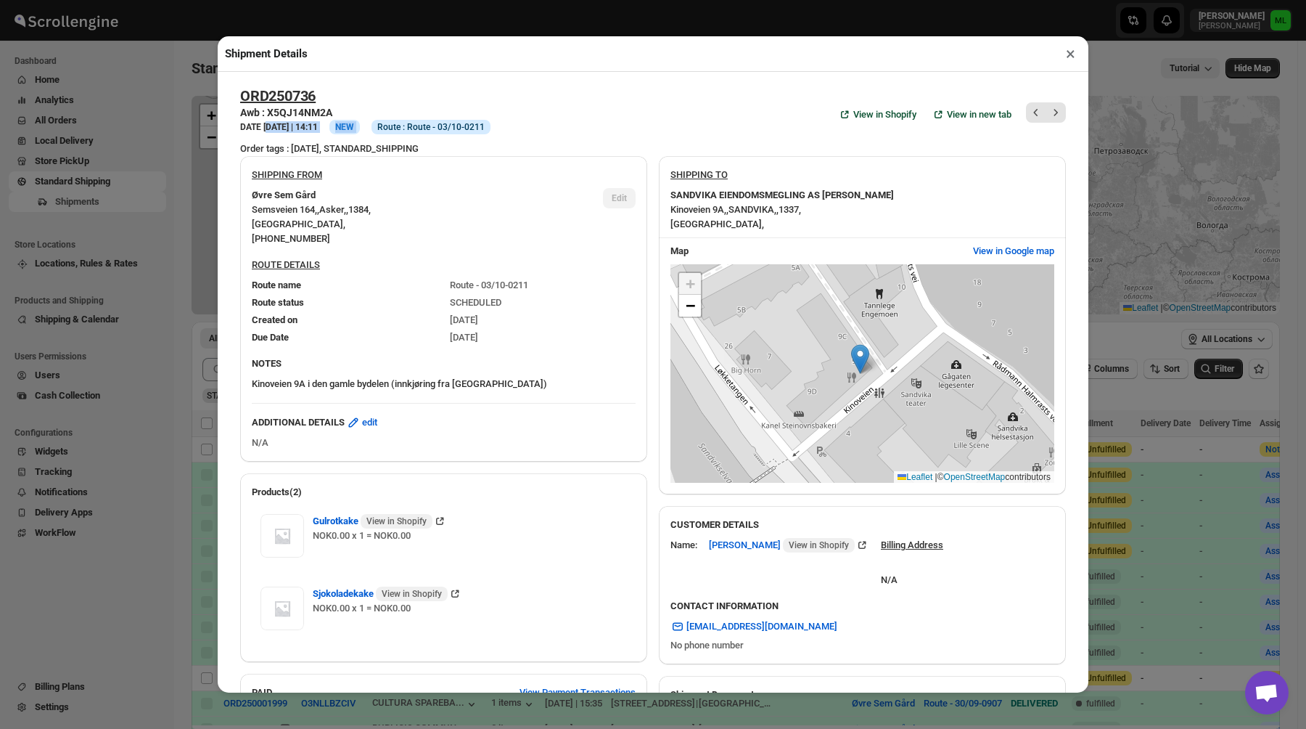
click at [427, 118] on div "DATE 02-Oct-25 | 14:11 Info NEW Info Route : Route - 03/10-0211" at bounding box center [360, 121] width 262 height 26
click at [432, 124] on span "Route : Route - 03/10-0211" at bounding box center [430, 127] width 107 height 12
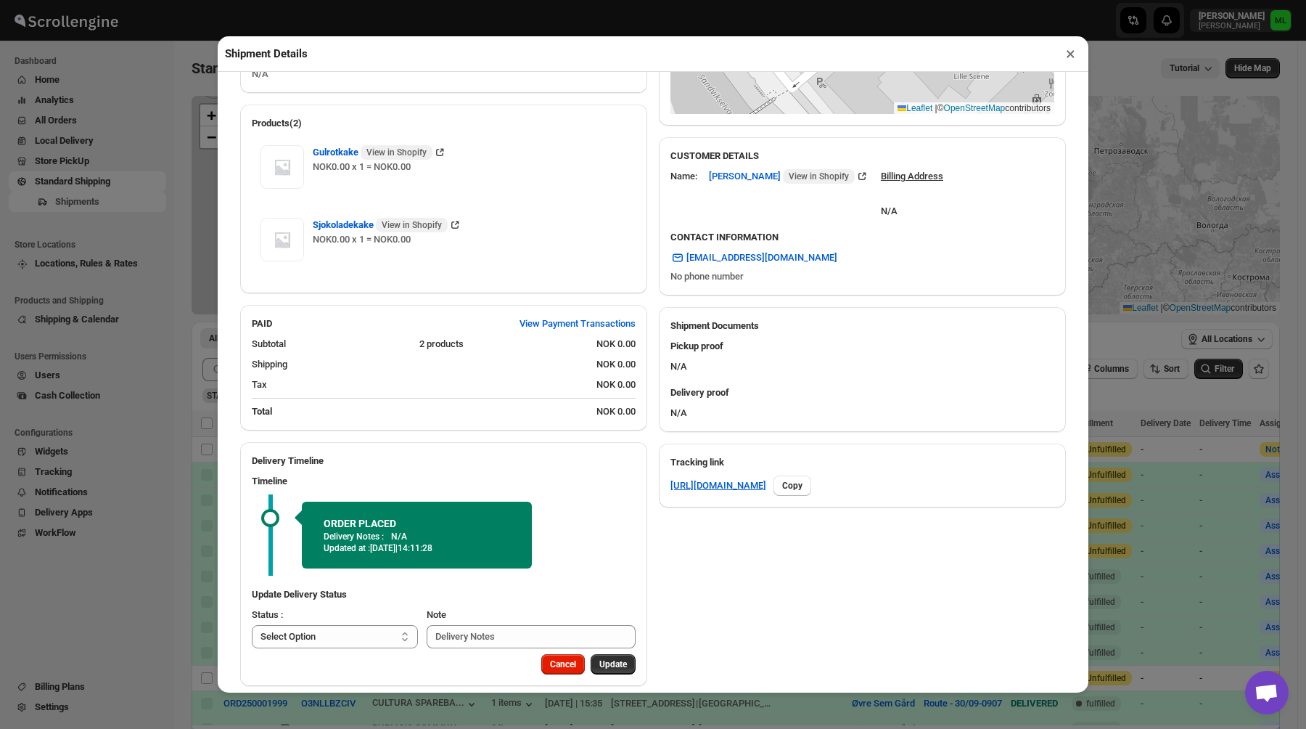
scroll to position [385, 0]
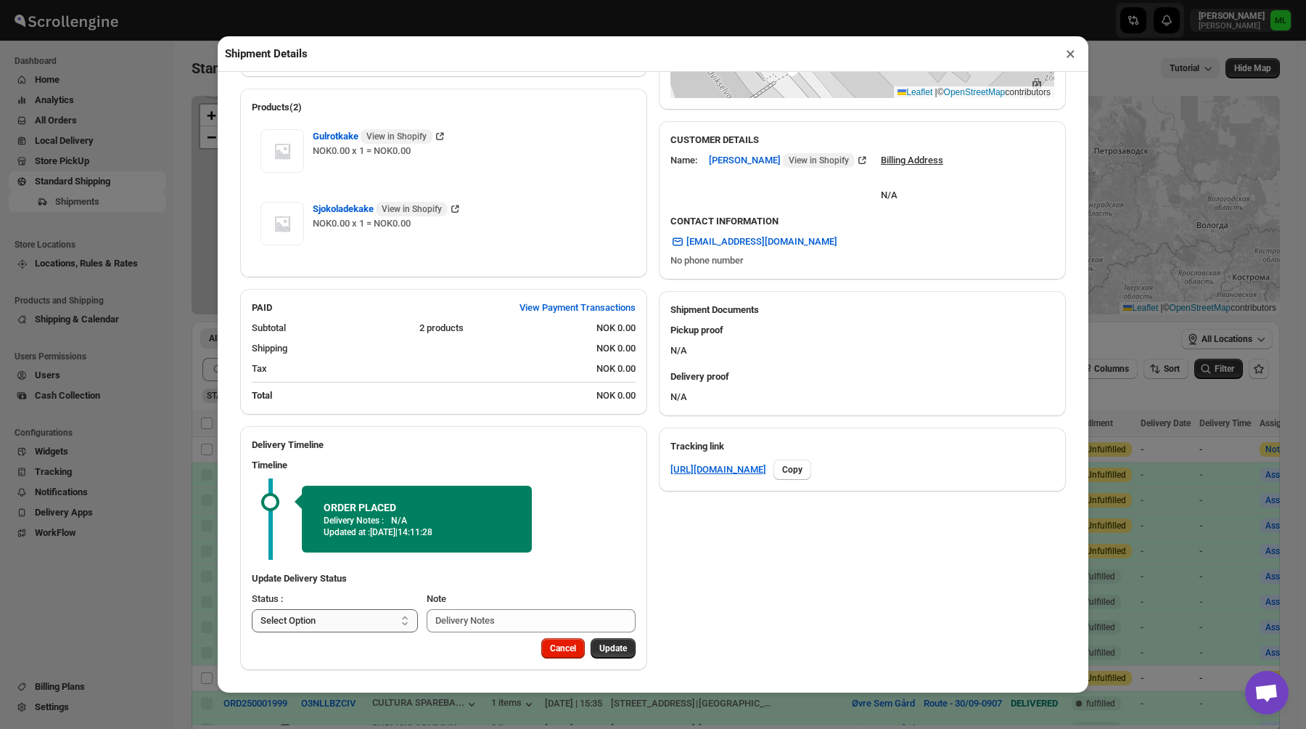
click at [372, 619] on select "Select Option PICKED UP DELIVERED CANCELLED" at bounding box center [335, 620] width 166 height 23
click at [541, 647] on button "Cancel" at bounding box center [563, 648] width 44 height 20
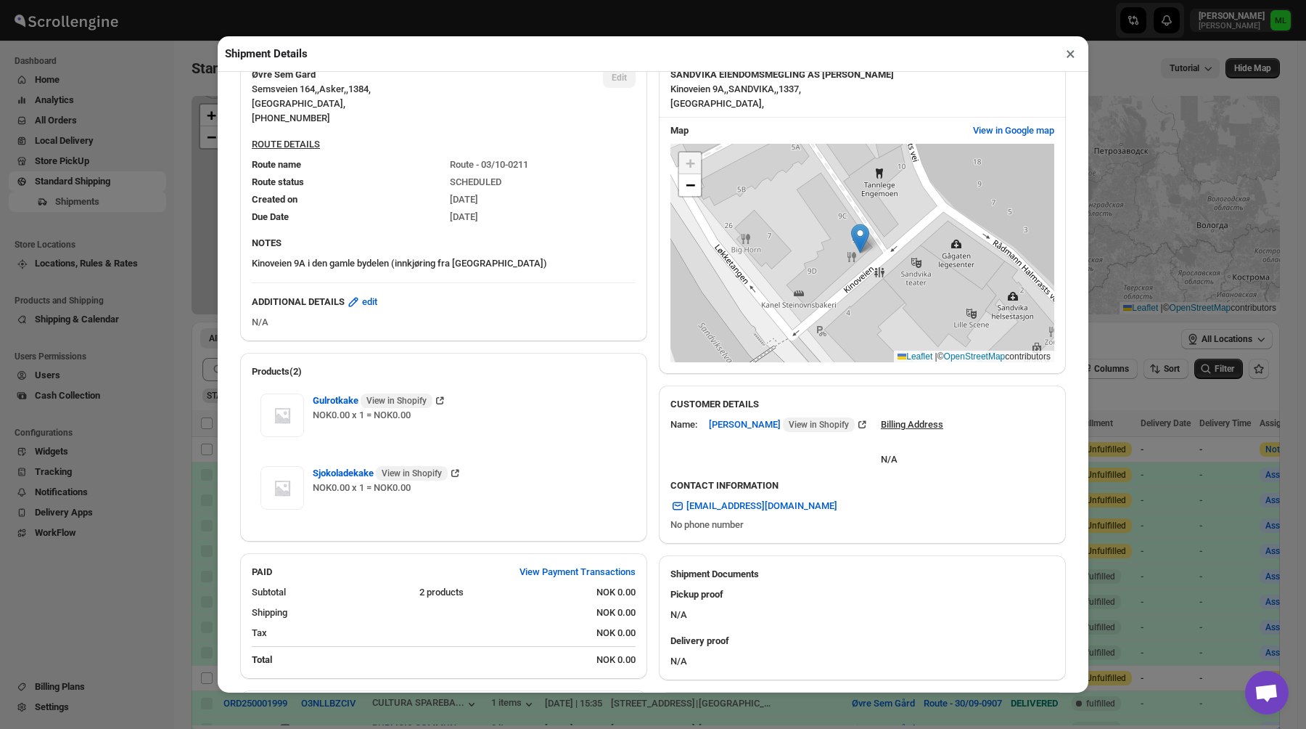
scroll to position [0, 0]
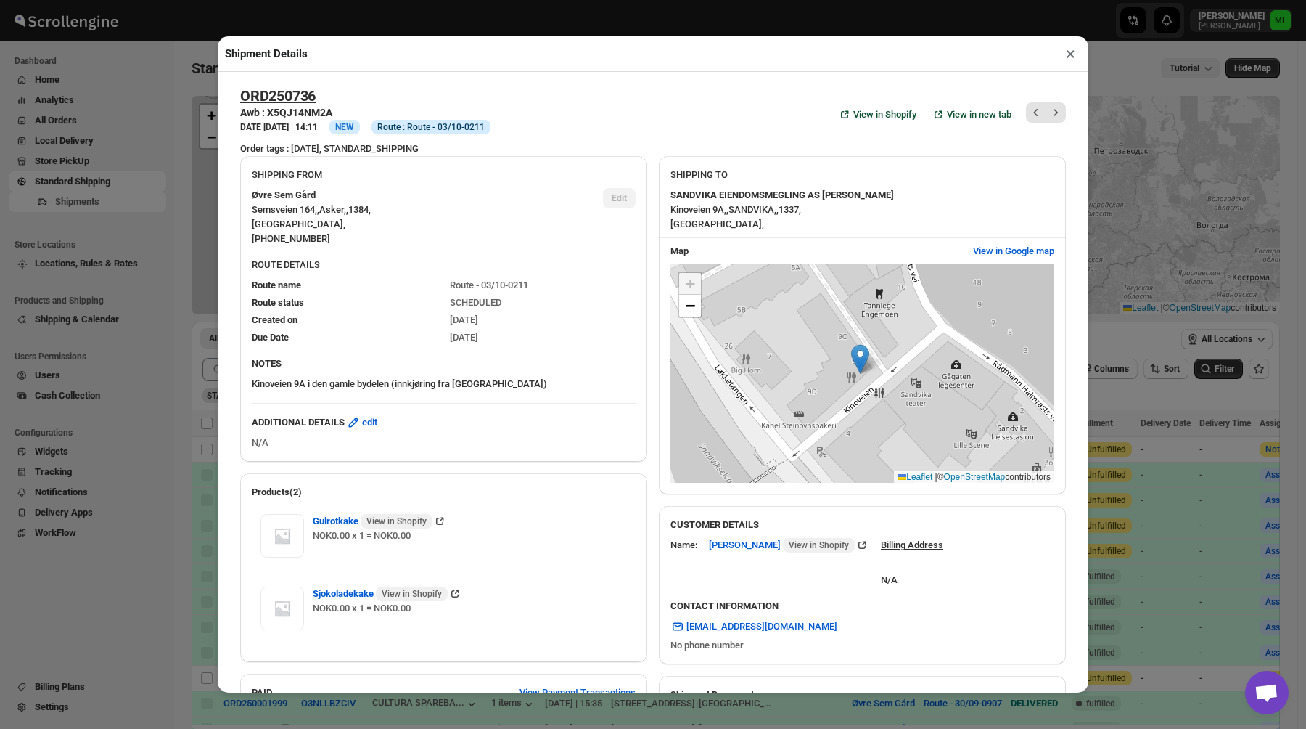
click at [422, 130] on span "Route : Route - 03/10-0211" at bounding box center [430, 127] width 107 height 12
click at [360, 130] on span "Info NEW" at bounding box center [344, 127] width 30 height 15
click at [426, 144] on div "Order tags : 03.10.2025, STANDARD_SHIPPING" at bounding box center [653, 149] width 826 height 15
click at [293, 93] on h2 "ORD250736" at bounding box center [277, 95] width 75 height 17
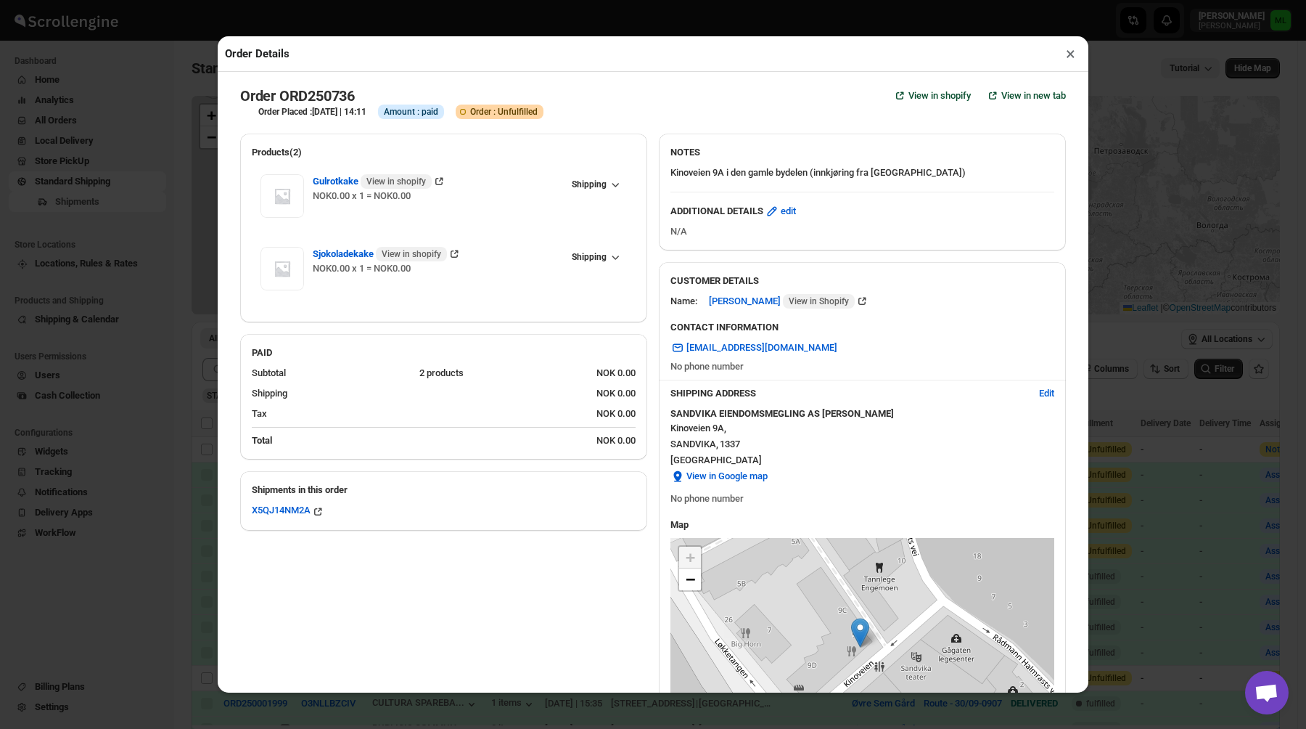
click at [1073, 49] on button "×" at bounding box center [1070, 54] width 21 height 20
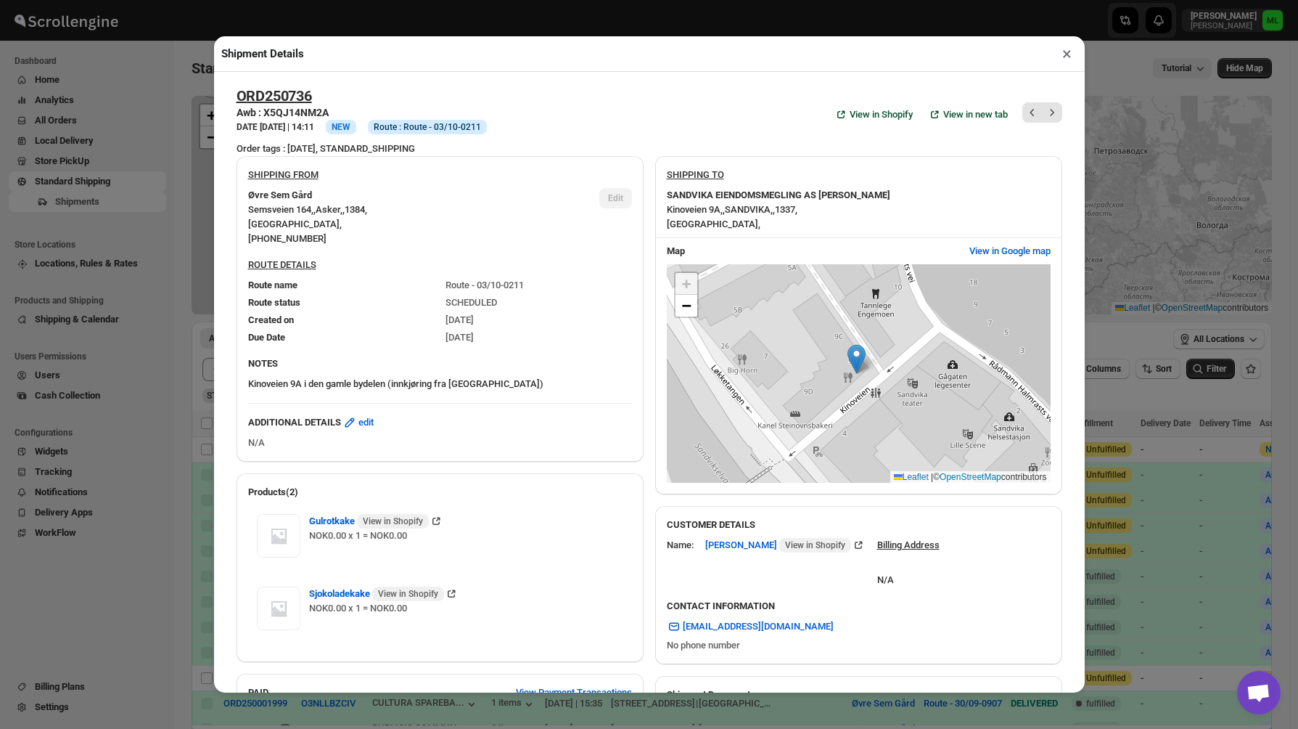
click at [1068, 51] on button "×" at bounding box center [1067, 54] width 21 height 20
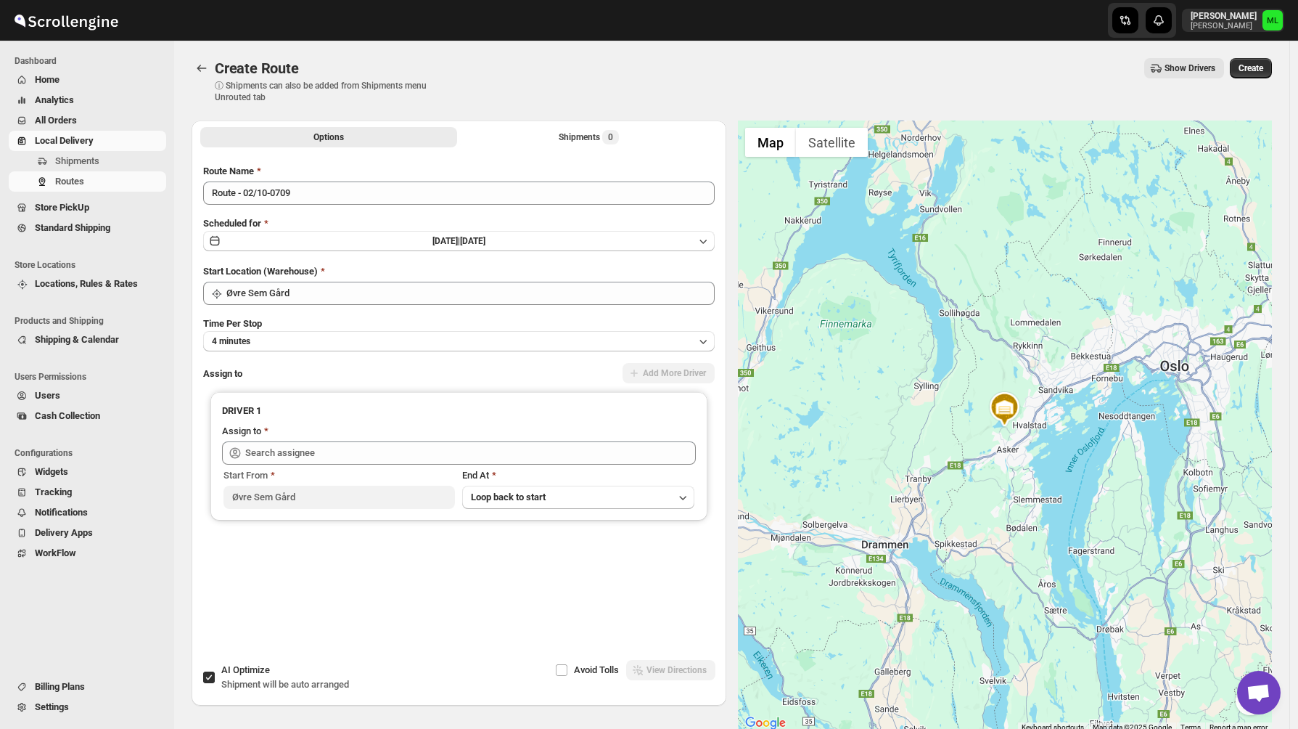
click at [102, 223] on span "Standard Shipping" at bounding box center [72, 227] width 75 height 11
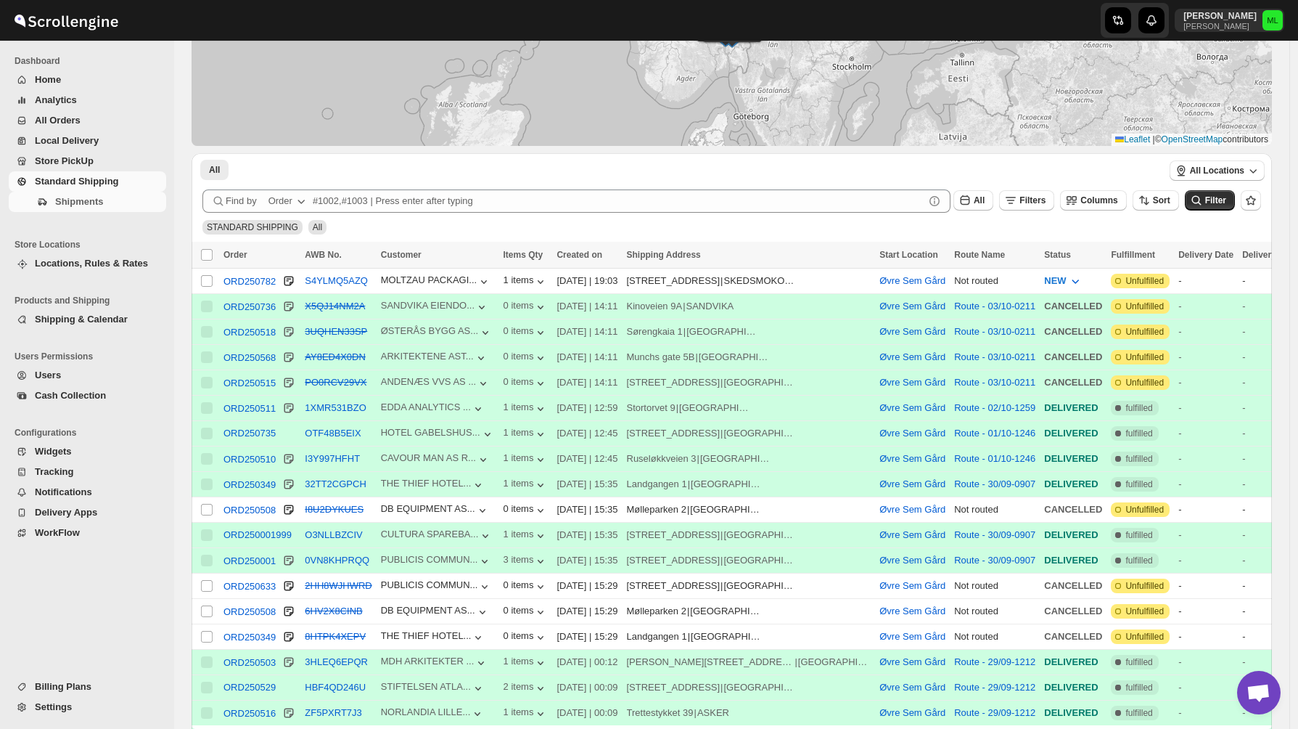
scroll to position [182, 0]
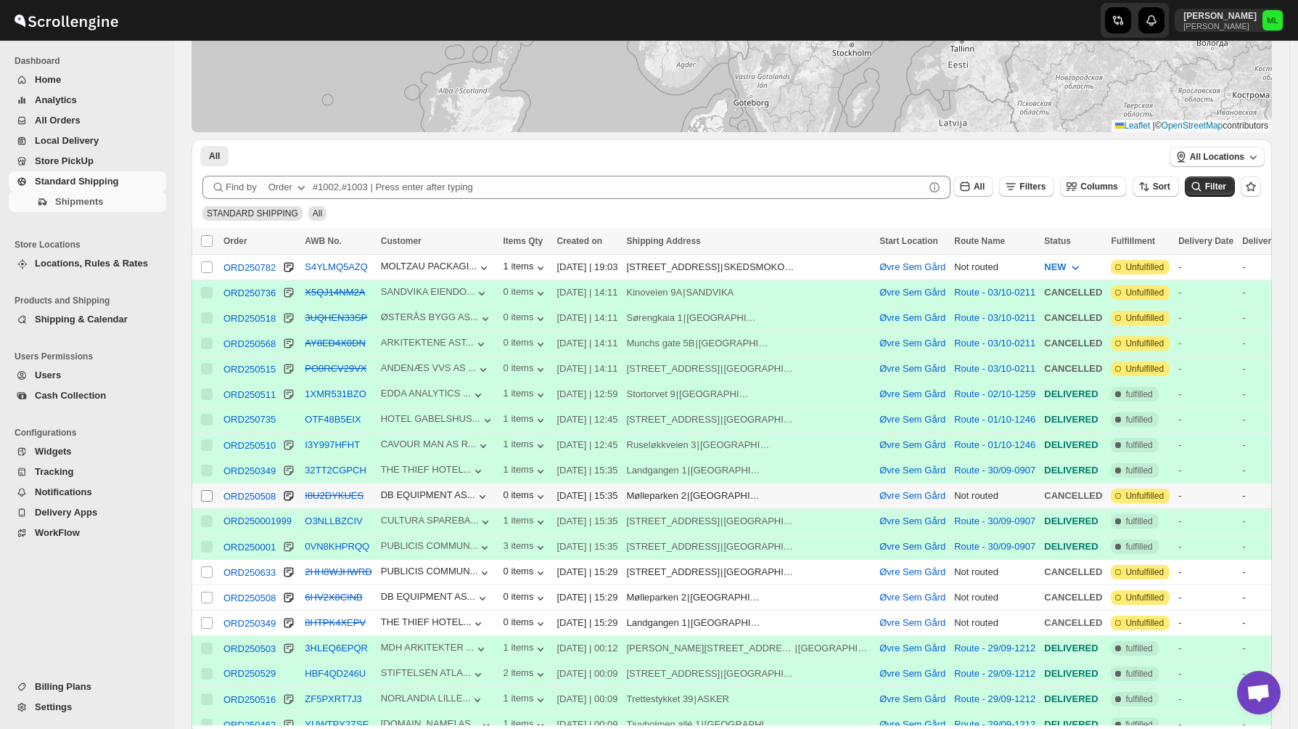
click at [206, 496] on input "Select shipment" at bounding box center [207, 496] width 12 height 12
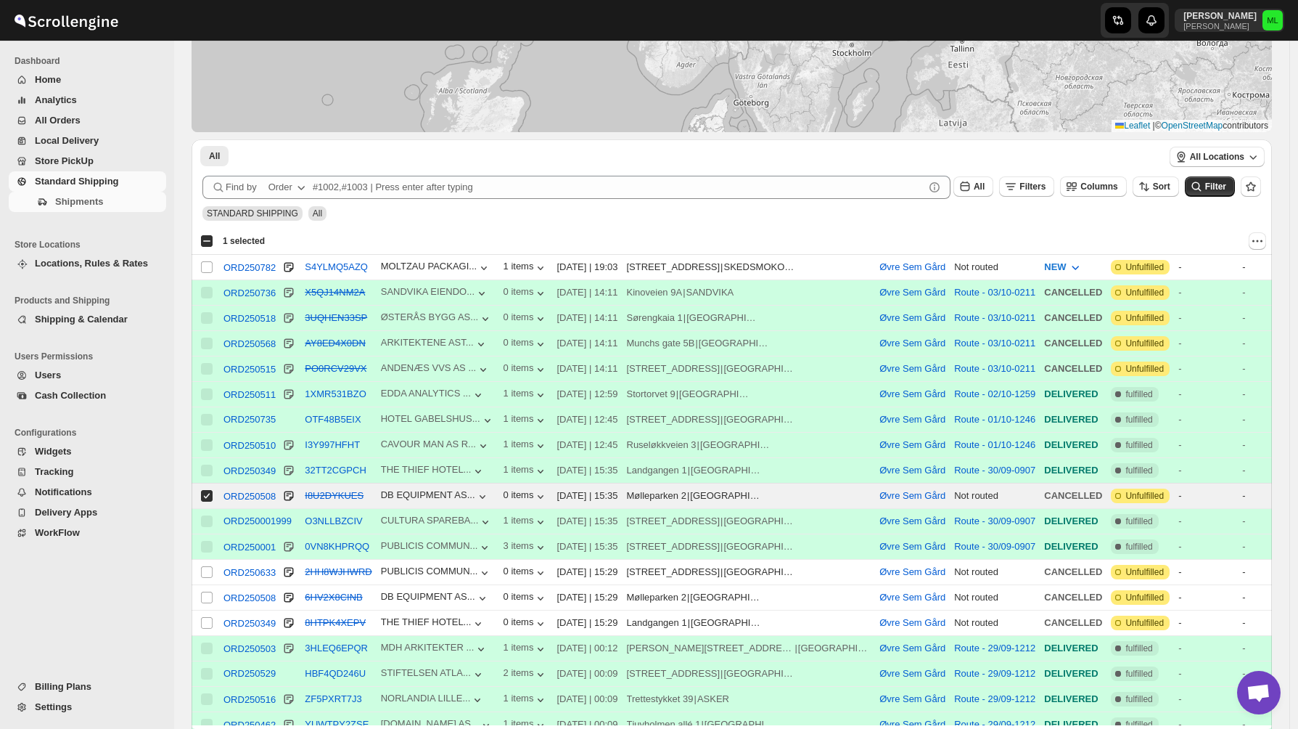
scroll to position [0, 0]
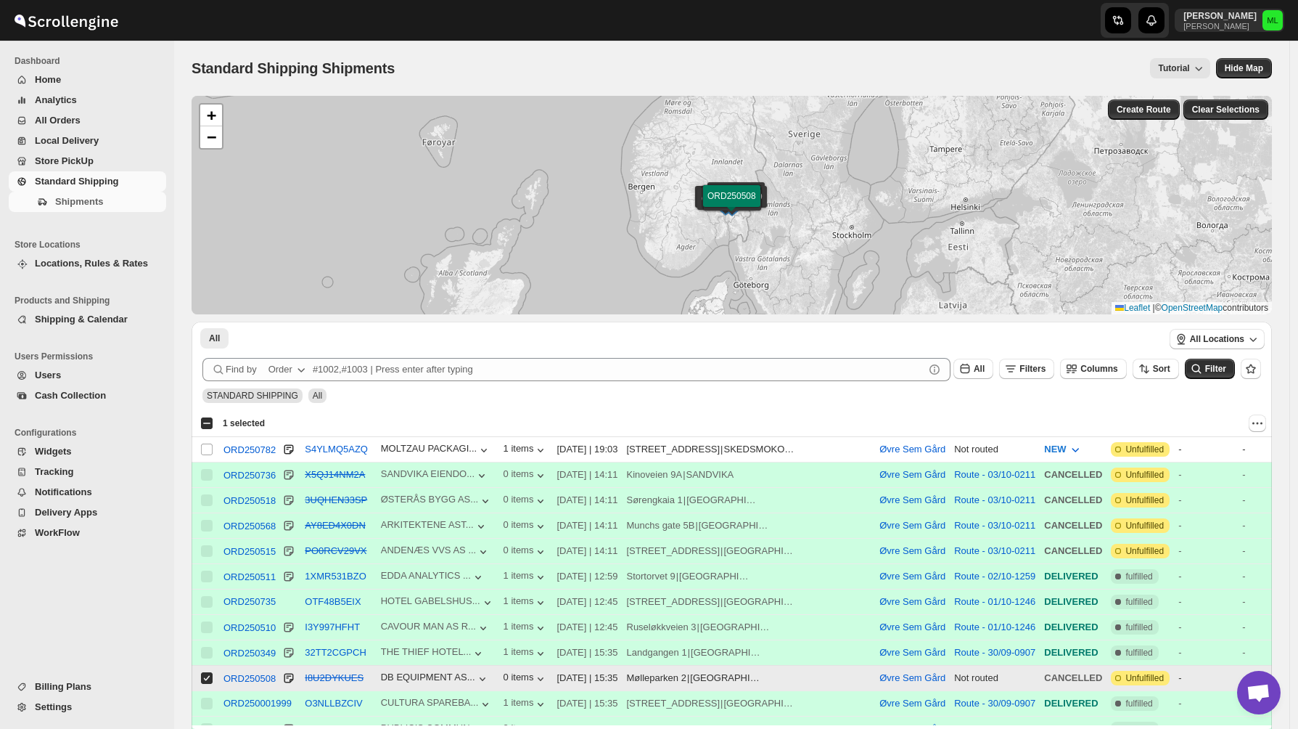
click at [210, 679] on input "Select shipment" at bounding box center [207, 678] width 12 height 12
checkbox input "false"
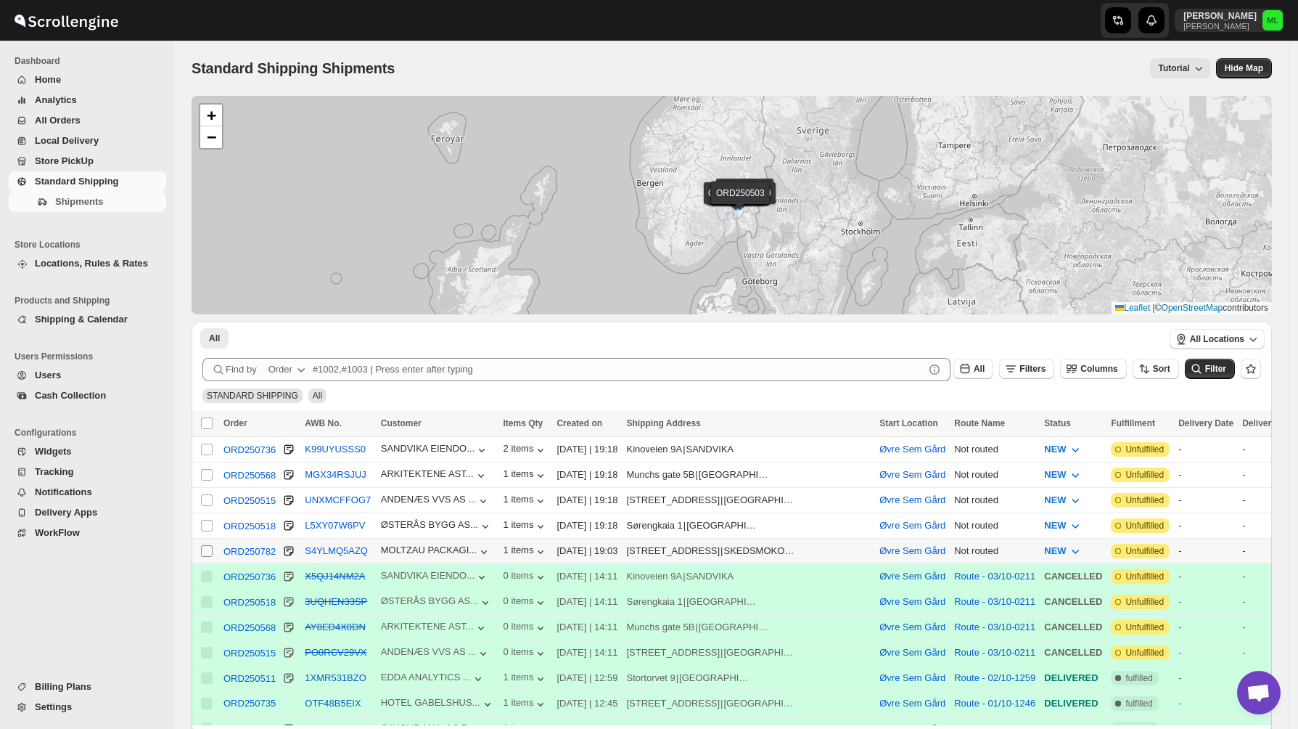
click at [210, 545] on span at bounding box center [206, 550] width 13 height 13
click at [210, 545] on input "Select shipment" at bounding box center [207, 551] width 12 height 12
click at [209, 545] on td "Select shipment" at bounding box center [206, 550] width 28 height 25
checkbox input "true"
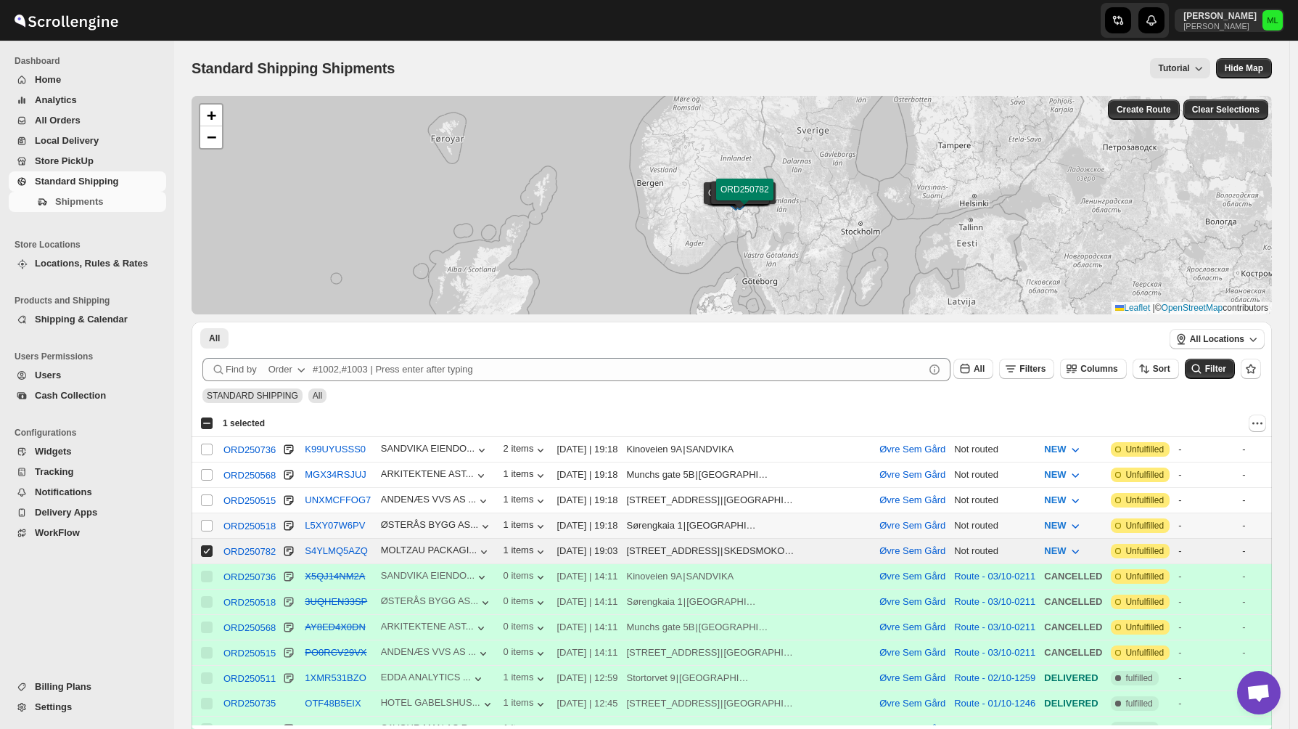
click at [210, 515] on td "Select shipment" at bounding box center [206, 525] width 28 height 25
checkbox input "true"
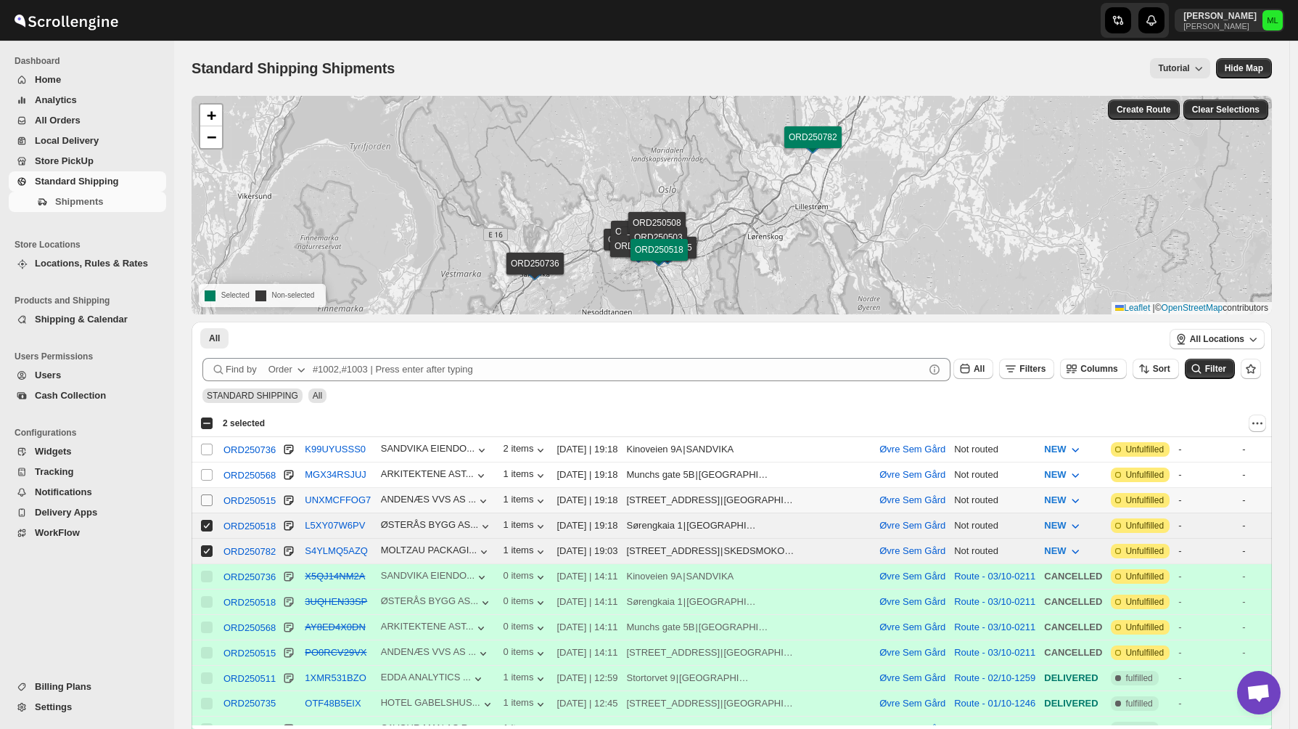
click at [210, 501] on input "Select shipment" at bounding box center [207, 500] width 12 height 12
checkbox input "true"
click at [208, 479] on input "Select shipment" at bounding box center [207, 475] width 12 height 12
checkbox input "true"
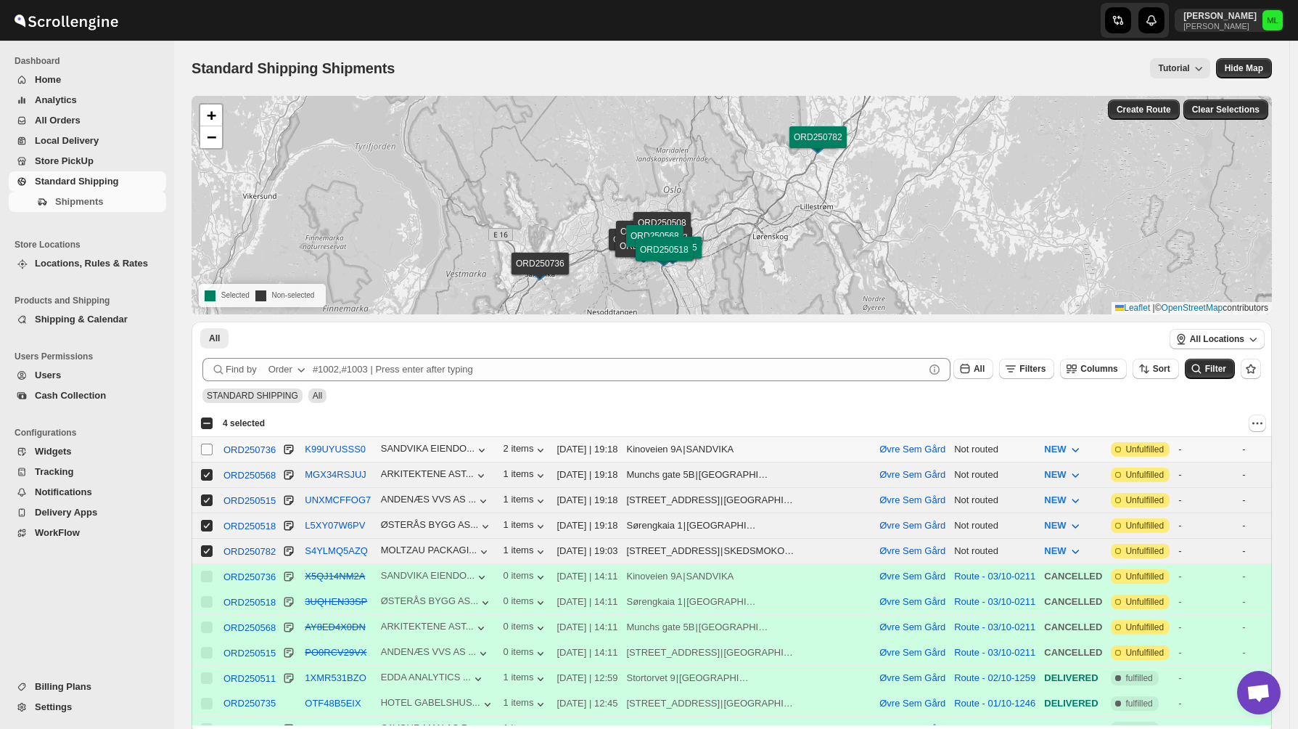
click at [210, 447] on input "Select shipment" at bounding box center [207, 449] width 12 height 12
checkbox input "true"
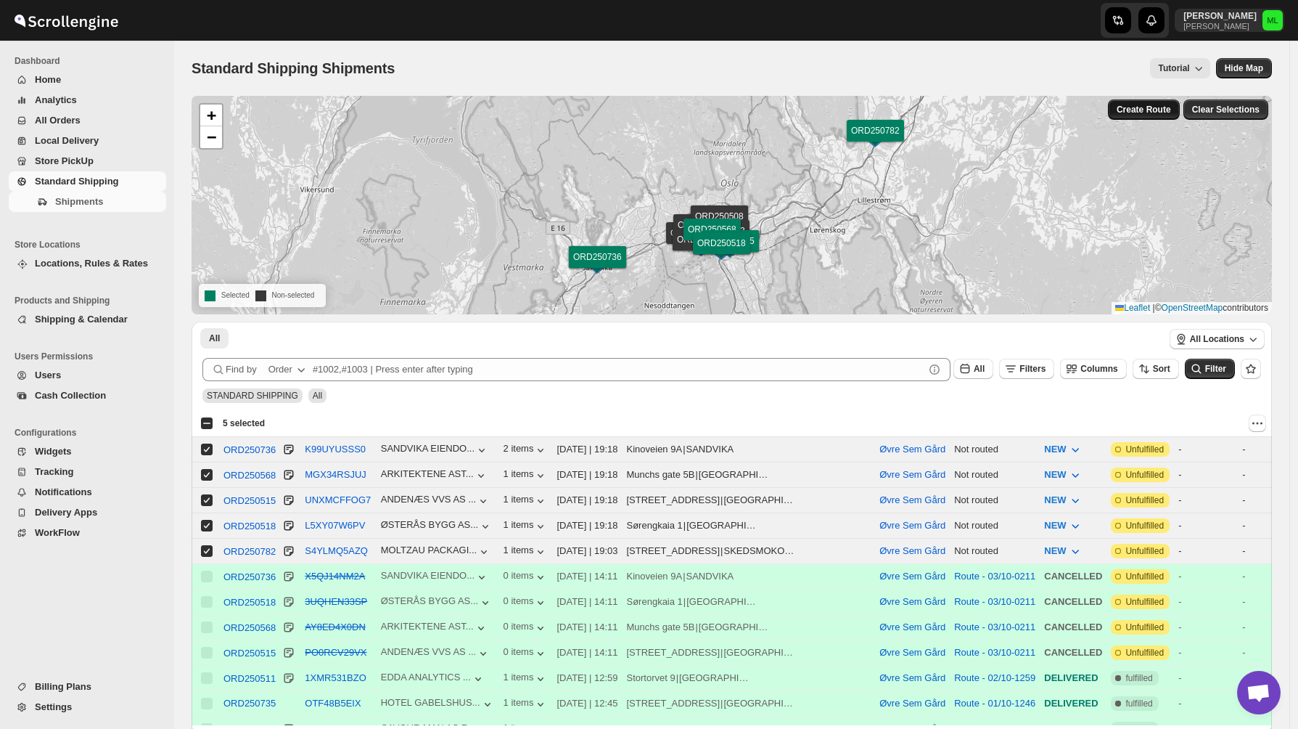
click at [1143, 115] on button "Create Route" at bounding box center [1144, 109] width 72 height 20
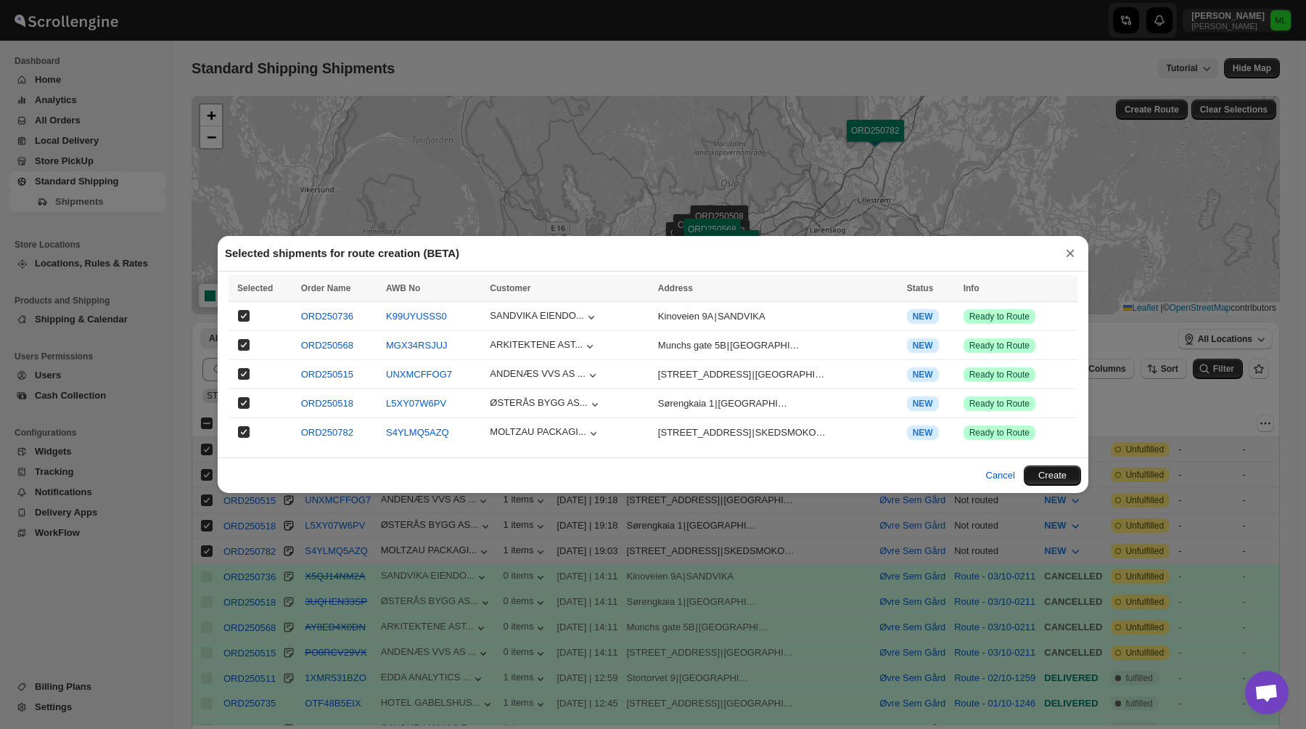
click at [1072, 473] on button "Create" at bounding box center [1052, 475] width 57 height 20
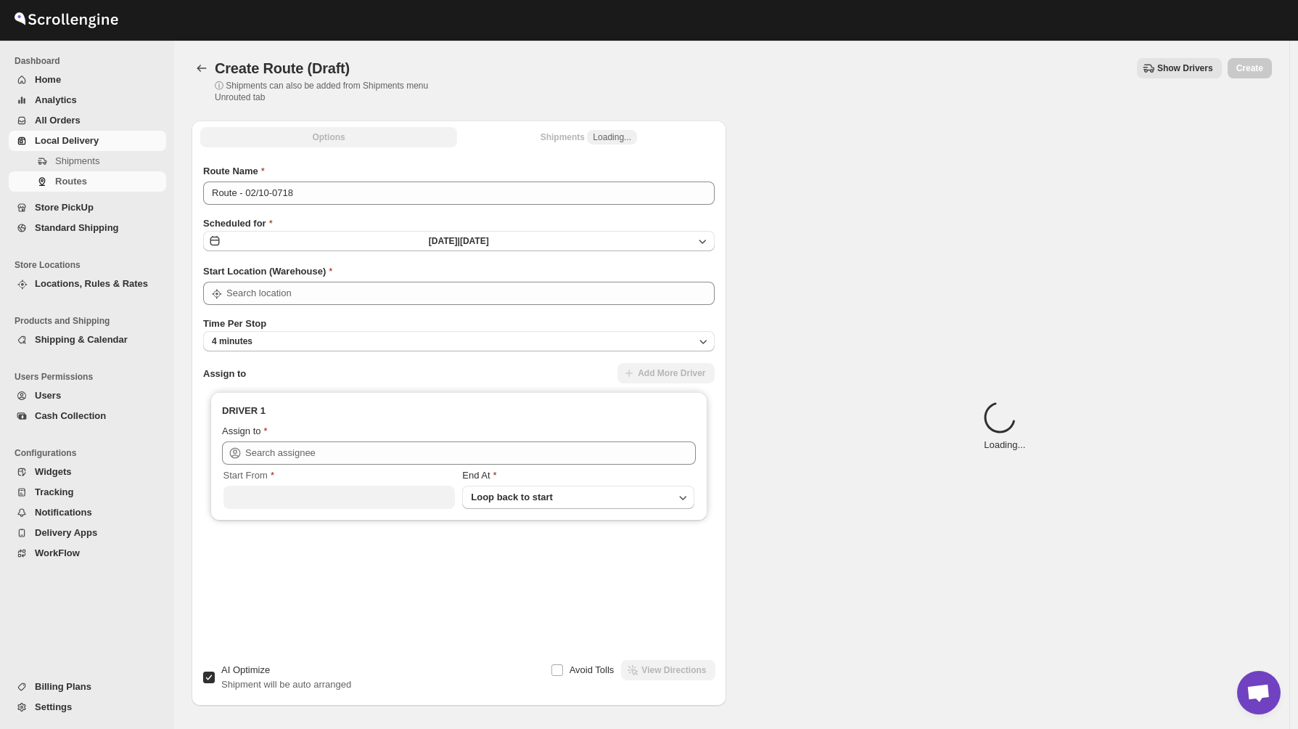
type input "Øvre Sem Gård"
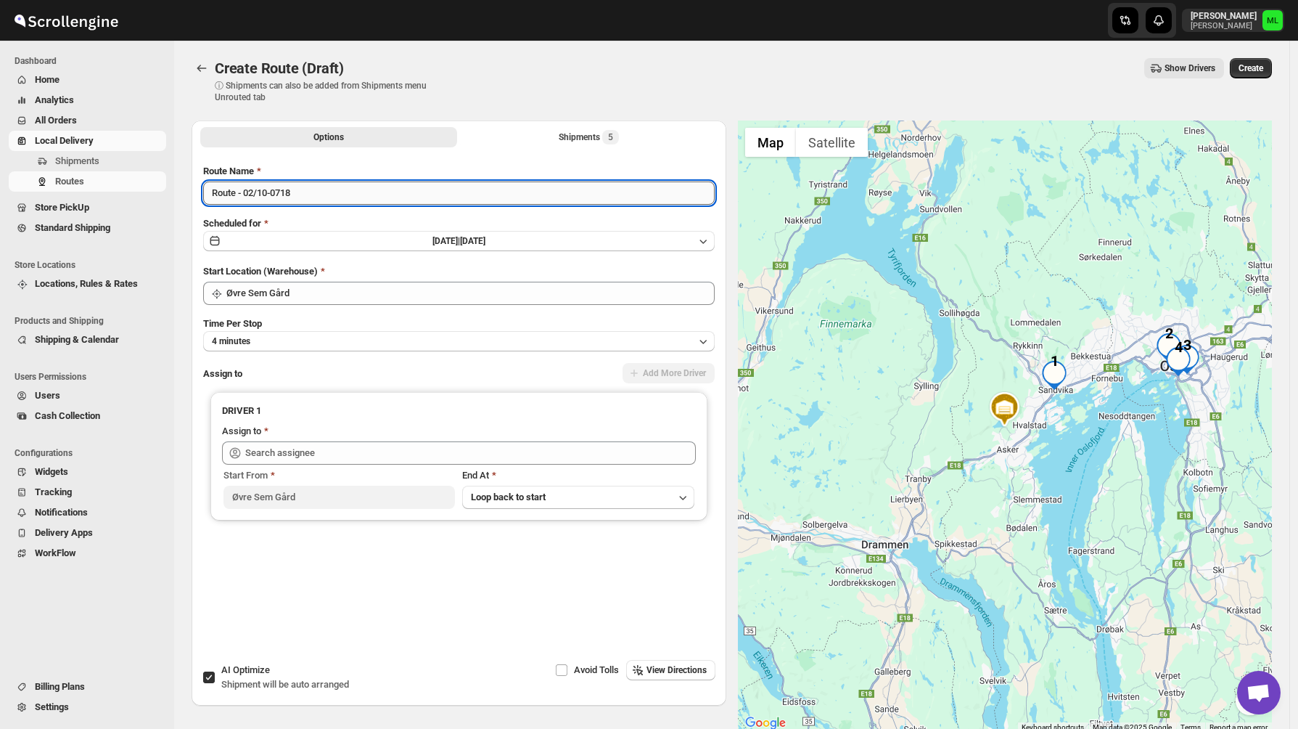
click at [265, 186] on input "Route - 02/10-0718" at bounding box center [459, 192] width 512 height 23
click at [255, 192] on input "Route - 02/10-0718" at bounding box center [459, 192] width 512 height 23
type input "Route - 03/10-0718"
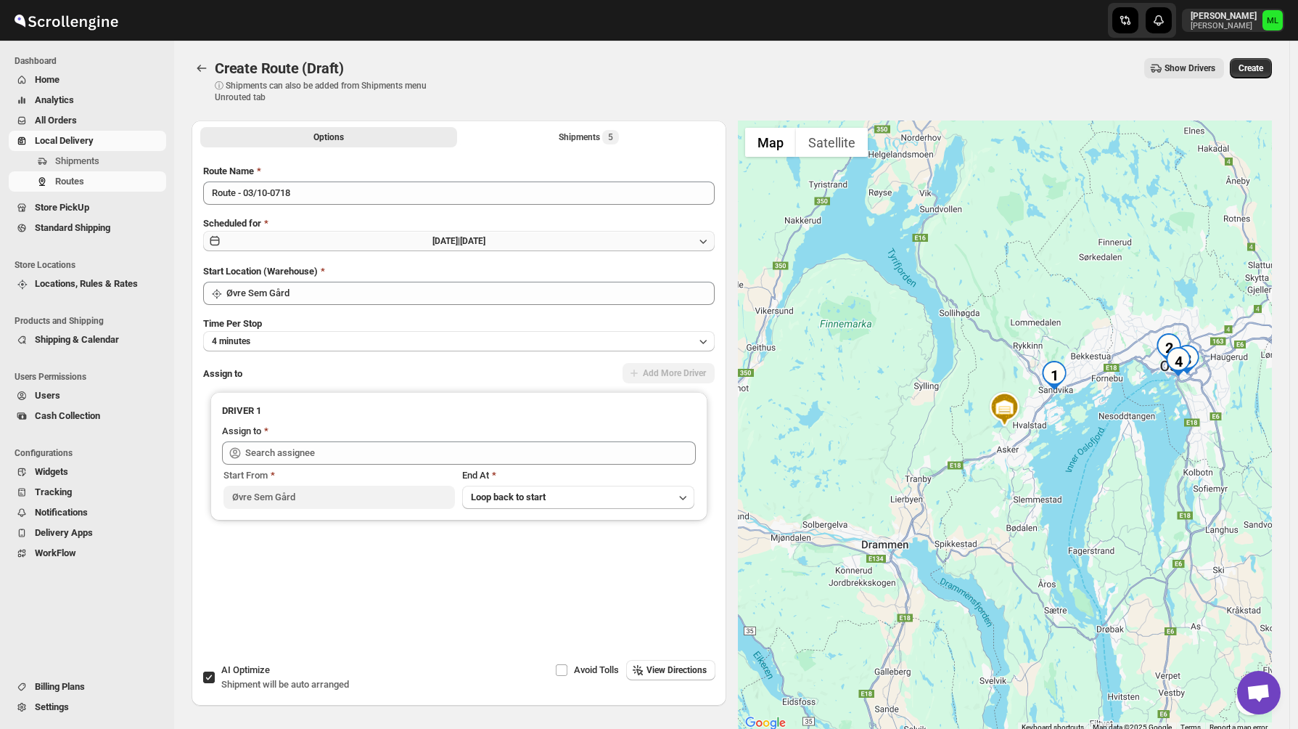
click at [409, 234] on button "[DATE] | [DATE]" at bounding box center [459, 241] width 512 height 20
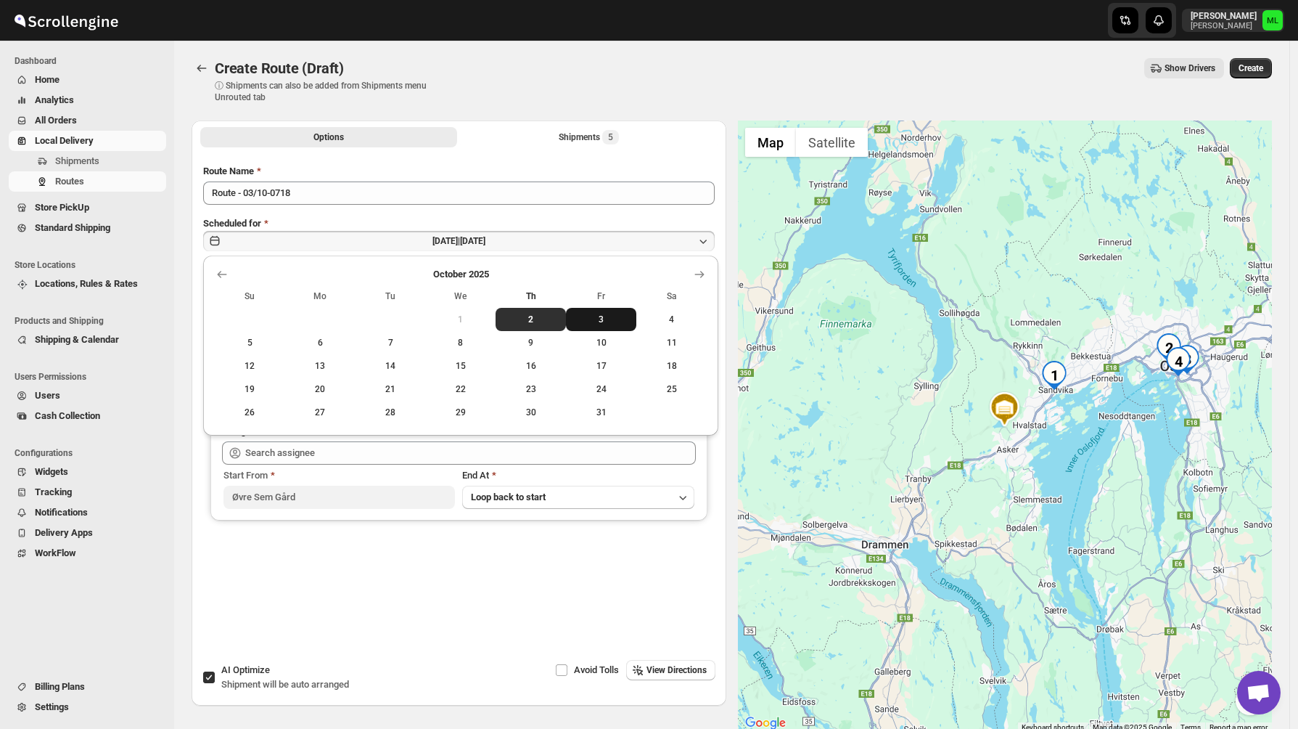
click at [620, 314] on span "3" at bounding box center [601, 320] width 59 height 12
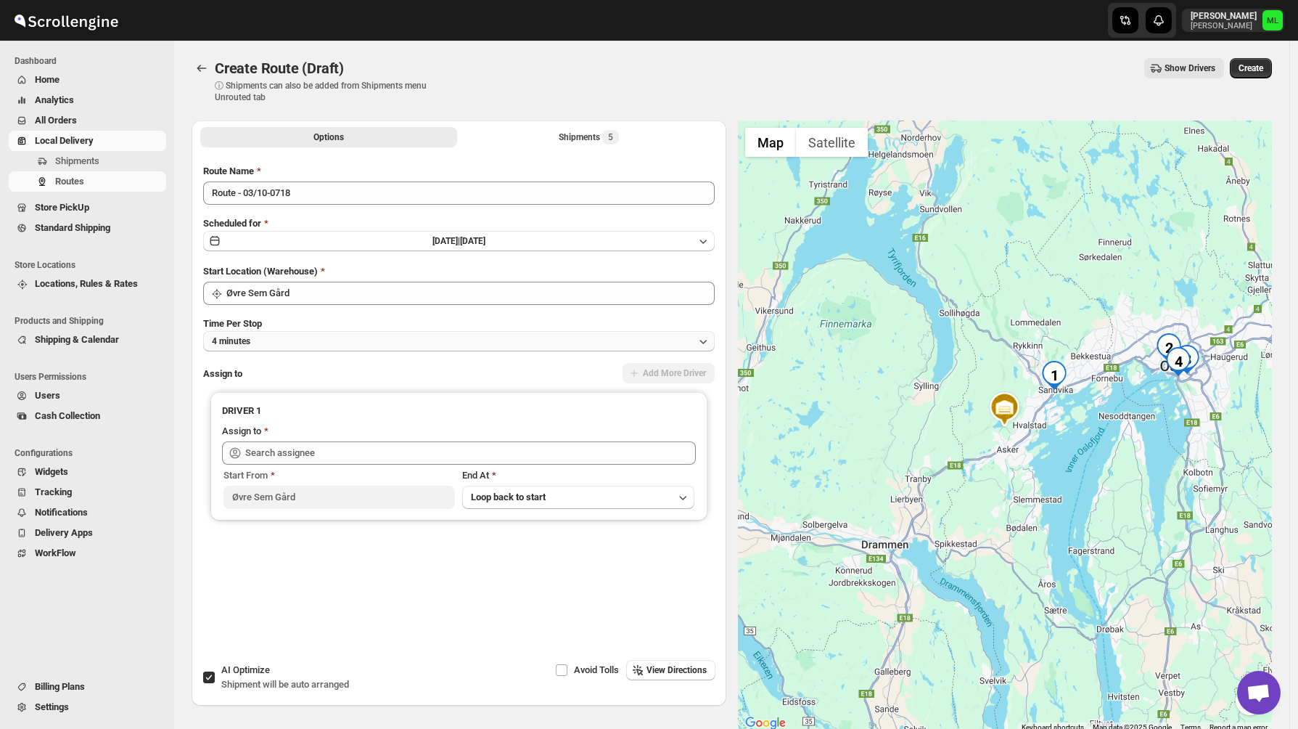
click at [370, 348] on button "4 minutes" at bounding box center [459, 341] width 512 height 20
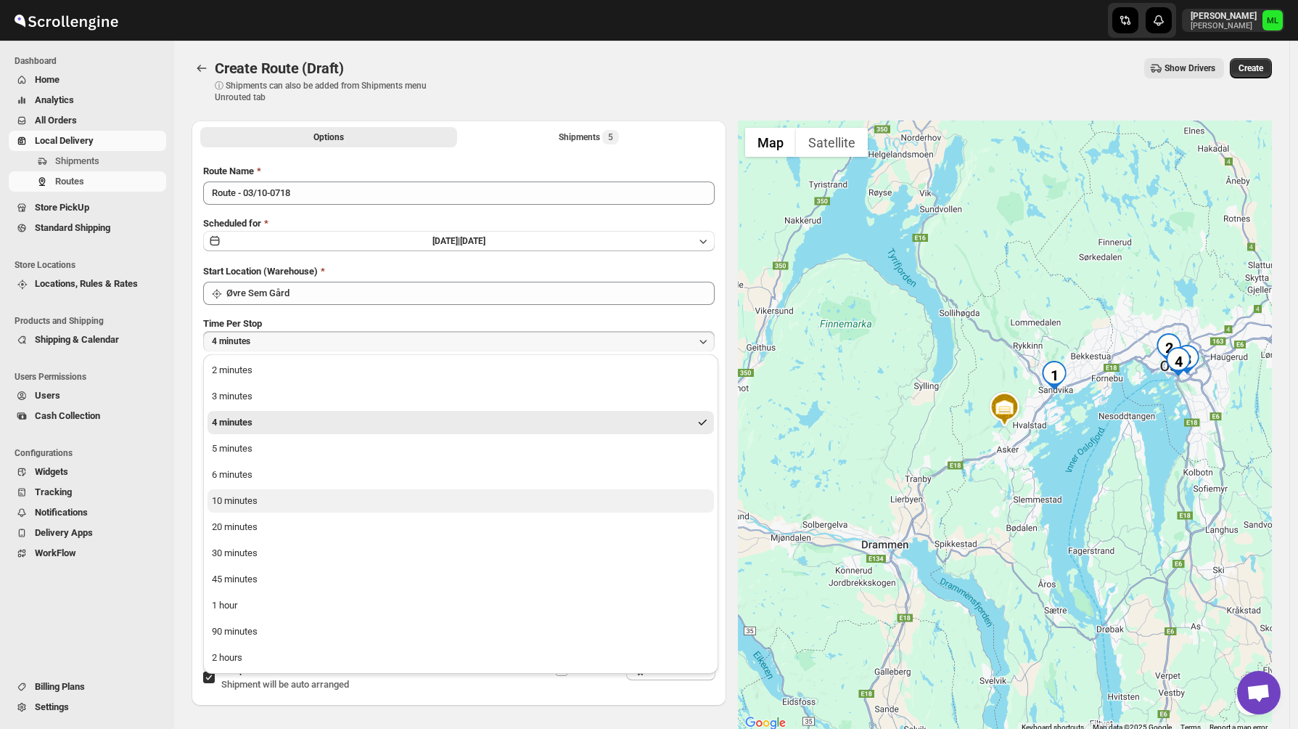
click at [314, 498] on button "10 minutes" at bounding box center [461, 500] width 507 height 23
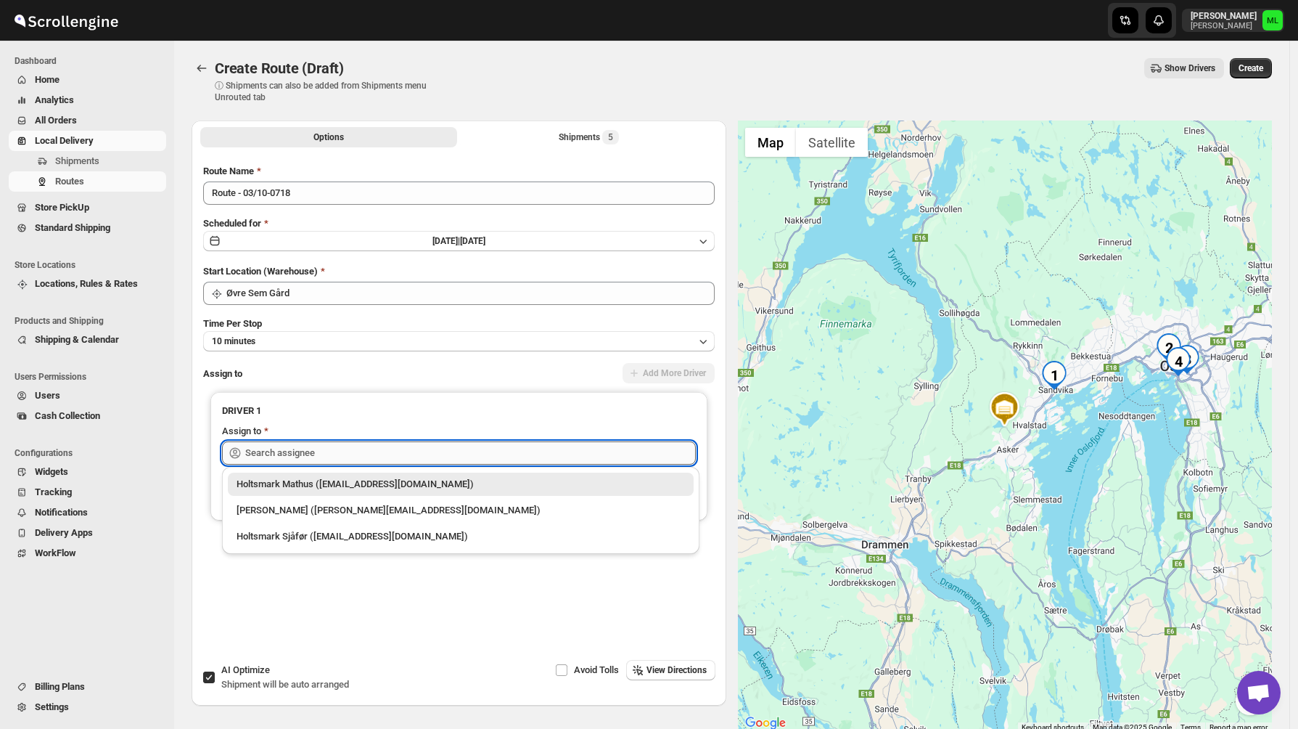
click at [317, 454] on input "text" at bounding box center [470, 452] width 451 height 23
click at [320, 525] on div "Holtsmark Sjåfør ([EMAIL_ADDRESS][DOMAIN_NAME])" at bounding box center [461, 536] width 466 height 23
type input "Holtsmark Sjåfør ([EMAIL_ADDRESS][DOMAIN_NAME])"
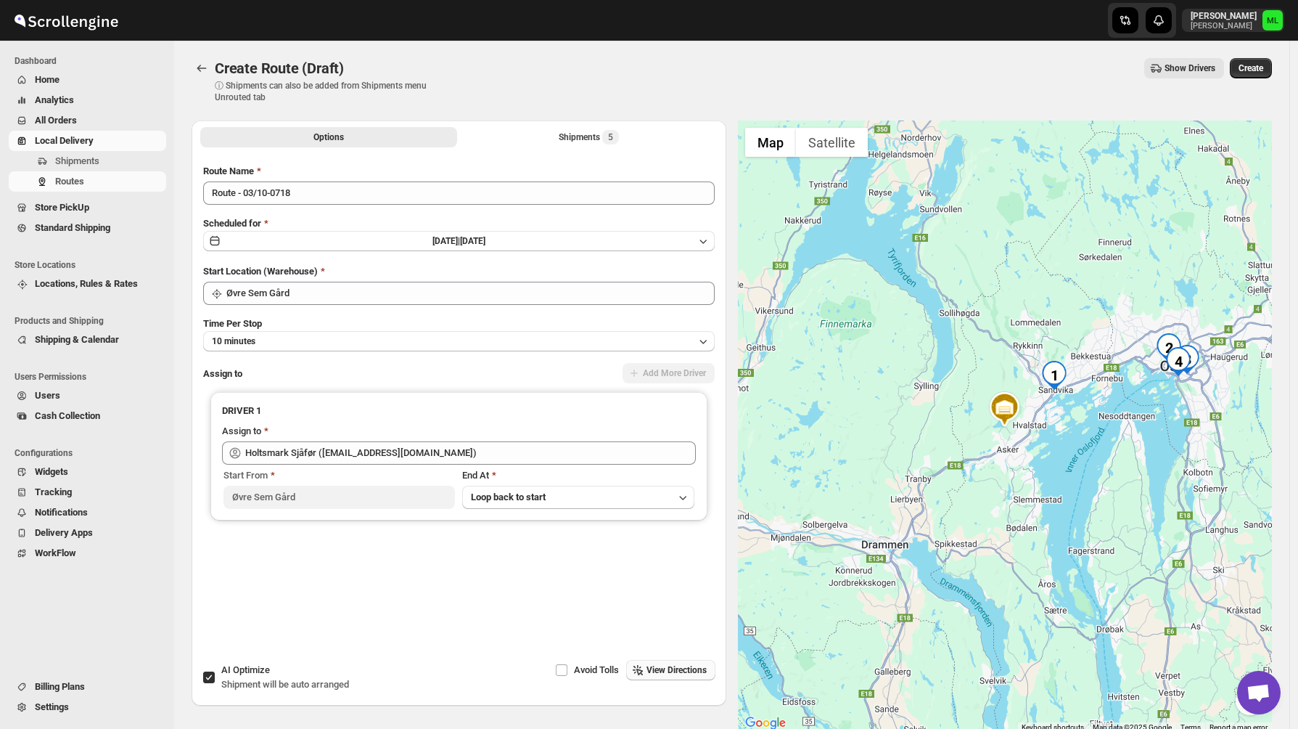
click at [654, 668] on span "View Directions" at bounding box center [677, 670] width 60 height 12
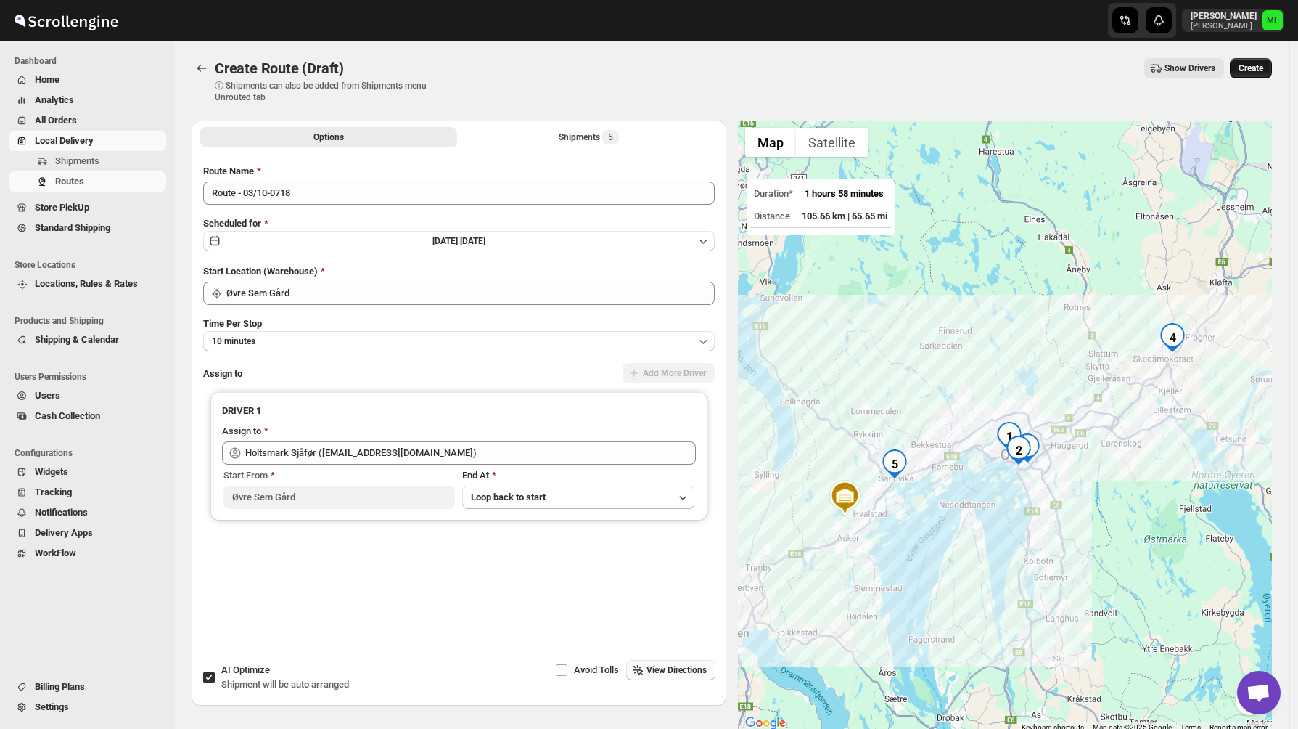
click at [1253, 69] on span "Create" at bounding box center [1251, 68] width 25 height 12
